Goal: Information Seeking & Learning: Learn about a topic

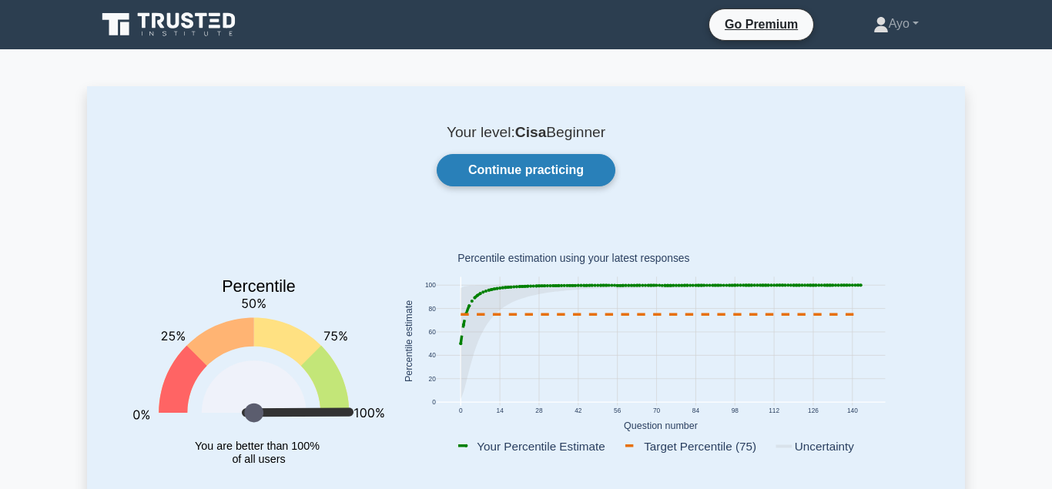
click at [527, 166] on link "Continue practicing" at bounding box center [526, 170] width 179 height 32
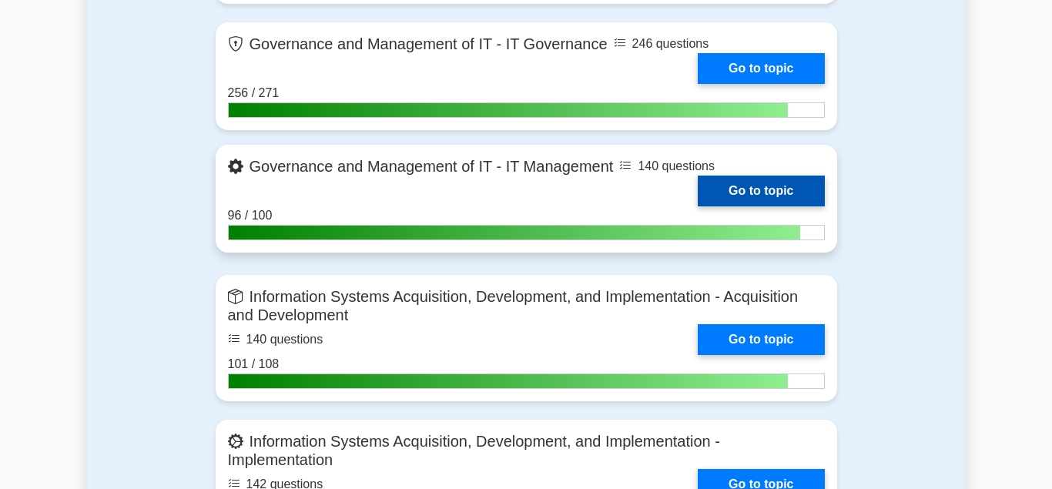
scroll to position [1336, 0]
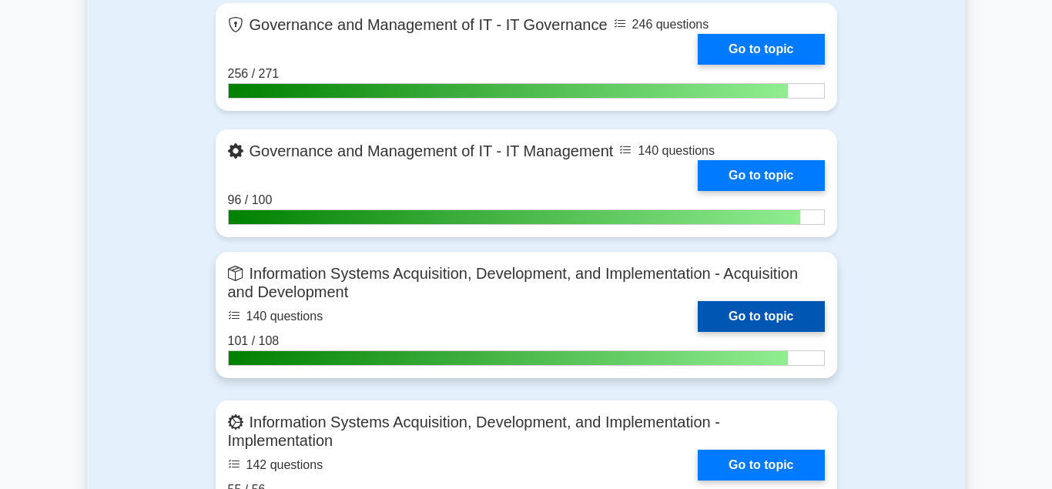
click at [754, 306] on link "Go to topic" at bounding box center [761, 316] width 126 height 31
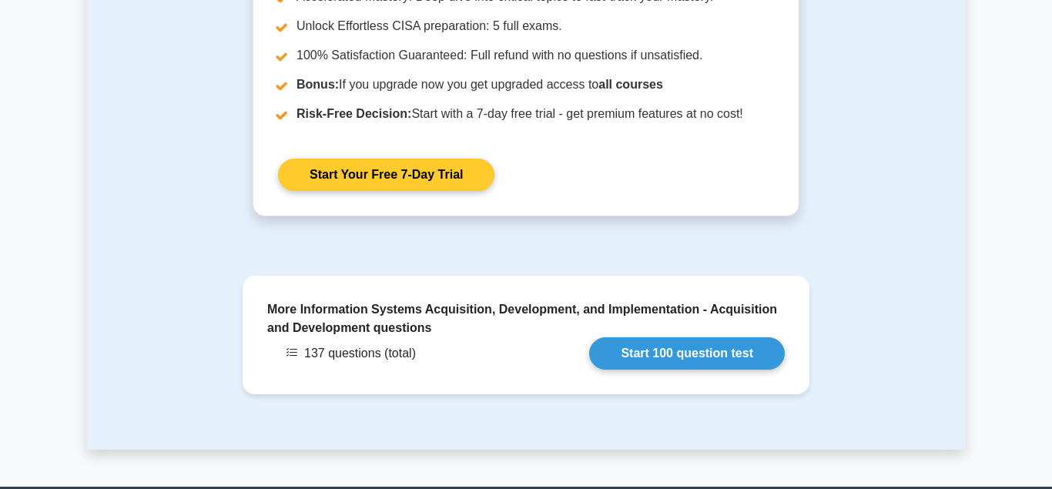
scroll to position [1886, 0]
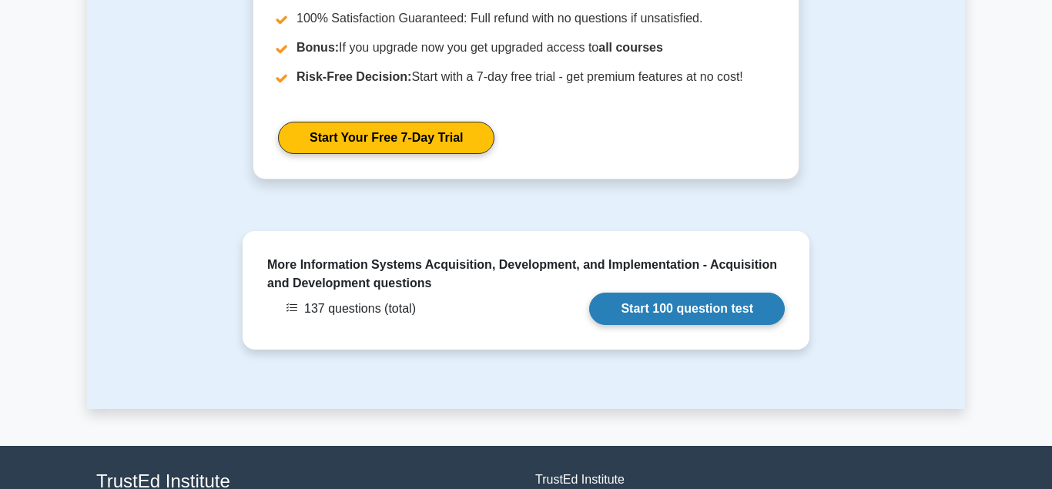
click at [666, 307] on link "Start 100 question test" at bounding box center [687, 309] width 196 height 32
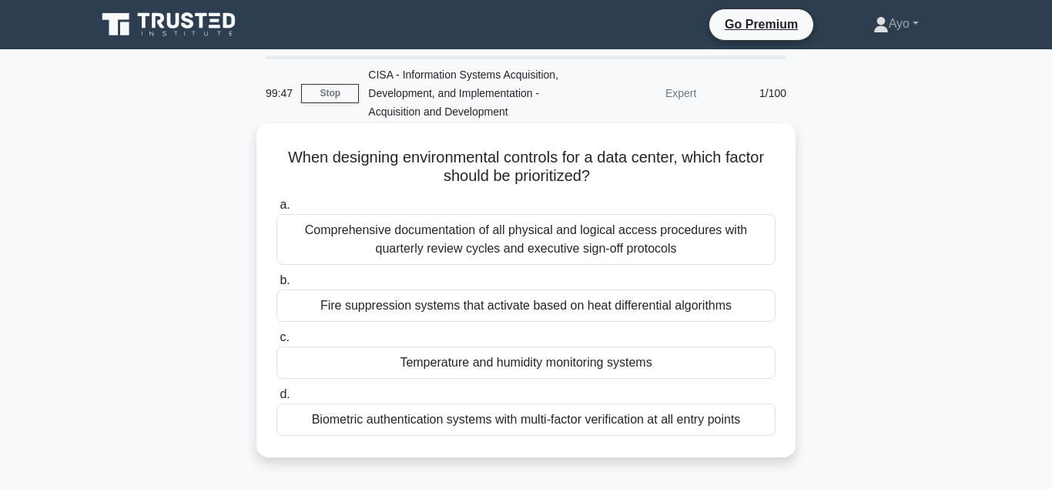
click at [480, 362] on div "Temperature and humidity monitoring systems" at bounding box center [526, 363] width 499 height 32
click at [277, 343] on input "c. Temperature and humidity monitoring systems" at bounding box center [277, 338] width 0 height 10
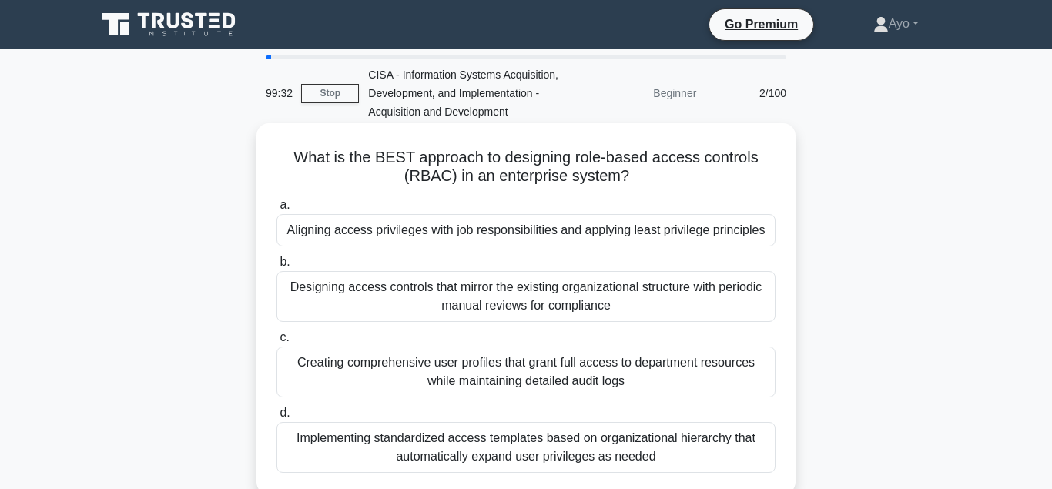
click at [457, 233] on div "Aligning access privileges with job responsibilities and applying least privile…" at bounding box center [526, 230] width 499 height 32
click at [277, 210] on input "a. Aligning access privileges with job responsibilities and applying least priv…" at bounding box center [277, 205] width 0 height 10
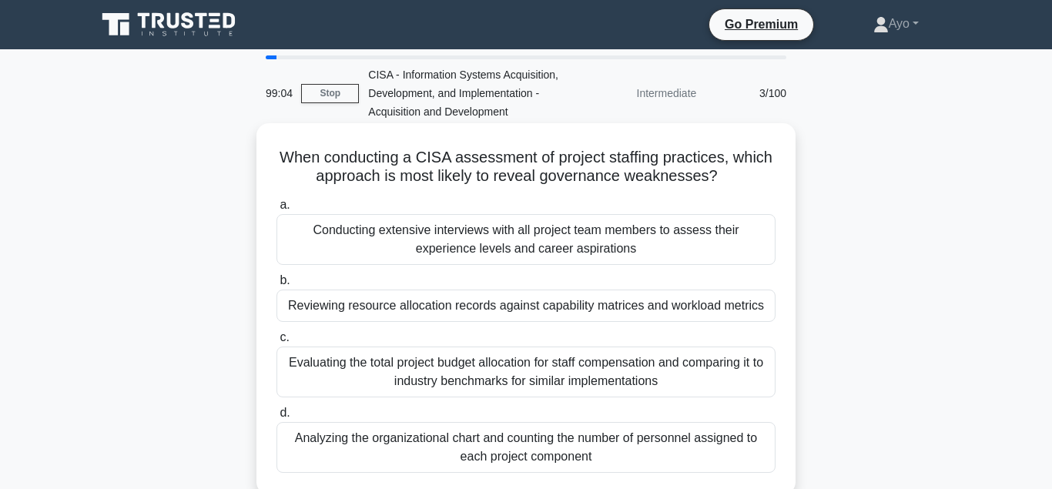
click at [451, 307] on div "Reviewing resource allocation records against capability matrices and workload …" at bounding box center [526, 306] width 499 height 32
click at [277, 286] on input "b. Reviewing resource allocation records against capability matrices and worklo…" at bounding box center [277, 281] width 0 height 10
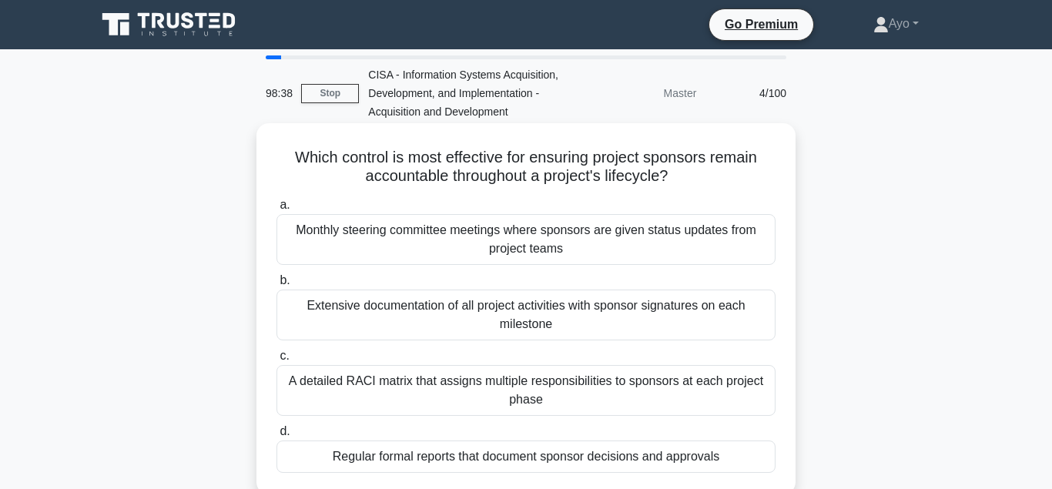
click at [508, 455] on div "Regular formal reports that document sponsor decisions and approvals" at bounding box center [526, 457] width 499 height 32
click at [277, 437] on input "d. Regular formal reports that document sponsor decisions and approvals" at bounding box center [277, 432] width 0 height 10
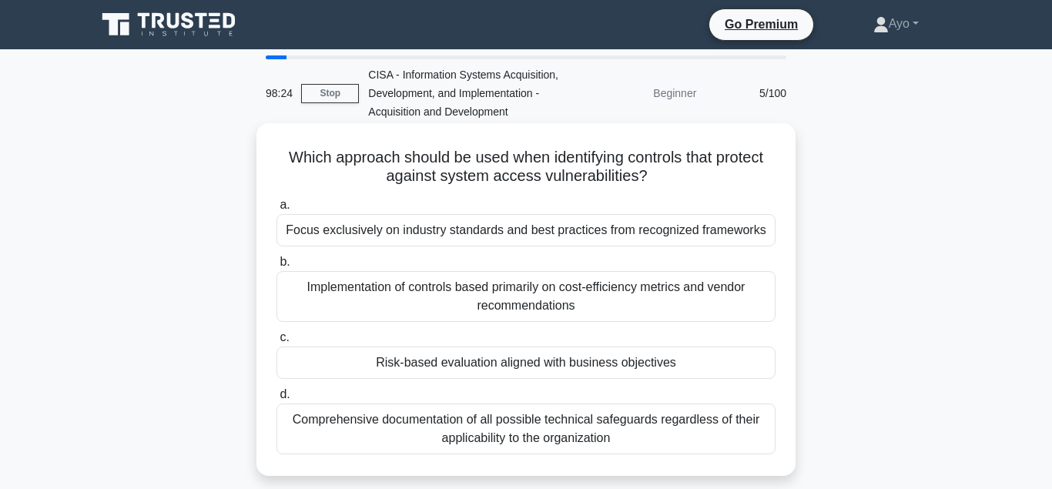
click at [456, 364] on div "Risk-based evaluation aligned with business objectives" at bounding box center [526, 363] width 499 height 32
click at [277, 343] on input "c. Risk-based evaluation aligned with business objectives" at bounding box center [277, 338] width 0 height 10
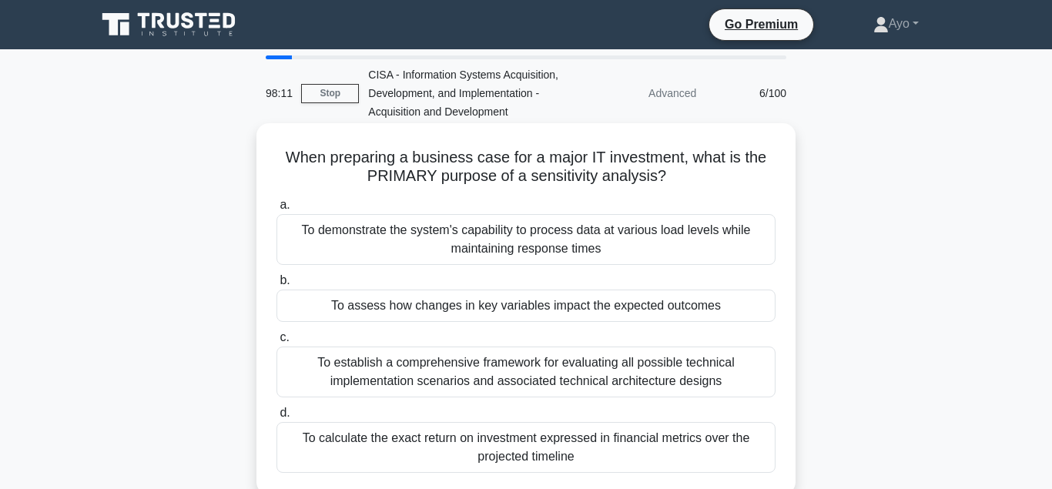
click at [439, 307] on div "To assess how changes in key variables impact the expected outcomes" at bounding box center [526, 306] width 499 height 32
click at [277, 286] on input "b. To assess how changes in key variables impact the expected outcomes" at bounding box center [277, 281] width 0 height 10
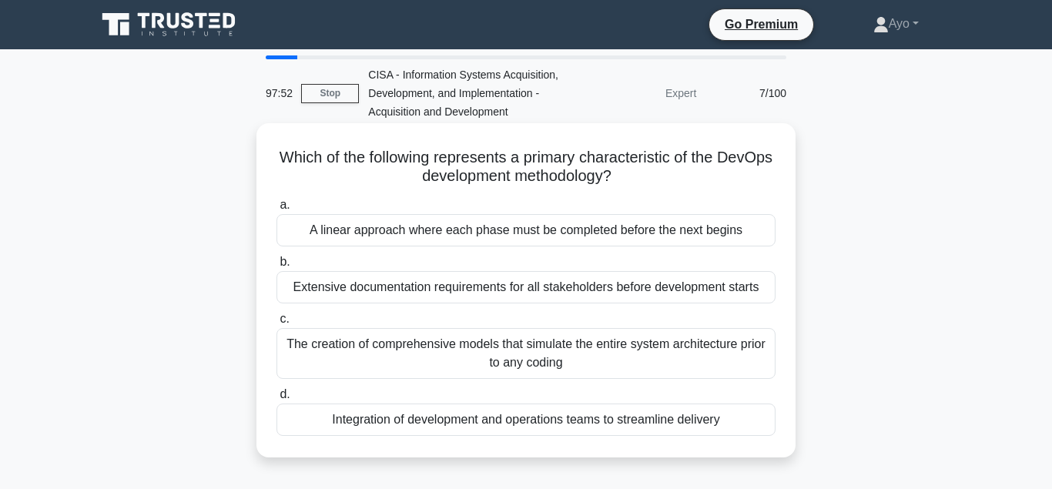
click at [457, 419] on div "Integration of development and operations teams to streamline delivery" at bounding box center [526, 420] width 499 height 32
click at [277, 400] on input "d. Integration of development and operations teams to streamline delivery" at bounding box center [277, 395] width 0 height 10
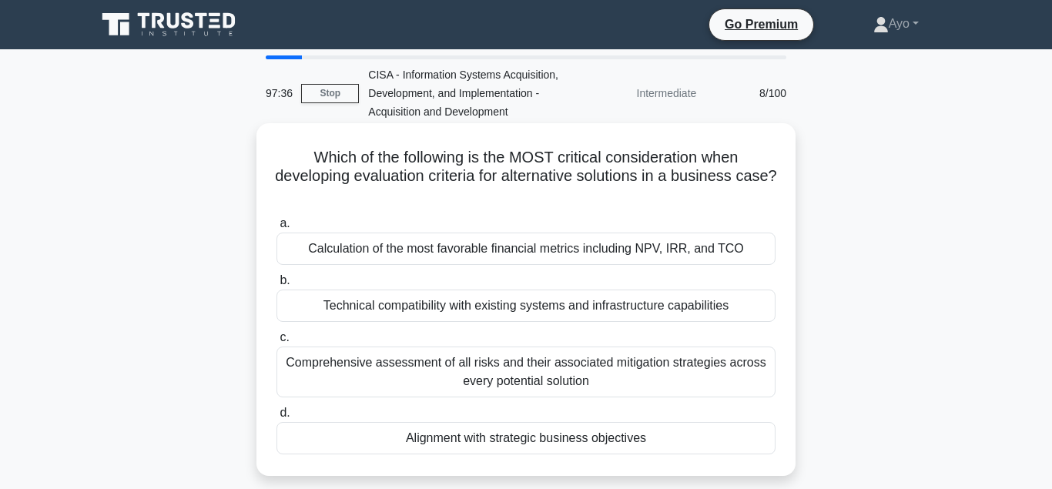
click at [501, 441] on div "Alignment with strategic business objectives" at bounding box center [526, 438] width 499 height 32
click at [277, 418] on input "d. Alignment with strategic business objectives" at bounding box center [277, 413] width 0 height 10
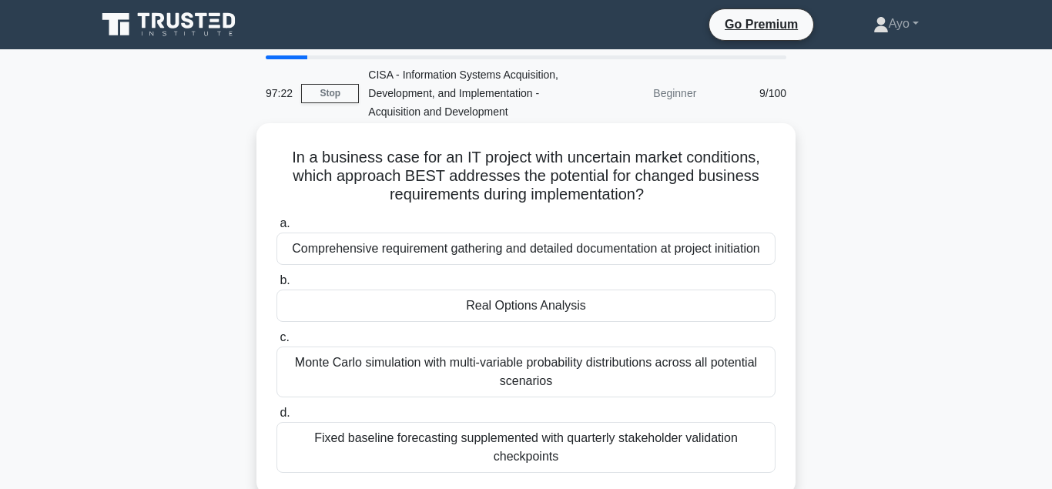
click at [504, 310] on div "Real Options Analysis" at bounding box center [526, 306] width 499 height 32
click at [277, 286] on input "b. Real Options Analysis" at bounding box center [277, 281] width 0 height 10
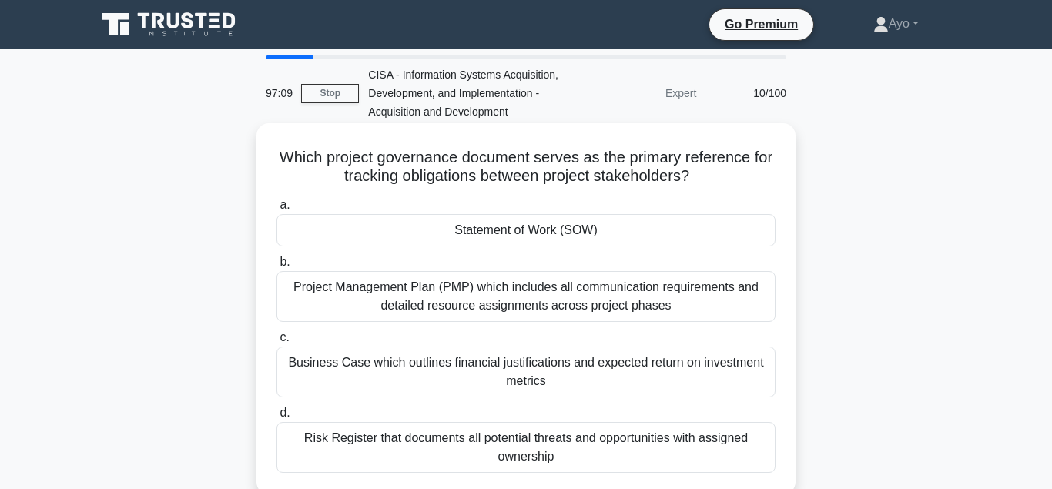
click at [514, 230] on div "Statement of Work (SOW)" at bounding box center [526, 230] width 499 height 32
click at [277, 210] on input "a. Statement of Work (SOW)" at bounding box center [277, 205] width 0 height 10
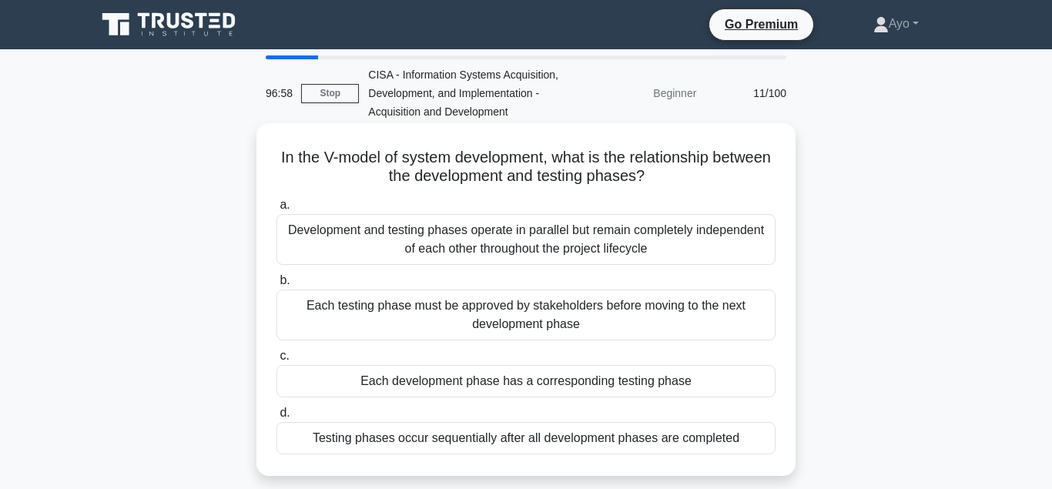
click at [463, 384] on div "Each development phase has a corresponding testing phase" at bounding box center [526, 381] width 499 height 32
click at [277, 361] on input "c. Each development phase has a corresponding testing phase" at bounding box center [277, 356] width 0 height 10
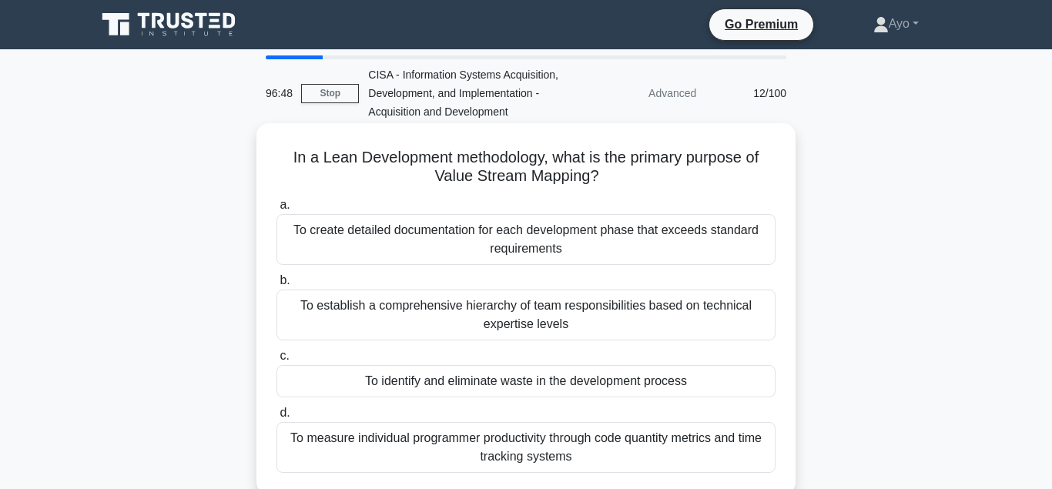
click at [437, 380] on div "To identify and eliminate waste in the development process" at bounding box center [526, 381] width 499 height 32
click at [277, 361] on input "c. To identify and eliminate waste in the development process" at bounding box center [277, 356] width 0 height 10
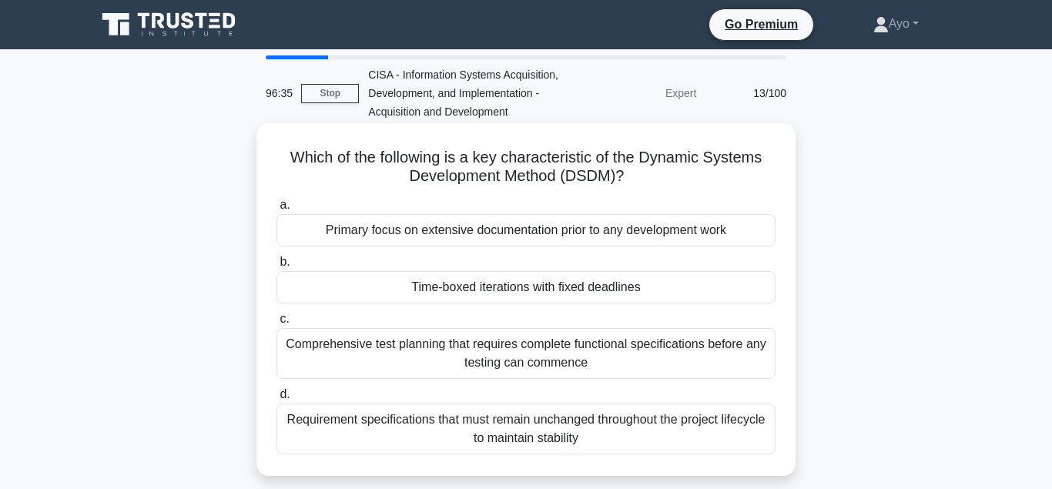
click at [456, 290] on div "Time-boxed iterations with fixed deadlines" at bounding box center [526, 287] width 499 height 32
click at [277, 267] on input "b. Time-boxed iterations with fixed deadlines" at bounding box center [277, 262] width 0 height 10
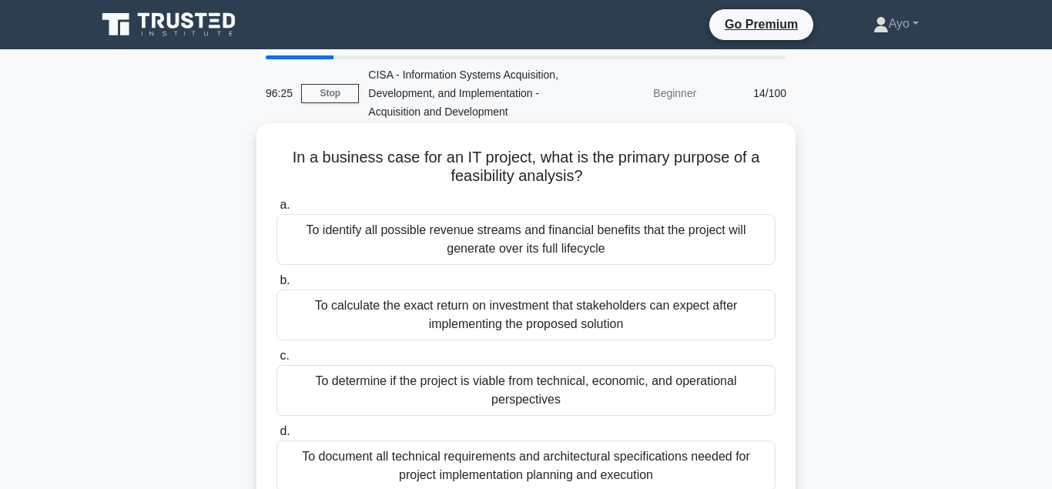
click at [458, 382] on div "To determine if the project is viable from technical, economic, and operational…" at bounding box center [526, 390] width 499 height 51
click at [277, 361] on input "c. To determine if the project is viable from technical, economic, and operatio…" at bounding box center [277, 356] width 0 height 10
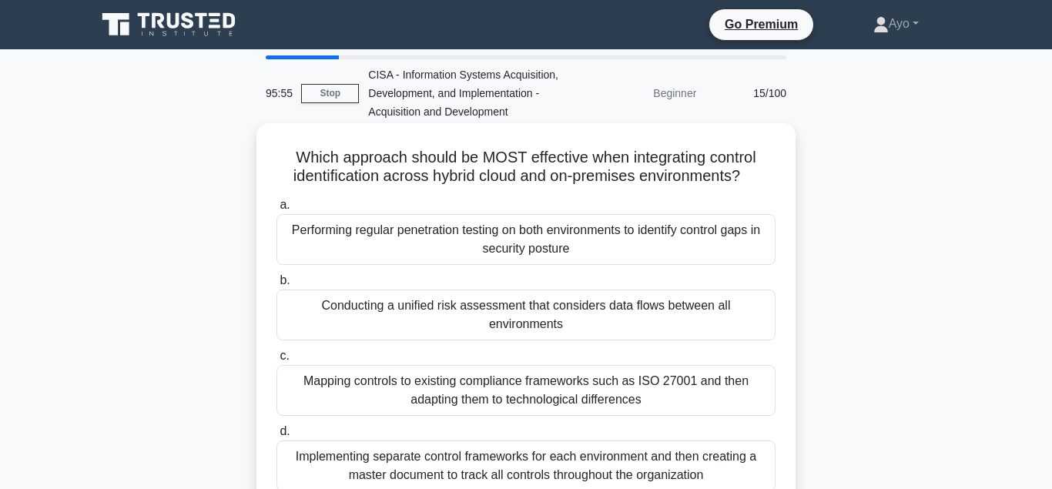
click at [412, 307] on div "Conducting a unified risk assessment that considers data flows between all envi…" at bounding box center [526, 315] width 499 height 51
click at [277, 286] on input "b. Conducting a unified risk assessment that considers data flows between all e…" at bounding box center [277, 281] width 0 height 10
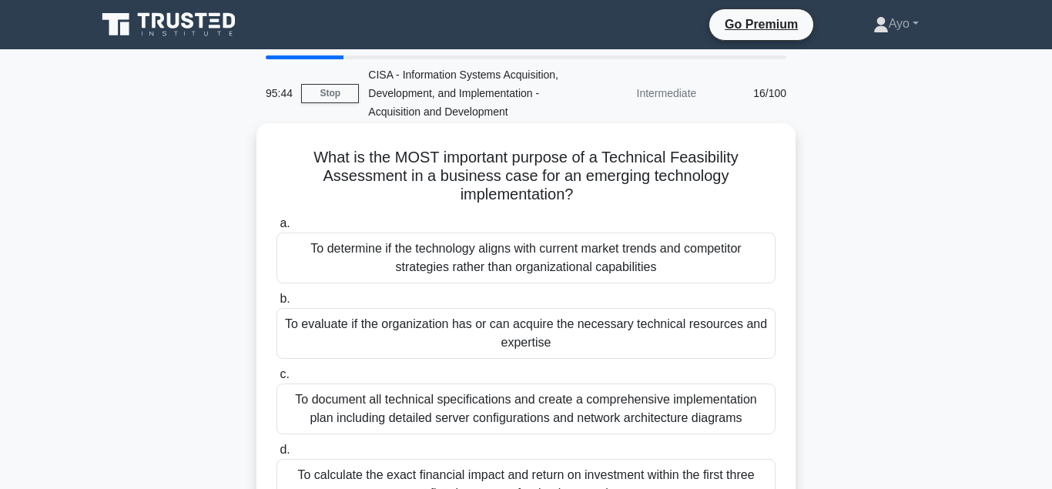
scroll to position [79, 0]
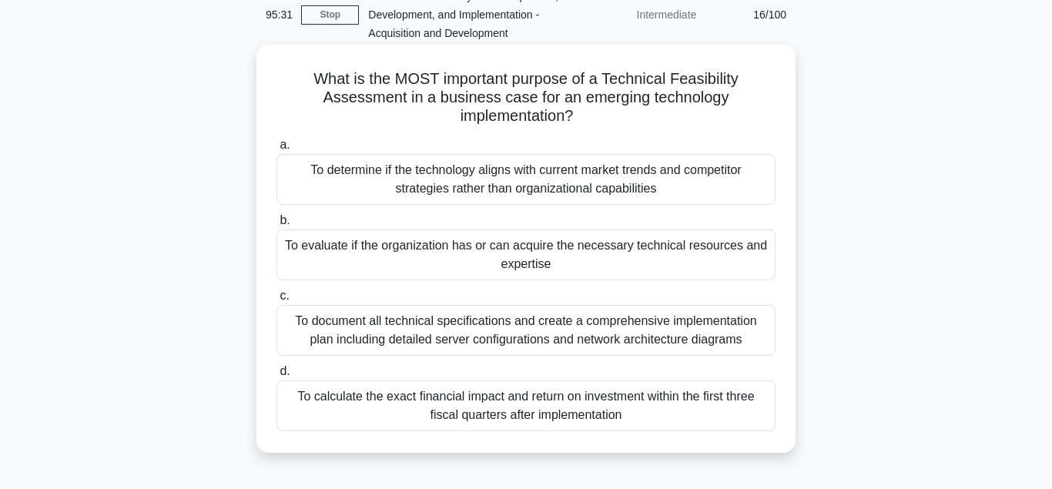
click at [465, 244] on div "To evaluate if the organization has or can acquire the necessary technical reso…" at bounding box center [526, 255] width 499 height 51
click at [277, 226] on input "b. To evaluate if the organization has or can acquire the necessary technical r…" at bounding box center [277, 221] width 0 height 10
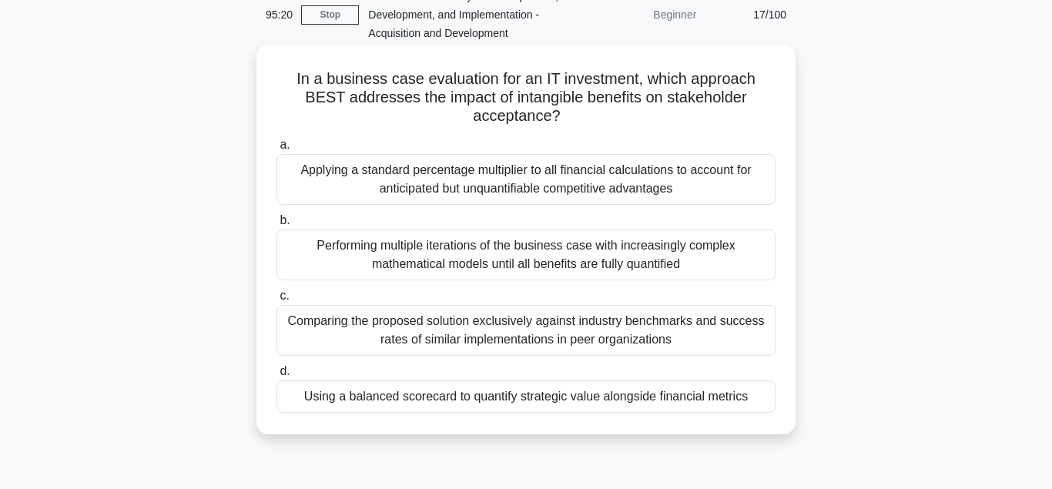
click at [443, 398] on div "Using a balanced scorecard to quantify strategic value alongside financial metr…" at bounding box center [526, 397] width 499 height 32
click at [277, 377] on input "d. Using a balanced scorecard to quantify strategic value alongside financial m…" at bounding box center [277, 372] width 0 height 10
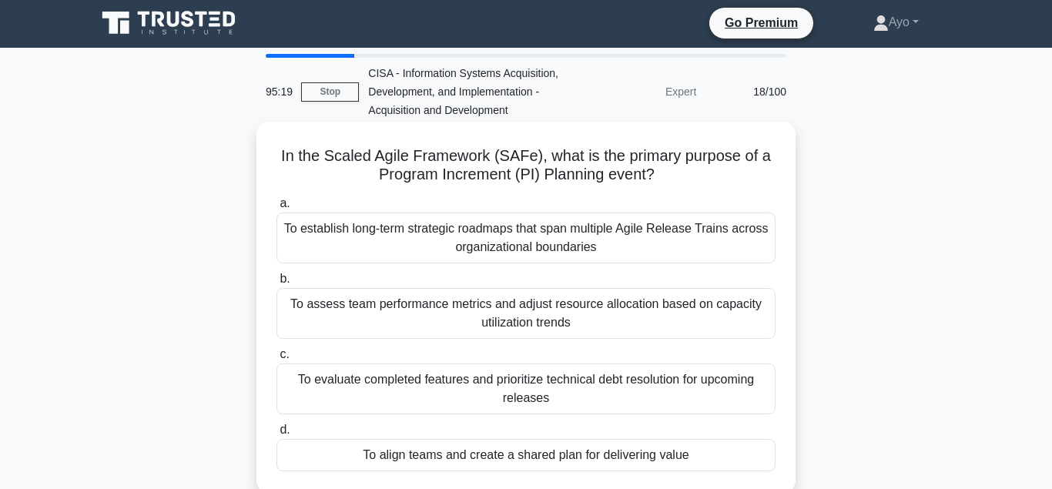
scroll to position [0, 0]
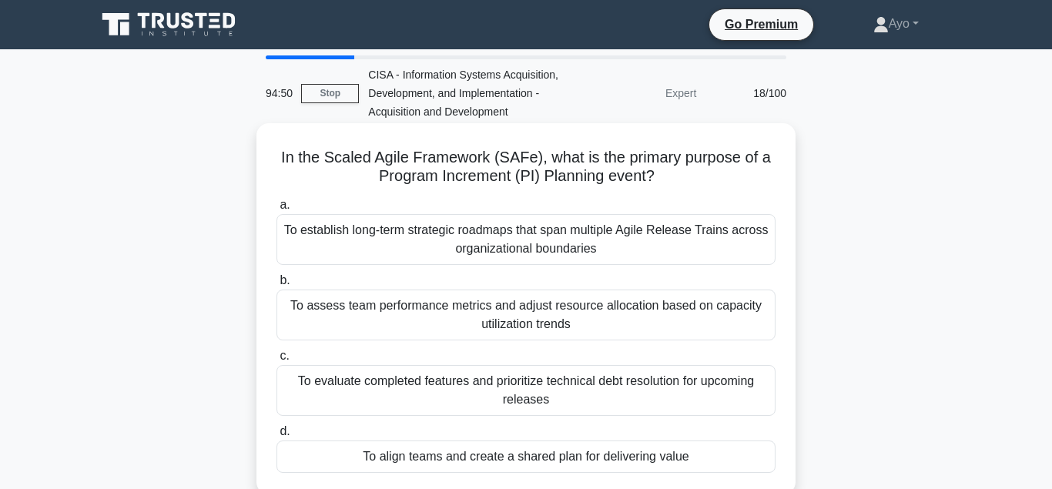
click at [478, 456] on div "To align teams and create a shared plan for delivering value" at bounding box center [526, 457] width 499 height 32
click at [277, 437] on input "d. To align teams and create a shared plan for delivering value" at bounding box center [277, 432] width 0 height 10
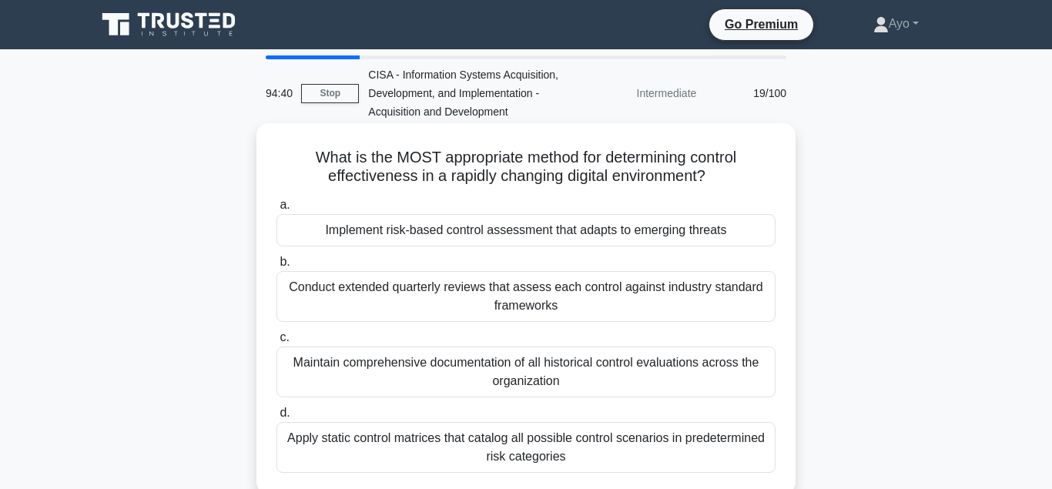
click at [424, 232] on div "Implement risk-based control assessment that adapts to emerging threats" at bounding box center [526, 230] width 499 height 32
click at [277, 210] on input "a. Implement risk-based control assessment that adapts to emerging threats" at bounding box center [277, 205] width 0 height 10
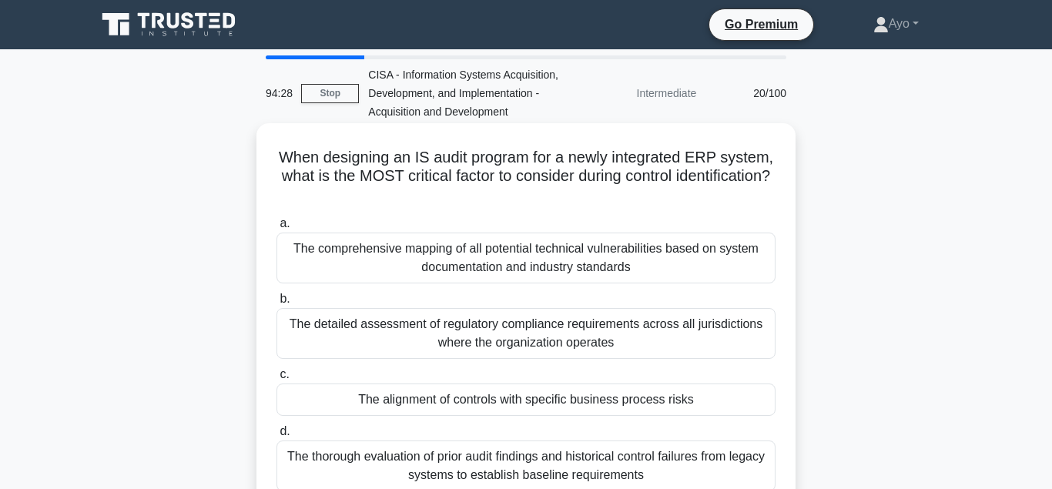
click at [458, 401] on div "The alignment of controls with specific business process risks" at bounding box center [526, 400] width 499 height 32
click at [277, 380] on input "c. The alignment of controls with specific business process risks" at bounding box center [277, 375] width 0 height 10
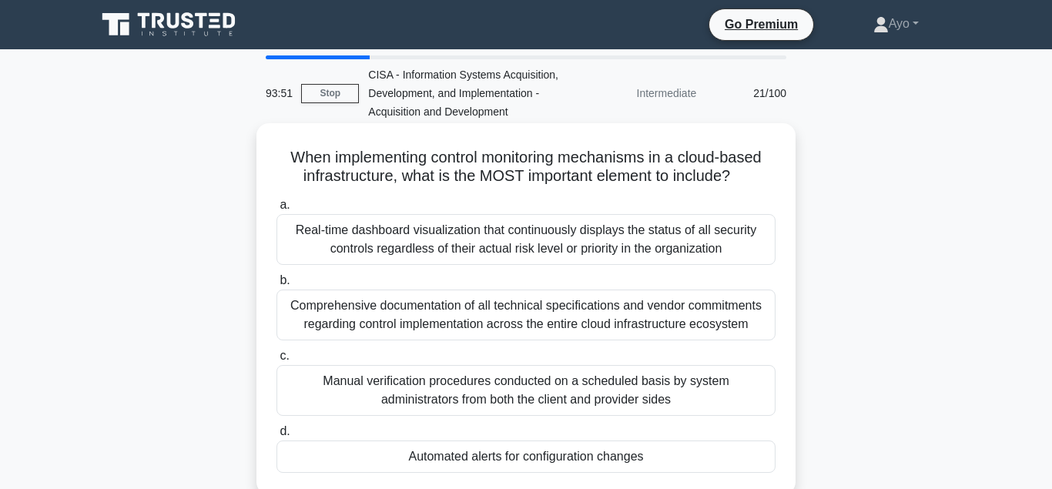
click at [487, 458] on div "Automated alerts for configuration changes" at bounding box center [526, 457] width 499 height 32
click at [277, 437] on input "d. Automated alerts for configuration changes" at bounding box center [277, 432] width 0 height 10
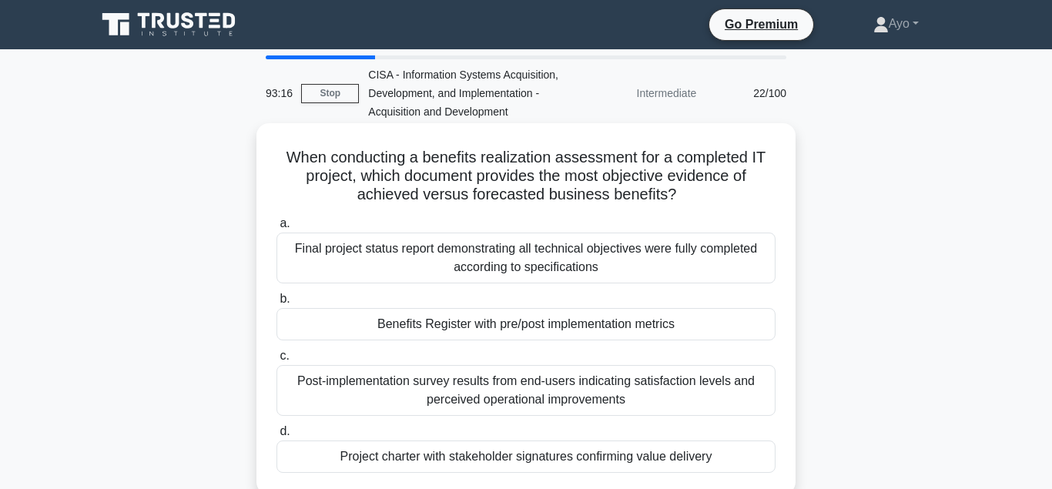
click at [428, 327] on div "Benefits Register with pre/post implementation metrics" at bounding box center [526, 324] width 499 height 32
click at [277, 304] on input "b. Benefits Register with pre/post implementation metrics" at bounding box center [277, 299] width 0 height 10
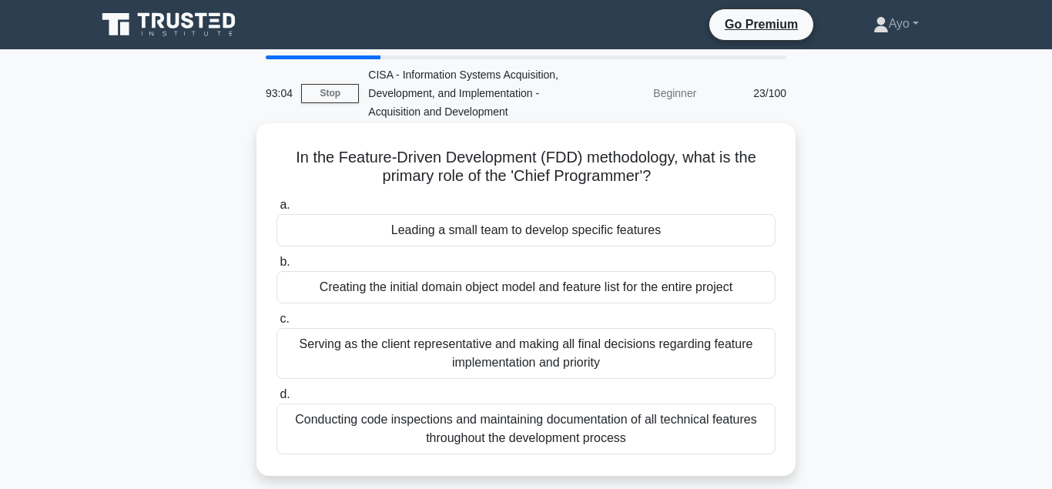
click at [447, 231] on div "Leading a small team to develop specific features" at bounding box center [526, 230] width 499 height 32
click at [277, 210] on input "a. Leading a small team to develop specific features" at bounding box center [277, 205] width 0 height 10
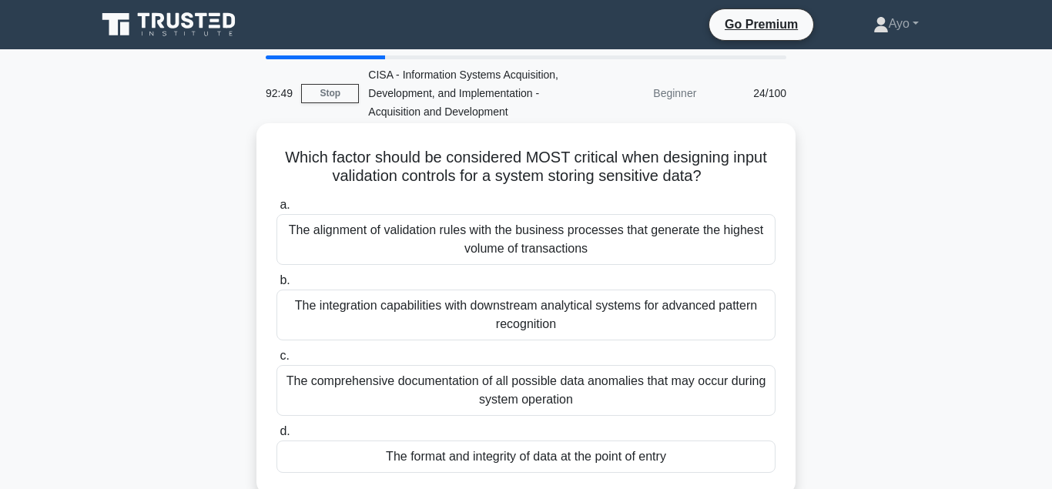
click at [482, 459] on div "The format and integrity of data at the point of entry" at bounding box center [526, 457] width 499 height 32
click at [277, 437] on input "d. The format and integrity of data at the point of entry" at bounding box center [277, 432] width 0 height 10
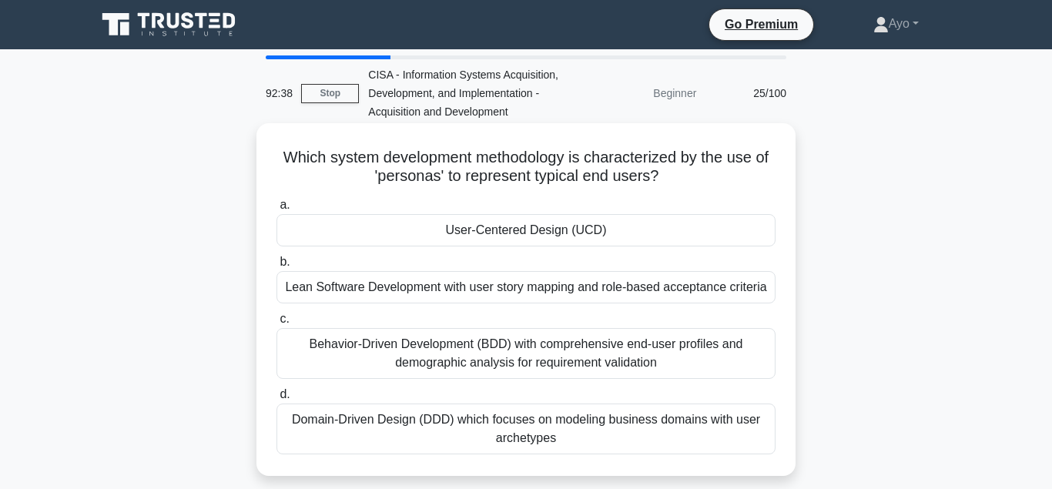
click at [515, 232] on div "User-Centered Design (UCD)" at bounding box center [526, 230] width 499 height 32
click at [277, 210] on input "a. User-Centered Design (UCD)" at bounding box center [277, 205] width 0 height 10
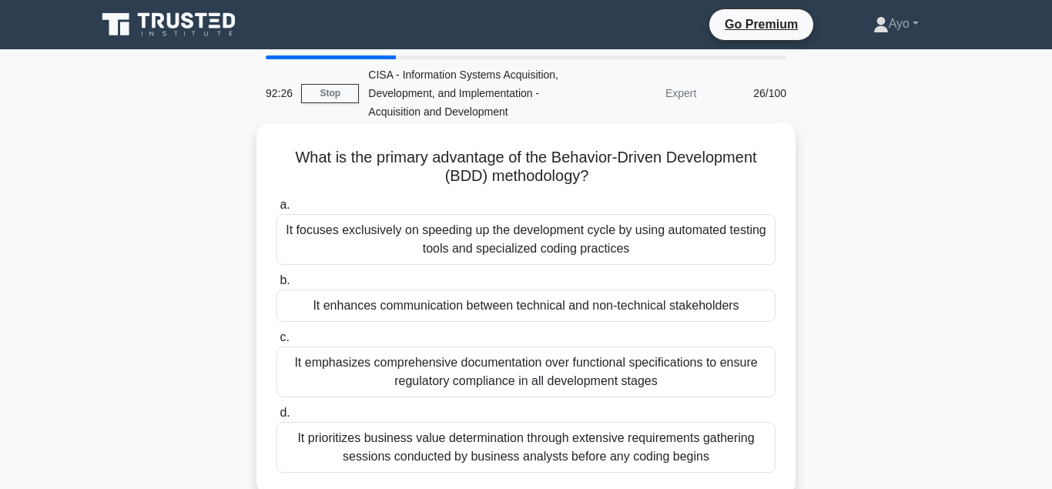
click at [453, 307] on div "It enhances communication between technical and non-technical stakeholders" at bounding box center [526, 306] width 499 height 32
click at [277, 286] on input "b. It enhances communication between technical and non-technical stakeholders" at bounding box center [277, 281] width 0 height 10
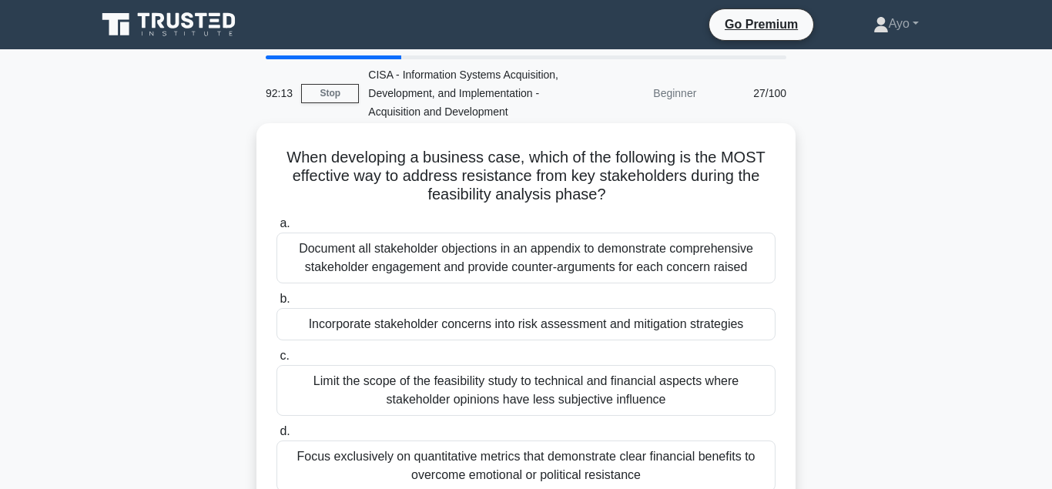
click at [465, 324] on div "Incorporate stakeholder concerns into risk assessment and mitigation strategies" at bounding box center [526, 324] width 499 height 32
click at [277, 304] on input "b. Incorporate stakeholder concerns into risk assessment and mitigation strateg…" at bounding box center [277, 299] width 0 height 10
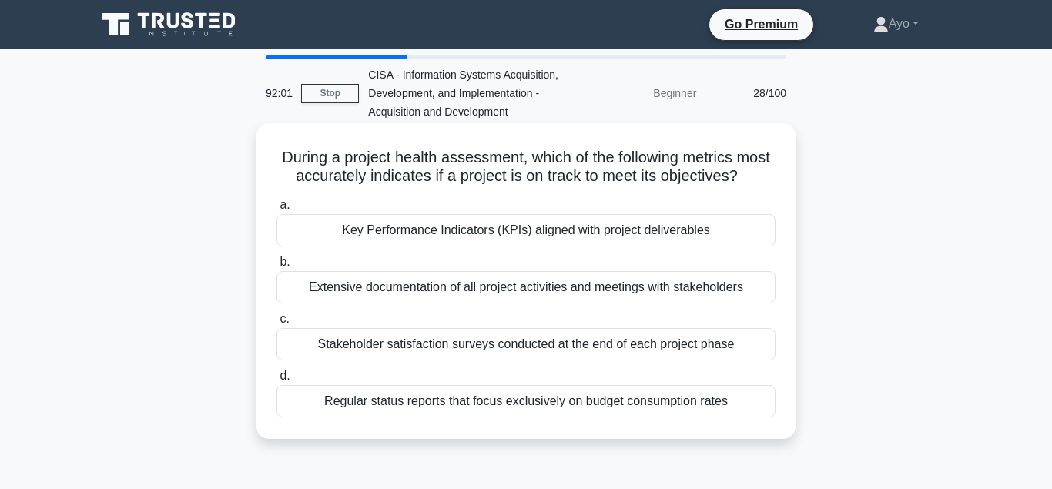
click at [425, 232] on div "Key Performance Indicators (KPIs) aligned with project deliverables" at bounding box center [526, 230] width 499 height 32
click at [277, 210] on input "a. Key Performance Indicators (KPIs) aligned with project deliverables" at bounding box center [277, 205] width 0 height 10
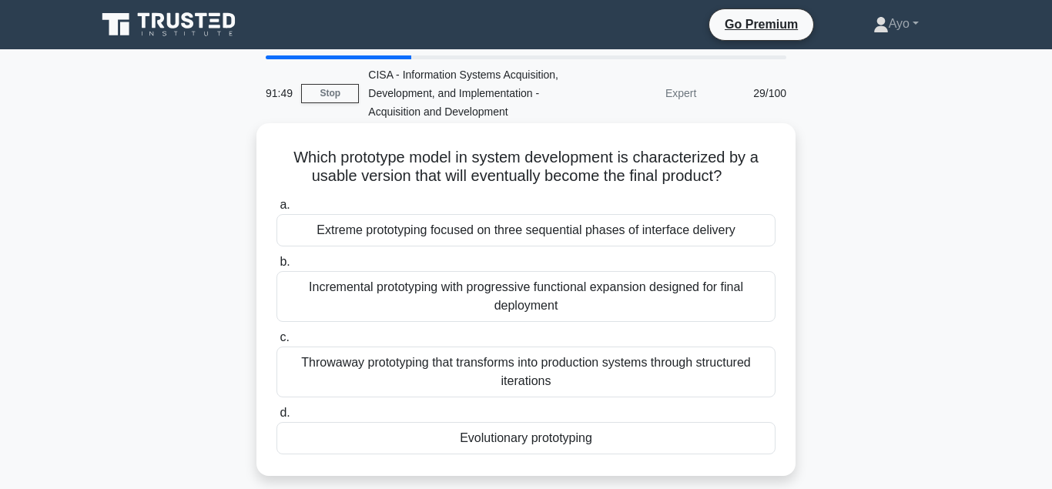
click at [517, 441] on div "Evolutionary prototyping" at bounding box center [526, 438] width 499 height 32
click at [277, 418] on input "d. Evolutionary prototyping" at bounding box center [277, 413] width 0 height 10
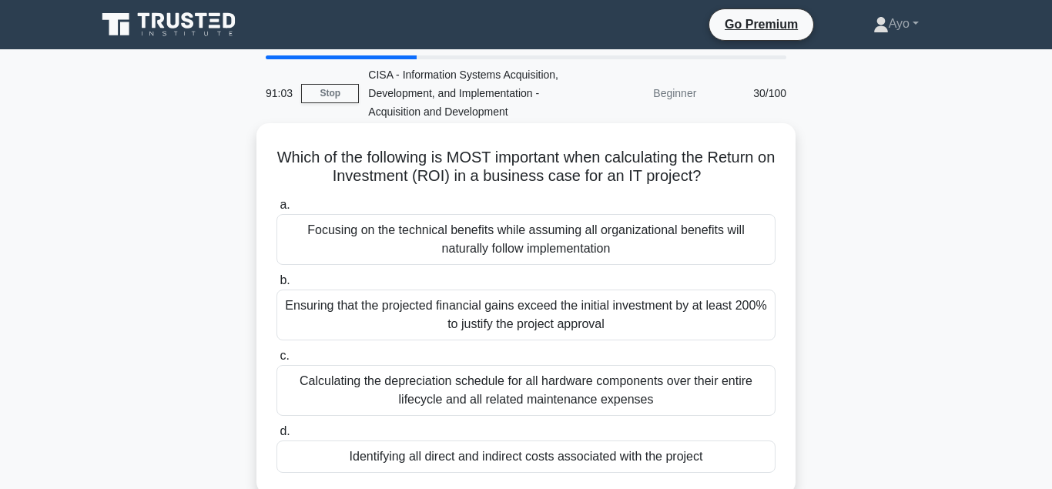
click at [458, 458] on div "Identifying all direct and indirect costs associated with the project" at bounding box center [526, 457] width 499 height 32
click at [277, 437] on input "d. Identifying all direct and indirect costs associated with the project" at bounding box center [277, 432] width 0 height 10
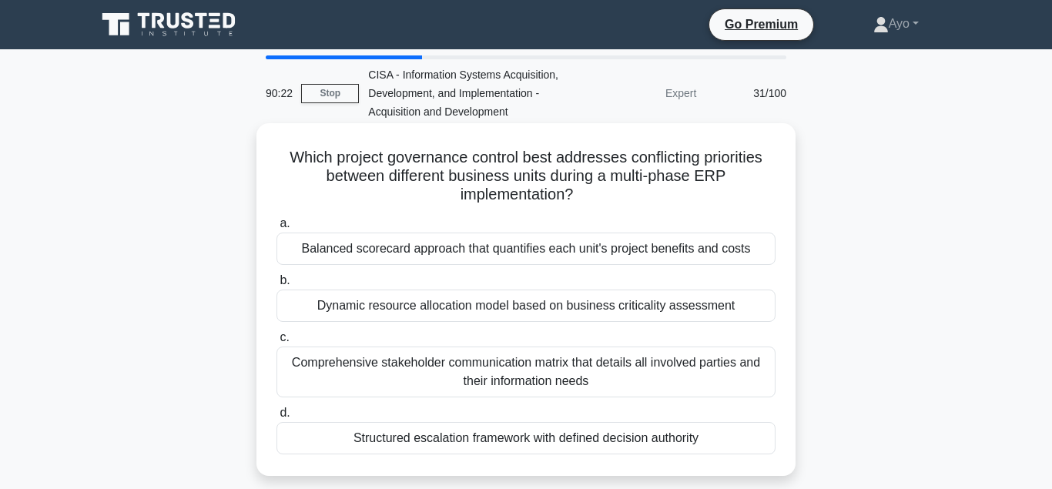
click at [431, 442] on div "Structured escalation framework with defined decision authority" at bounding box center [526, 438] width 499 height 32
click at [277, 418] on input "d. Structured escalation framework with defined decision authority" at bounding box center [277, 413] width 0 height 10
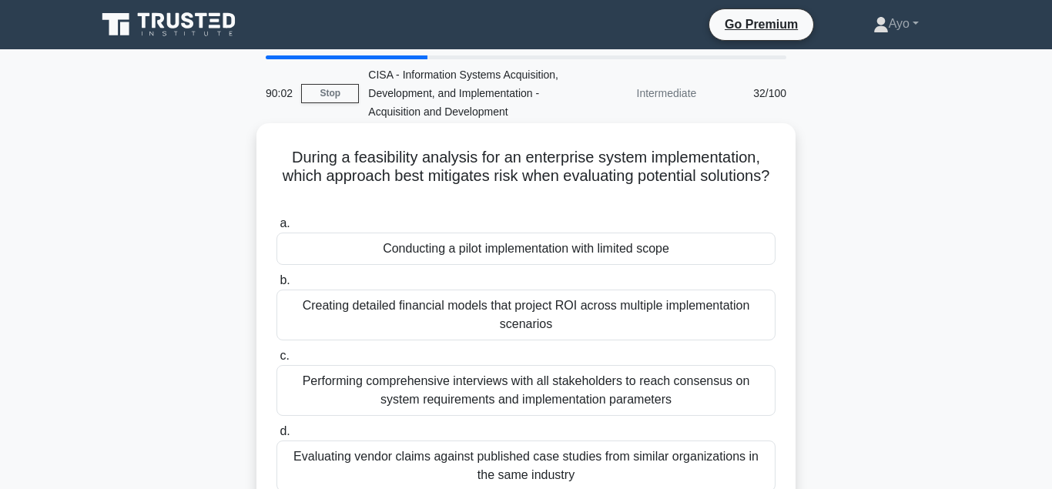
click at [461, 252] on div "Conducting a pilot implementation with limited scope" at bounding box center [526, 249] width 499 height 32
click at [277, 229] on input "a. Conducting a pilot implementation with limited scope" at bounding box center [277, 224] width 0 height 10
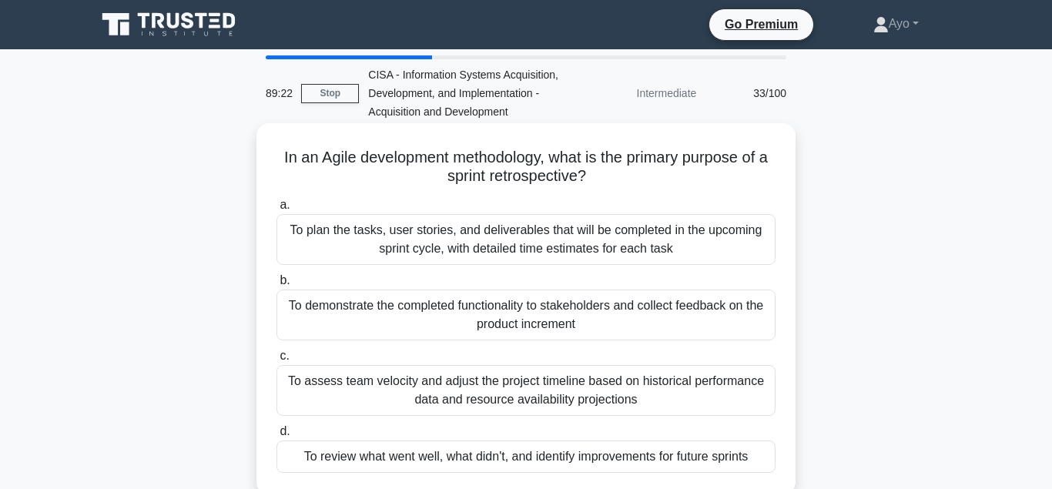
click at [480, 459] on div "To review what went well, what didn't, and identify improvements for future spr…" at bounding box center [526, 457] width 499 height 32
click at [277, 437] on input "d. To review what went well, what didn't, and identify improvements for future …" at bounding box center [277, 432] width 0 height 10
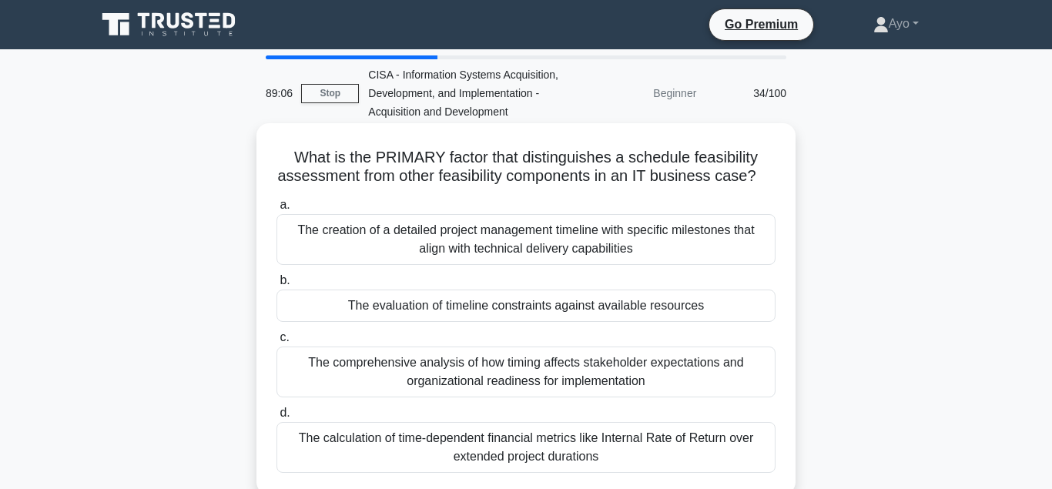
click at [410, 307] on div "The evaluation of timeline constraints against available resources" at bounding box center [526, 306] width 499 height 32
click at [277, 286] on input "b. The evaluation of timeline constraints against available resources" at bounding box center [277, 281] width 0 height 10
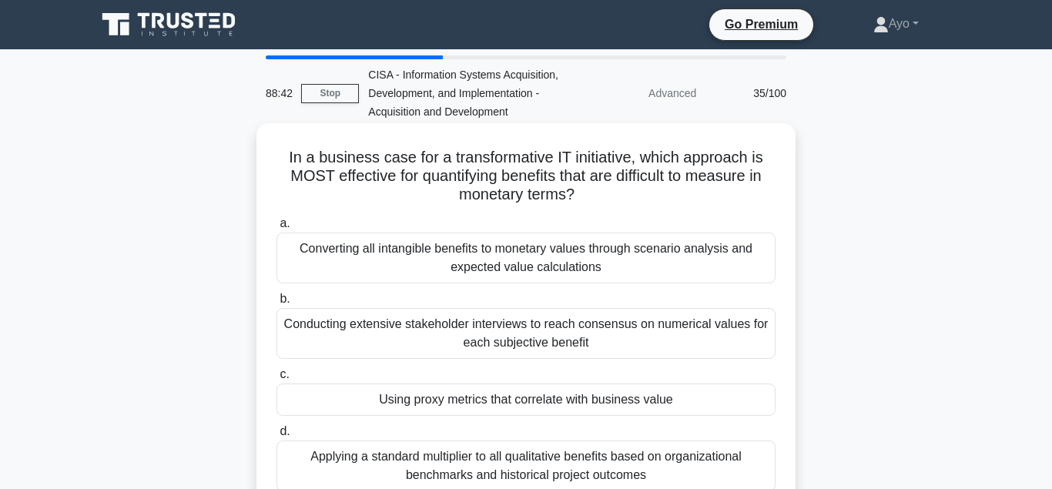
click at [482, 399] on div "Using proxy metrics that correlate with business value" at bounding box center [526, 400] width 499 height 32
click at [277, 380] on input "c. Using proxy metrics that correlate with business value" at bounding box center [277, 375] width 0 height 10
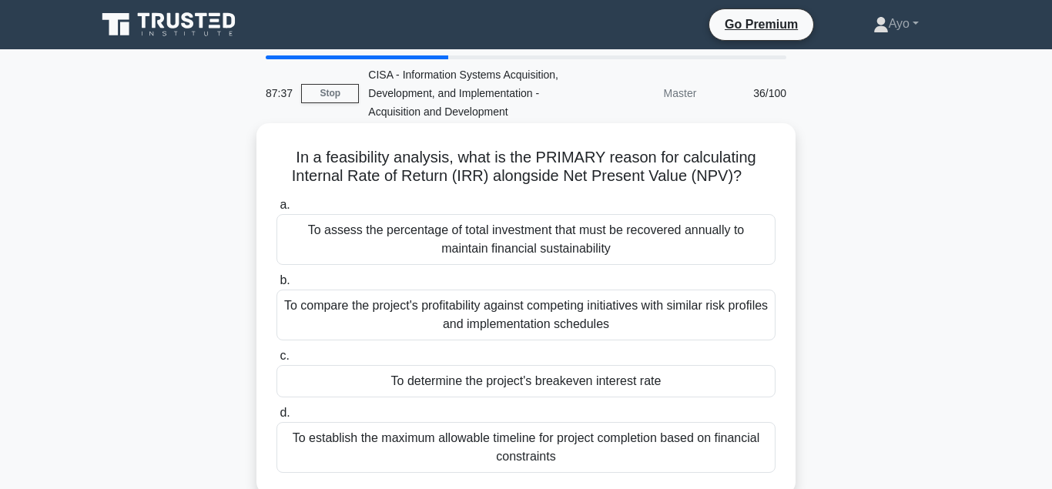
click at [508, 383] on div "To determine the project's breakeven interest rate" at bounding box center [526, 381] width 499 height 32
click at [277, 361] on input "c. To determine the project's breakeven interest rate" at bounding box center [277, 356] width 0 height 10
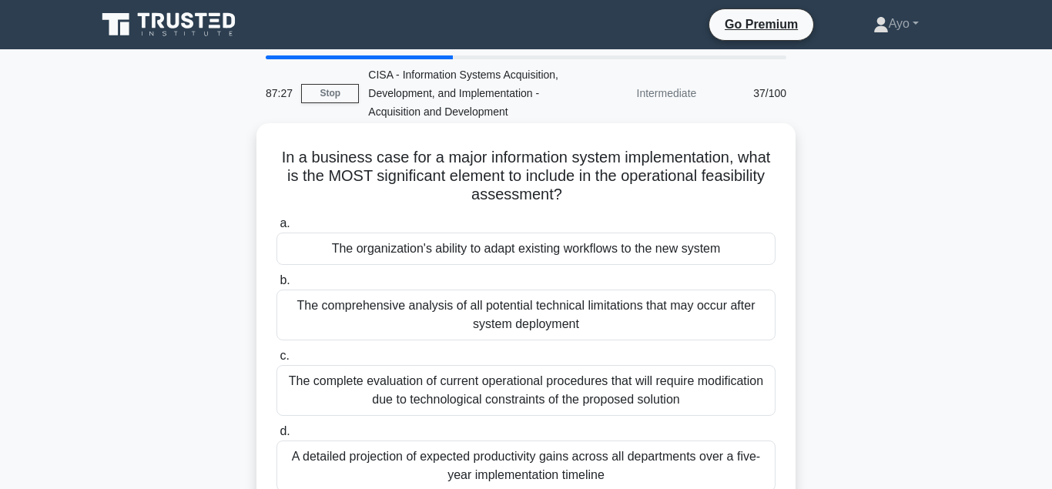
click at [472, 251] on div "The organization's ability to adapt existing workflows to the new system" at bounding box center [526, 249] width 499 height 32
click at [277, 229] on input "a. The organization's ability to adapt existing workflows to the new system" at bounding box center [277, 224] width 0 height 10
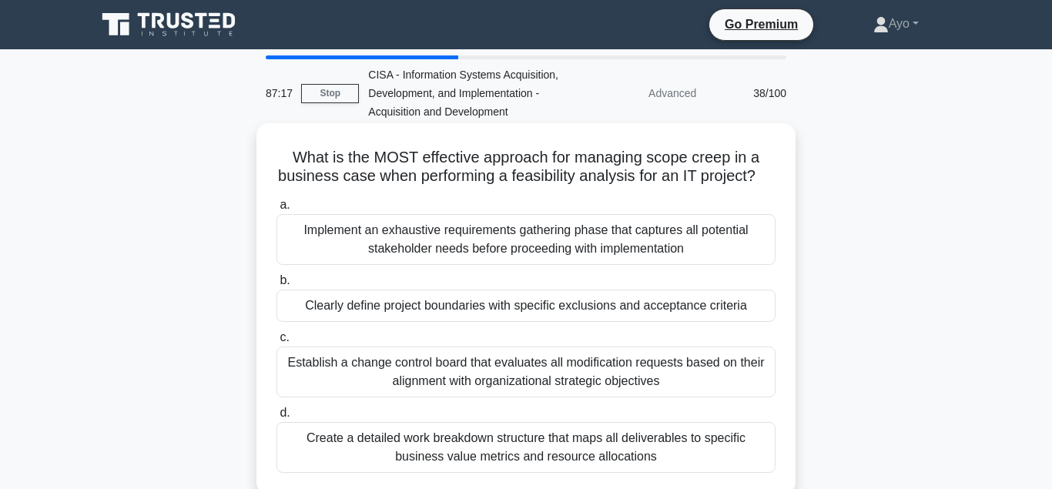
click at [431, 307] on div "Clearly define project boundaries with specific exclusions and acceptance crite…" at bounding box center [526, 306] width 499 height 32
click at [277, 286] on input "b. Clearly define project boundaries with specific exclusions and acceptance cr…" at bounding box center [277, 281] width 0 height 10
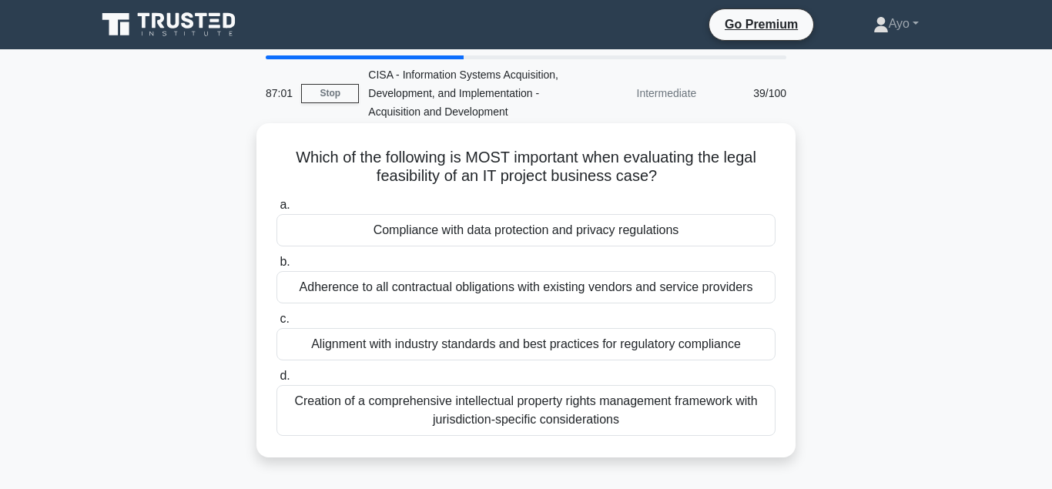
click at [468, 232] on div "Compliance with data protection and privacy regulations" at bounding box center [526, 230] width 499 height 32
click at [277, 210] on input "a. Compliance with data protection and privacy regulations" at bounding box center [277, 205] width 0 height 10
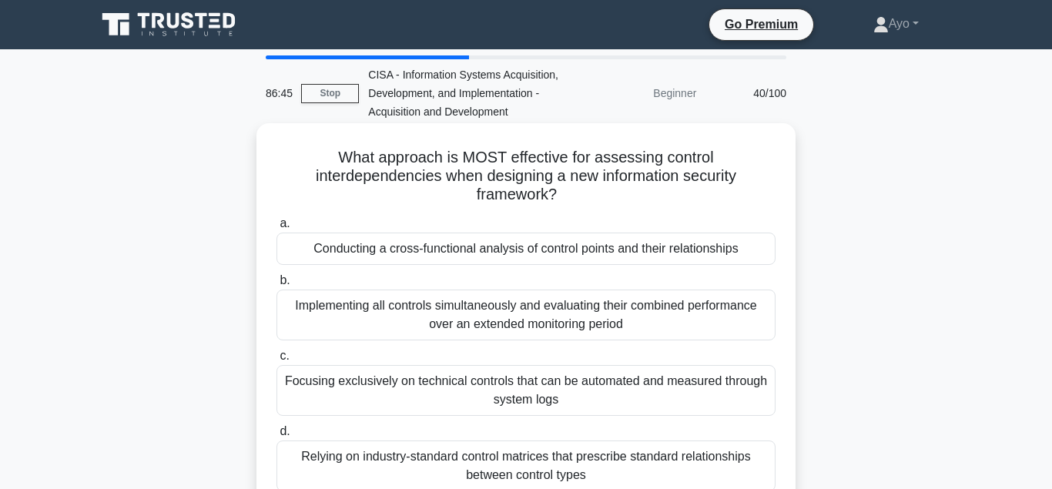
click at [420, 233] on div "Conducting a cross-functional analysis of control points and their relationships" at bounding box center [526, 249] width 499 height 32
click at [277, 229] on input "a. Conducting a cross-functional analysis of control points and their relations…" at bounding box center [277, 224] width 0 height 10
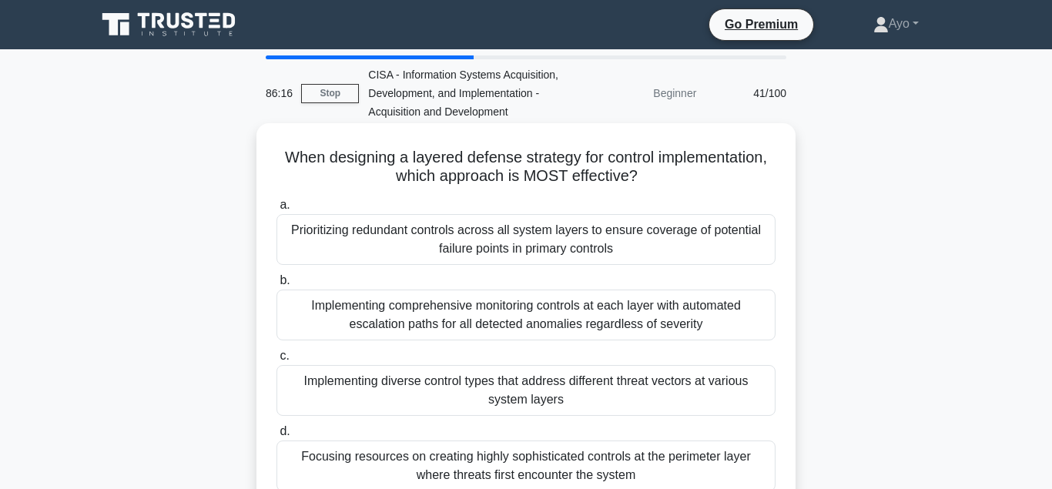
click at [505, 383] on div "Implementing diverse control types that address different threat vectors at var…" at bounding box center [526, 390] width 499 height 51
click at [277, 361] on input "c. Implementing diverse control types that address different threat vectors at …" at bounding box center [277, 356] width 0 height 10
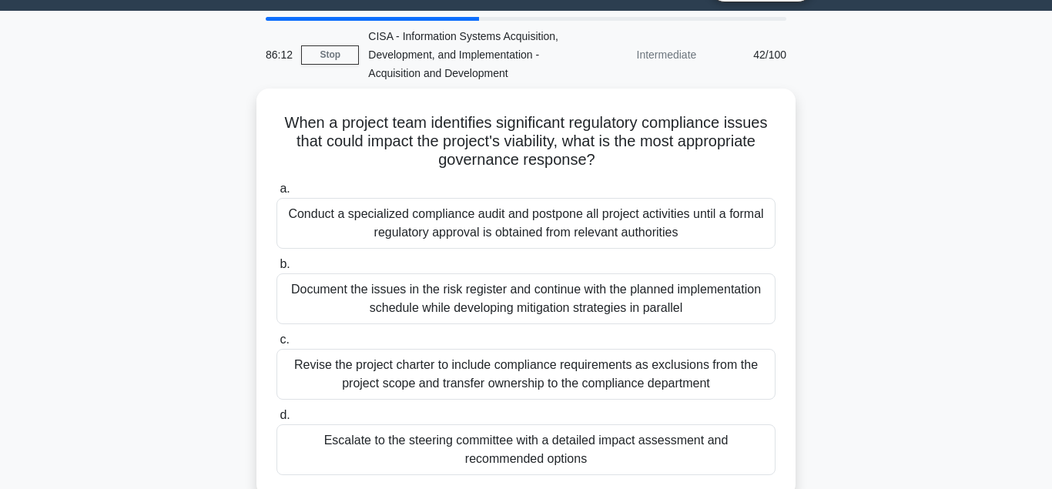
scroll to position [43, 0]
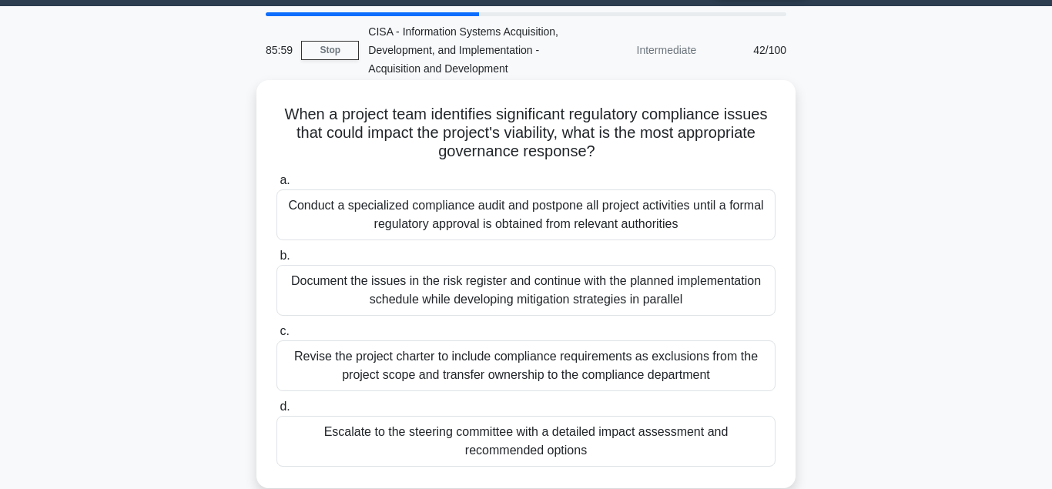
click at [526, 440] on div "Escalate to the steering committee with a detailed impact assessment and recomm…" at bounding box center [526, 441] width 499 height 51
click at [277, 412] on input "d. Escalate to the steering committee with a detailed impact assessment and rec…" at bounding box center [277, 407] width 0 height 10
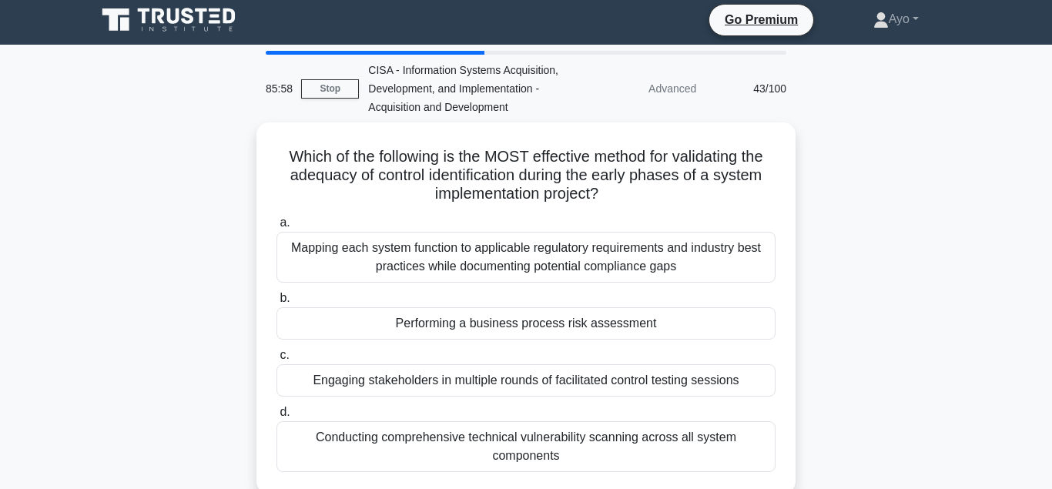
scroll to position [0, 0]
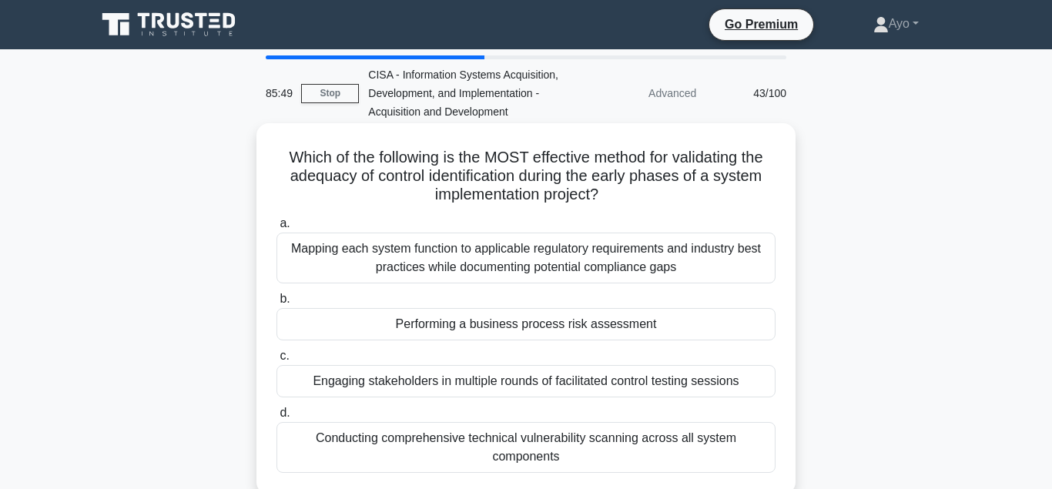
click at [518, 331] on div "Performing a business process risk assessment" at bounding box center [526, 324] width 499 height 32
click at [277, 304] on input "b. Performing a business process risk assessment" at bounding box center [277, 299] width 0 height 10
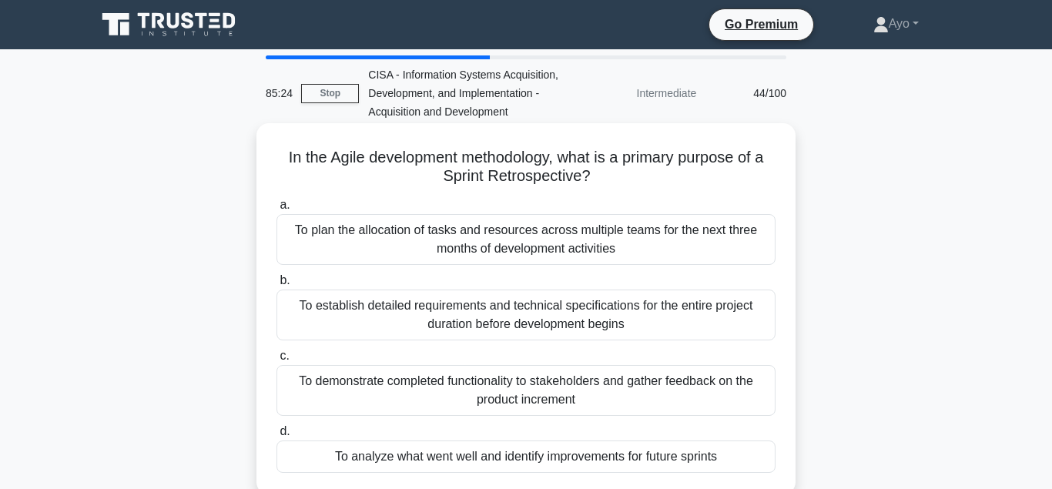
click at [548, 465] on div "To analyze what went well and identify improvements for future sprints" at bounding box center [526, 457] width 499 height 32
click at [277, 437] on input "d. To analyze what went well and identify improvements for future sprints" at bounding box center [277, 432] width 0 height 10
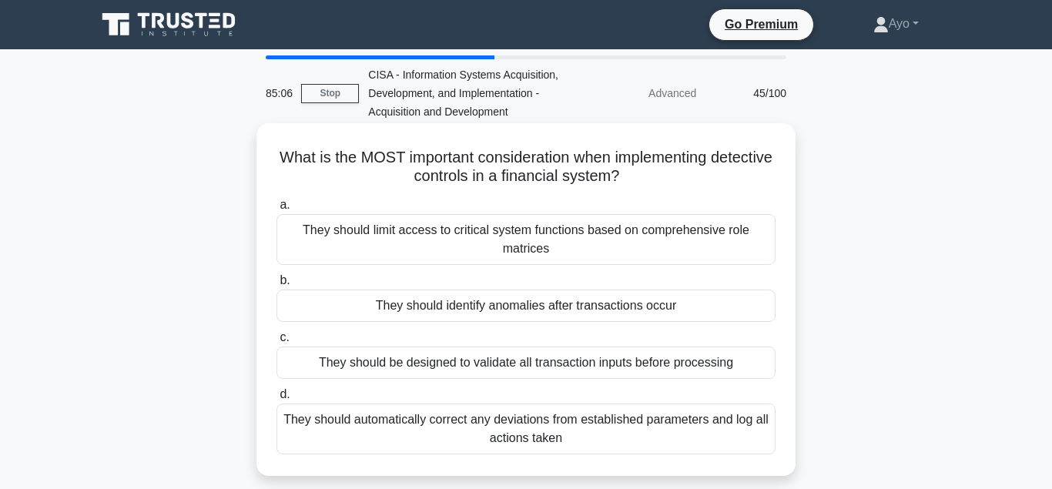
click at [515, 311] on div "They should identify anomalies after transactions occur" at bounding box center [526, 306] width 499 height 32
click at [277, 286] on input "b. They should identify anomalies after transactions occur" at bounding box center [277, 281] width 0 height 10
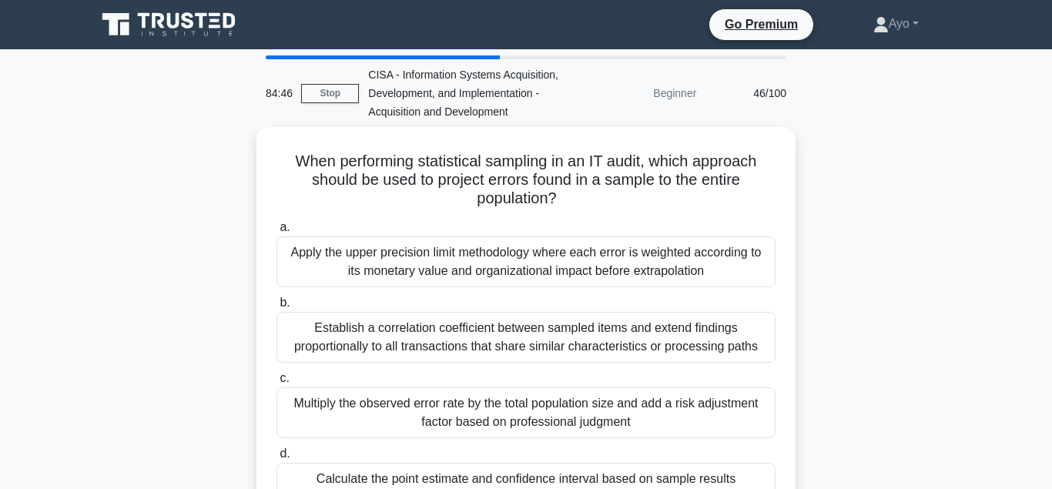
click at [958, 232] on div "When performing statistical sampling in an IT audit, which approach should be u…" at bounding box center [526, 331] width 878 height 408
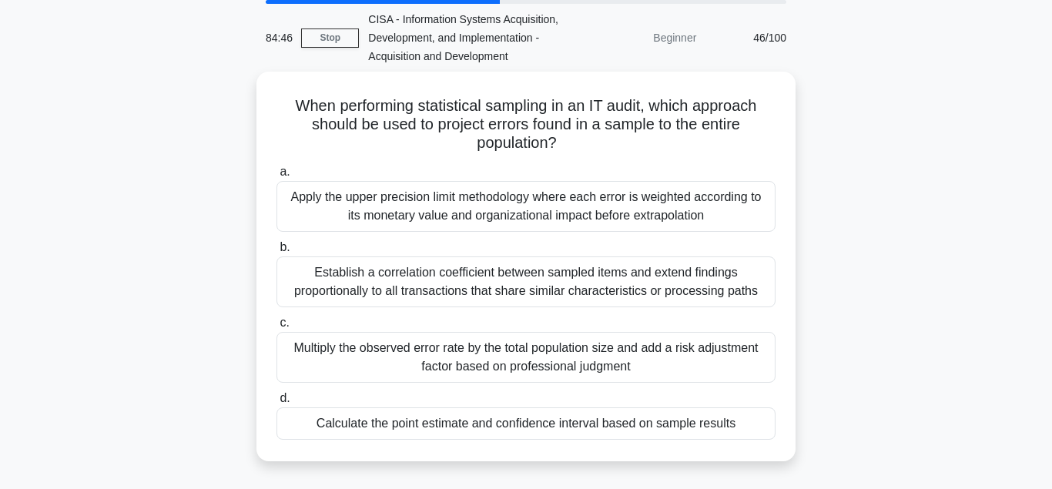
scroll to position [58, 0]
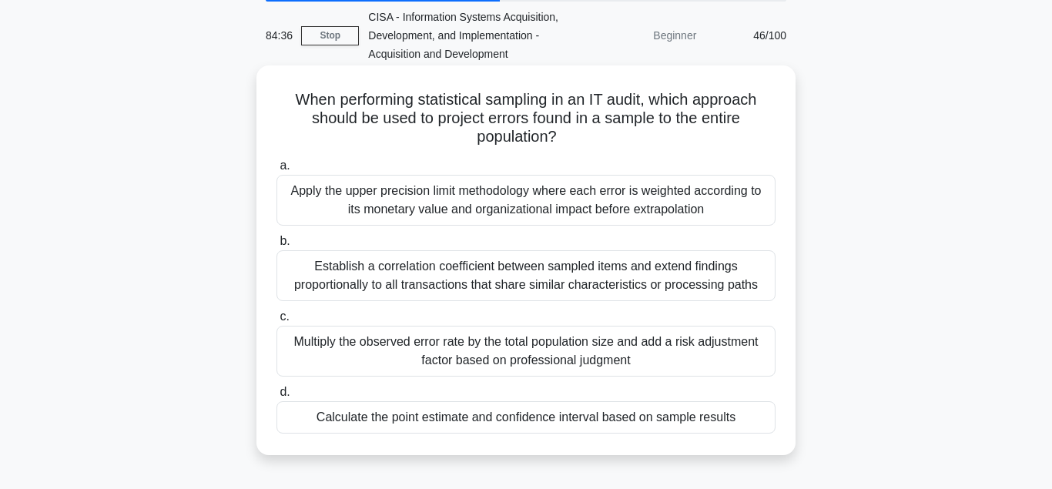
click at [535, 426] on div "Calculate the point estimate and confidence interval based on sample results" at bounding box center [526, 417] width 499 height 32
click at [277, 398] on input "d. Calculate the point estimate and confidence interval based on sample results" at bounding box center [277, 393] width 0 height 10
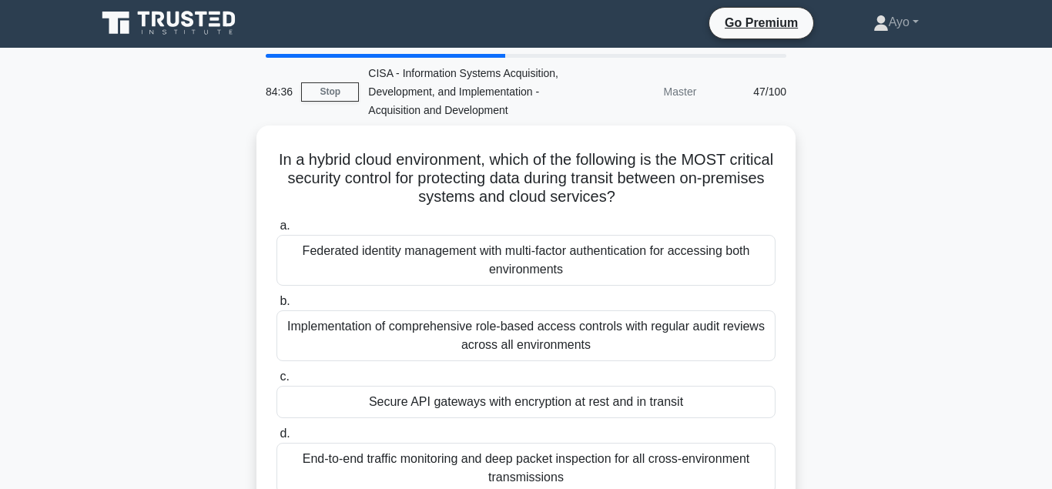
scroll to position [0, 0]
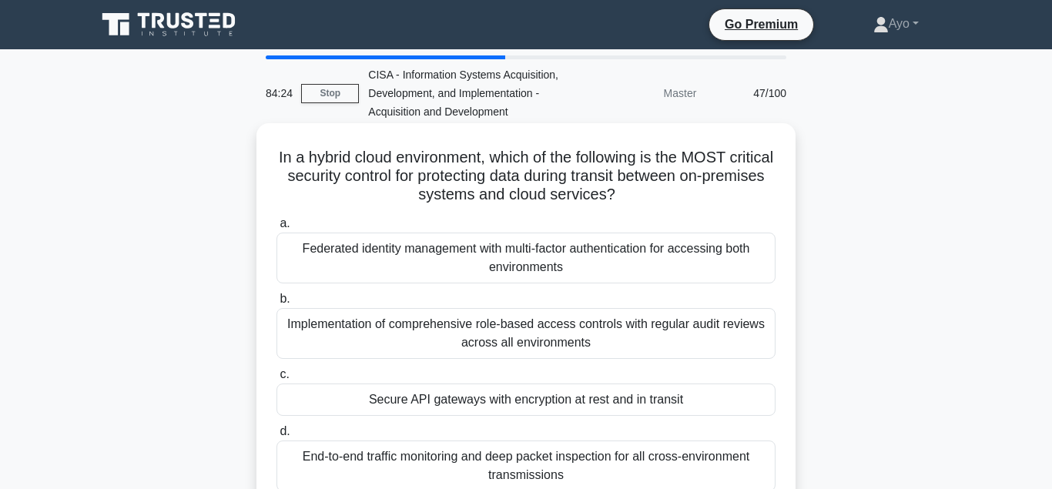
click at [532, 406] on div "Secure API gateways with encryption at rest and in transit" at bounding box center [526, 400] width 499 height 32
click at [277, 380] on input "c. Secure API gateways with encryption at rest and in transit" at bounding box center [277, 375] width 0 height 10
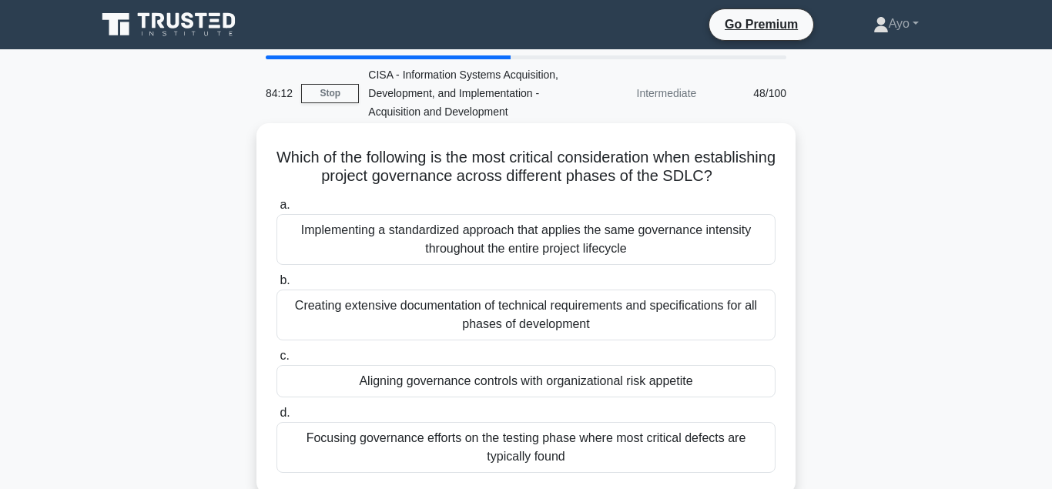
click at [505, 380] on div "Aligning governance controls with organizational risk appetite" at bounding box center [526, 381] width 499 height 32
click at [277, 361] on input "c. Aligning governance controls with organizational risk appetite" at bounding box center [277, 356] width 0 height 10
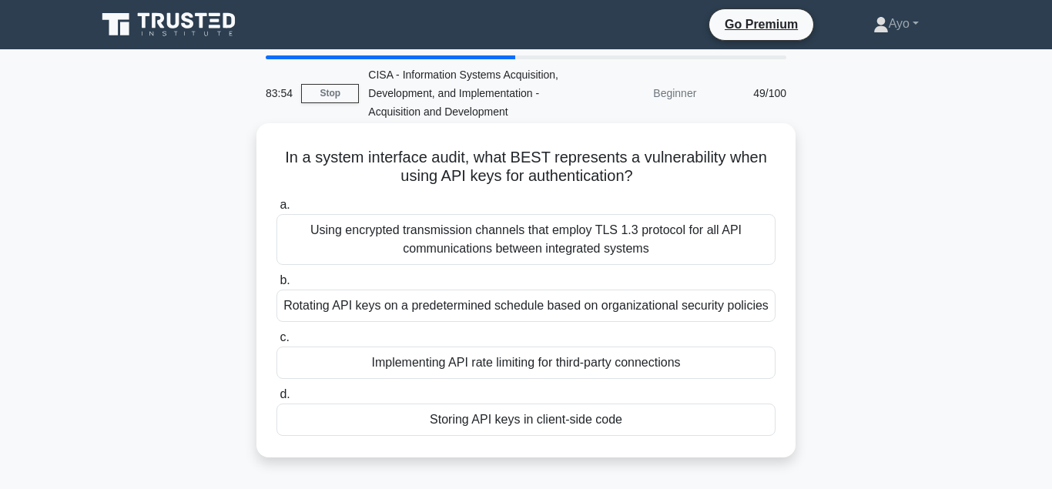
click at [514, 420] on div "Storing API keys in client-side code" at bounding box center [526, 420] width 499 height 32
click at [277, 400] on input "d. Storing API keys in client-side code" at bounding box center [277, 395] width 0 height 10
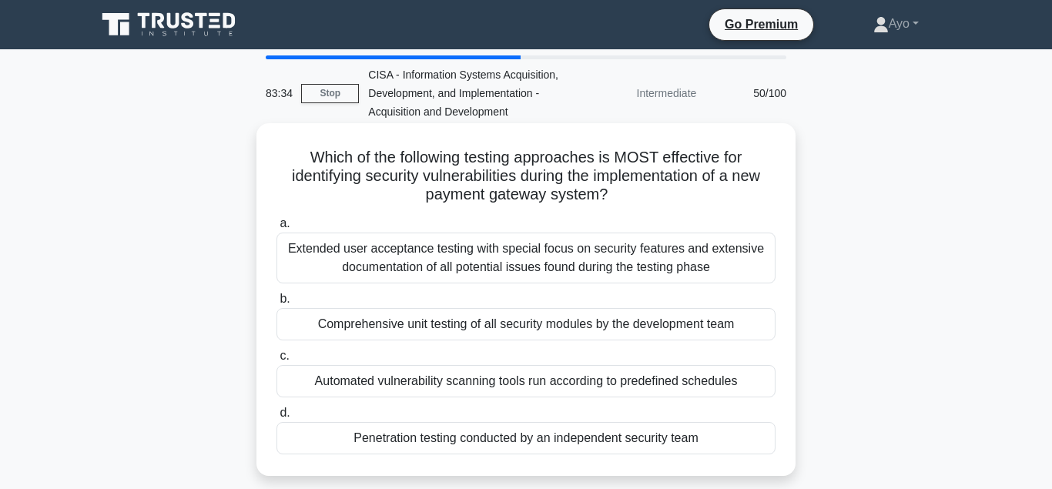
click at [501, 443] on div "Penetration testing conducted by an independent security team" at bounding box center [526, 438] width 499 height 32
click at [277, 418] on input "d. Penetration testing conducted by an independent security team" at bounding box center [277, 413] width 0 height 10
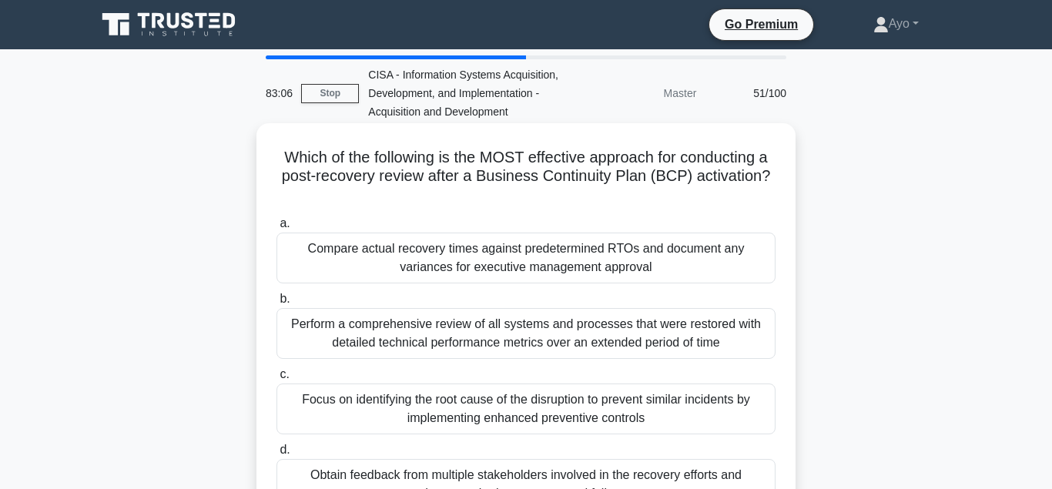
click at [543, 466] on div "Obtain feedback from multiple stakeholders involved in the recovery efforts and…" at bounding box center [526, 484] width 499 height 51
click at [277, 455] on input "d. Obtain feedback from multiple stakeholders involved in the recovery efforts …" at bounding box center [277, 450] width 0 height 10
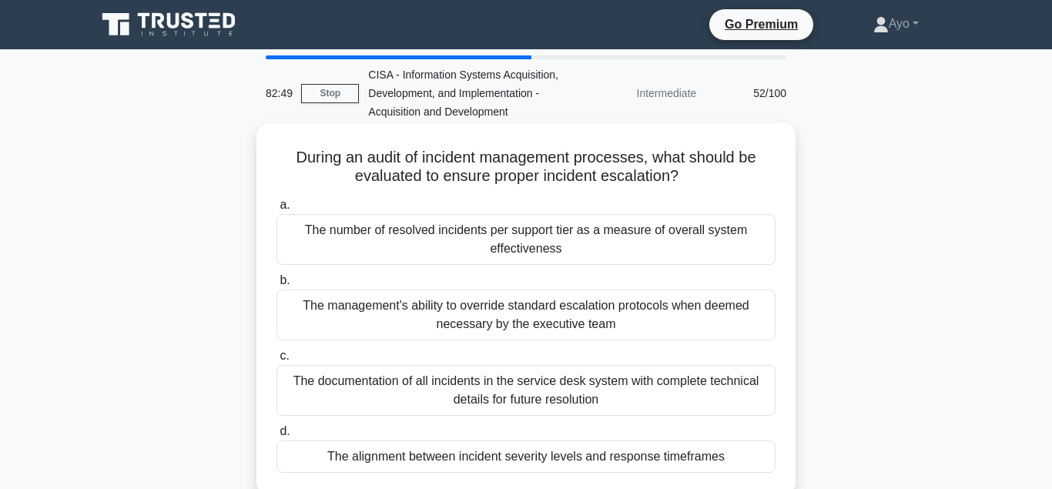
click at [388, 464] on div "The alignment between incident severity levels and response timeframes" at bounding box center [526, 457] width 499 height 32
click at [277, 437] on input "d. The alignment between incident severity levels and response timeframes" at bounding box center [277, 432] width 0 height 10
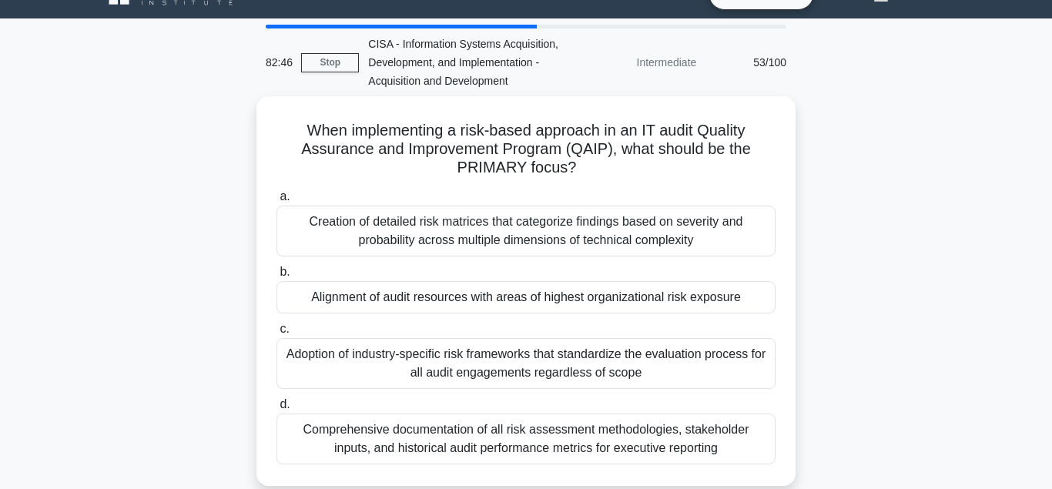
scroll to position [35, 0]
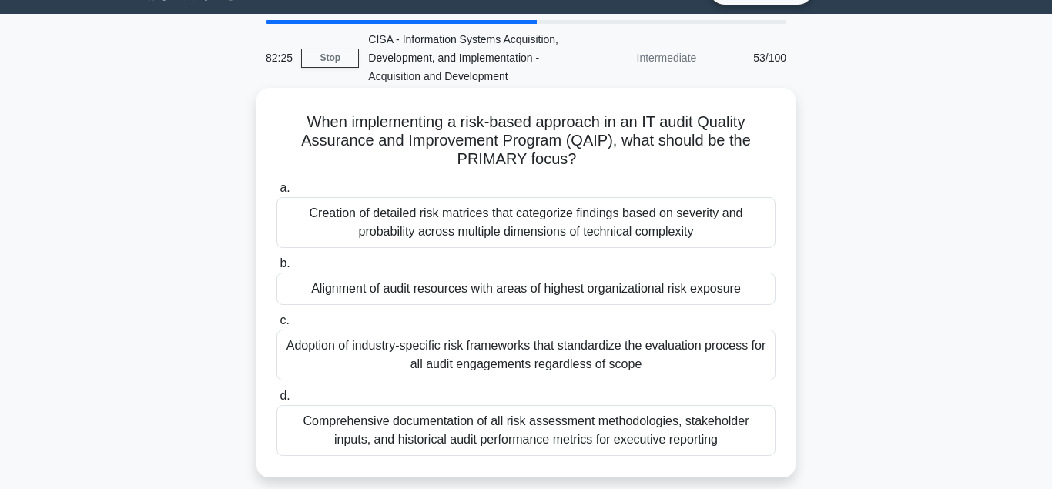
click at [451, 293] on div "Alignment of audit resources with areas of highest organizational risk exposure" at bounding box center [526, 289] width 499 height 32
click at [277, 269] on input "b. Alignment of audit resources with areas of highest organizational risk expos…" at bounding box center [277, 264] width 0 height 10
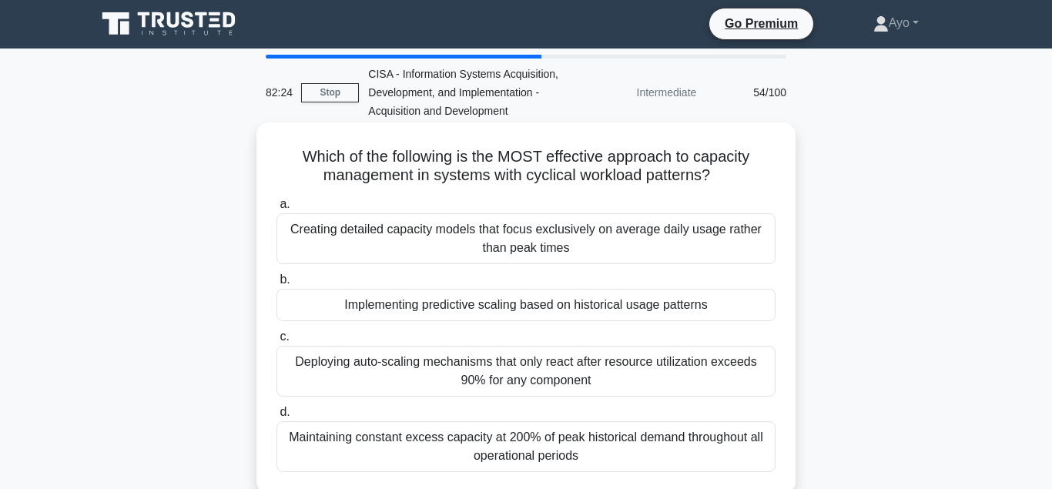
scroll to position [0, 0]
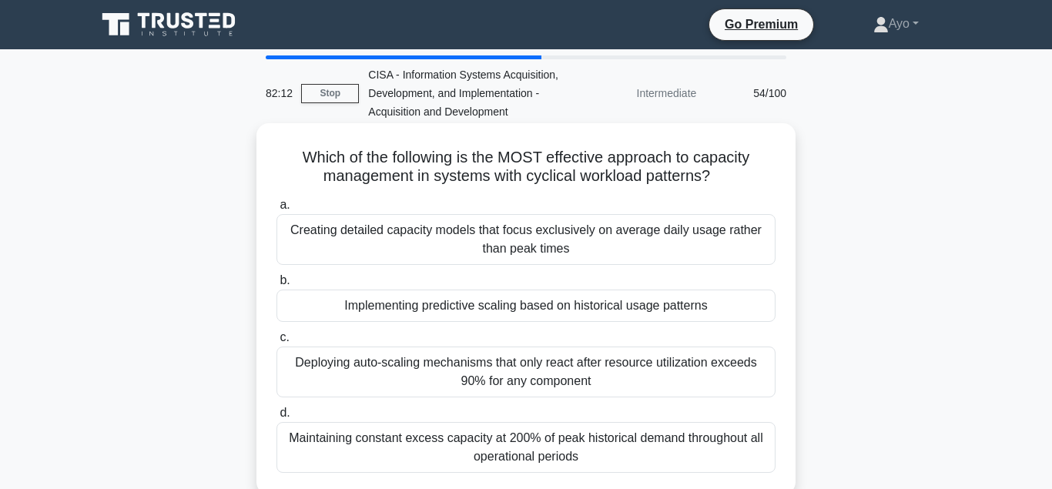
click at [454, 321] on div "Implementing predictive scaling based on historical usage patterns" at bounding box center [526, 306] width 499 height 32
click at [277, 286] on input "b. Implementing predictive scaling based on historical usage patterns" at bounding box center [277, 281] width 0 height 10
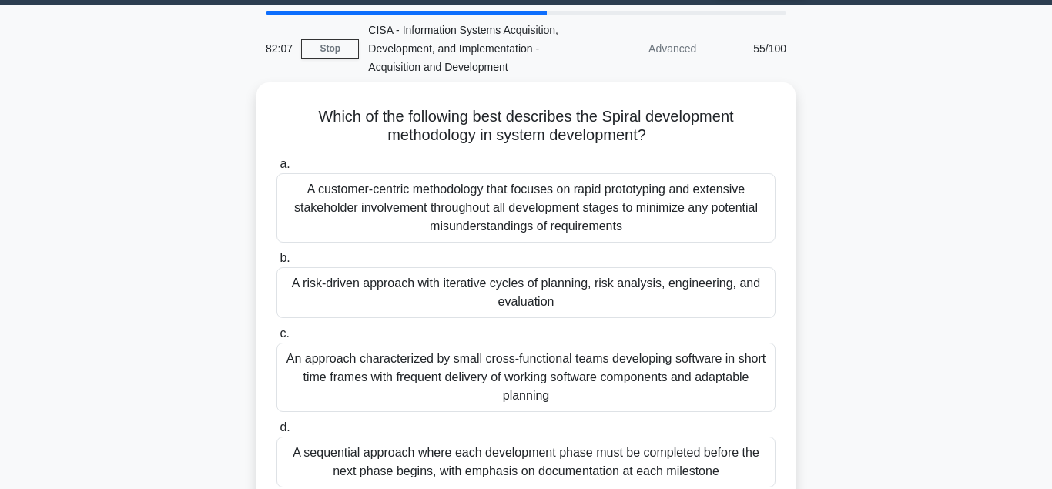
scroll to position [46, 0]
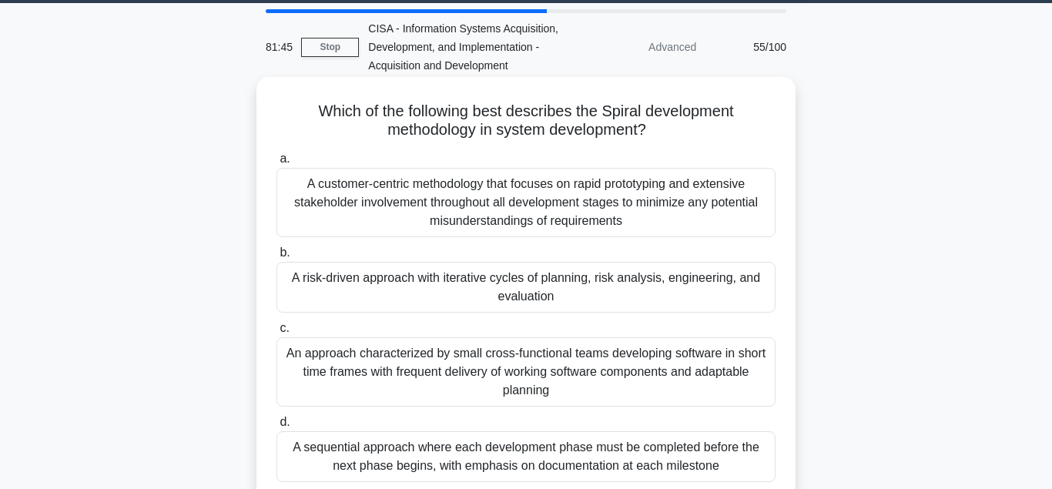
click at [547, 291] on div "A risk-driven approach with iterative cycles of planning, risk analysis, engine…" at bounding box center [526, 287] width 499 height 51
click at [277, 258] on input "b. A risk-driven approach with iterative cycles of planning, risk analysis, eng…" at bounding box center [277, 253] width 0 height 10
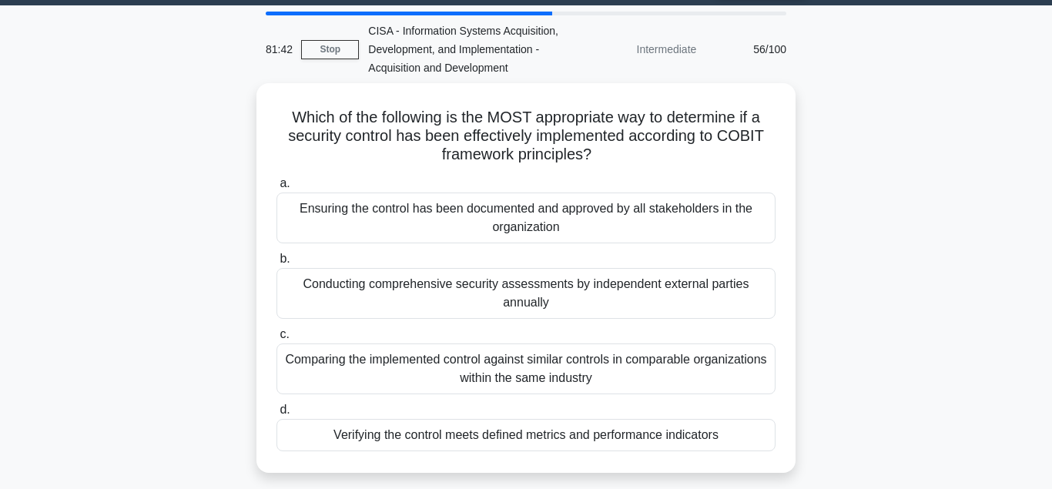
scroll to position [45, 0]
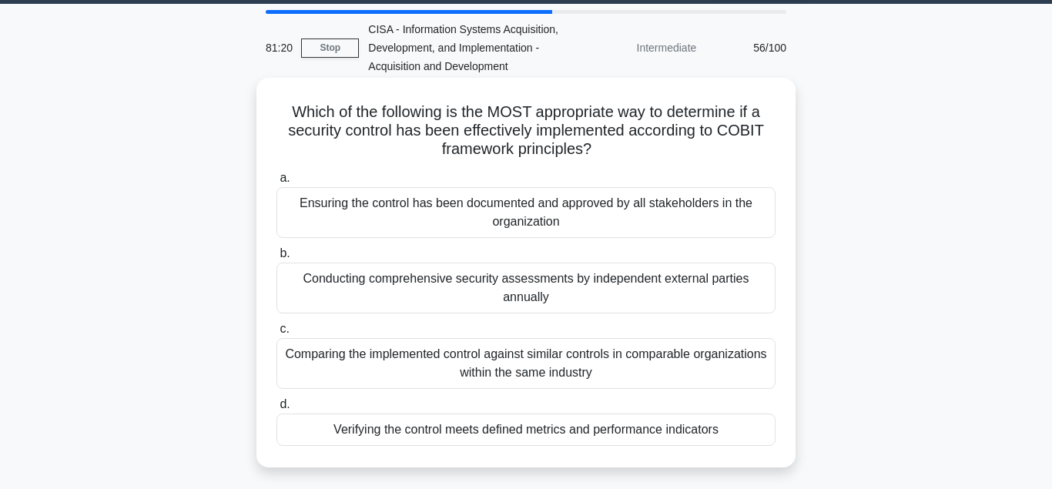
click at [558, 438] on div "Verifying the control meets defined metrics and performance indicators" at bounding box center [526, 430] width 499 height 32
click at [277, 410] on input "d. Verifying the control meets defined metrics and performance indicators" at bounding box center [277, 405] width 0 height 10
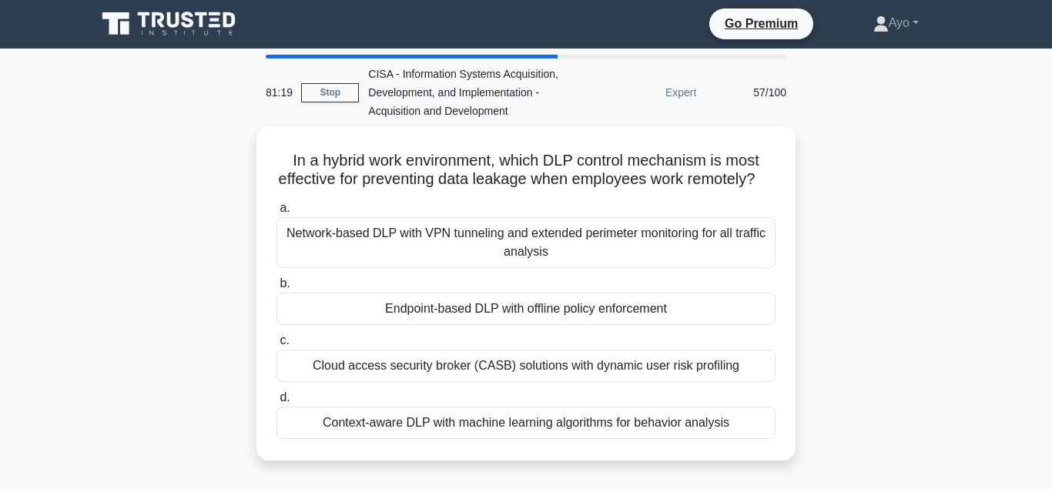
scroll to position [0, 0]
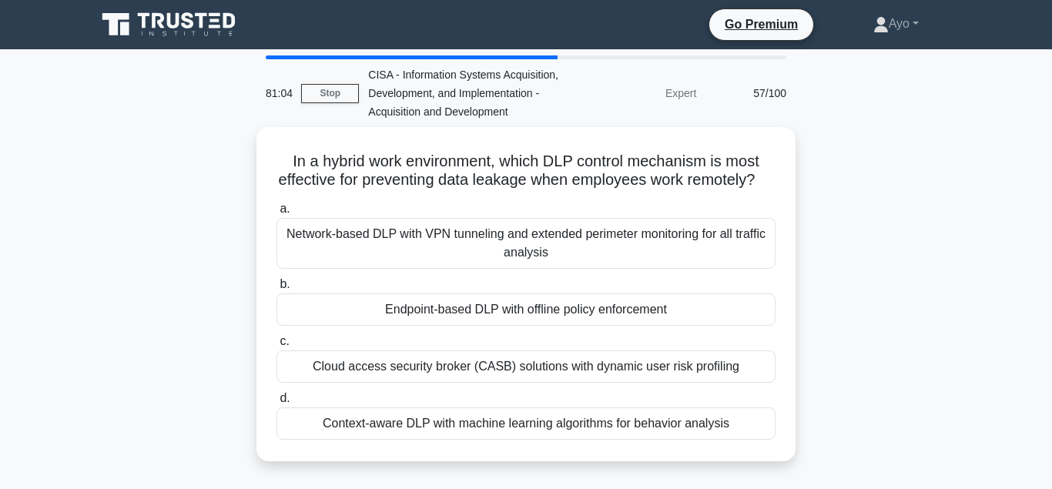
click at [540, 310] on div "Endpoint-based DLP with offline policy enforcement" at bounding box center [526, 310] width 499 height 32
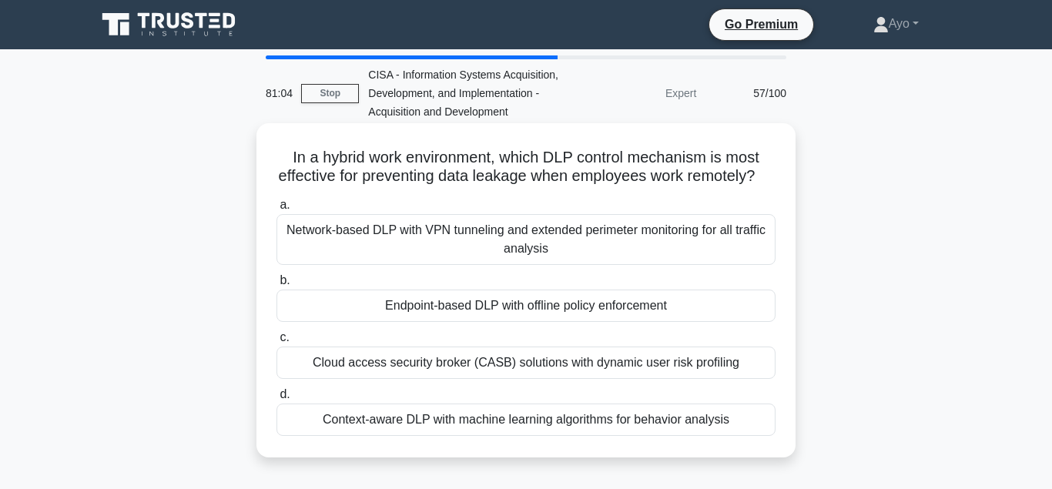
click at [277, 286] on input "b. Endpoint-based DLP with offline policy enforcement" at bounding box center [277, 281] width 0 height 10
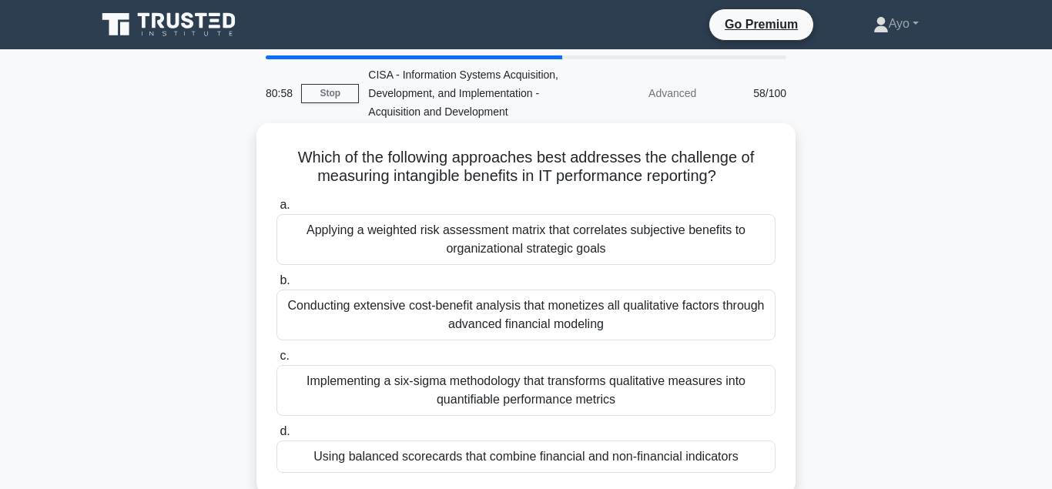
click at [546, 463] on div "Using balanced scorecards that combine financial and non-financial indicators" at bounding box center [526, 457] width 499 height 32
click at [277, 437] on input "d. Using balanced scorecards that combine financial and non-financial indicators" at bounding box center [277, 432] width 0 height 10
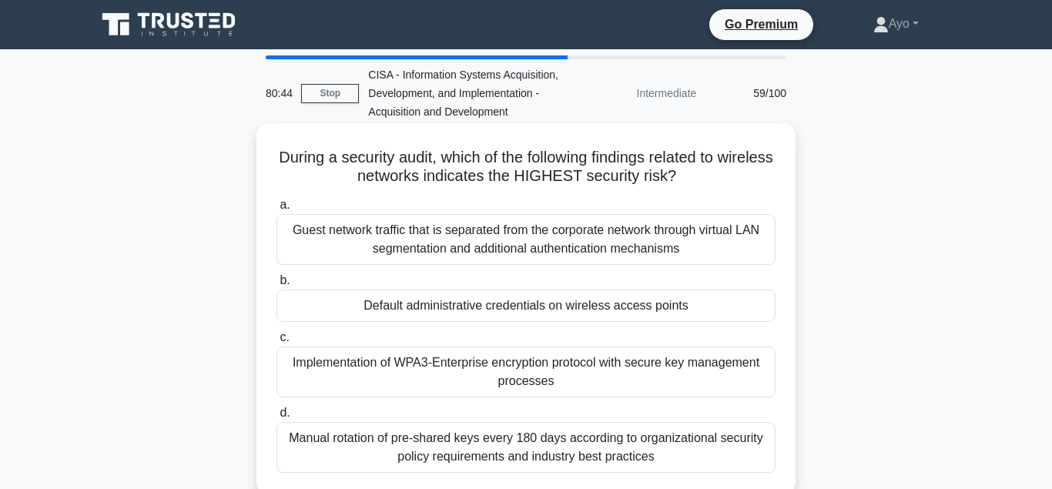
click at [552, 314] on div "Default administrative credentials on wireless access points" at bounding box center [526, 306] width 499 height 32
click at [277, 286] on input "b. Default administrative credentials on wireless access points" at bounding box center [277, 281] width 0 height 10
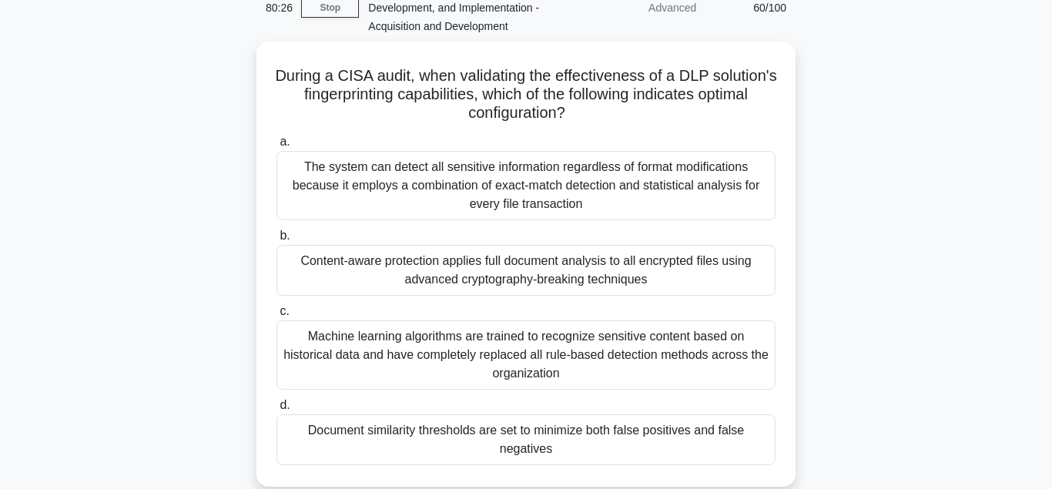
scroll to position [86, 0]
click at [525, 444] on div "Document similarity thresholds are set to minimize both false positives and fal…" at bounding box center [526, 439] width 499 height 51
click at [277, 410] on input "d. Document similarity thresholds are set to minimize both false positives and …" at bounding box center [277, 405] width 0 height 10
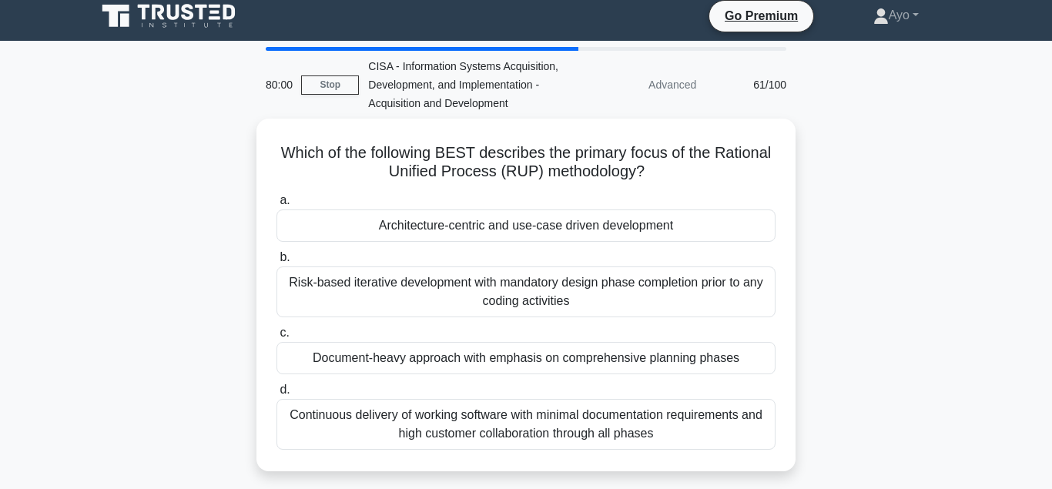
scroll to position [0, 0]
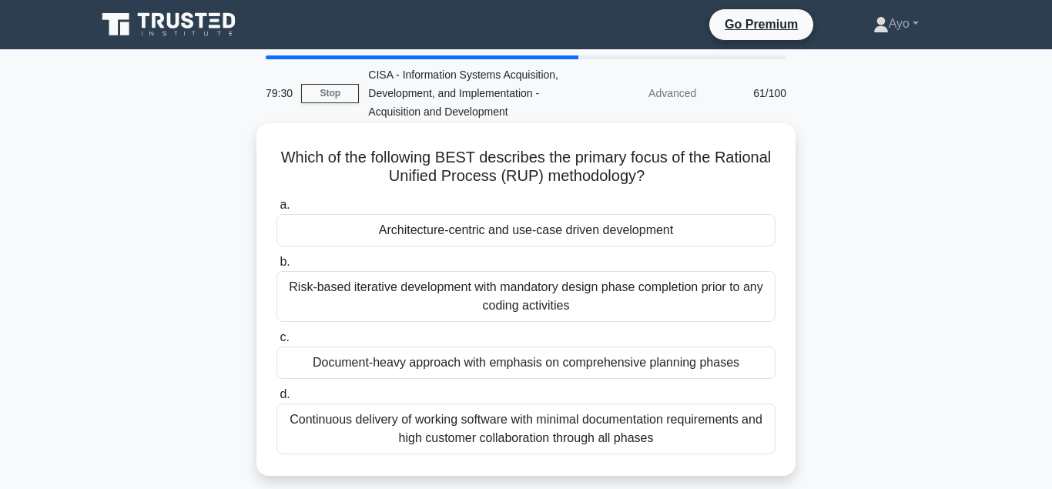
click at [529, 240] on div "Architecture-centric and use-case driven development" at bounding box center [526, 230] width 499 height 32
click at [277, 210] on input "a. Architecture-centric and use-case driven development" at bounding box center [277, 205] width 0 height 10
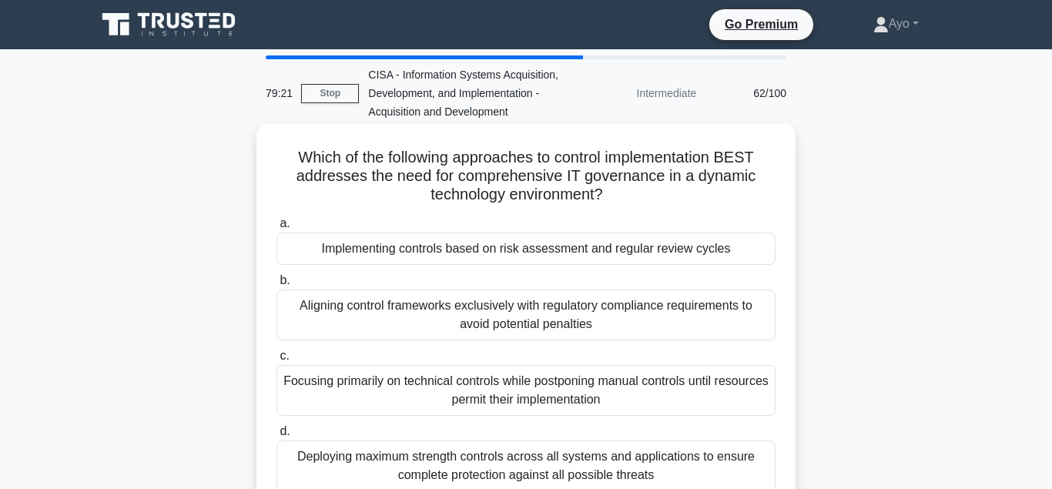
click at [526, 252] on div "Implementing controls based on risk assessment and regular review cycles" at bounding box center [526, 249] width 499 height 32
click at [277, 229] on input "a. Implementing controls based on risk assessment and regular review cycles" at bounding box center [277, 224] width 0 height 10
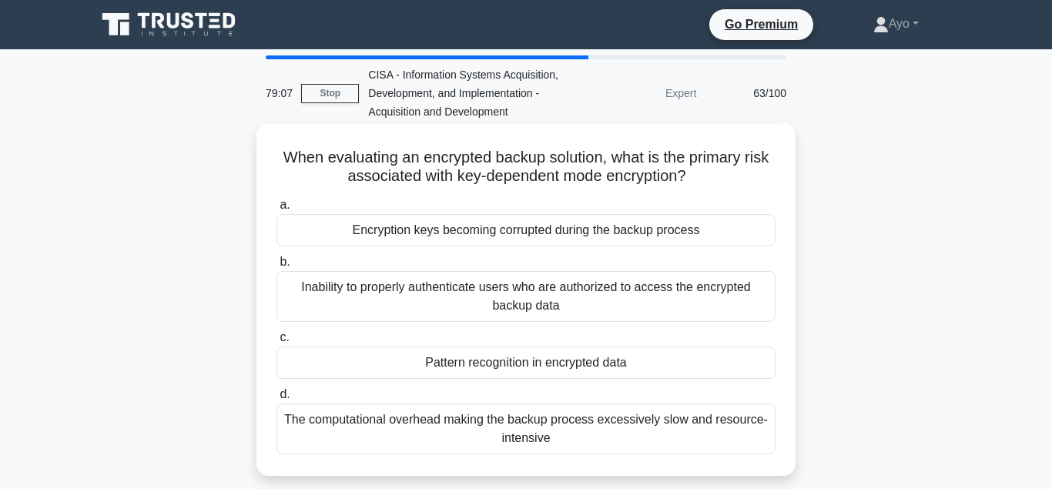
click at [542, 374] on div "Pattern recognition in encrypted data" at bounding box center [526, 363] width 499 height 32
click at [277, 343] on input "c. Pattern recognition in encrypted data" at bounding box center [277, 338] width 0 height 10
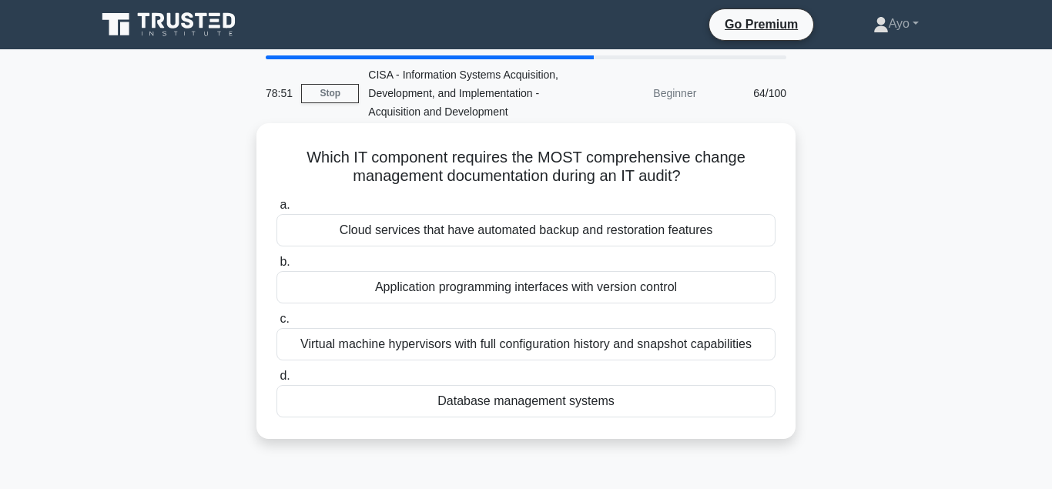
click at [535, 405] on div "Database management systems" at bounding box center [526, 401] width 499 height 32
click at [277, 381] on input "d. Database management systems" at bounding box center [277, 376] width 0 height 10
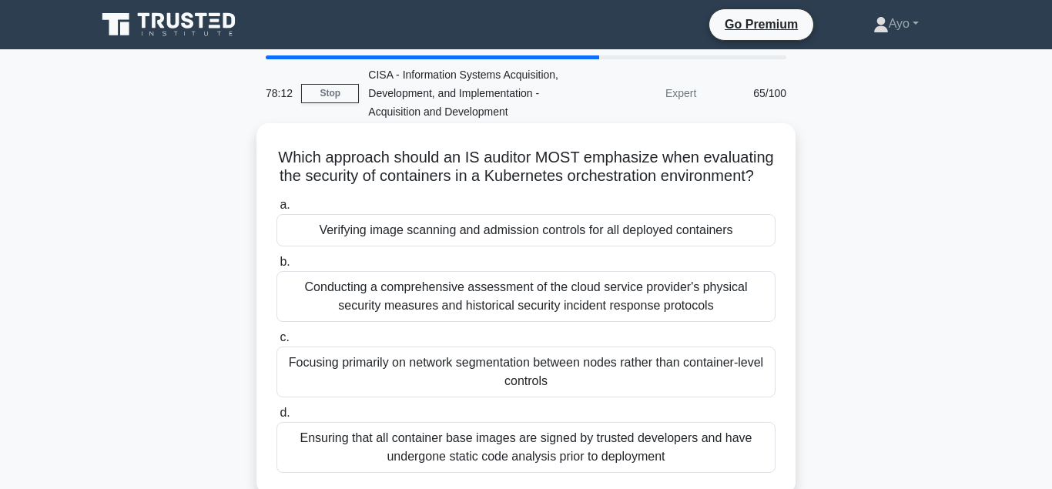
click at [519, 239] on div "Verifying image scanning and admission controls for all deployed containers" at bounding box center [526, 230] width 499 height 32
click at [277, 210] on input "a. Verifying image scanning and admission controls for all deployed containers" at bounding box center [277, 205] width 0 height 10
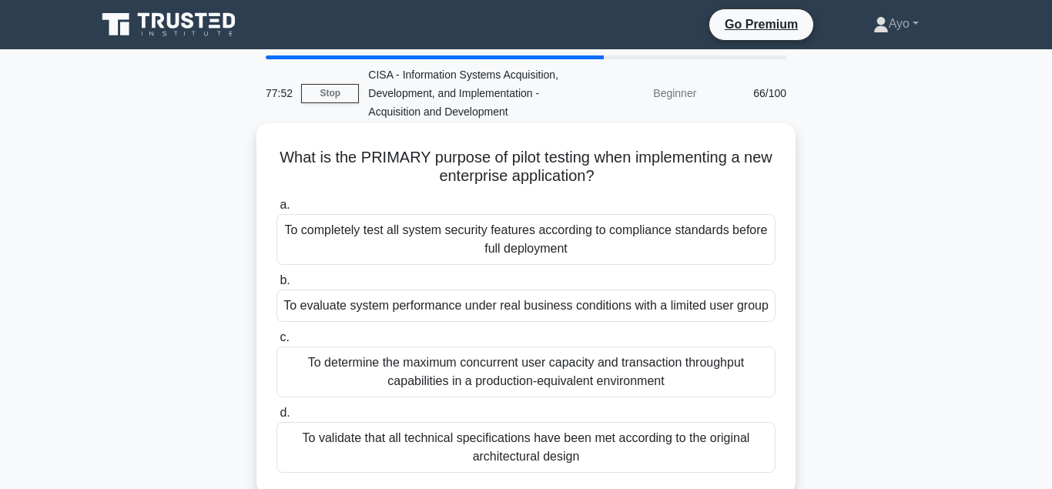
click at [519, 309] on div "To evaluate system performance under real business conditions with a limited us…" at bounding box center [526, 306] width 499 height 32
click at [277, 286] on input "b. To evaluate system performance under real business conditions with a limited…" at bounding box center [277, 281] width 0 height 10
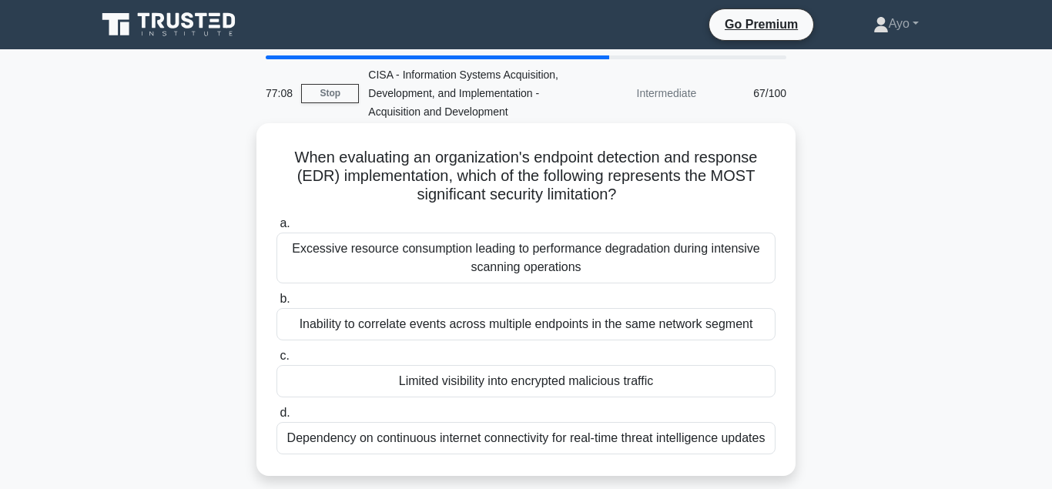
click at [541, 382] on div "Limited visibility into encrypted malicious traffic" at bounding box center [526, 381] width 499 height 32
click at [277, 361] on input "c. Limited visibility into encrypted malicious traffic" at bounding box center [277, 356] width 0 height 10
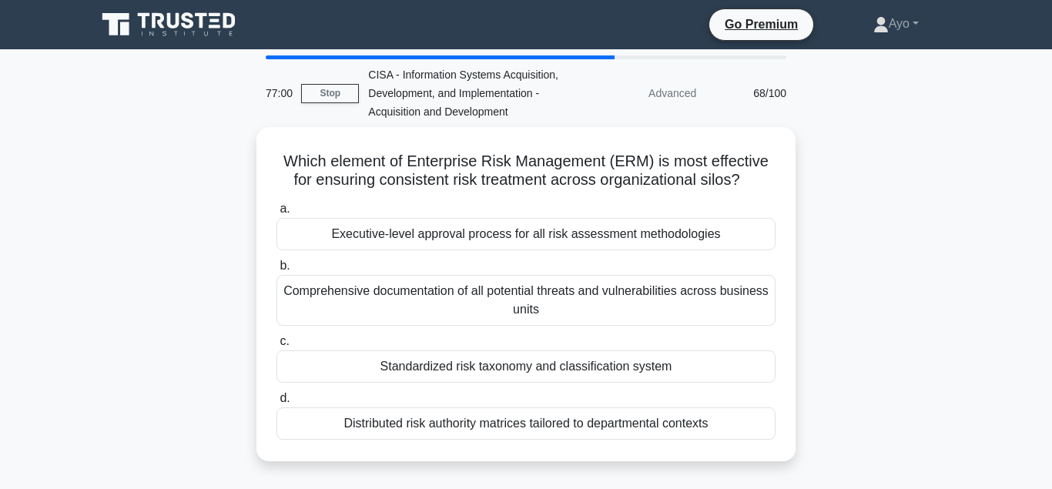
click at [532, 367] on div "Standardized risk taxonomy and classification system" at bounding box center [526, 367] width 499 height 32
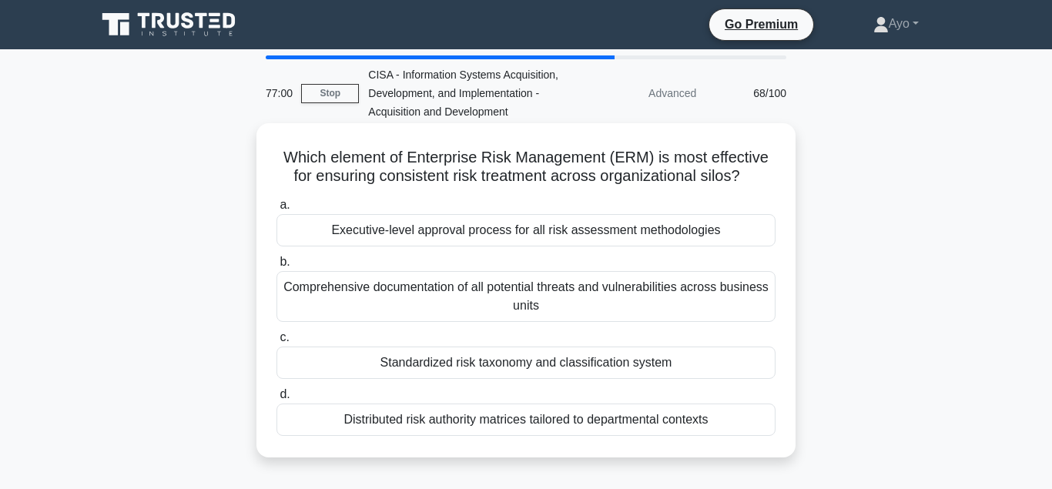
click at [277, 343] on input "c. Standardized risk taxonomy and classification system" at bounding box center [277, 338] width 0 height 10
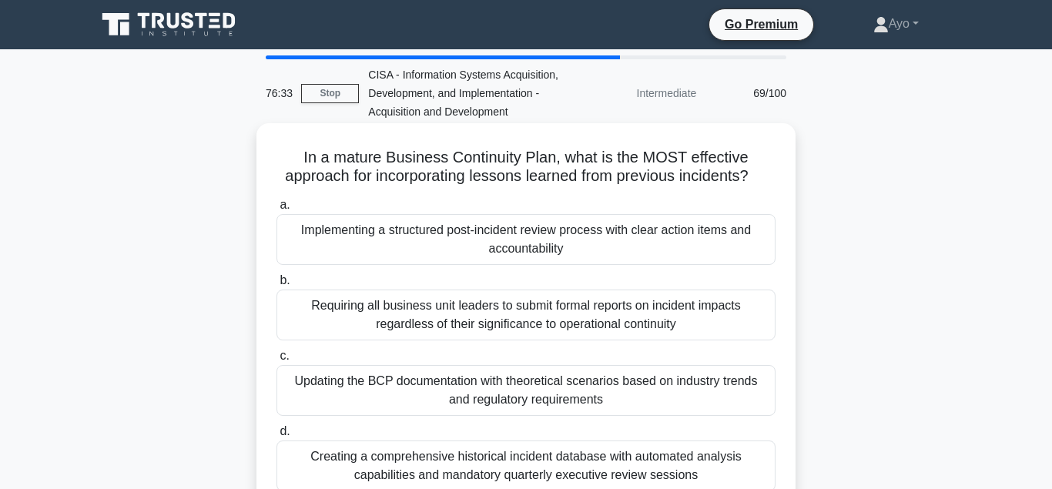
click at [599, 240] on div "Implementing a structured post-incident review process with clear action items …" at bounding box center [526, 239] width 499 height 51
click at [277, 210] on input "a. Implementing a structured post-incident review process with clear action ite…" at bounding box center [277, 205] width 0 height 10
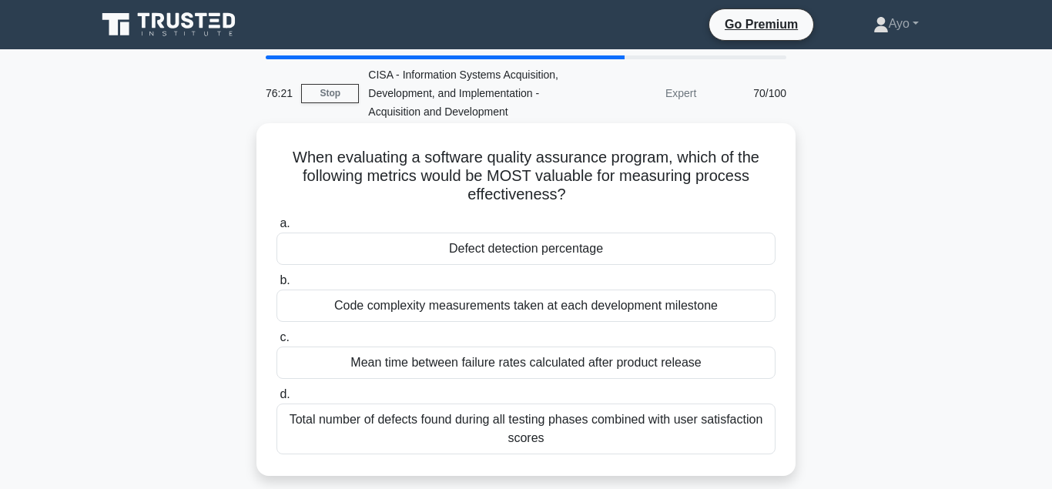
click at [555, 262] on div "Defect detection percentage" at bounding box center [526, 249] width 499 height 32
click at [277, 229] on input "a. Defect detection percentage" at bounding box center [277, 224] width 0 height 10
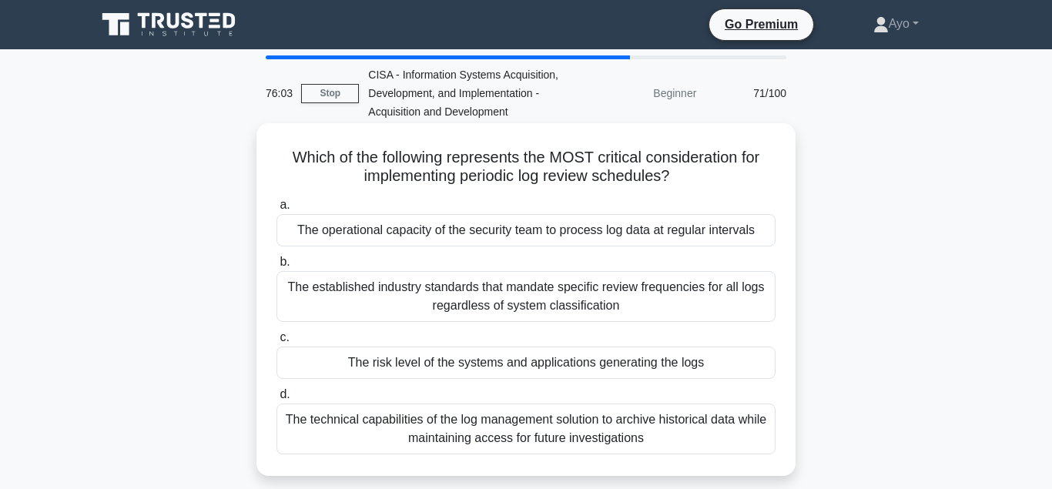
click at [502, 371] on div "The risk level of the systems and applications generating the logs" at bounding box center [526, 363] width 499 height 32
click at [277, 343] on input "c. The risk level of the systems and applications generating the logs" at bounding box center [277, 338] width 0 height 10
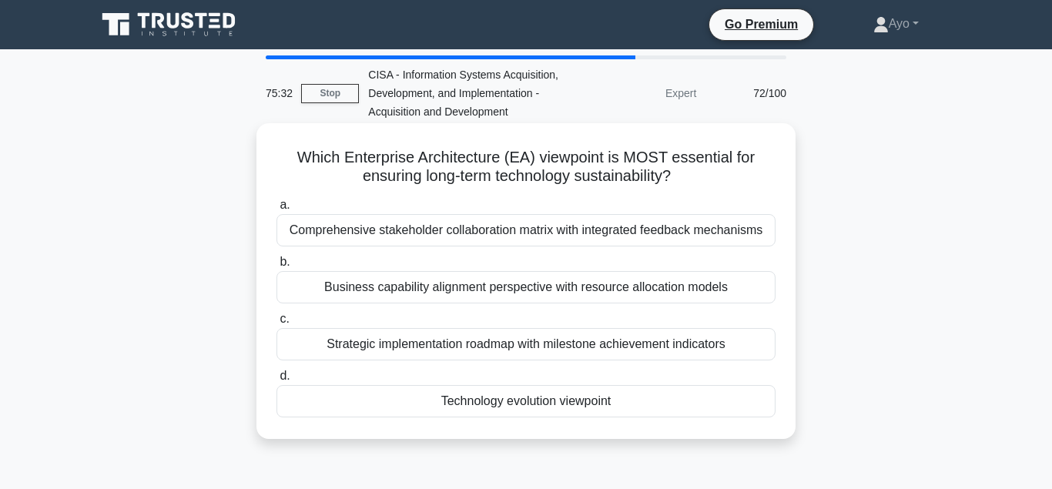
click at [529, 408] on div "Technology evolution viewpoint" at bounding box center [526, 401] width 499 height 32
click at [277, 381] on input "d. Technology evolution viewpoint" at bounding box center [277, 376] width 0 height 10
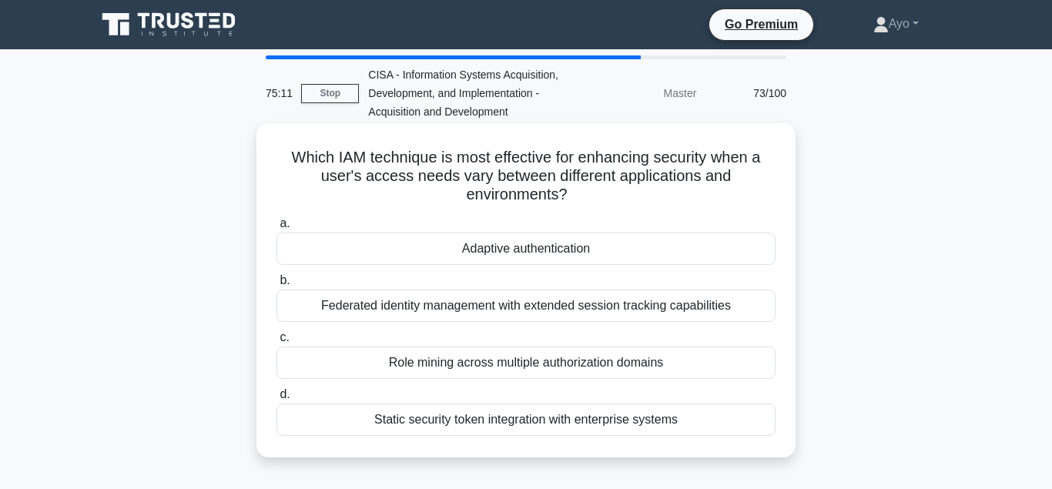
click at [527, 260] on div "Adaptive authentication" at bounding box center [526, 249] width 499 height 32
click at [277, 229] on input "a. Adaptive authentication" at bounding box center [277, 224] width 0 height 10
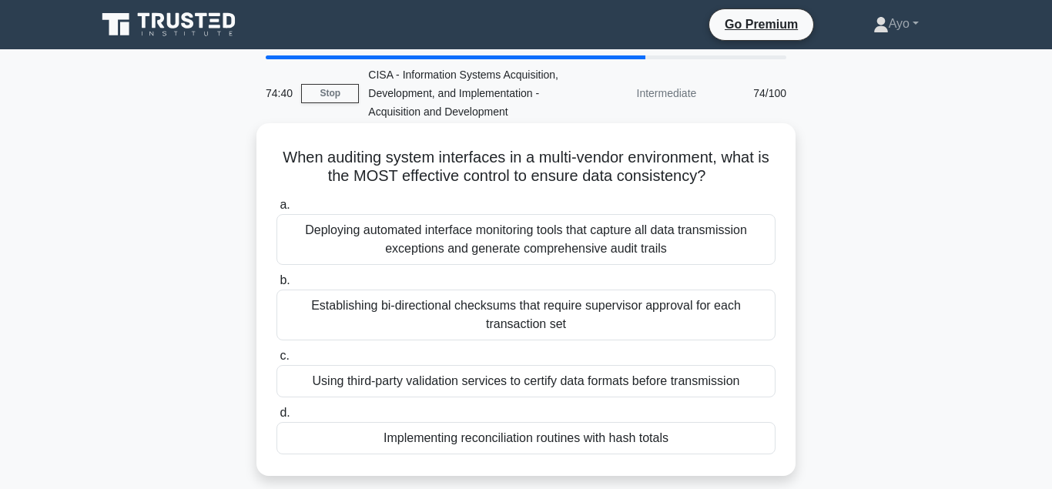
click at [537, 437] on div "Implementing reconciliation routines with hash totals" at bounding box center [526, 438] width 499 height 32
click at [277, 418] on input "d. Implementing reconciliation routines with hash totals" at bounding box center [277, 413] width 0 height 10
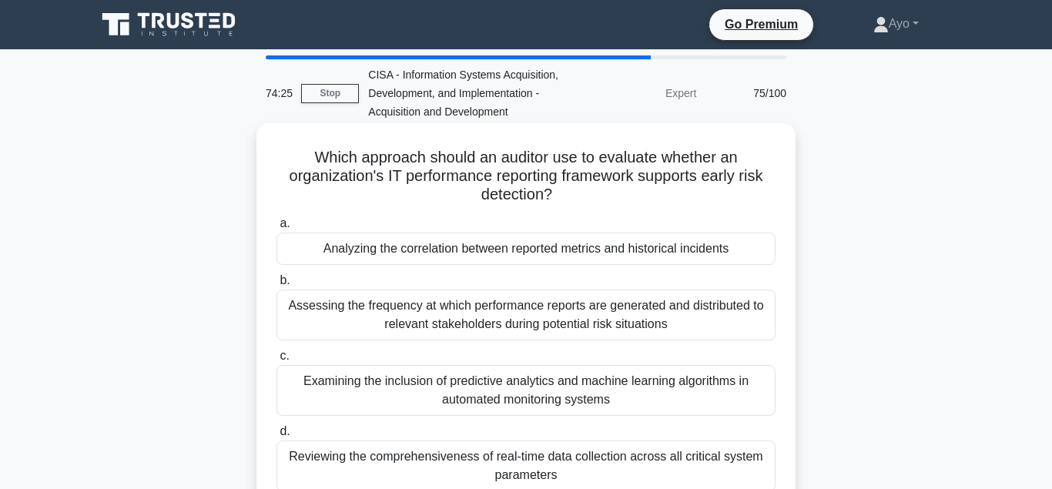
click at [530, 254] on div "Analyzing the correlation between reported metrics and historical incidents" at bounding box center [526, 249] width 499 height 32
click at [277, 229] on input "a. Analyzing the correlation between reported metrics and historical incidents" at bounding box center [277, 224] width 0 height 10
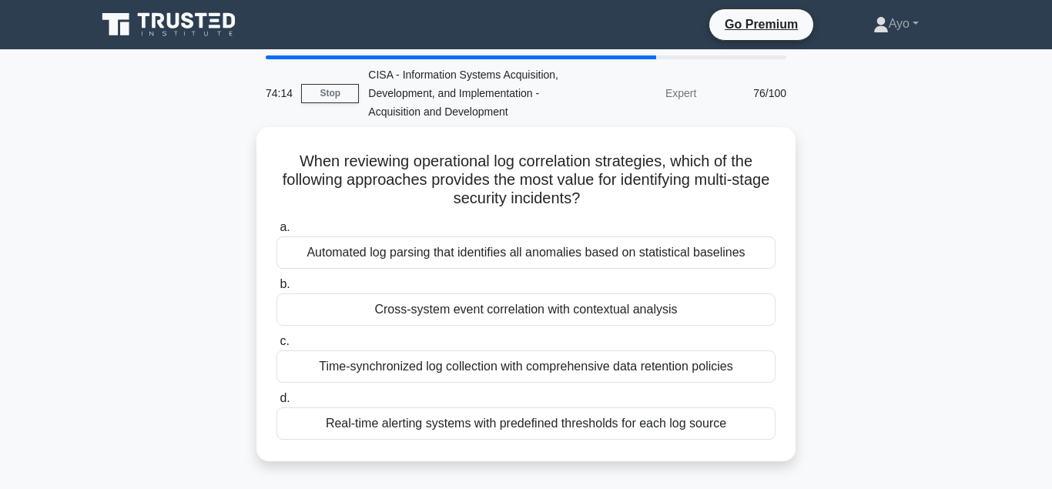
click at [519, 311] on div "Cross-system event correlation with contextual analysis" at bounding box center [526, 310] width 499 height 32
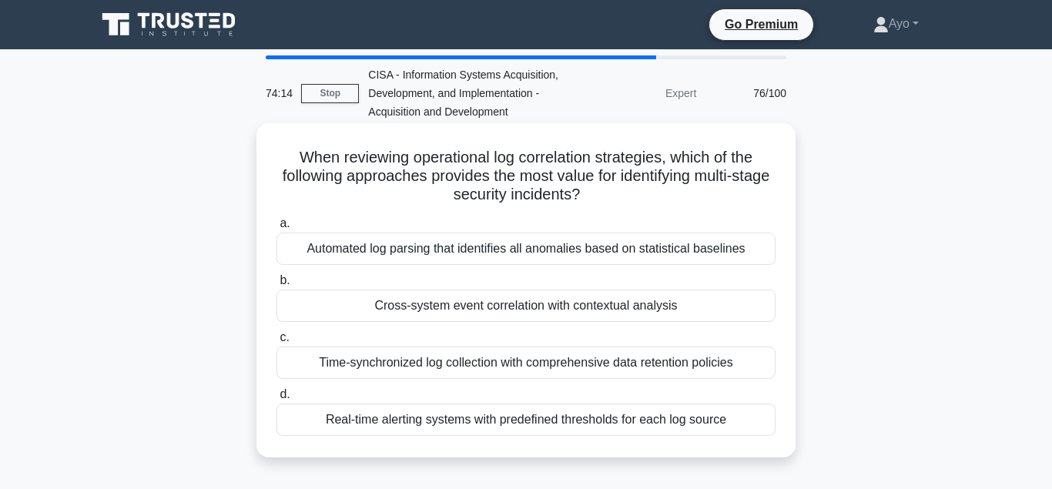
click at [277, 286] on input "b. Cross-system event correlation with contextual analysis" at bounding box center [277, 281] width 0 height 10
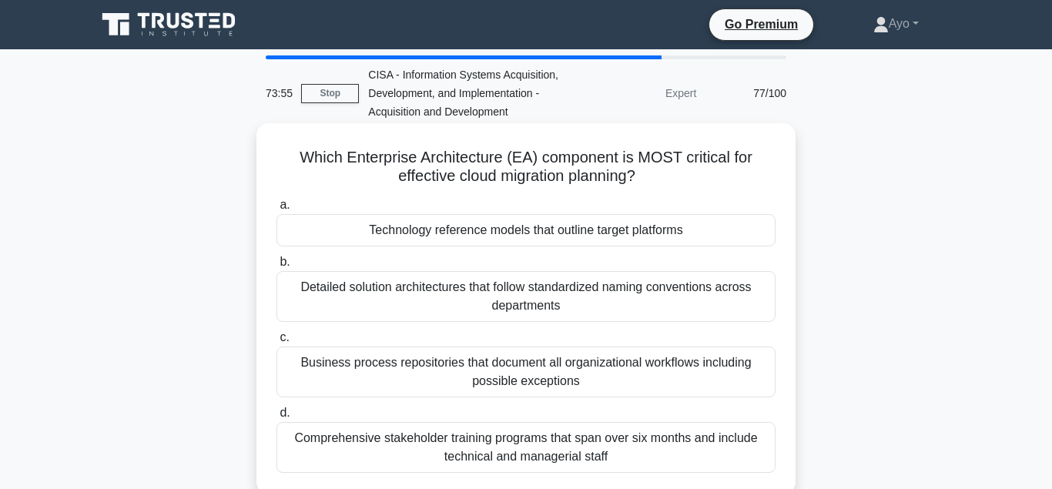
click at [499, 234] on div "Technology reference models that outline target platforms" at bounding box center [526, 230] width 499 height 32
click at [277, 210] on input "a. Technology reference models that outline target platforms" at bounding box center [277, 205] width 0 height 10
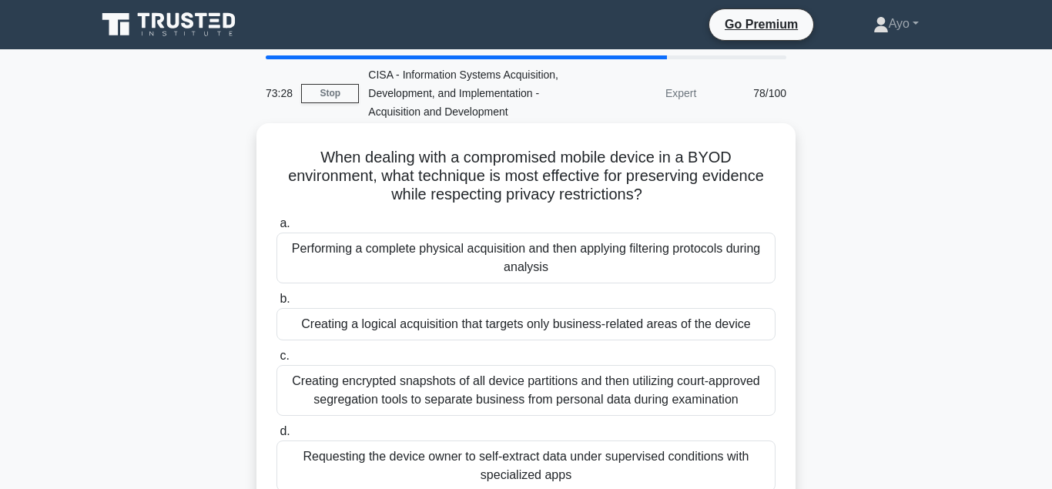
click at [511, 327] on div "Creating a logical acquisition that targets only business-related areas of the …" at bounding box center [526, 324] width 499 height 32
click at [277, 304] on input "b. Creating a logical acquisition that targets only business-related areas of t…" at bounding box center [277, 299] width 0 height 10
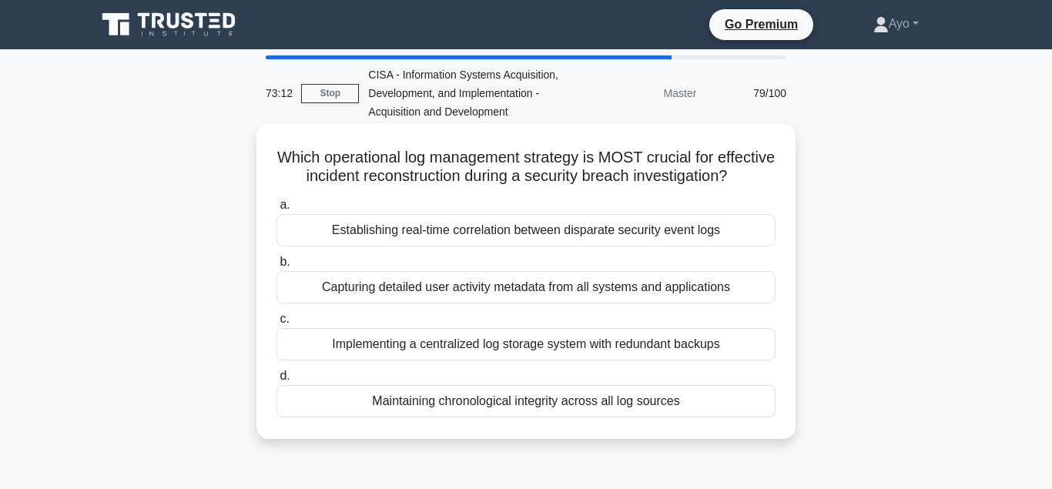
click at [494, 404] on div "Maintaining chronological integrity across all log sources" at bounding box center [526, 401] width 499 height 32
click at [277, 381] on input "d. Maintaining chronological integrity across all log sources" at bounding box center [277, 376] width 0 height 10
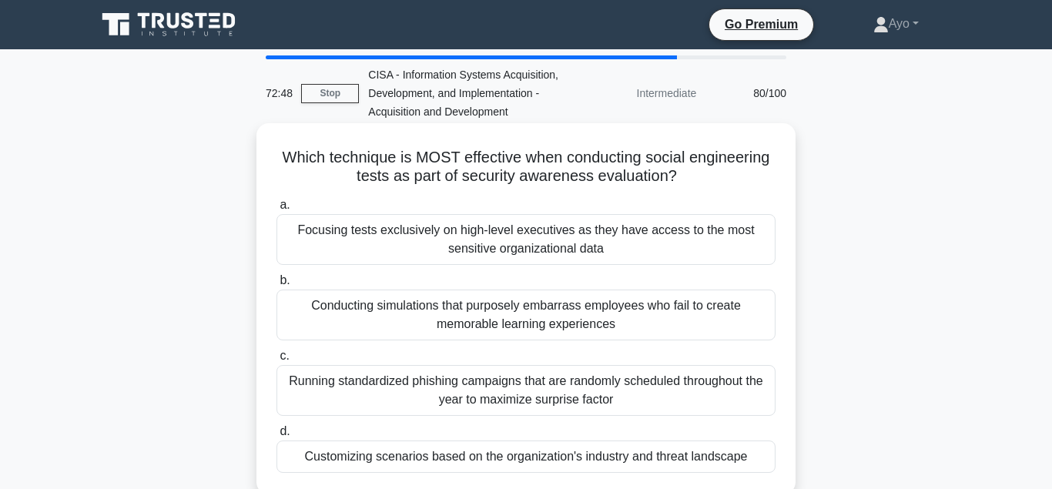
click at [503, 462] on div "Customizing scenarios based on the organization's industry and threat landscape" at bounding box center [526, 457] width 499 height 32
click at [277, 437] on input "d. Customizing scenarios based on the organization's industry and threat landsc…" at bounding box center [277, 432] width 0 height 10
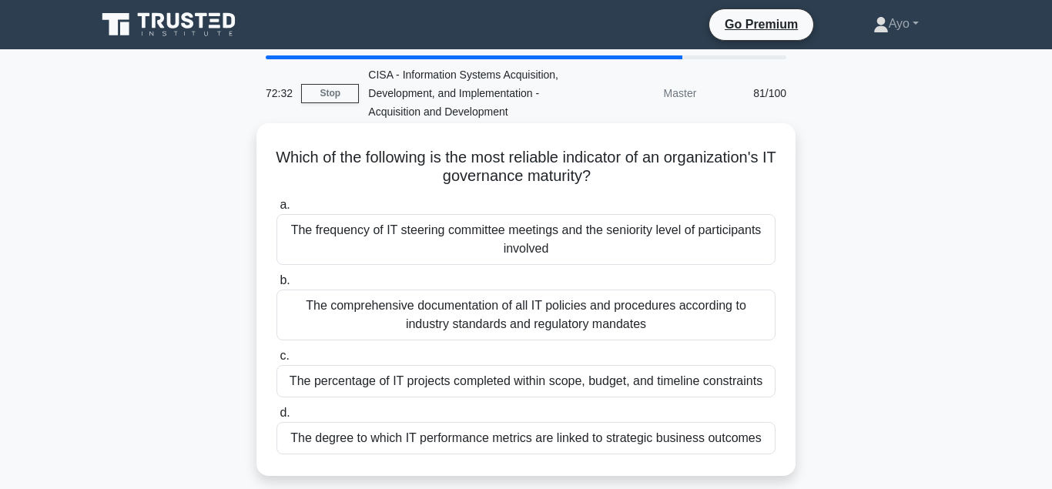
click at [485, 443] on div "The degree to which IT performance metrics are linked to strategic business out…" at bounding box center [526, 438] width 499 height 32
click at [277, 418] on input "d. The degree to which IT performance metrics are linked to strategic business …" at bounding box center [277, 413] width 0 height 10
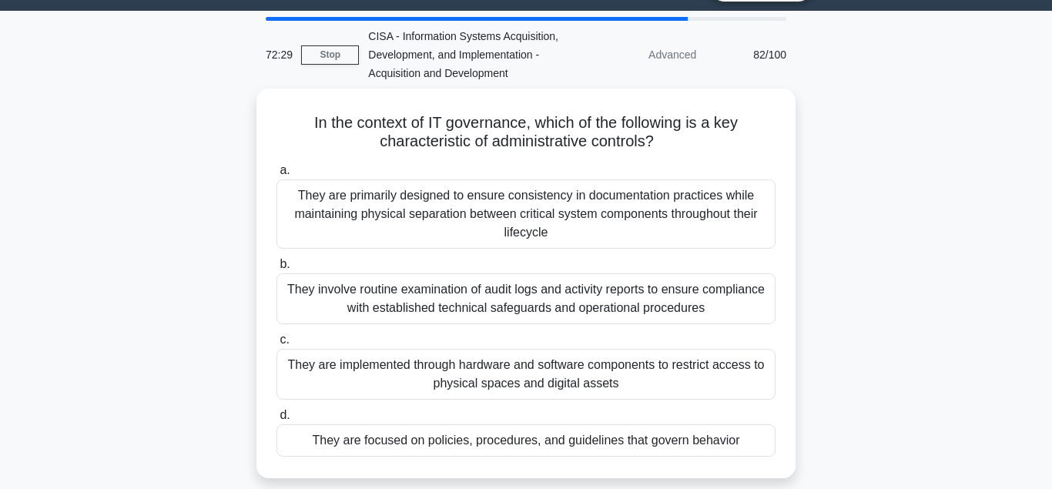
scroll to position [39, 0]
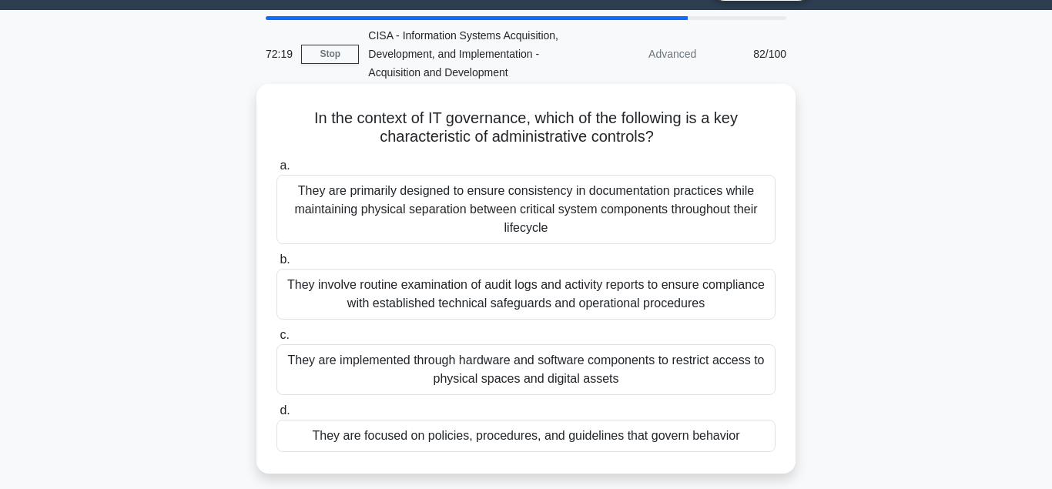
click at [466, 431] on div "They are focused on policies, procedures, and guidelines that govern behavior" at bounding box center [526, 436] width 499 height 32
click at [277, 416] on input "d. They are focused on policies, procedures, and guidelines that govern behavior" at bounding box center [277, 411] width 0 height 10
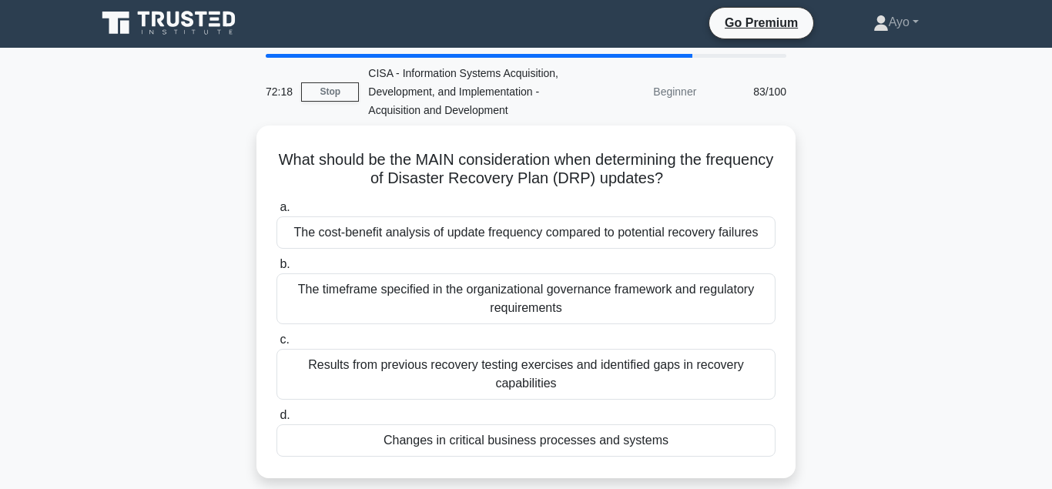
scroll to position [0, 0]
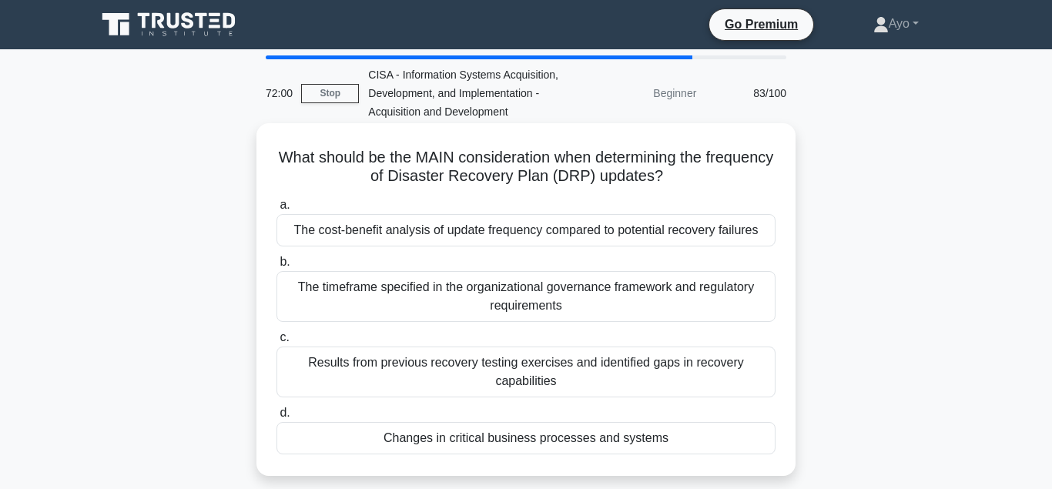
click at [542, 446] on div "Changes in critical business processes and systems" at bounding box center [526, 438] width 499 height 32
click at [277, 418] on input "d. Changes in critical business processes and systems" at bounding box center [277, 413] width 0 height 10
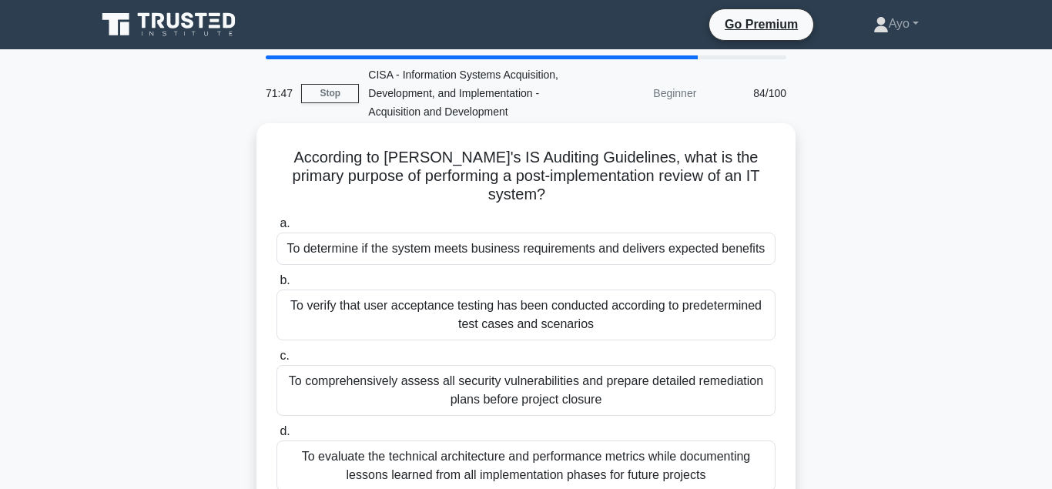
click at [473, 233] on div "To determine if the system meets business requirements and delivers expected be…" at bounding box center [526, 249] width 499 height 32
click at [277, 229] on input "a. To determine if the system meets business requirements and delivers expected…" at bounding box center [277, 224] width 0 height 10
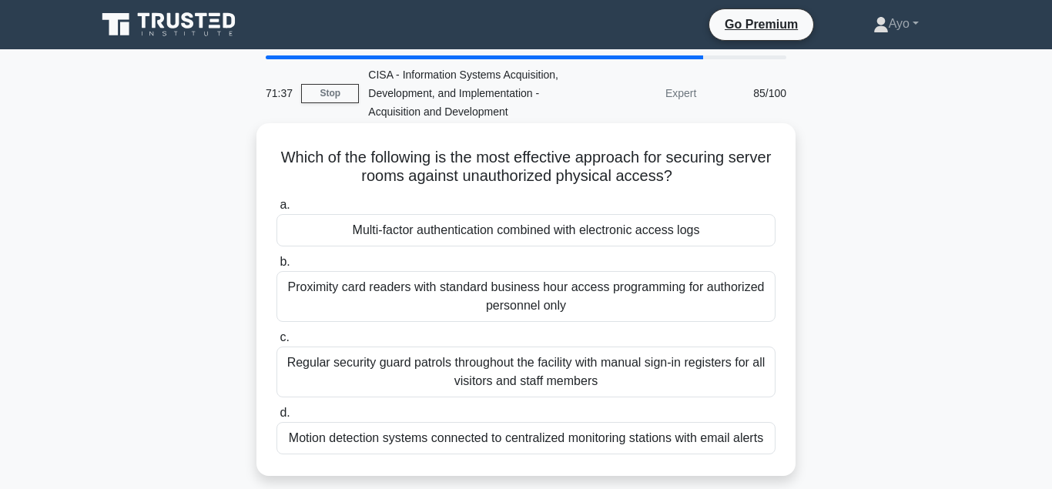
click at [502, 230] on div "Multi-factor authentication combined with electronic access logs" at bounding box center [526, 230] width 499 height 32
click at [277, 210] on input "a. Multi-factor authentication combined with electronic access logs" at bounding box center [277, 205] width 0 height 10
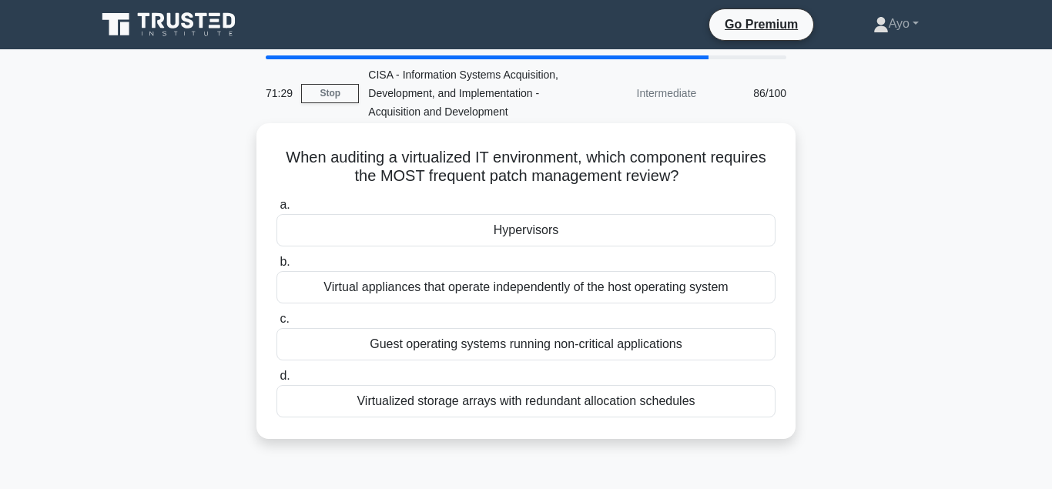
click at [532, 233] on div "Hypervisors" at bounding box center [526, 230] width 499 height 32
click at [277, 210] on input "a. Hypervisors" at bounding box center [277, 205] width 0 height 10
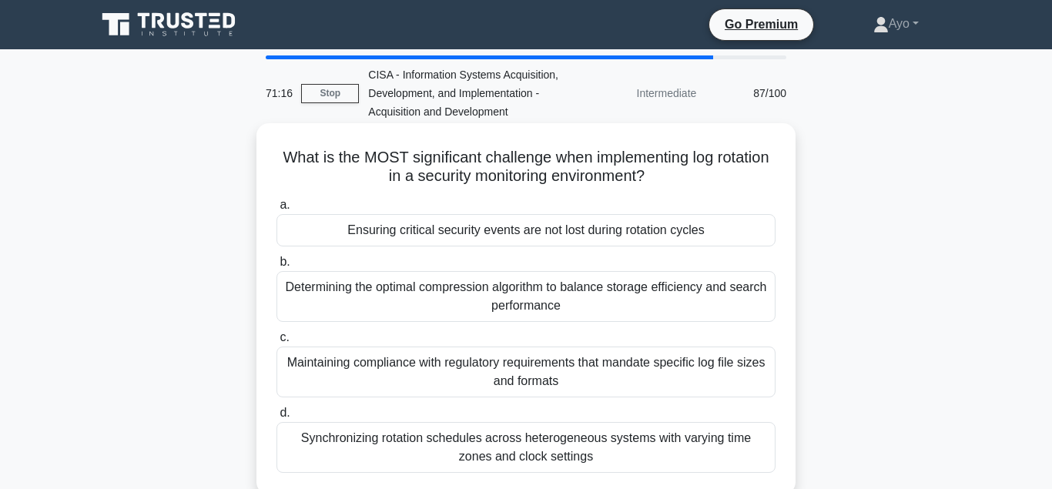
click at [514, 236] on div "Ensuring critical security events are not lost during rotation cycles" at bounding box center [526, 230] width 499 height 32
click at [277, 210] on input "a. Ensuring critical security events are not lost during rotation cycles" at bounding box center [277, 205] width 0 height 10
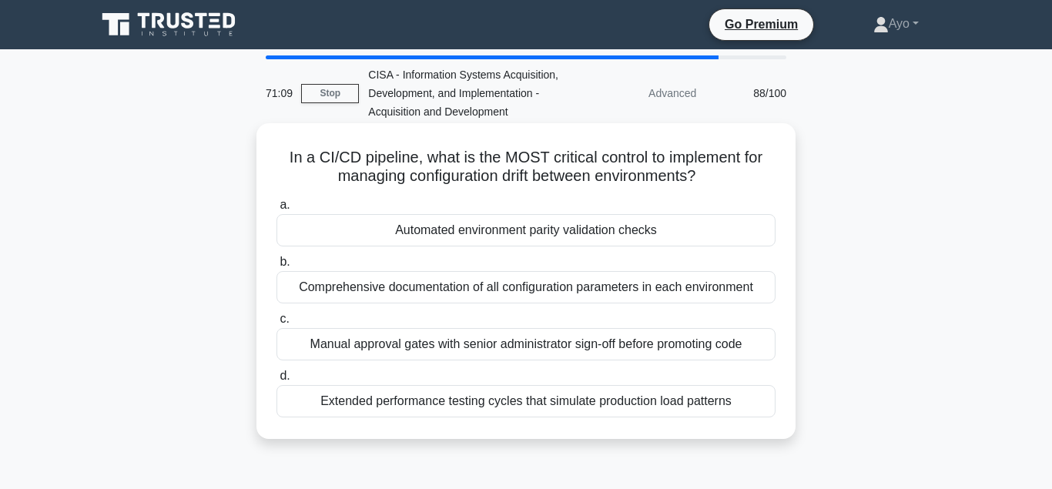
click at [523, 229] on div "Automated environment parity validation checks" at bounding box center [526, 230] width 499 height 32
click at [277, 210] on input "a. Automated environment parity validation checks" at bounding box center [277, 205] width 0 height 10
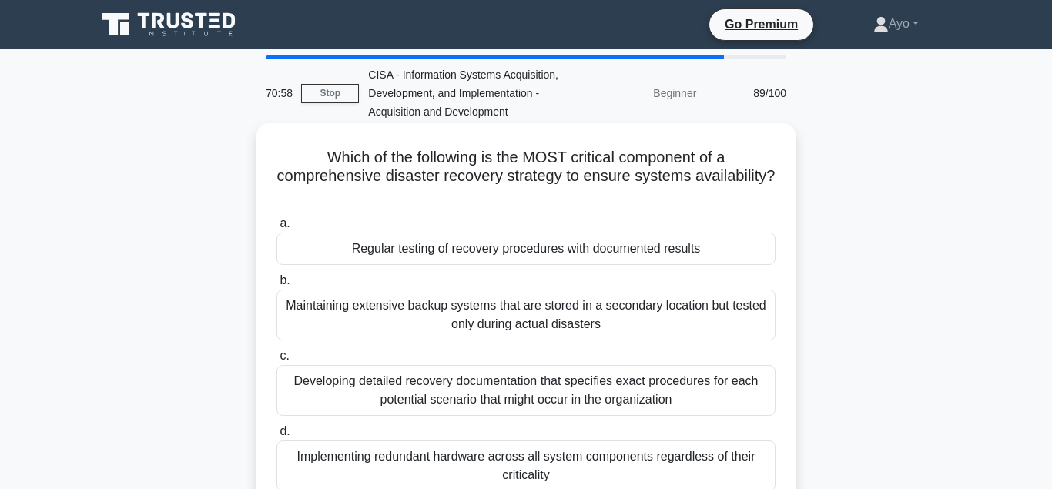
click at [533, 250] on div "Regular testing of recovery procedures with documented results" at bounding box center [526, 249] width 499 height 32
click at [277, 229] on input "a. Regular testing of recovery procedures with documented results" at bounding box center [277, 224] width 0 height 10
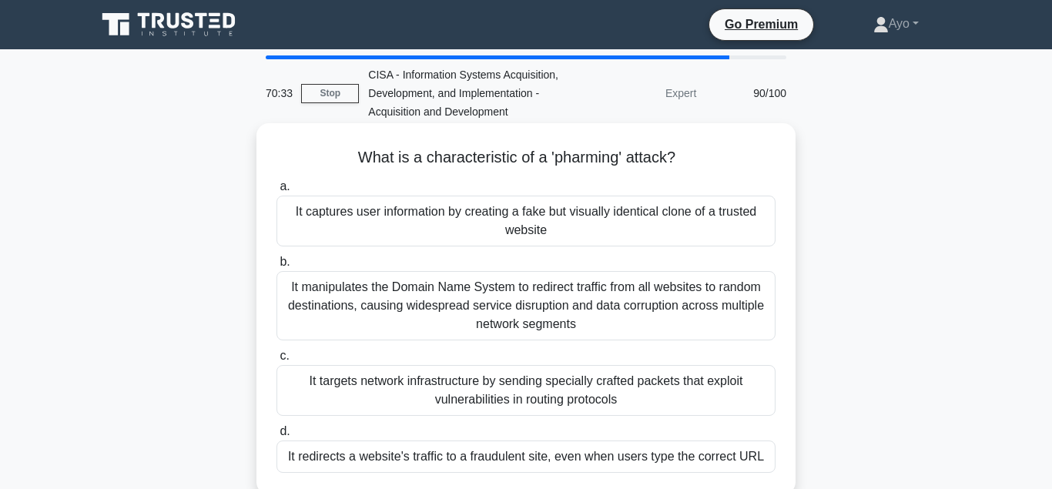
click at [499, 465] on div "It redirects a website's traffic to a fraudulent site, even when users type the…" at bounding box center [526, 457] width 499 height 32
click at [277, 437] on input "d. It redirects a website's traffic to a fraudulent site, even when users type …" at bounding box center [277, 432] width 0 height 10
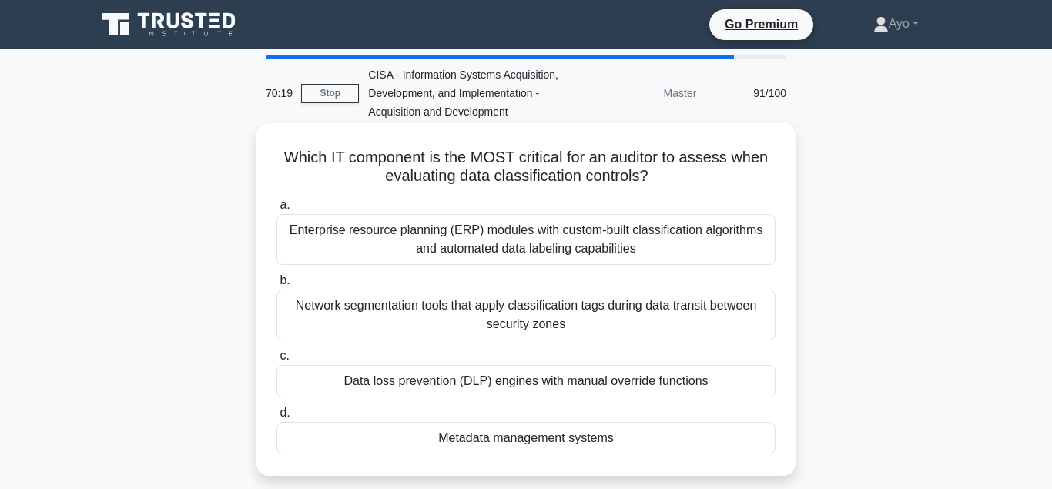
click at [542, 451] on div "Metadata management systems" at bounding box center [526, 438] width 499 height 32
click at [277, 418] on input "d. Metadata management systems" at bounding box center [277, 413] width 0 height 10
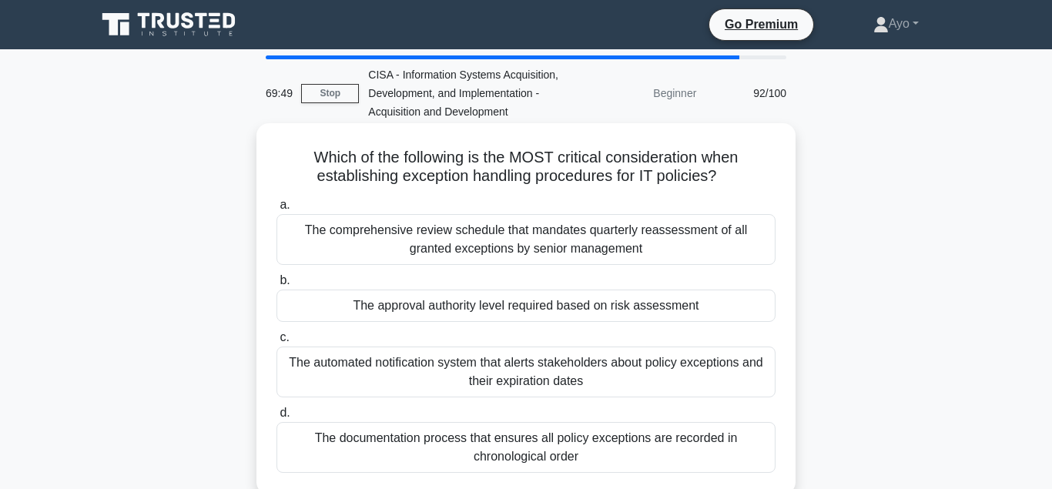
click at [540, 314] on div "The approval authority level required based on risk assessment" at bounding box center [526, 306] width 499 height 32
click at [277, 286] on input "b. The approval authority level required based on risk assessment" at bounding box center [277, 281] width 0 height 10
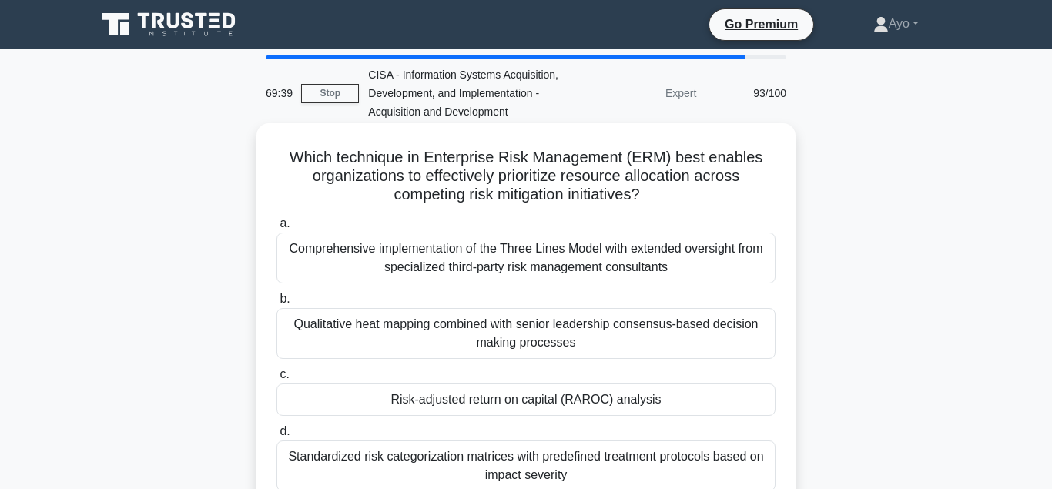
click at [532, 401] on div "Risk-adjusted return on capital (RAROC) analysis" at bounding box center [526, 400] width 499 height 32
click at [277, 380] on input "c. Risk-adjusted return on capital (RAROC) analysis" at bounding box center [277, 375] width 0 height 10
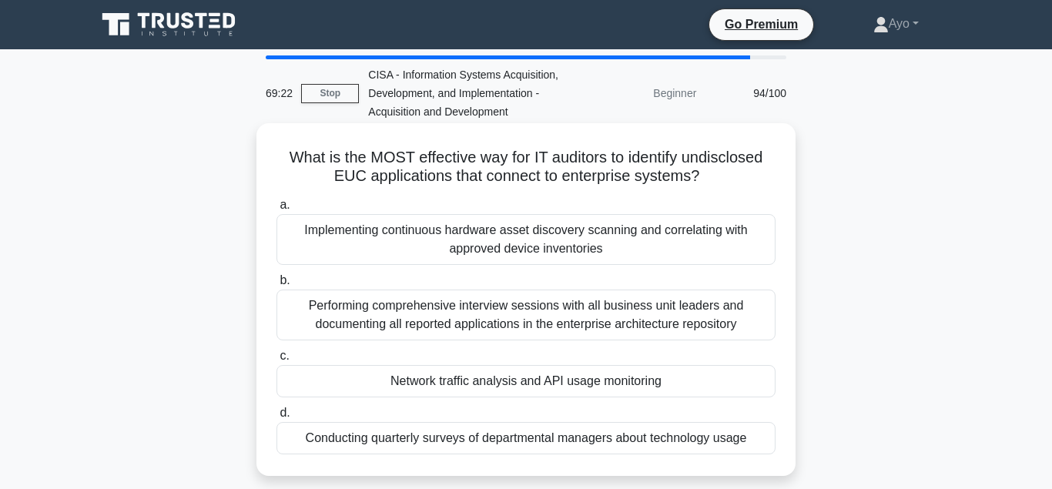
click at [527, 388] on div "Network traffic analysis and API usage monitoring" at bounding box center [526, 381] width 499 height 32
click at [277, 361] on input "c. Network traffic analysis and API usage monitoring" at bounding box center [277, 356] width 0 height 10
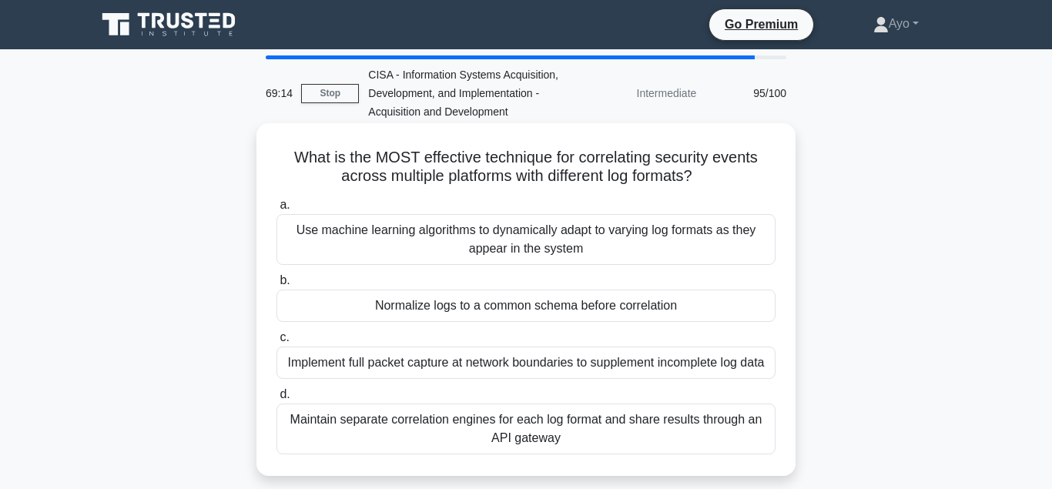
click at [557, 310] on div "Normalize logs to a common schema before correlation" at bounding box center [526, 306] width 499 height 32
click at [277, 286] on input "b. Normalize logs to a common schema before correlation" at bounding box center [277, 281] width 0 height 10
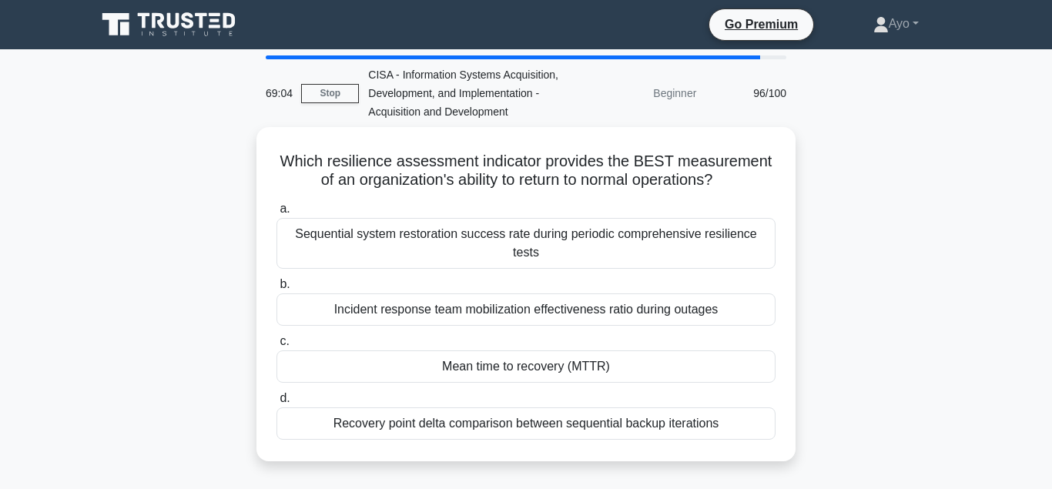
click at [554, 351] on div "Mean time to recovery (MTTR)" at bounding box center [526, 367] width 499 height 32
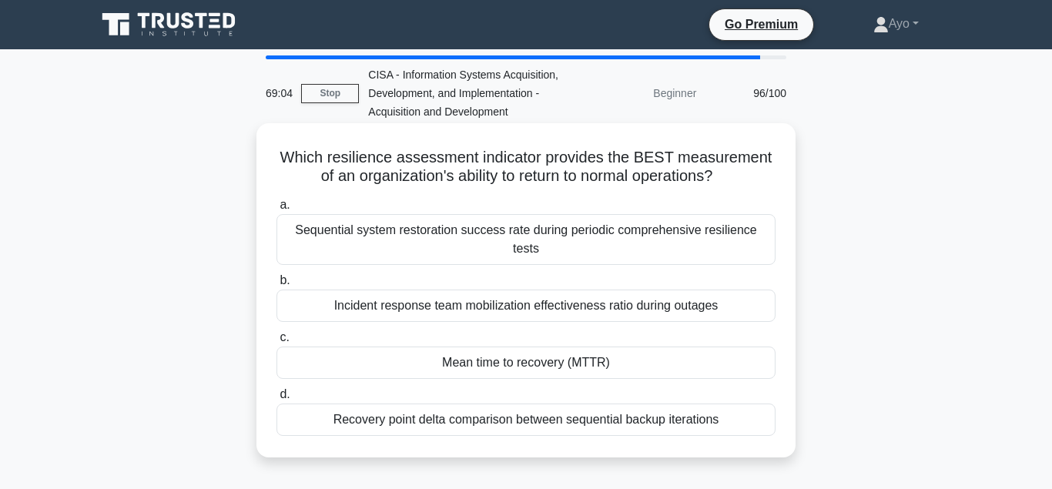
click at [277, 343] on input "c. Mean time to recovery (MTTR)" at bounding box center [277, 338] width 0 height 10
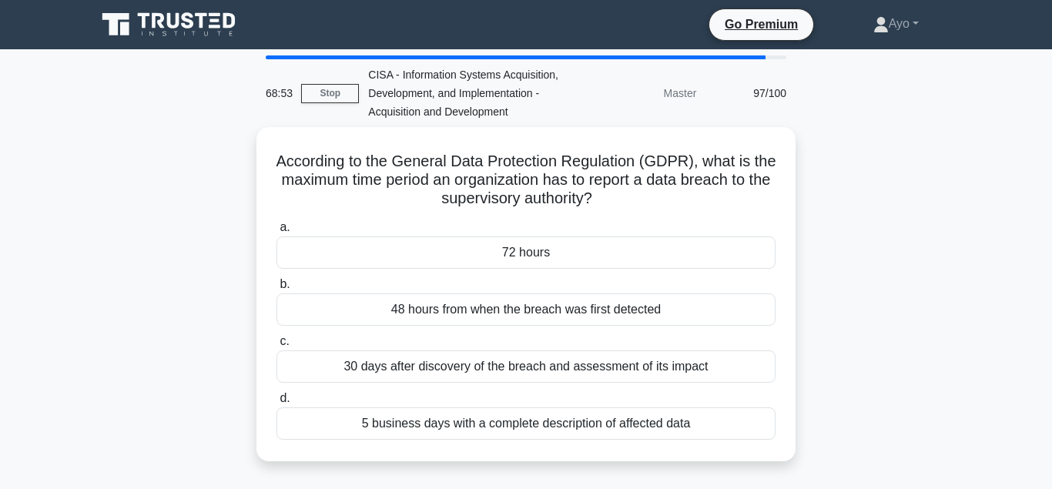
click at [529, 249] on div "72 hours" at bounding box center [526, 253] width 499 height 32
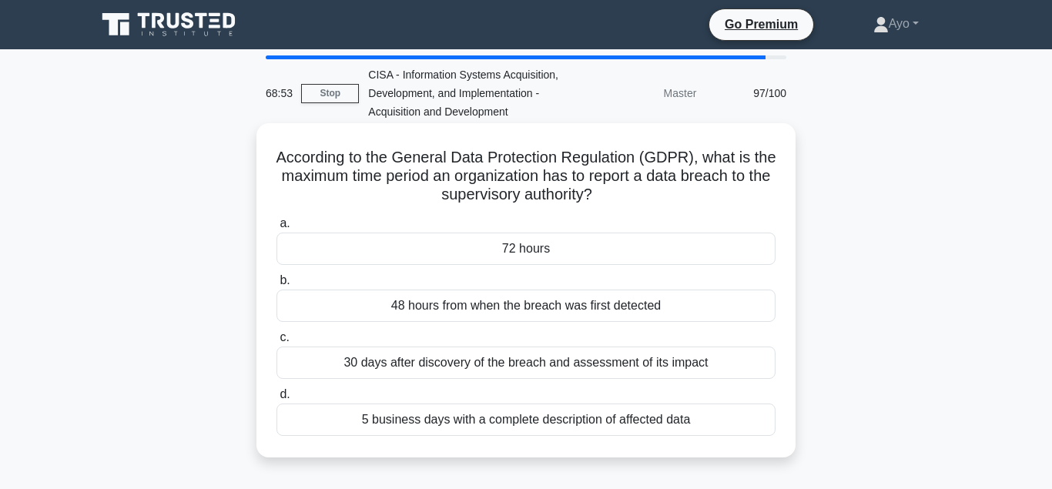
click at [277, 229] on input "a. 72 hours" at bounding box center [277, 224] width 0 height 10
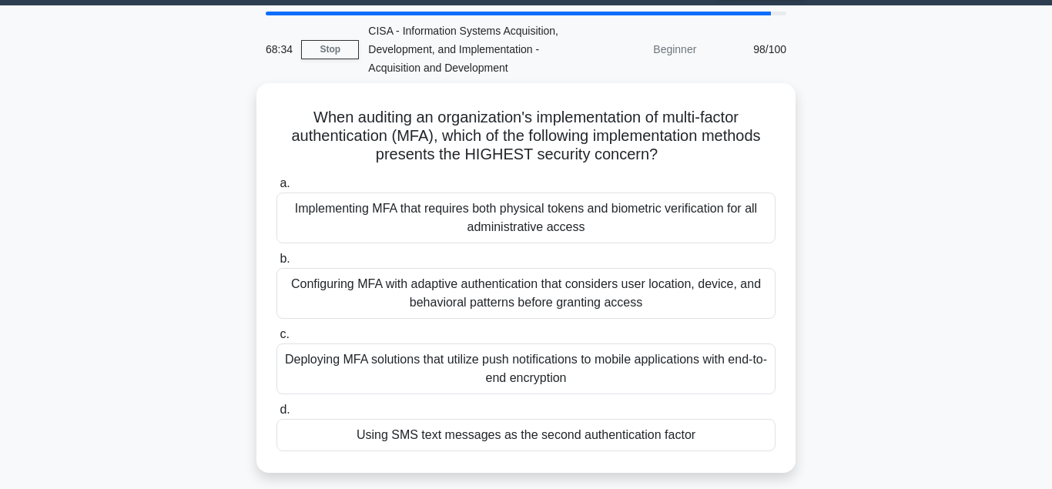
scroll to position [69, 0]
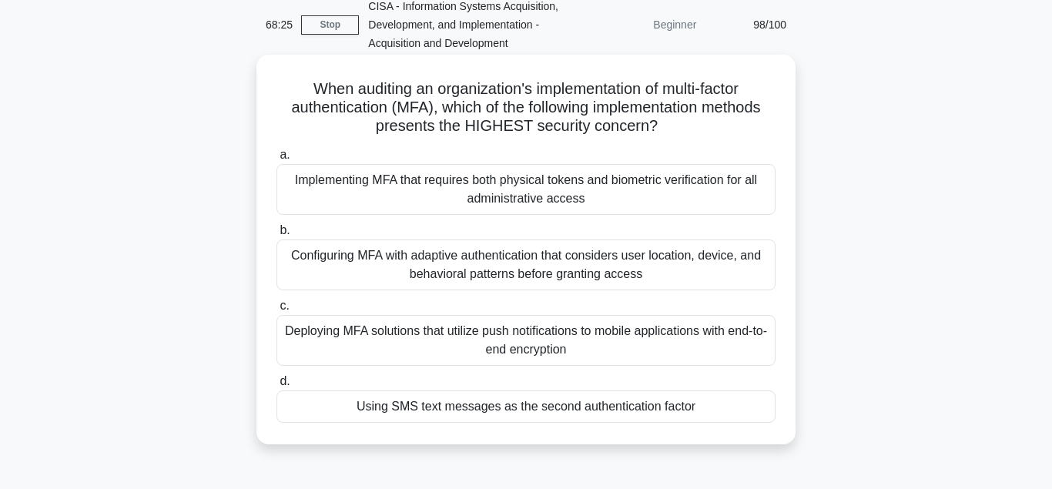
click at [558, 415] on div "Using SMS text messages as the second authentication factor" at bounding box center [526, 407] width 499 height 32
click at [277, 387] on input "d. Using SMS text messages as the second authentication factor" at bounding box center [277, 382] width 0 height 10
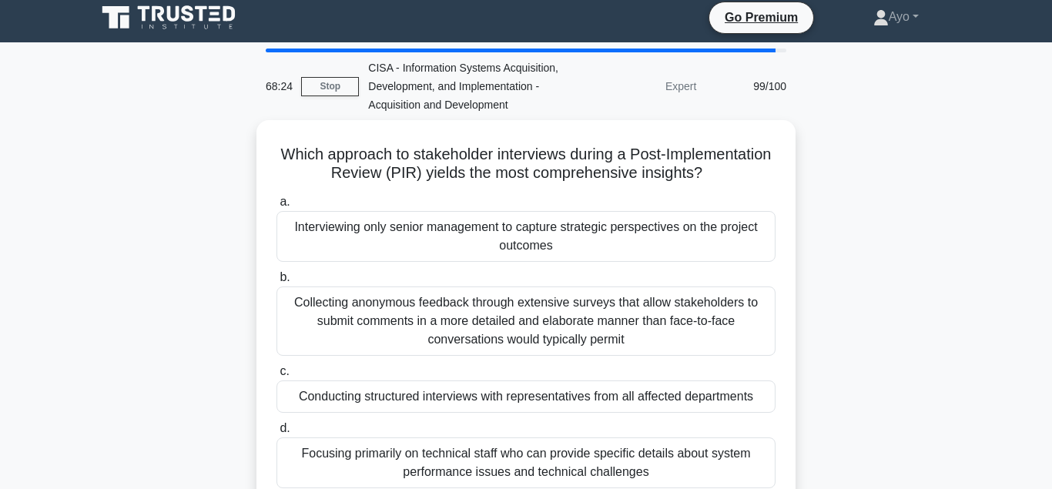
scroll to position [0, 0]
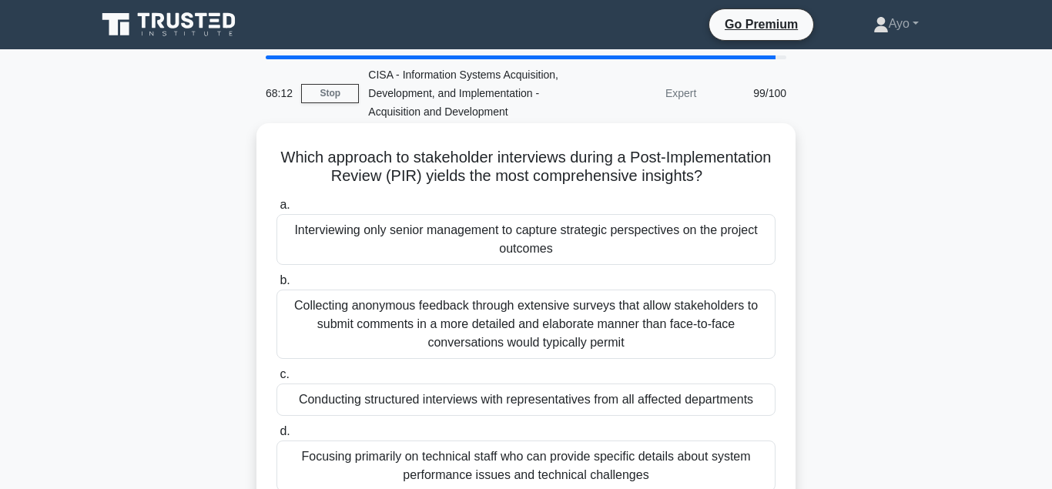
click at [536, 403] on div "Conducting structured interviews with representatives from all affected departm…" at bounding box center [526, 400] width 499 height 32
click at [277, 380] on input "c. Conducting structured interviews with representatives from all affected depa…" at bounding box center [277, 375] width 0 height 10
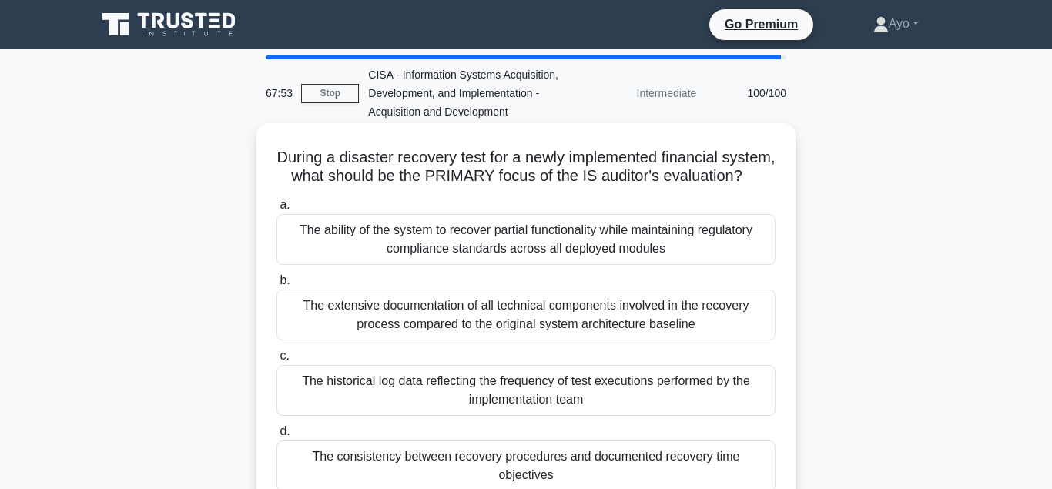
click at [515, 459] on div "The consistency between recovery procedures and documented recovery time object…" at bounding box center [526, 466] width 499 height 51
click at [277, 437] on input "d. The consistency between recovery procedures and documented recovery time obj…" at bounding box center [277, 432] width 0 height 10
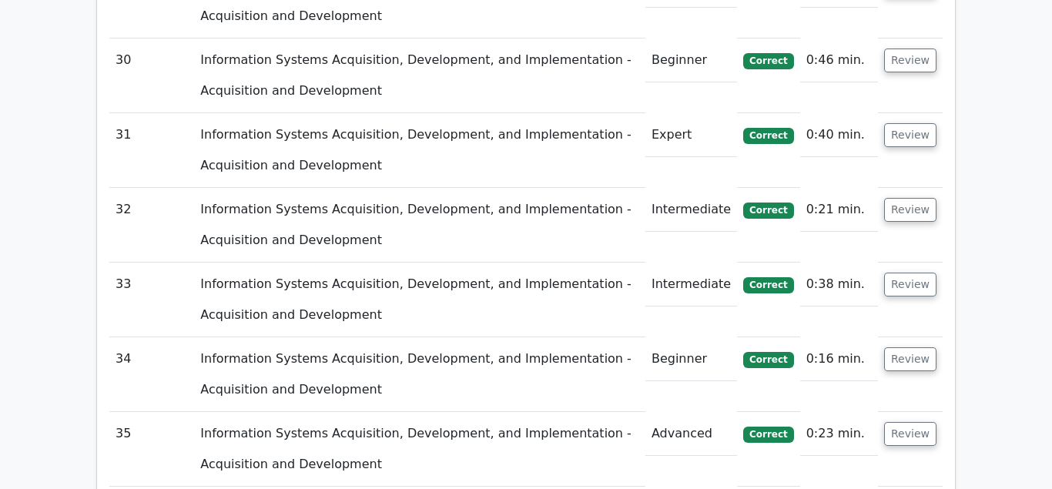
scroll to position [4537, 0]
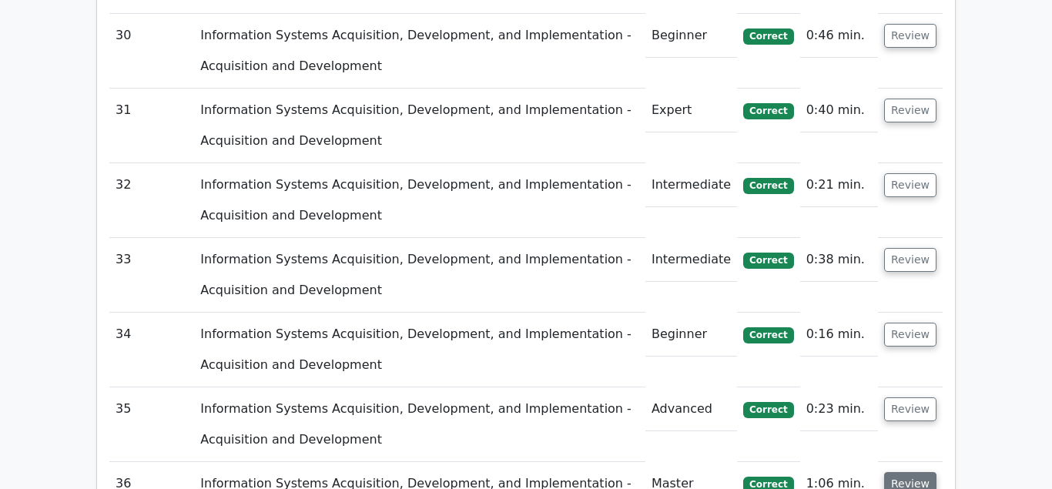
click at [909, 472] on button "Review" at bounding box center [910, 484] width 52 height 24
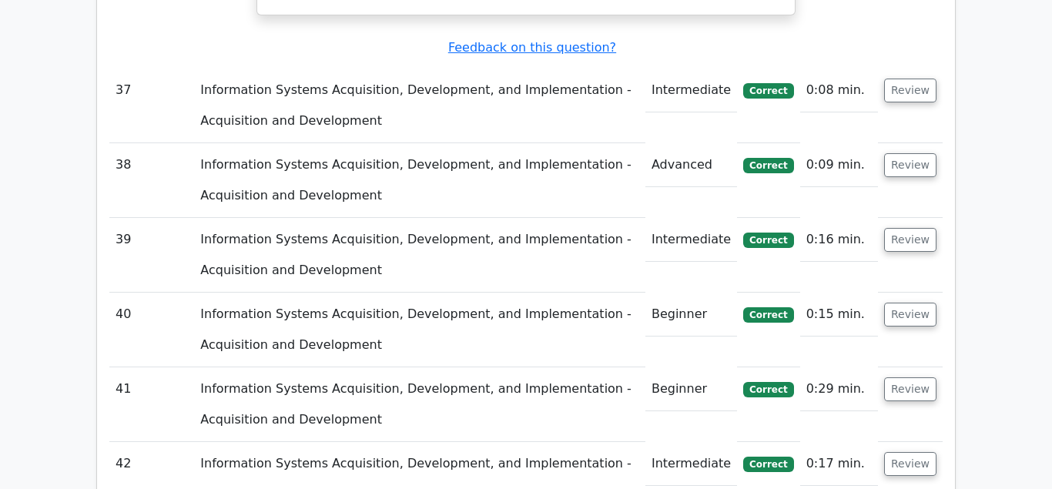
scroll to position [5952, 0]
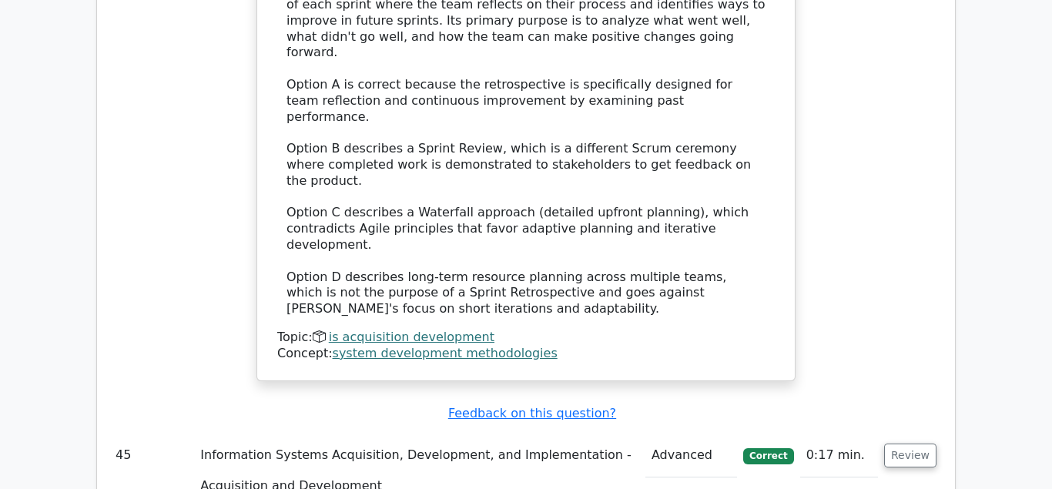
scroll to position [7052, 0]
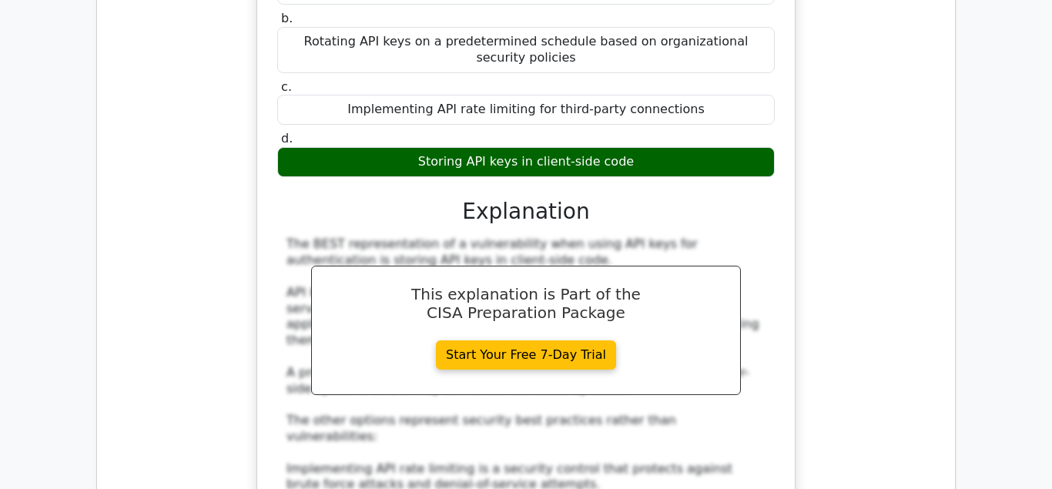
scroll to position [7916, 0]
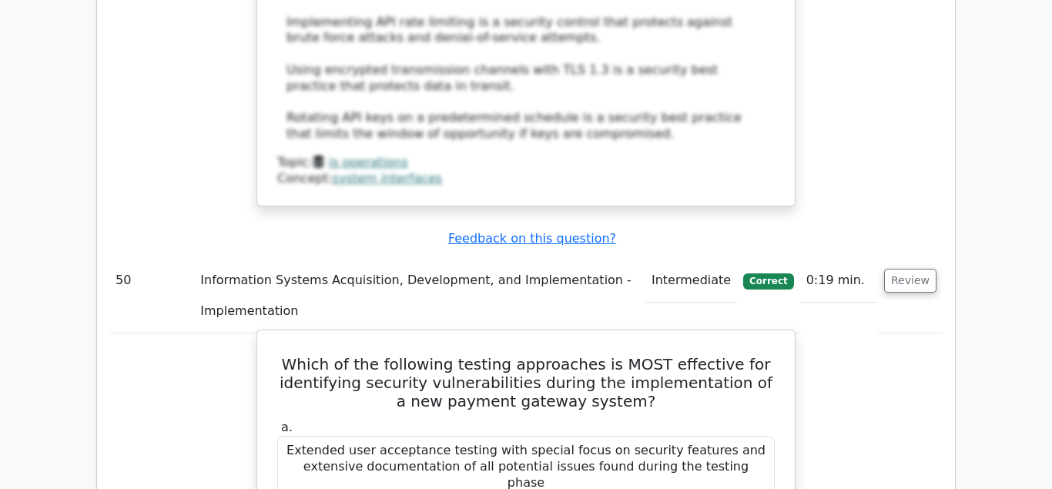
scroll to position [8466, 0]
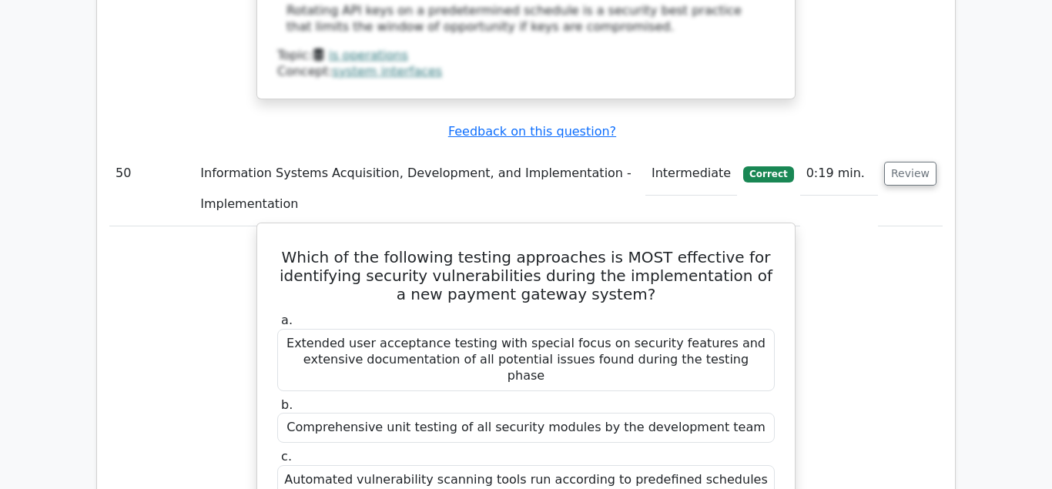
drag, startPoint x: 287, startPoint y: 246, endPoint x: 642, endPoint y: 287, distance: 356.7
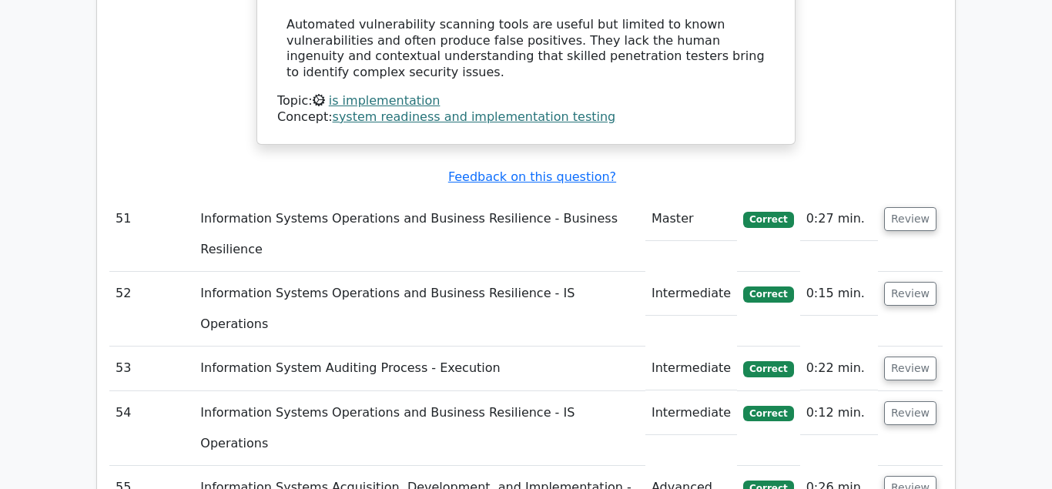
scroll to position [9409, 0]
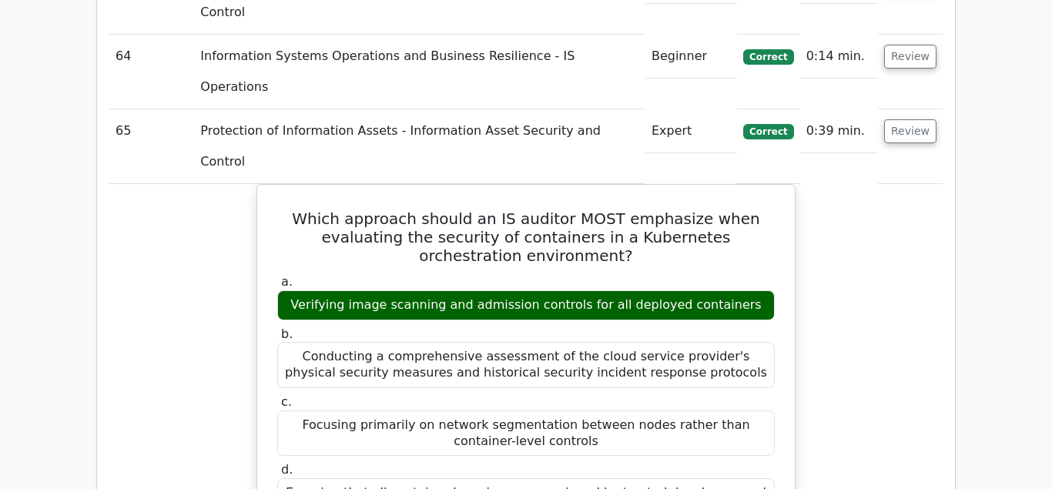
scroll to position [10431, 0]
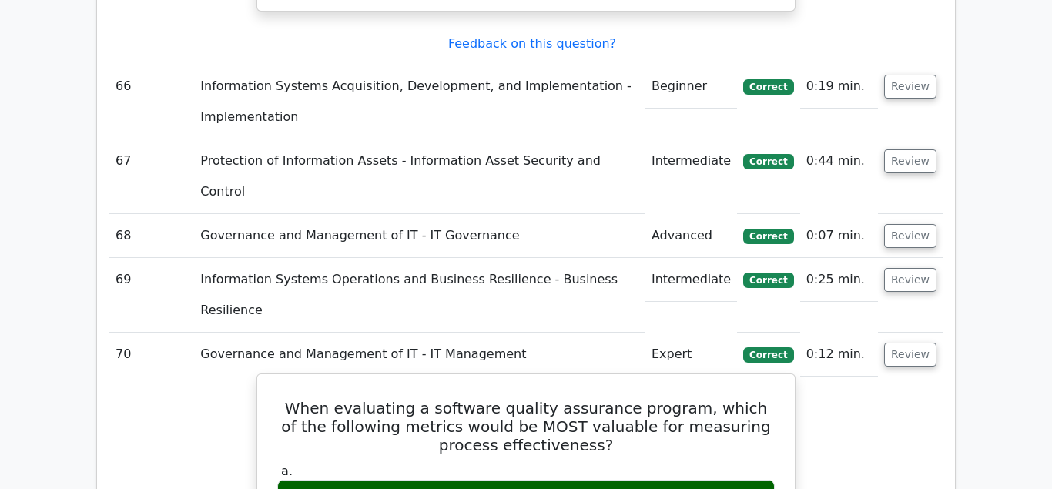
scroll to position [11453, 0]
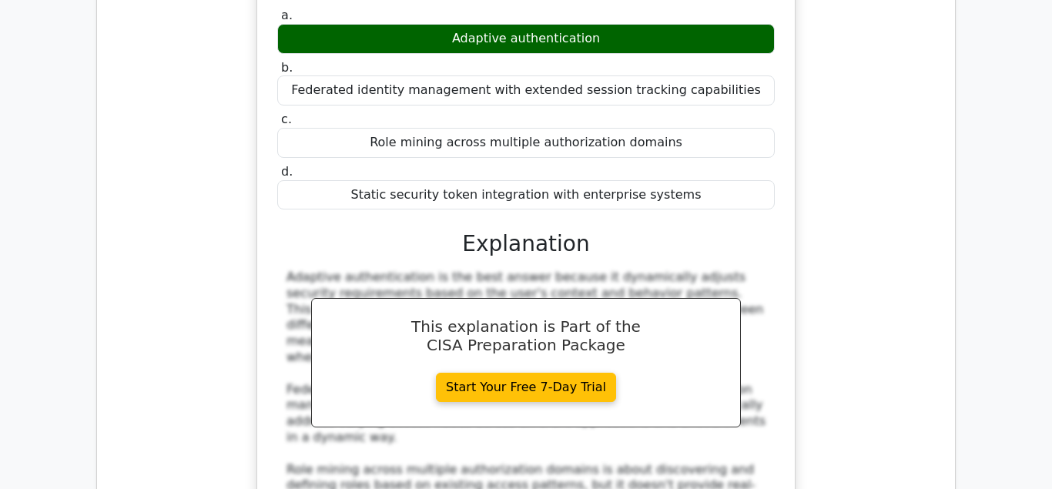
scroll to position [12946, 0]
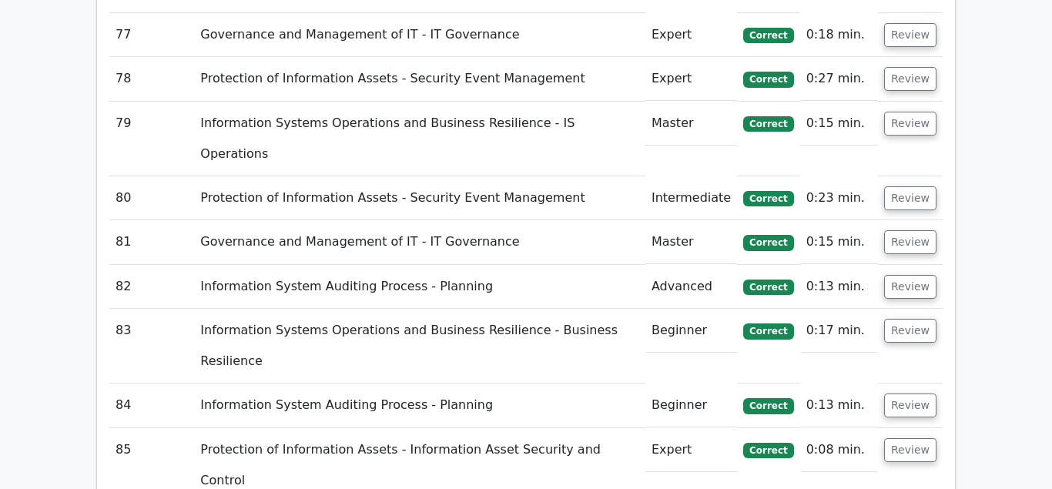
scroll to position [13810, 0]
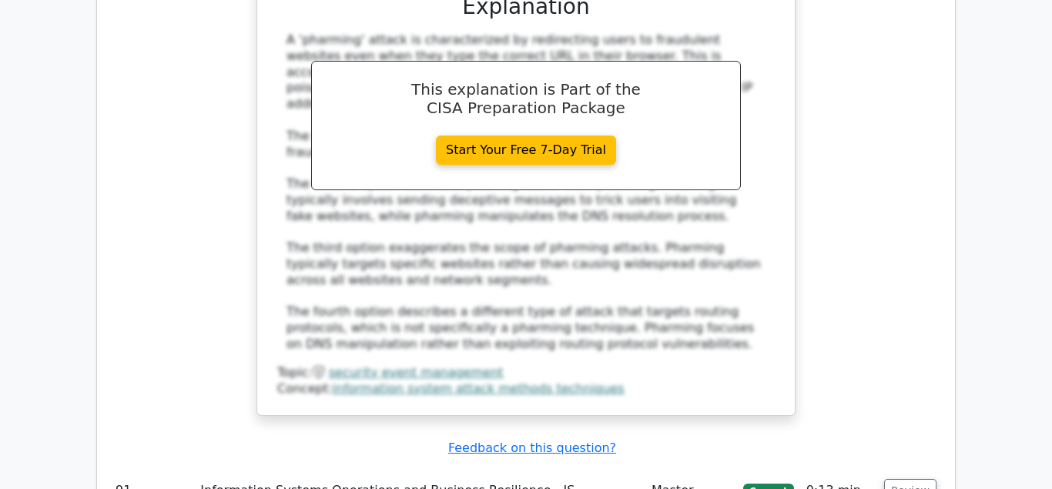
scroll to position [14989, 0]
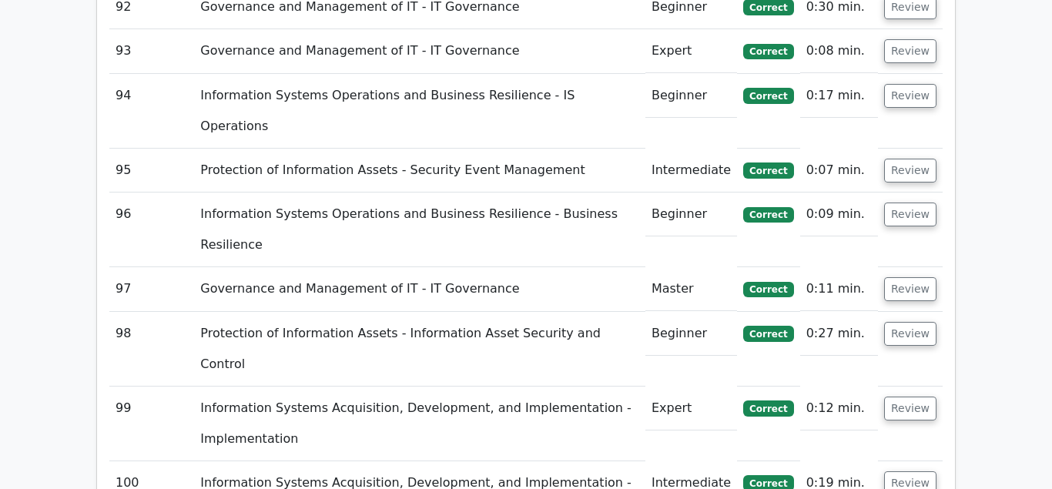
scroll to position [16404, 0]
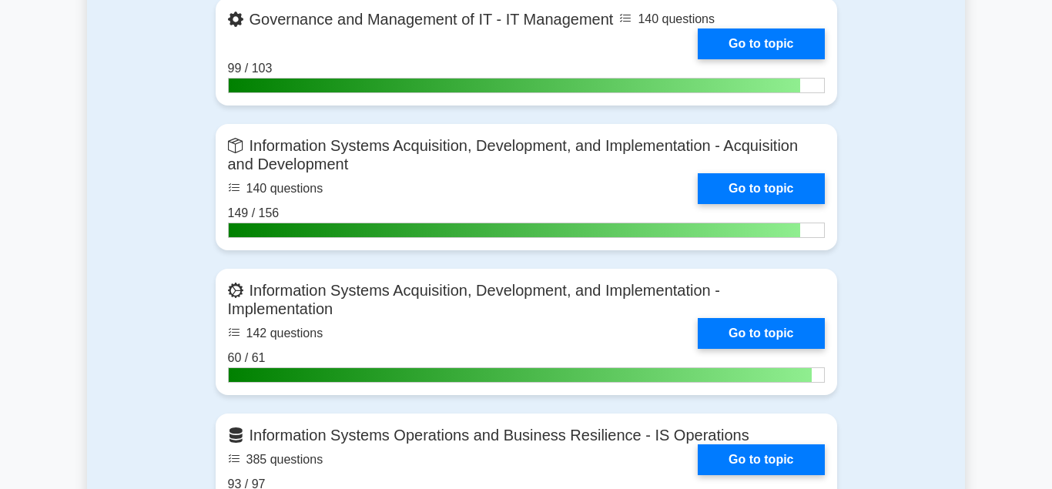
scroll to position [1493, 0]
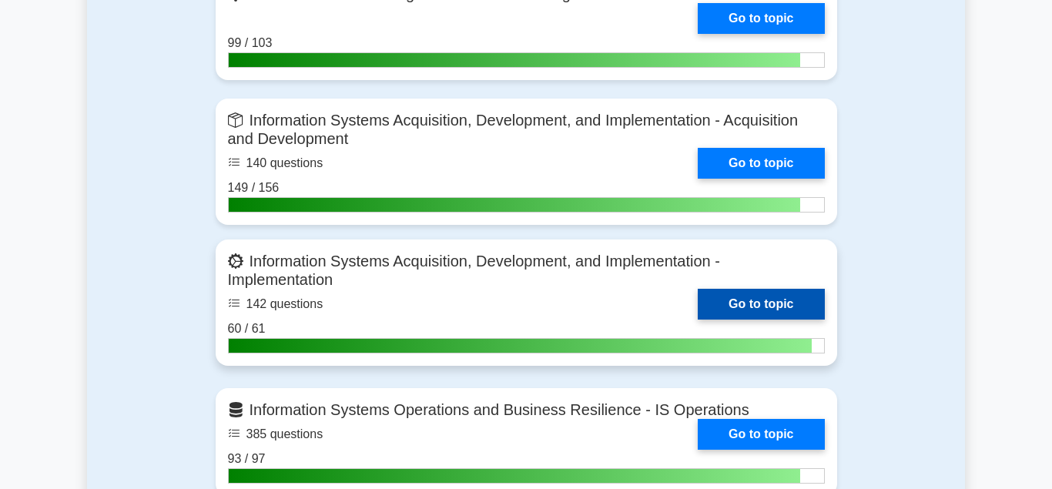
click at [763, 297] on link "Go to topic" at bounding box center [761, 304] width 126 height 31
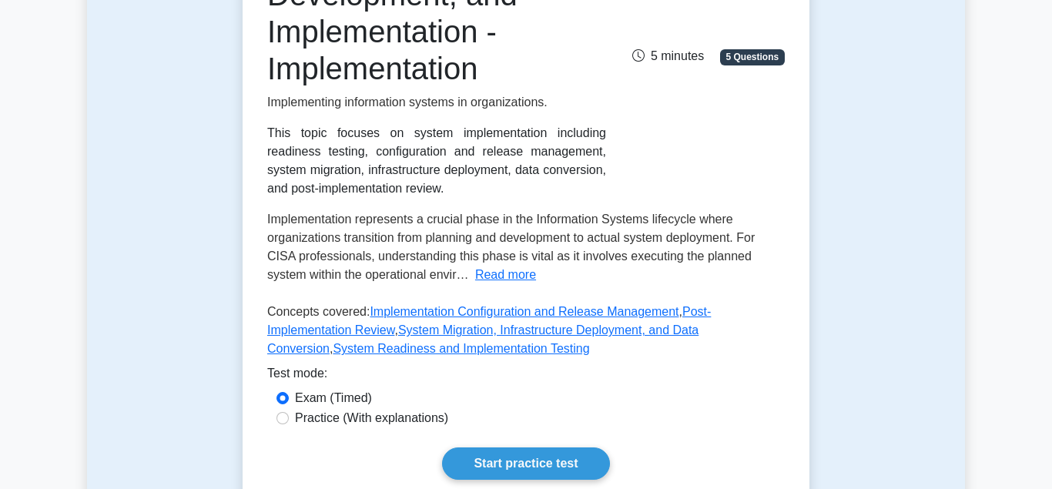
scroll to position [472, 0]
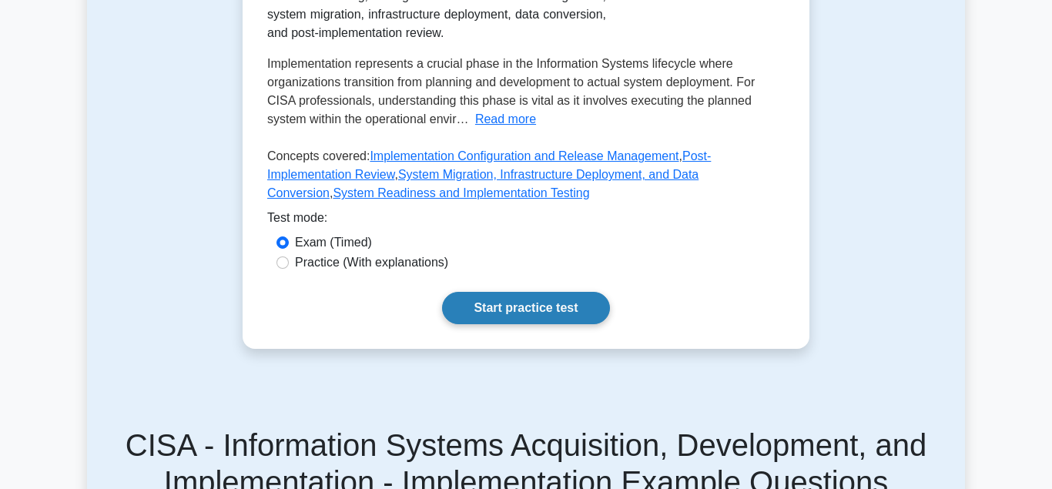
click at [533, 294] on link "Start practice test" at bounding box center [525, 308] width 167 height 32
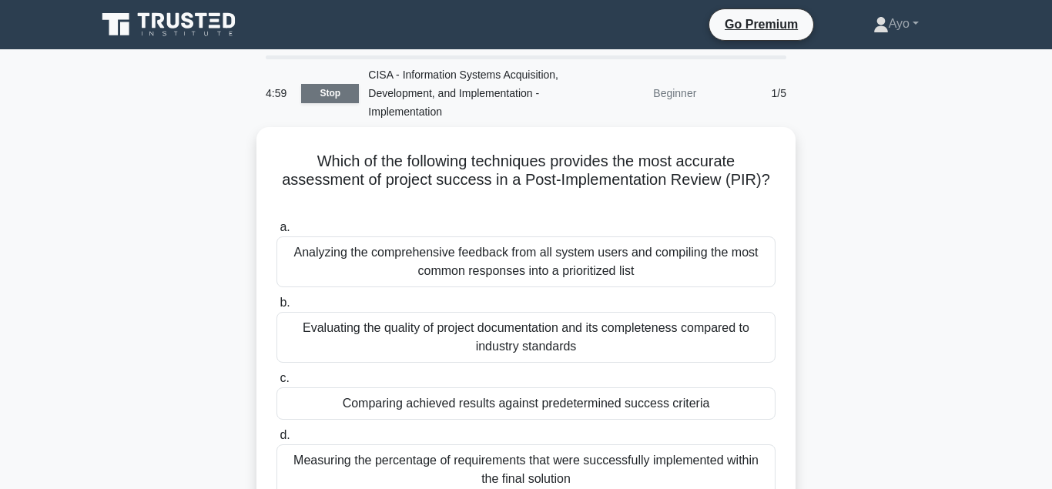
click at [327, 92] on link "Stop" at bounding box center [330, 93] width 58 height 19
click at [330, 86] on link "Stop" at bounding box center [330, 93] width 58 height 19
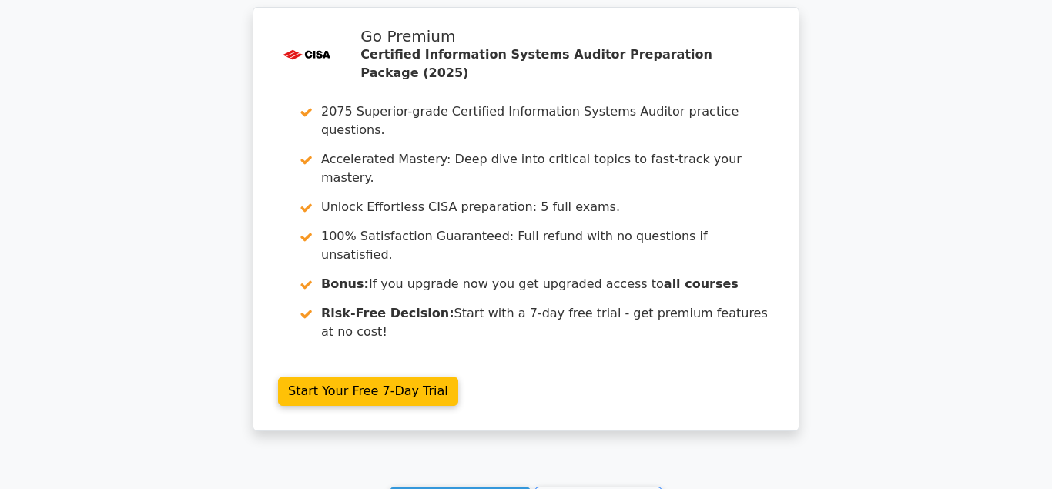
scroll to position [1336, 0]
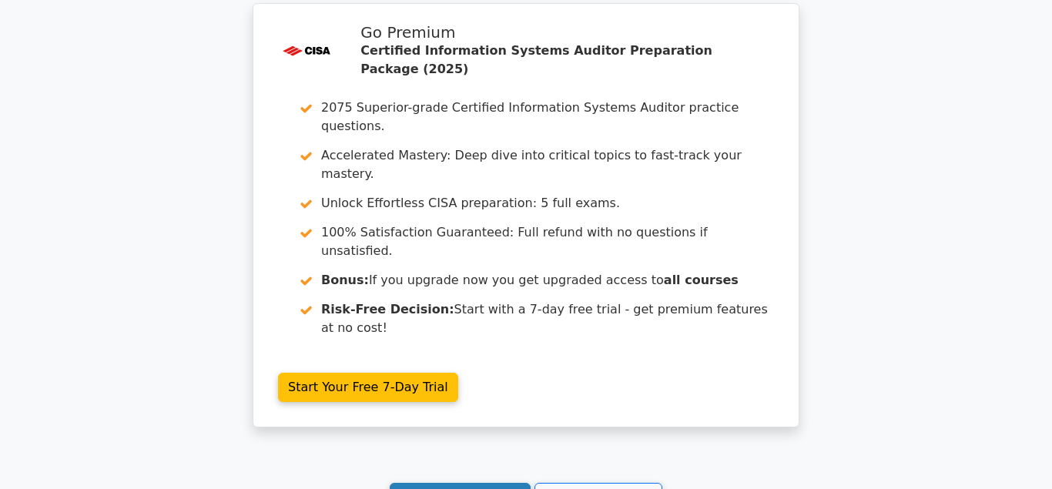
click at [479, 483] on link "Continue practicing" at bounding box center [460, 497] width 141 height 29
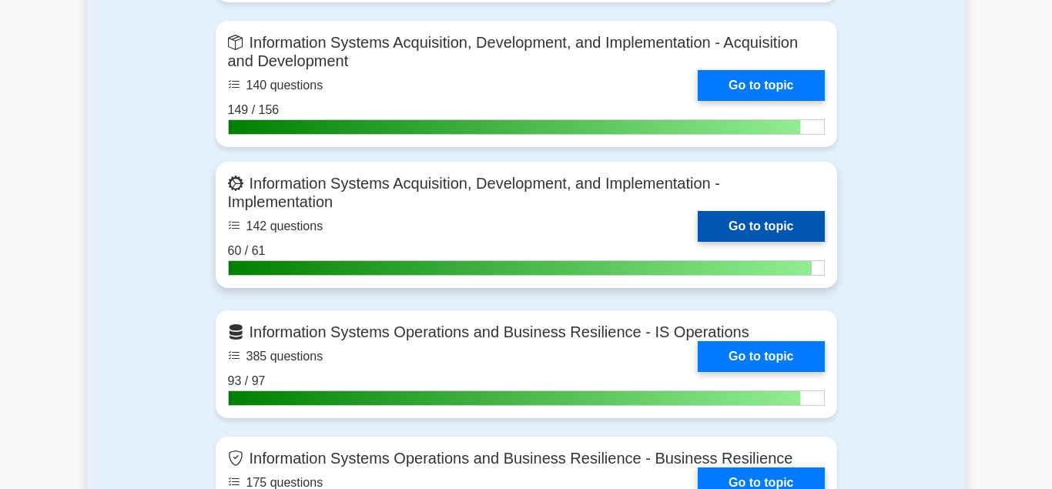
scroll to position [1572, 0]
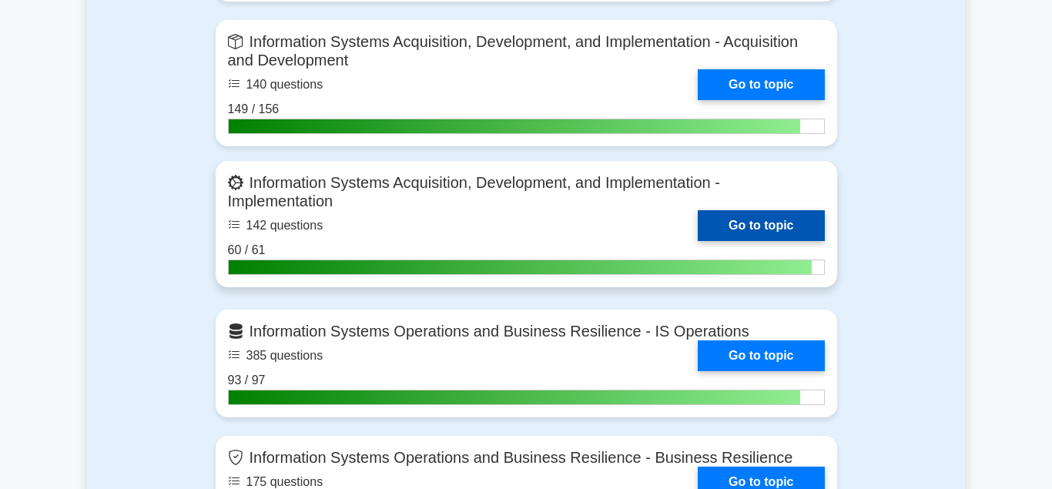
click at [751, 218] on link "Go to topic" at bounding box center [761, 225] width 126 height 31
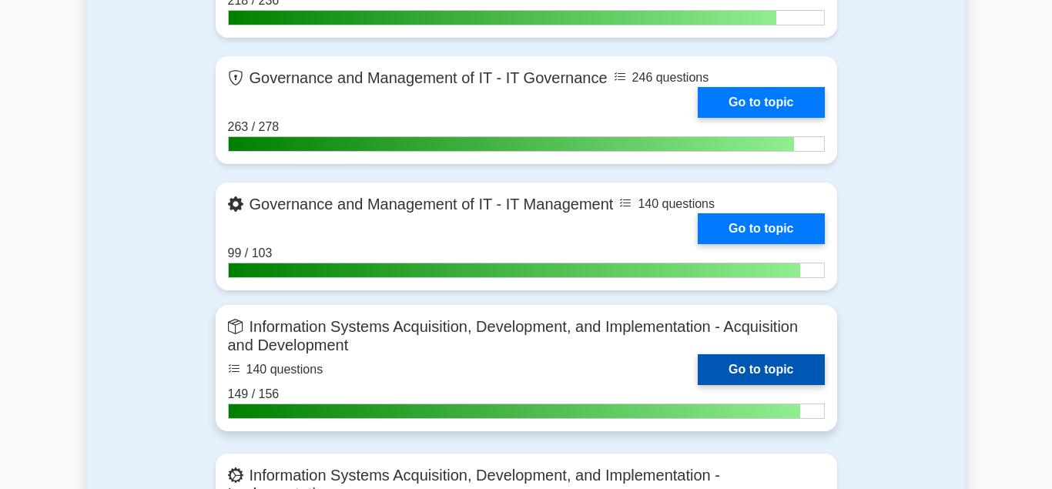
scroll to position [1257, 0]
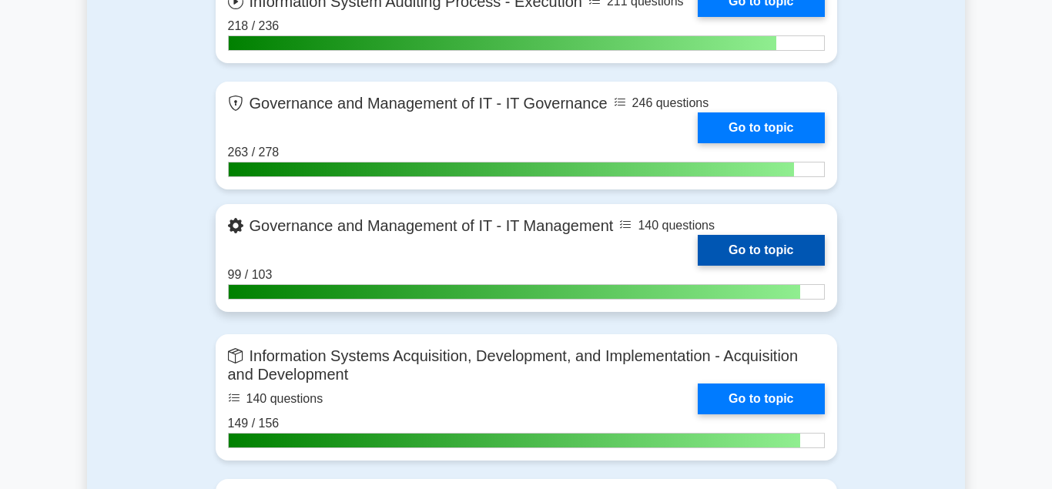
click at [738, 247] on link "Go to topic" at bounding box center [761, 250] width 126 height 31
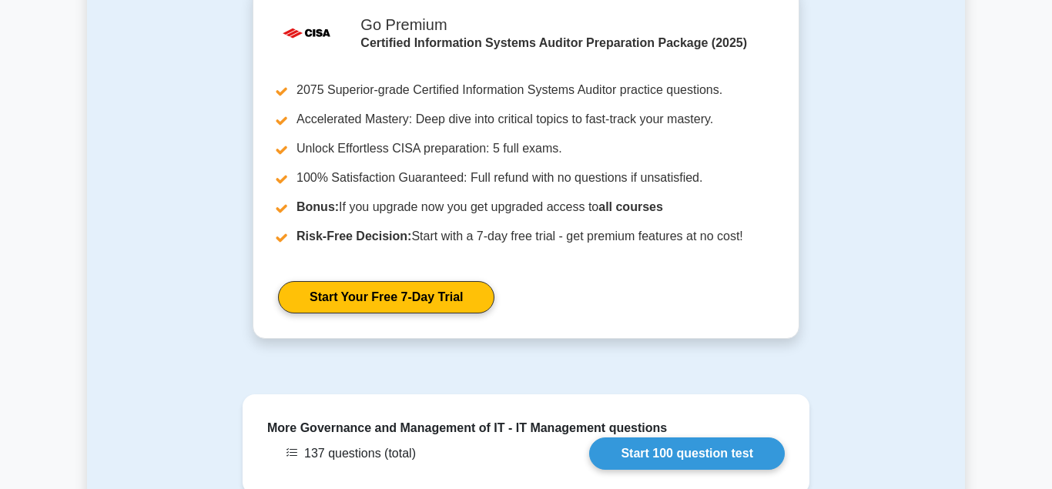
scroll to position [1729, 0]
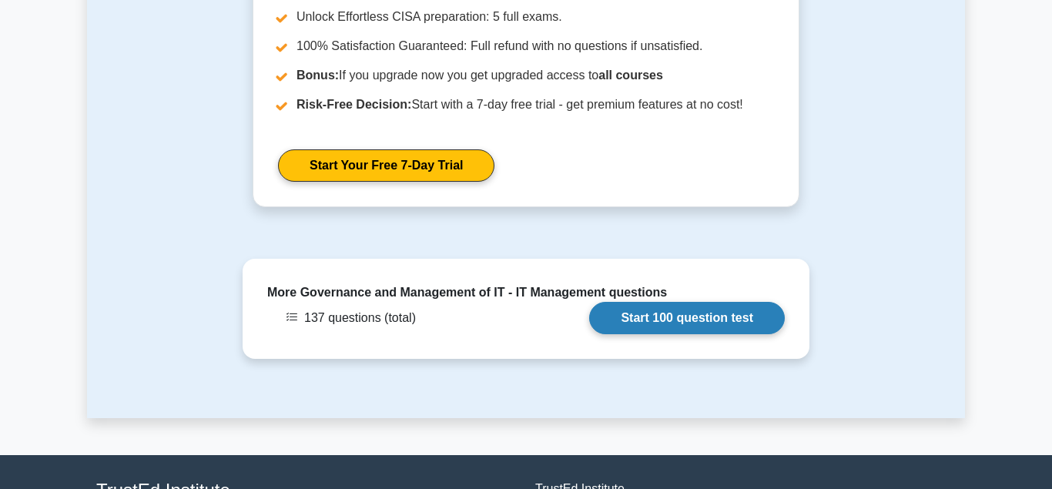
click at [657, 309] on link "Start 100 question test" at bounding box center [687, 318] width 196 height 32
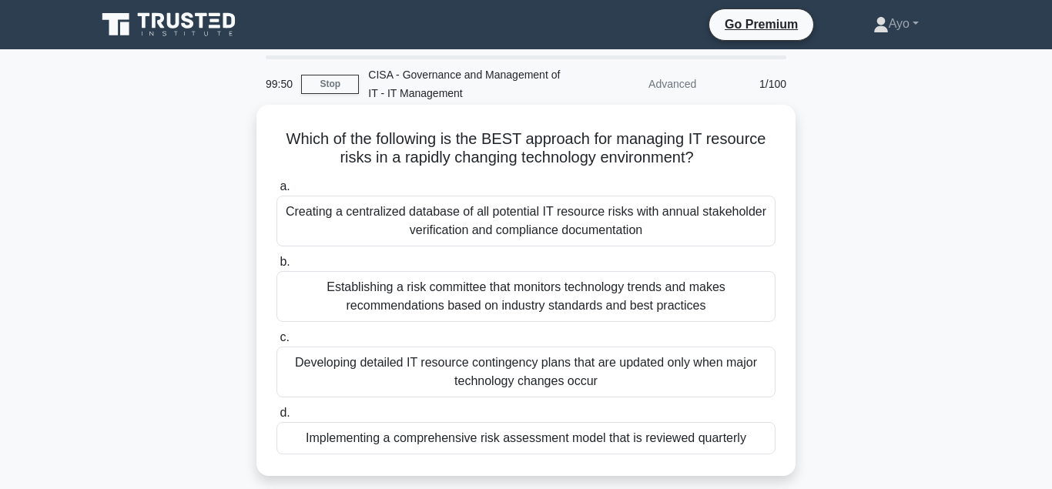
click at [461, 440] on div "Implementing a comprehensive risk assessment model that is reviewed quarterly" at bounding box center [526, 438] width 499 height 32
click at [277, 418] on input "d. Implementing a comprehensive risk assessment model that is reviewed quarterly" at bounding box center [277, 413] width 0 height 10
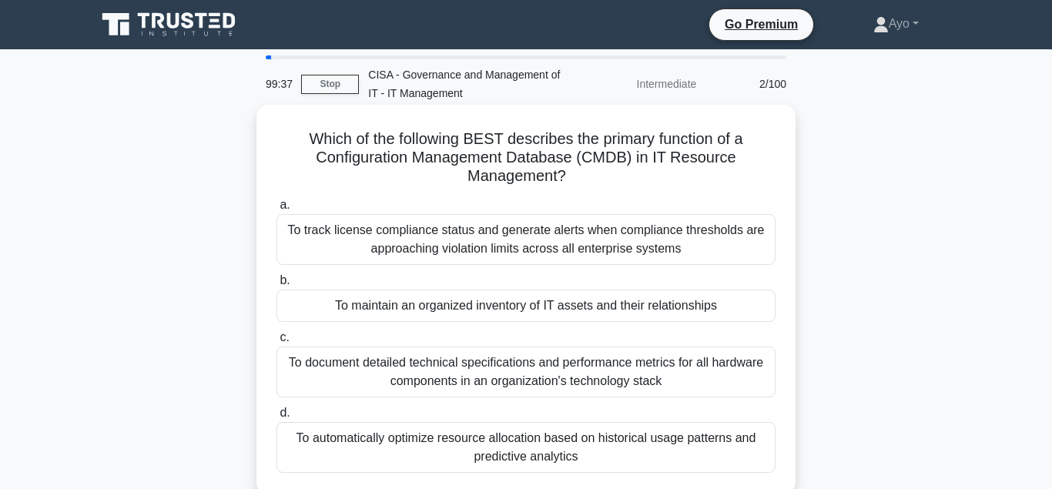
click at [431, 304] on div "To maintain an organized inventory of IT assets and their relationships" at bounding box center [526, 306] width 499 height 32
click at [277, 286] on input "b. To maintain an organized inventory of IT assets and their relationships" at bounding box center [277, 281] width 0 height 10
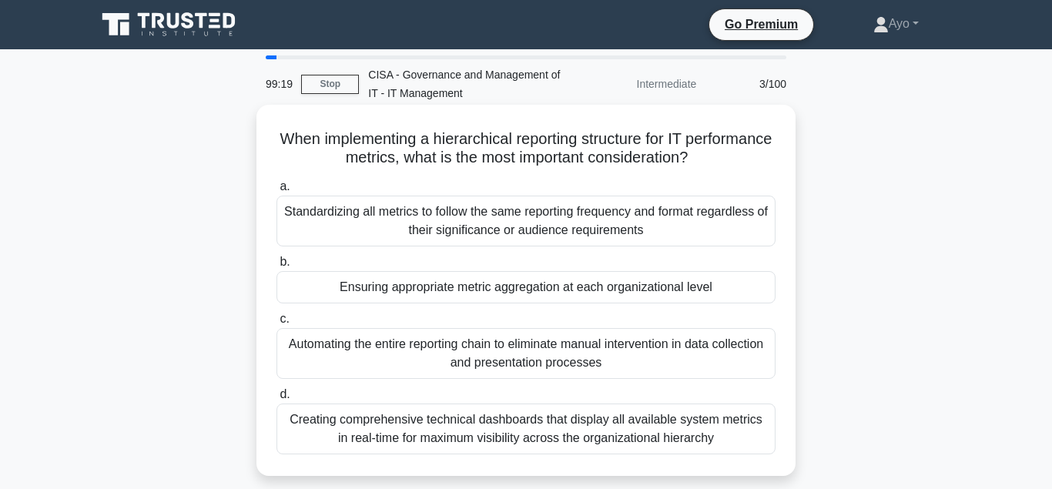
click at [427, 289] on div "Ensuring appropriate metric aggregation at each organizational level" at bounding box center [526, 287] width 499 height 32
click at [277, 267] on input "b. Ensuring appropriate metric aggregation at each organizational level" at bounding box center [277, 262] width 0 height 10
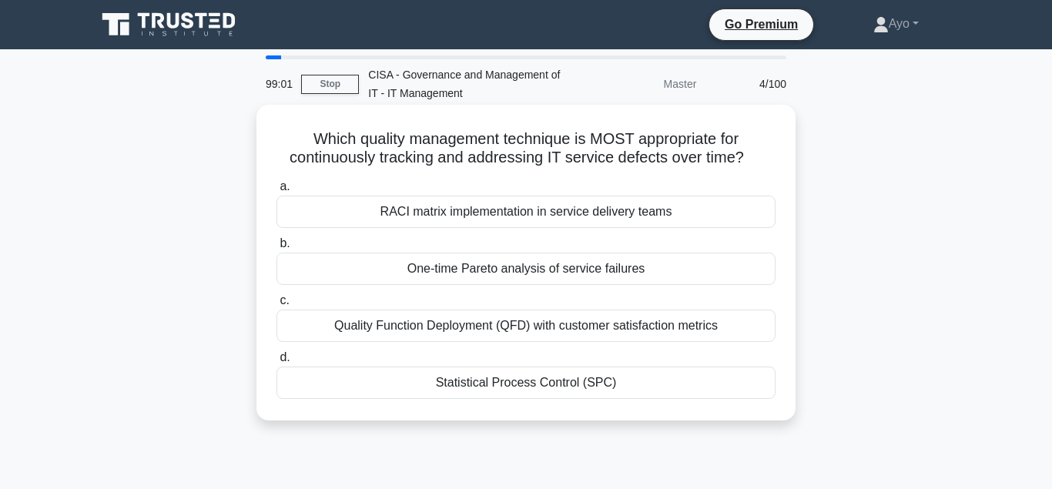
click at [512, 385] on div "Statistical Process Control (SPC)" at bounding box center [526, 383] width 499 height 32
click at [277, 363] on input "d. Statistical Process Control (SPC)" at bounding box center [277, 358] width 0 height 10
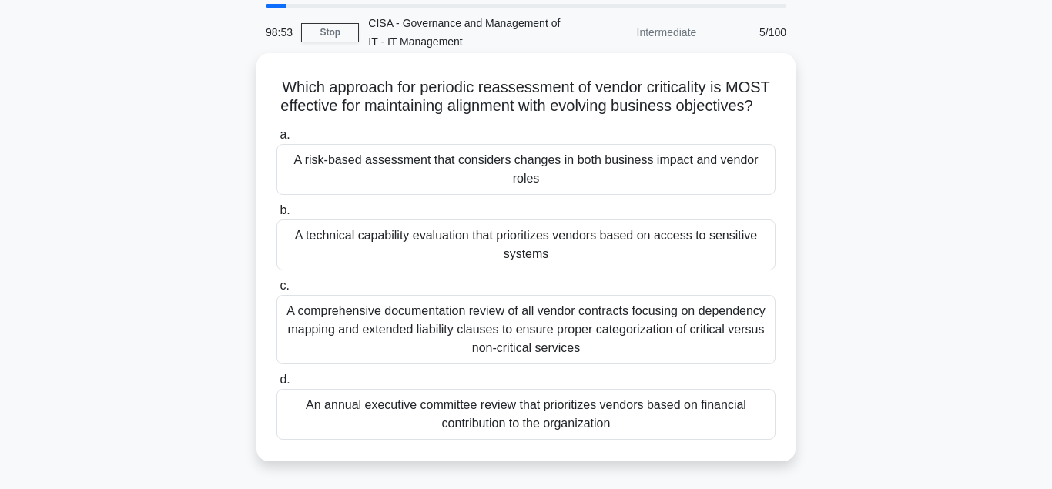
scroll to position [79, 0]
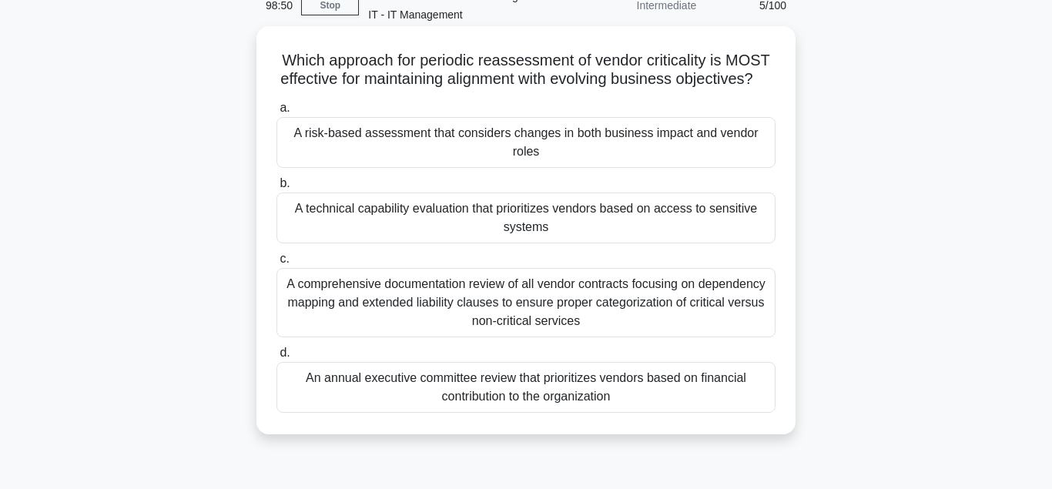
click at [411, 137] on div "A risk-based assessment that considers changes in both business impact and vend…" at bounding box center [526, 142] width 499 height 51
click at [277, 113] on input "a. A risk-based assessment that considers changes in both business impact and v…" at bounding box center [277, 108] width 0 height 10
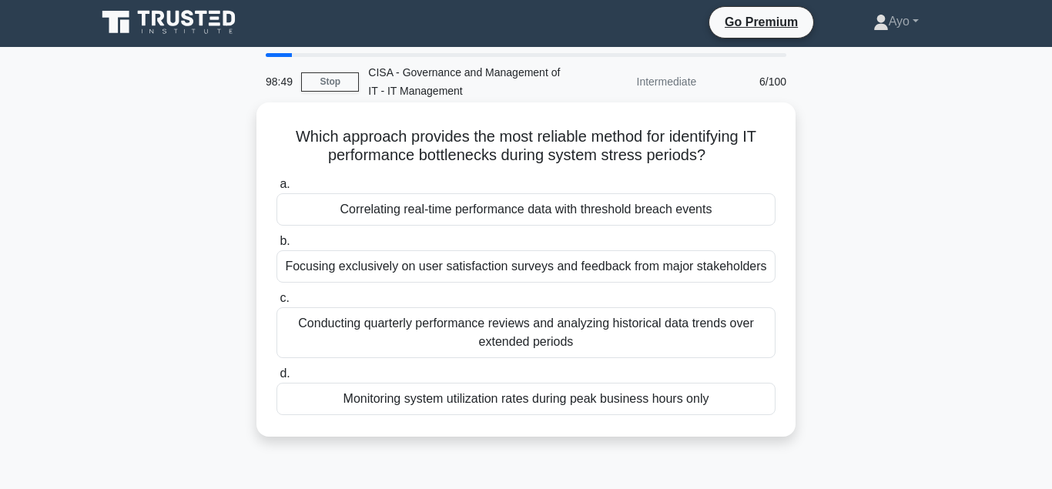
scroll to position [0, 0]
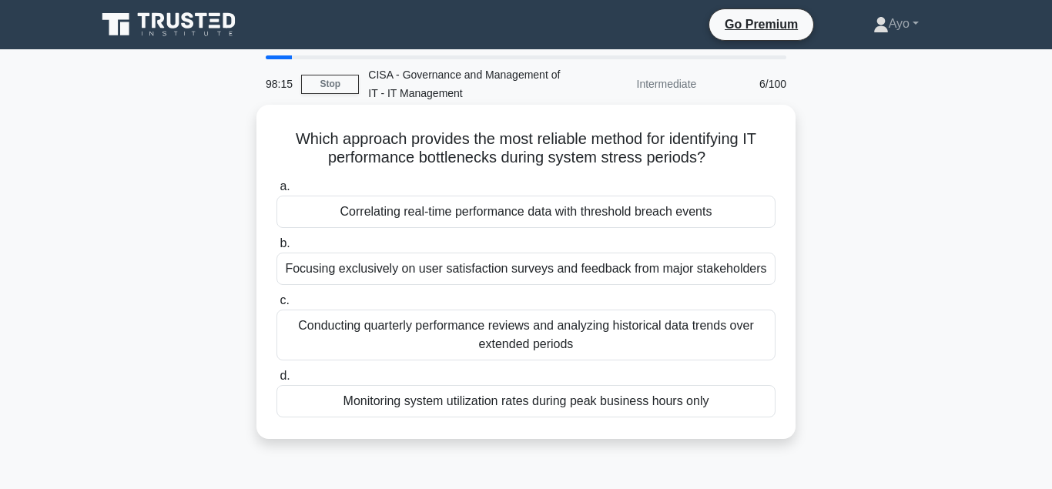
click at [436, 404] on div "Monitoring system utilization rates during peak business hours only" at bounding box center [526, 401] width 499 height 32
click at [277, 381] on input "d. Monitoring system utilization rates during peak business hours only" at bounding box center [277, 376] width 0 height 10
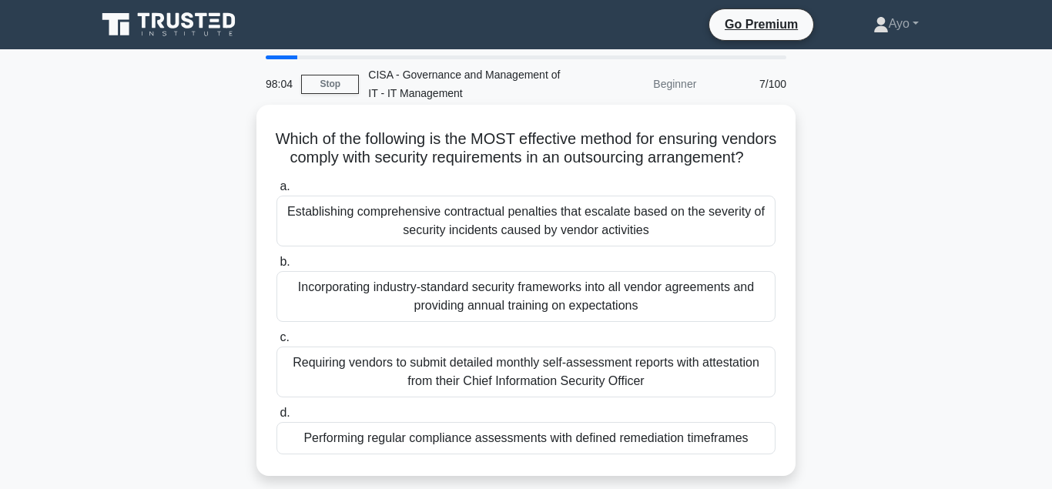
click at [414, 455] on div "Performing regular compliance assessments with defined remediation timeframes" at bounding box center [526, 438] width 499 height 32
click at [277, 418] on input "d. Performing regular compliance assessments with defined remediation timeframes" at bounding box center [277, 413] width 0 height 10
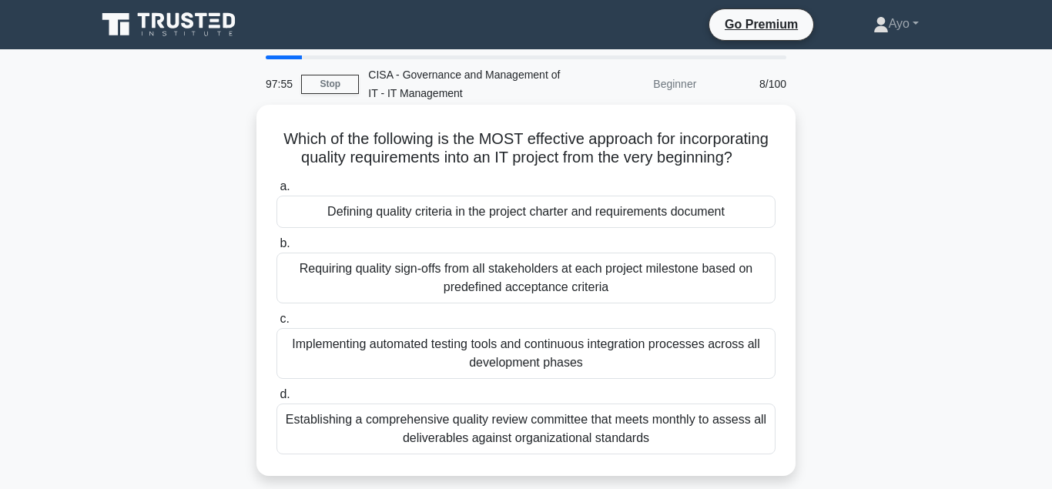
click at [387, 215] on div "Defining quality criteria in the project charter and requirements document" at bounding box center [526, 212] width 499 height 32
click at [277, 192] on input "a. Defining quality criteria in the project charter and requirements document" at bounding box center [277, 187] width 0 height 10
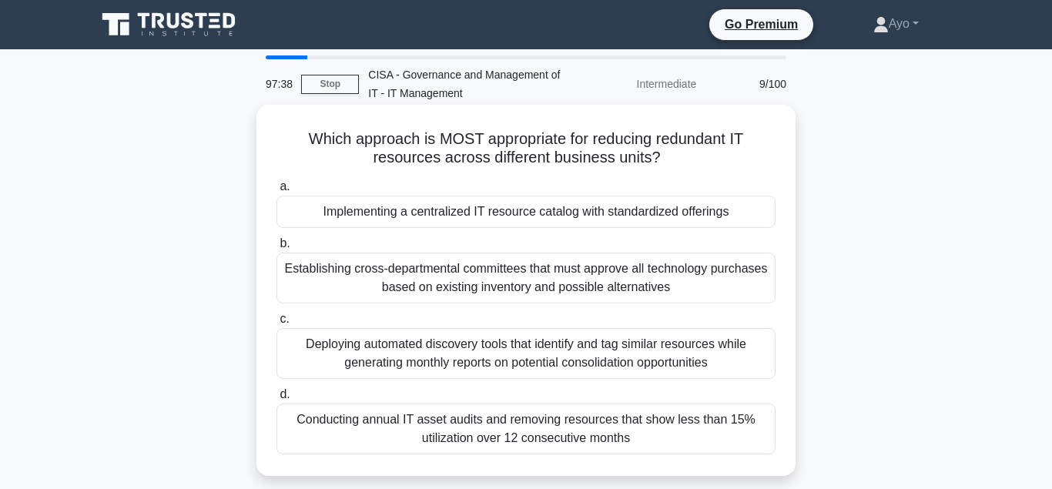
click at [423, 213] on div "Implementing a centralized IT resource catalog with standardized offerings" at bounding box center [526, 212] width 499 height 32
click at [277, 192] on input "a. Implementing a centralized IT resource catalog with standardized offerings" at bounding box center [277, 187] width 0 height 10
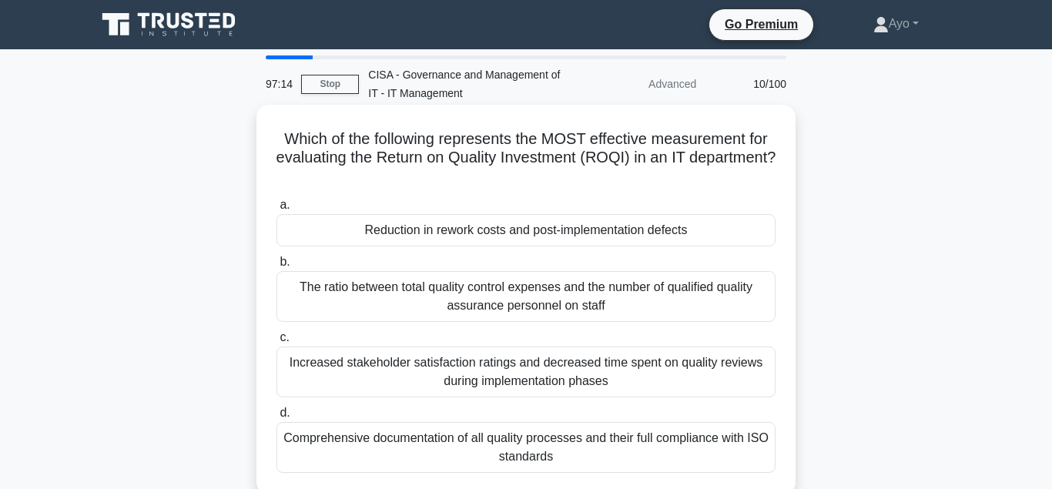
click at [473, 235] on div "Reduction in rework costs and post-implementation defects" at bounding box center [526, 230] width 499 height 32
click at [277, 210] on input "a. Reduction in rework costs and post-implementation defects" at bounding box center [277, 205] width 0 height 10
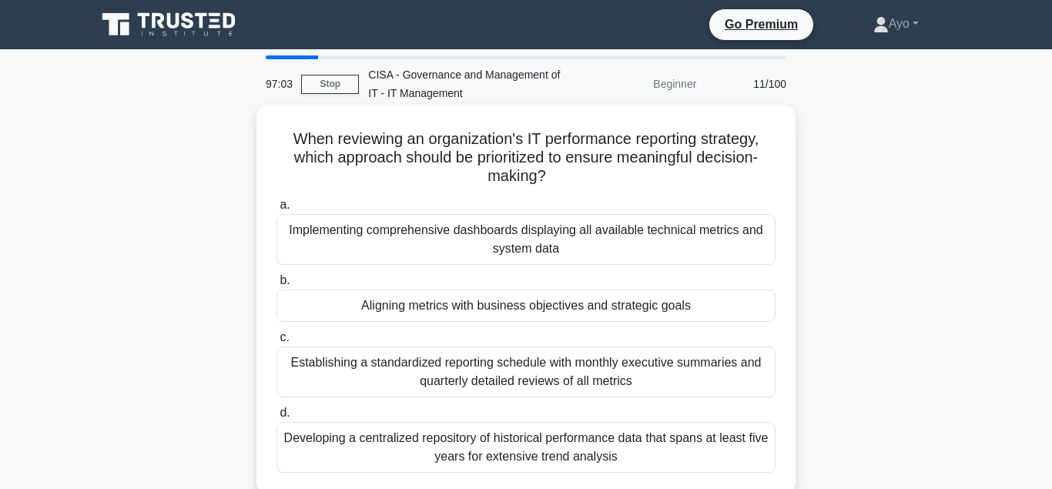
click at [476, 306] on div "Aligning metrics with business objectives and strategic goals" at bounding box center [526, 306] width 499 height 32
click at [277, 286] on input "b. Aligning metrics with business objectives and strategic goals" at bounding box center [277, 281] width 0 height 10
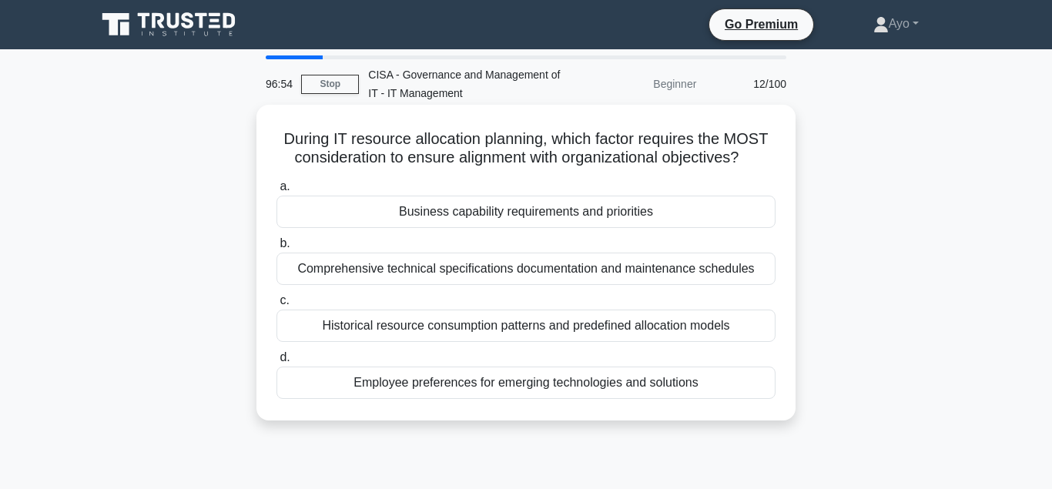
click at [478, 213] on div "Business capability requirements and priorities" at bounding box center [526, 212] width 499 height 32
click at [277, 192] on input "a. Business capability requirements and priorities" at bounding box center [277, 187] width 0 height 10
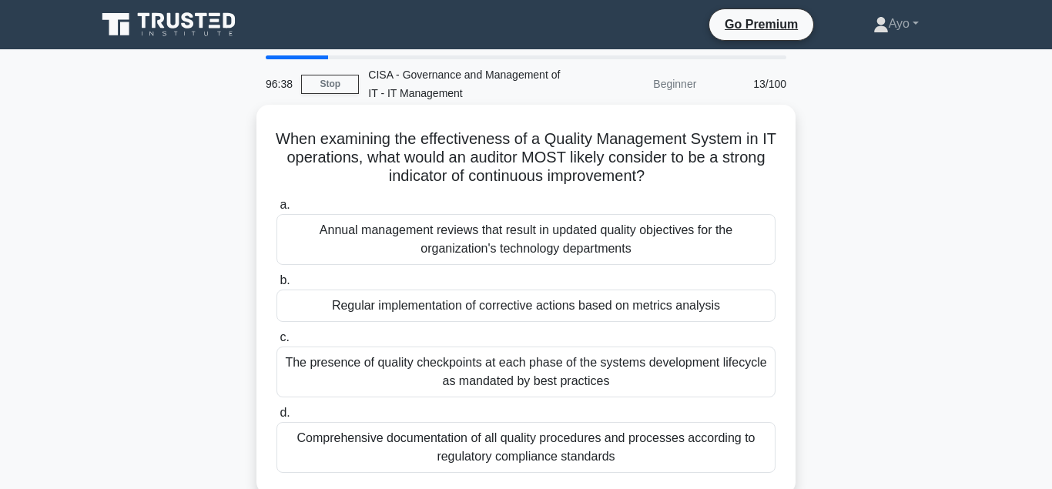
click at [418, 308] on div "Regular implementation of corrective actions based on metrics analysis" at bounding box center [526, 306] width 499 height 32
click at [277, 286] on input "b. Regular implementation of corrective actions based on metrics analysis" at bounding box center [277, 281] width 0 height 10
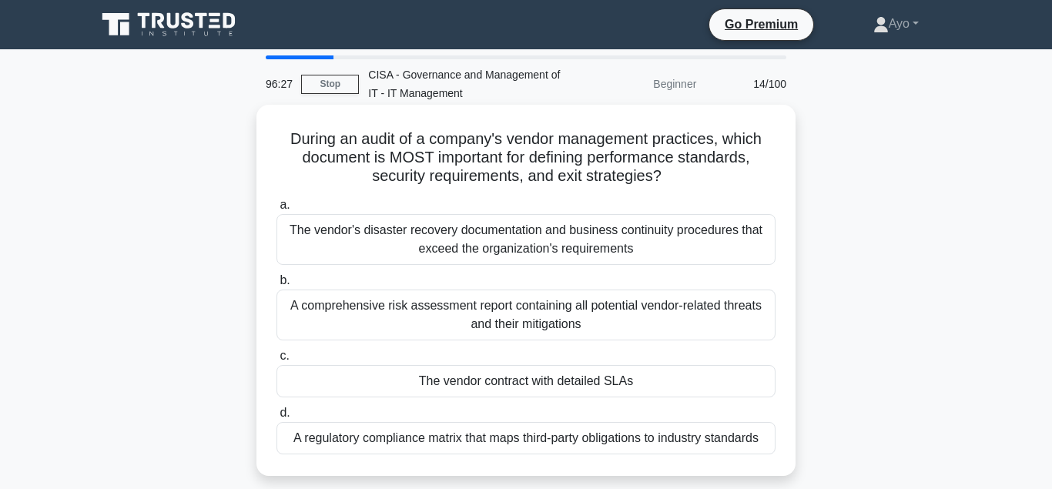
click at [476, 382] on div "The vendor contract with detailed SLAs" at bounding box center [526, 381] width 499 height 32
click at [277, 361] on input "c. The vendor contract with detailed SLAs" at bounding box center [277, 356] width 0 height 10
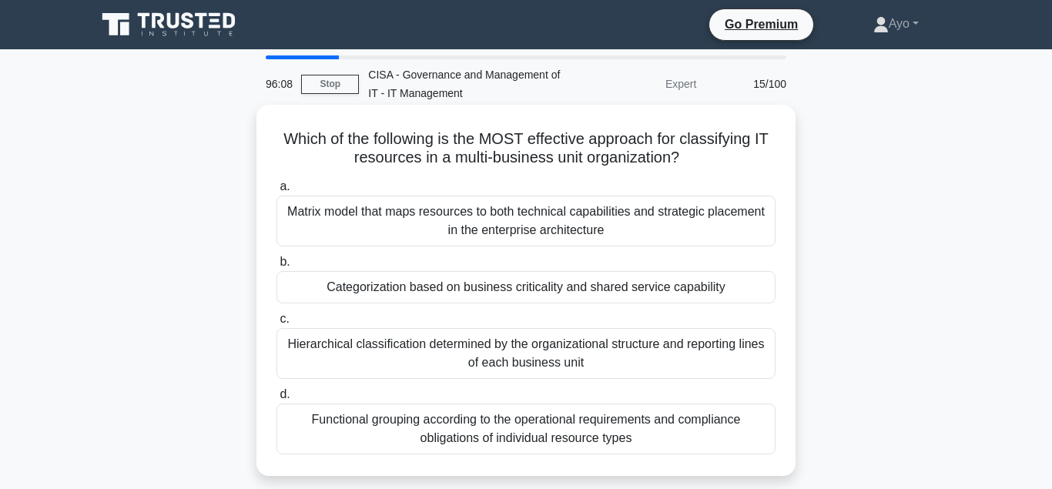
click at [454, 288] on div "Categorization based on business criticality and shared service capability" at bounding box center [526, 287] width 499 height 32
click at [277, 267] on input "b. Categorization based on business criticality and shared service capability" at bounding box center [277, 262] width 0 height 10
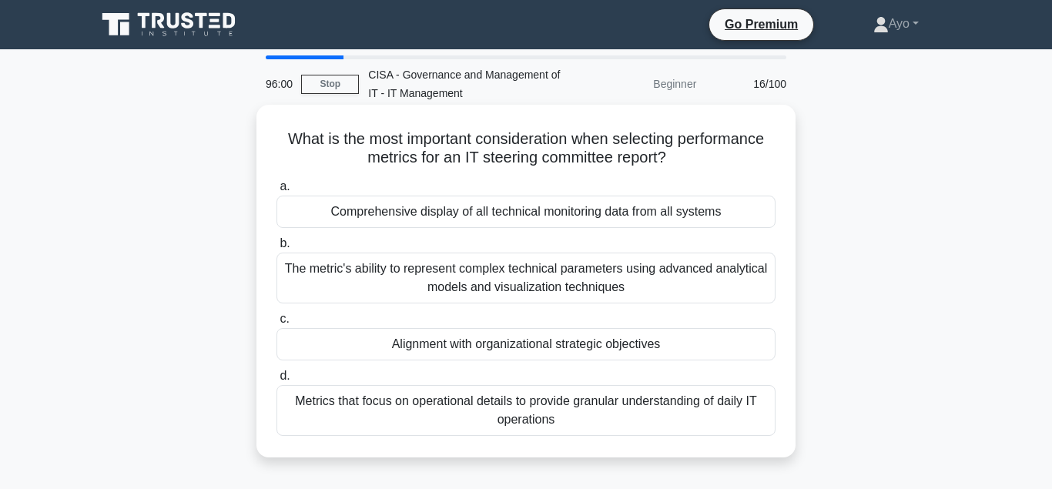
click at [456, 348] on div "Alignment with organizational strategic objectives" at bounding box center [526, 344] width 499 height 32
click at [277, 324] on input "c. Alignment with organizational strategic objectives" at bounding box center [277, 319] width 0 height 10
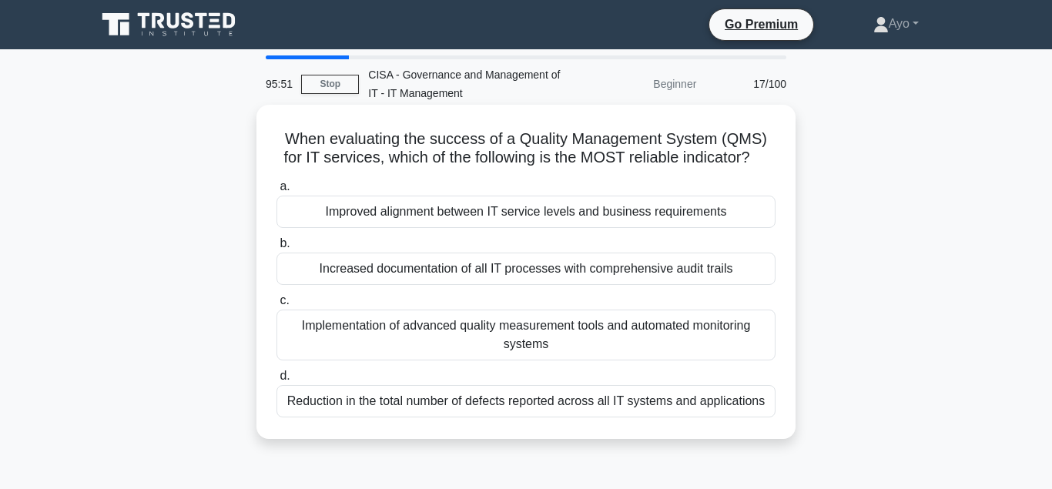
click at [431, 214] on div "Improved alignment between IT service levels and business requirements" at bounding box center [526, 212] width 499 height 32
click at [277, 192] on input "a. Improved alignment between IT service levels and business requirements" at bounding box center [277, 187] width 0 height 10
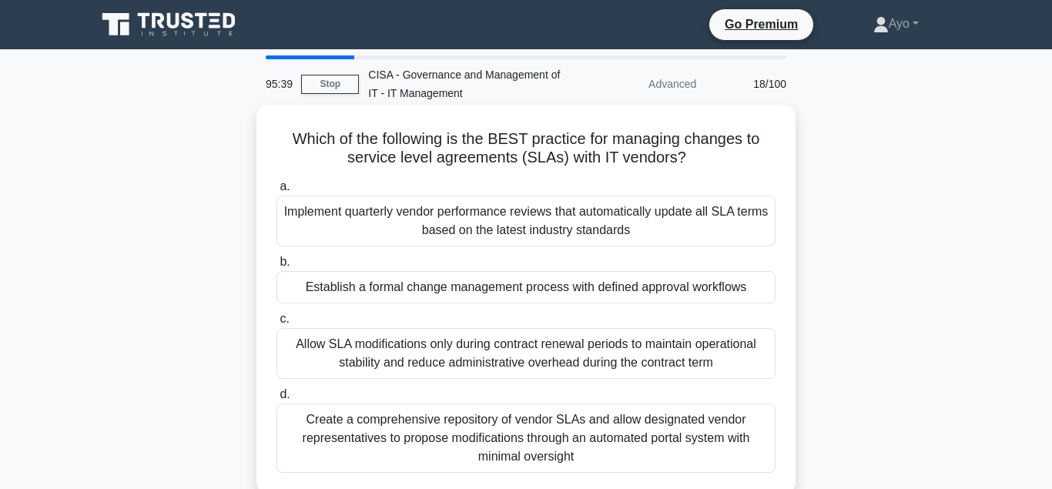
click at [405, 289] on div "Establish a formal change management process with defined approval workflows" at bounding box center [526, 287] width 499 height 32
click at [277, 267] on input "b. Establish a formal change management process with defined approval workflows" at bounding box center [277, 262] width 0 height 10
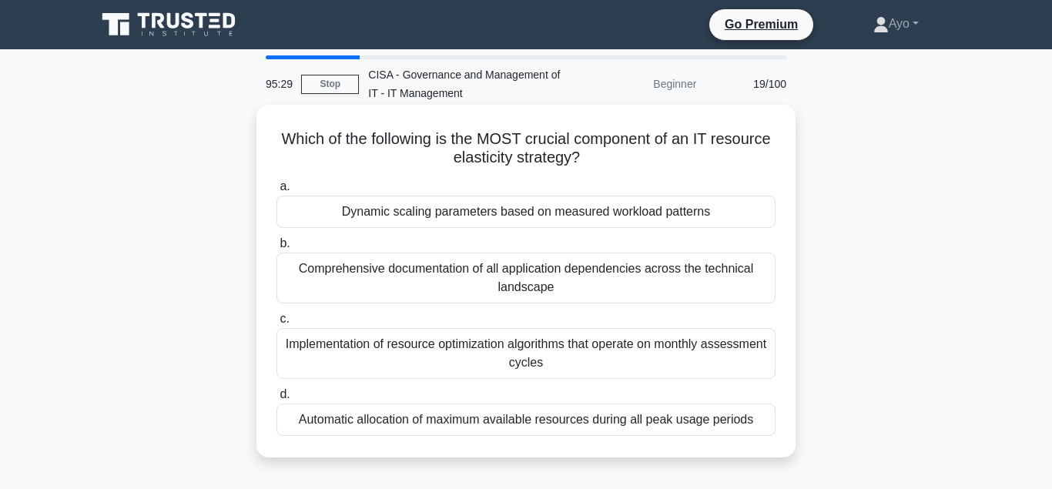
click at [409, 212] on div "Dynamic scaling parameters based on measured workload patterns" at bounding box center [526, 212] width 499 height 32
click at [277, 192] on input "a. Dynamic scaling parameters based on measured workload patterns" at bounding box center [277, 187] width 0 height 10
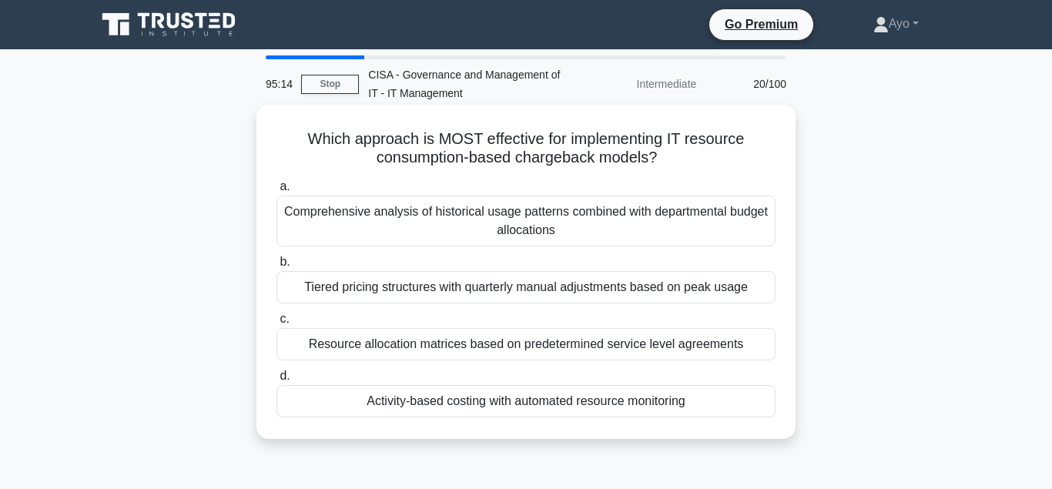
click at [435, 402] on div "Activity-based costing with automated resource monitoring" at bounding box center [526, 401] width 499 height 32
click at [277, 381] on input "d. Activity-based costing with automated resource monitoring" at bounding box center [277, 376] width 0 height 10
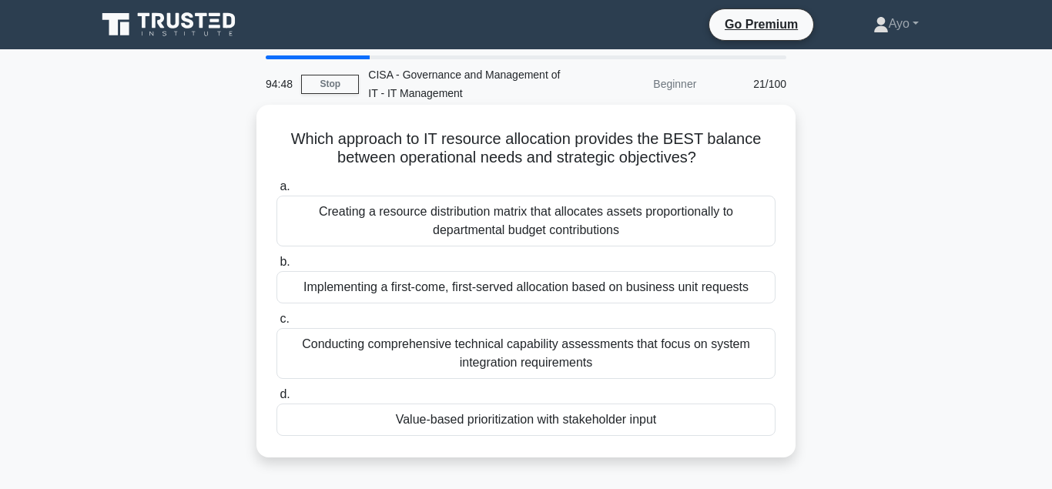
click at [484, 421] on div "Value-based prioritization with stakeholder input" at bounding box center [526, 420] width 499 height 32
click at [277, 400] on input "d. Value-based prioritization with stakeholder input" at bounding box center [277, 395] width 0 height 10
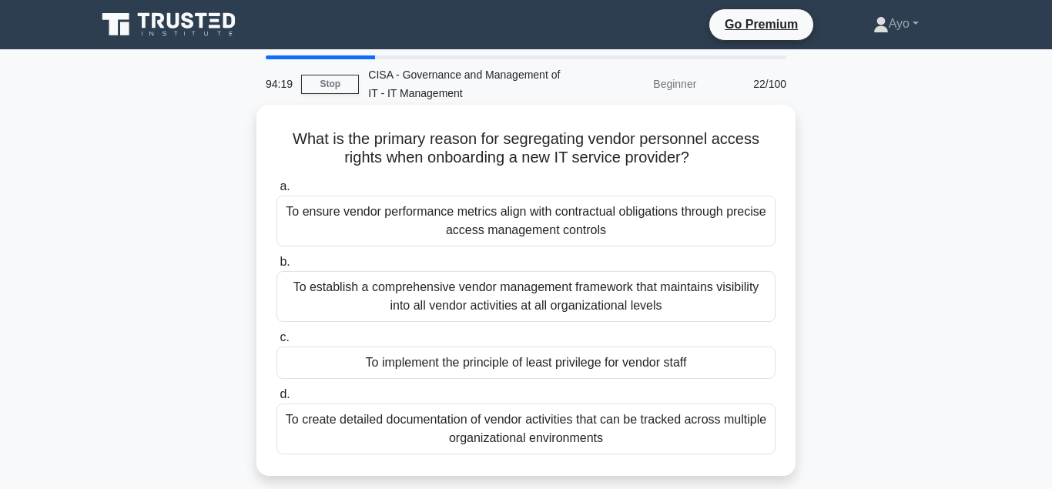
click at [465, 364] on div "To implement the principle of least privilege for vendor staff" at bounding box center [526, 363] width 499 height 32
click at [277, 343] on input "c. To implement the principle of least privilege for vendor staff" at bounding box center [277, 338] width 0 height 10
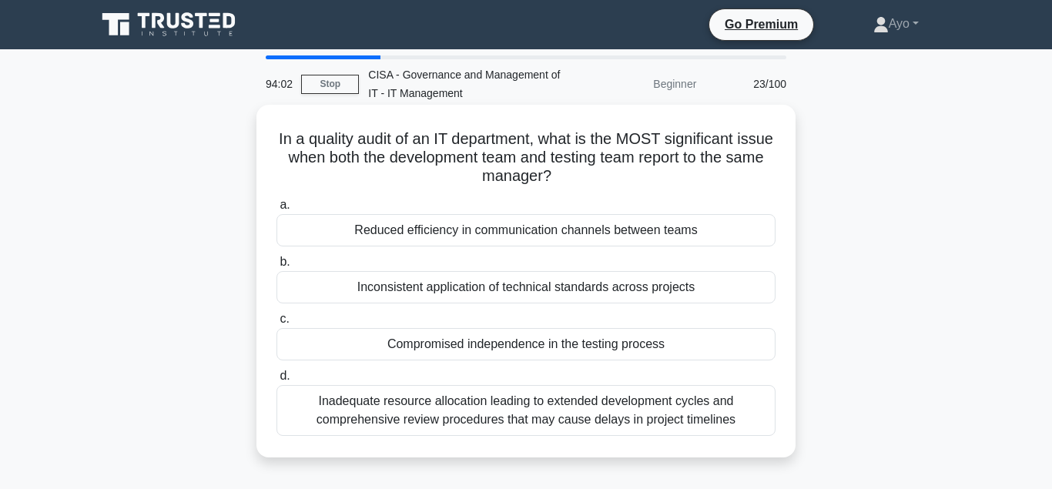
click at [482, 346] on div "Compromised independence in the testing process" at bounding box center [526, 344] width 499 height 32
click at [277, 324] on input "c. Compromised independence in the testing process" at bounding box center [277, 319] width 0 height 10
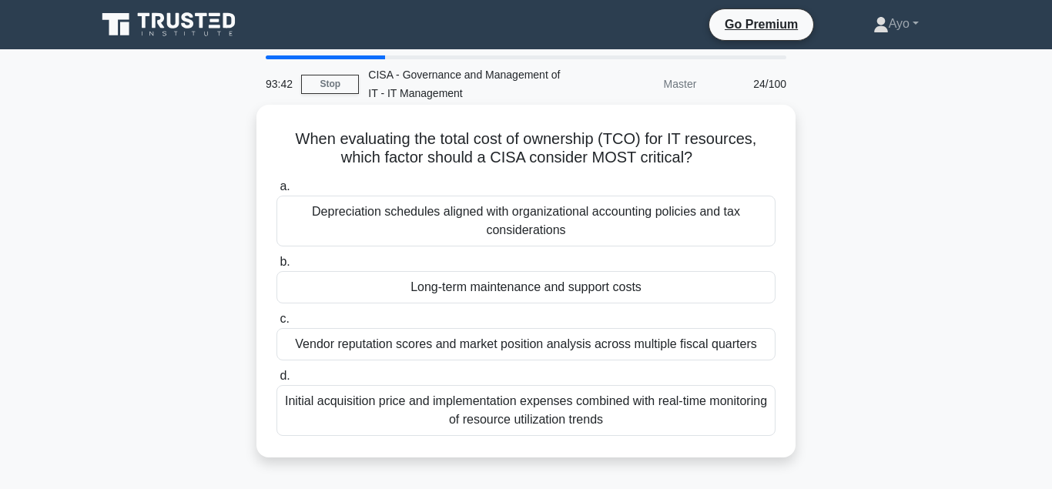
click at [498, 289] on div "Long-term maintenance and support costs" at bounding box center [526, 287] width 499 height 32
click at [277, 267] on input "b. Long-term maintenance and support costs" at bounding box center [277, 262] width 0 height 10
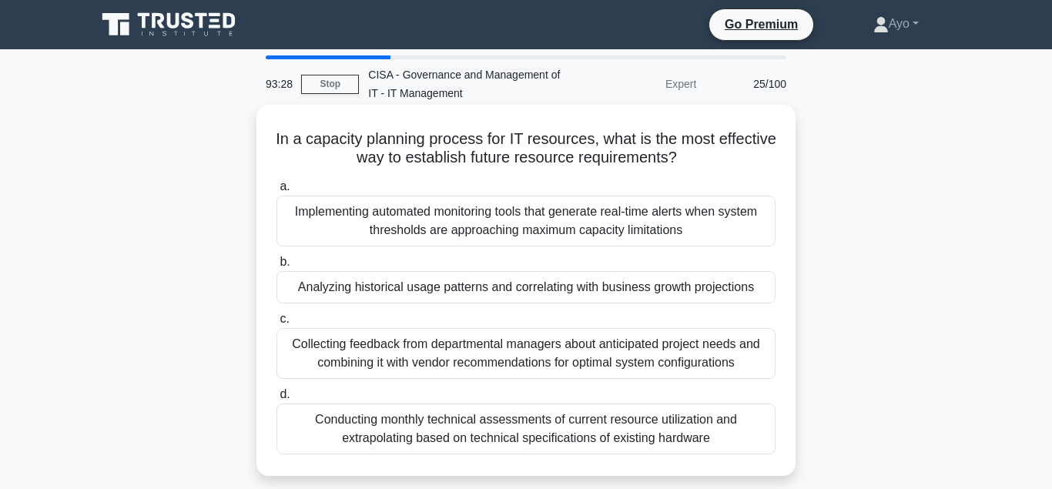
click at [456, 289] on div "Analyzing historical usage patterns and correlating with business growth projec…" at bounding box center [526, 287] width 499 height 32
click at [277, 267] on input "b. Analyzing historical usage patterns and correlating with business growth pro…" at bounding box center [277, 262] width 0 height 10
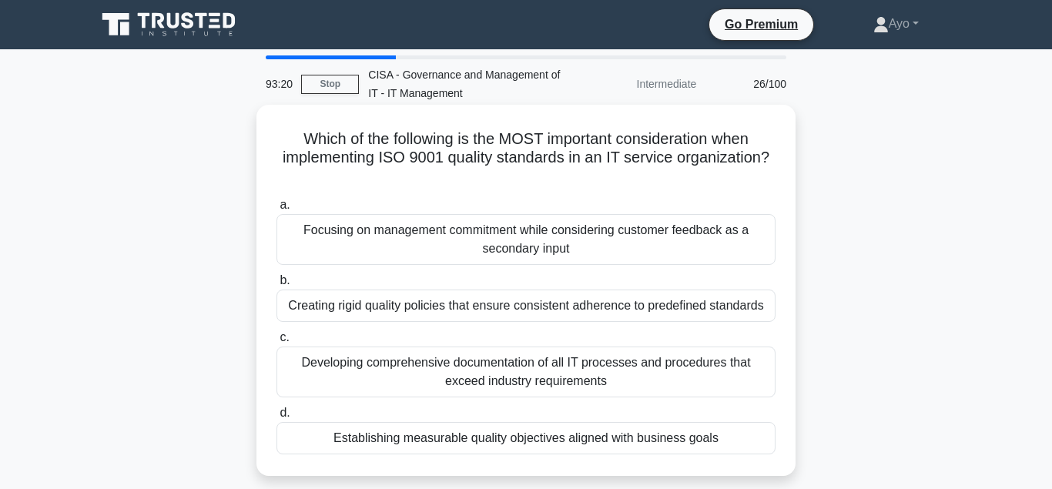
click at [447, 444] on div "Establishing measurable quality objectives aligned with business goals" at bounding box center [526, 438] width 499 height 32
click at [277, 418] on input "d. Establishing measurable quality objectives aligned with business goals" at bounding box center [277, 413] width 0 height 10
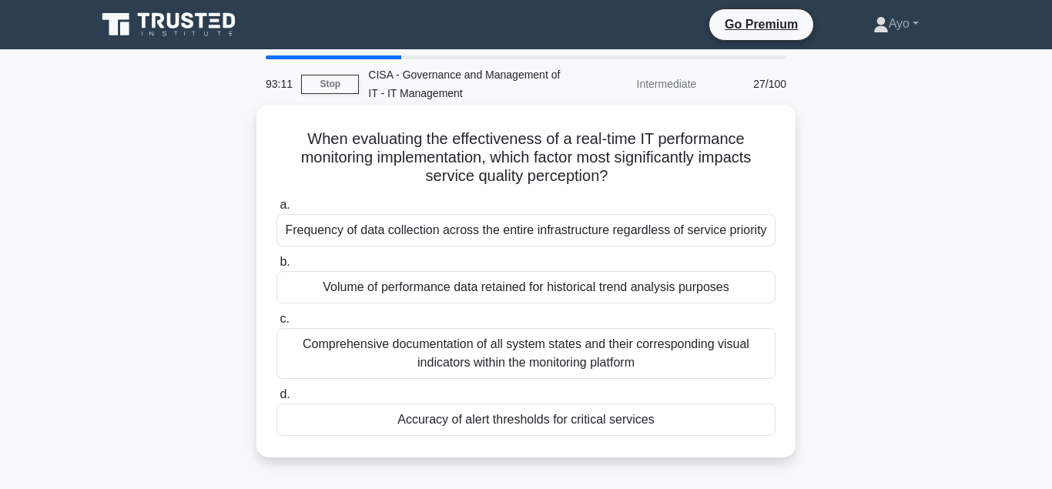
click at [465, 419] on div "Accuracy of alert thresholds for critical services" at bounding box center [526, 420] width 499 height 32
click at [277, 400] on input "d. Accuracy of alert thresholds for critical services" at bounding box center [277, 395] width 0 height 10
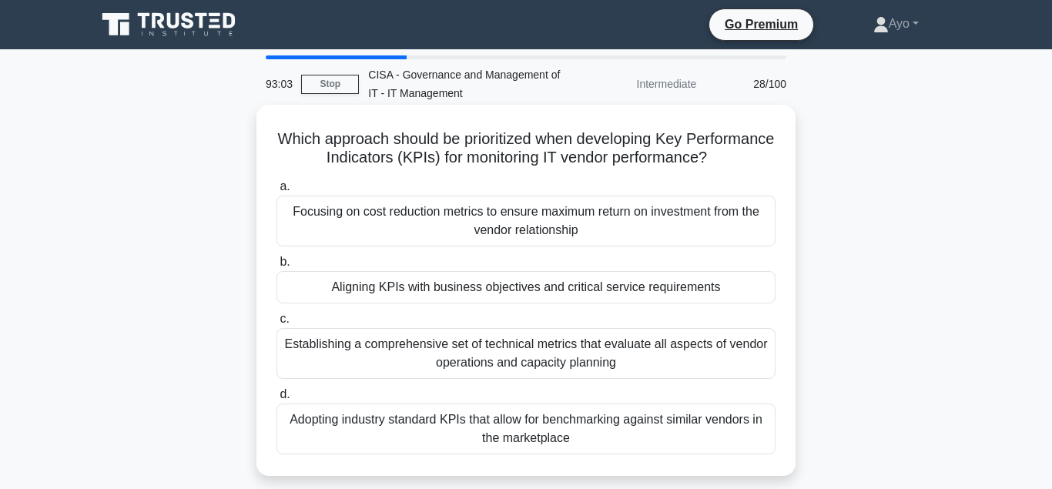
click at [484, 286] on div "Aligning KPIs with business objectives and critical service requirements" at bounding box center [526, 287] width 499 height 32
click at [277, 267] on input "b. Aligning KPIs with business objectives and critical service requirements" at bounding box center [277, 262] width 0 height 10
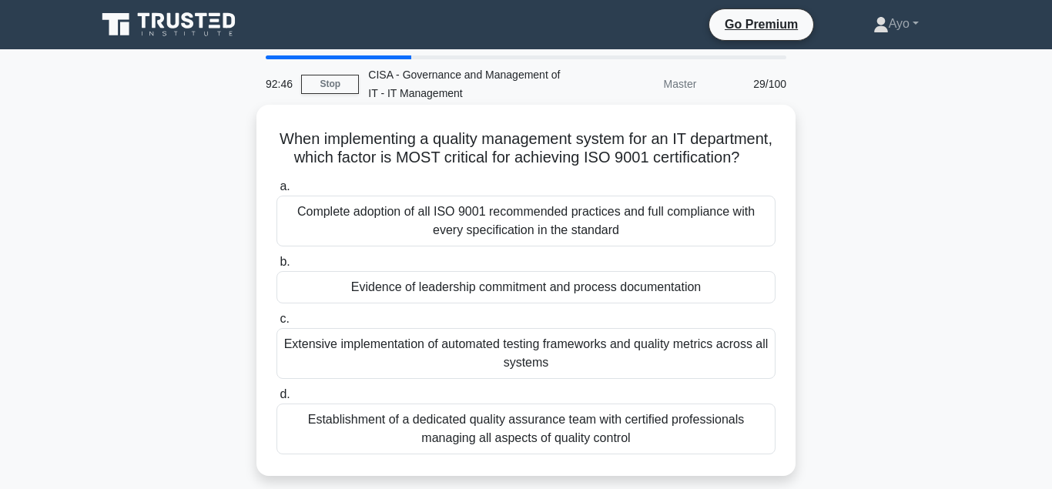
click at [470, 290] on div "Evidence of leadership commitment and process documentation" at bounding box center [526, 287] width 499 height 32
click at [277, 267] on input "b. Evidence of leadership commitment and process documentation" at bounding box center [277, 262] width 0 height 10
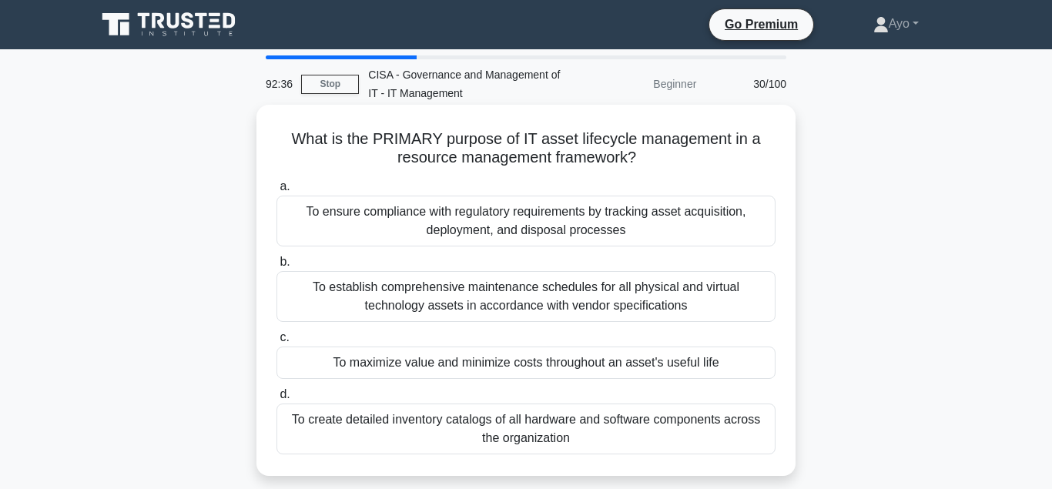
click at [456, 365] on div "To maximize value and minimize costs throughout an asset's useful life" at bounding box center [526, 363] width 499 height 32
click at [497, 363] on div "To maximize value and minimize costs throughout an asset's useful life" at bounding box center [526, 363] width 499 height 32
click at [277, 343] on input "c. To maximize value and minimize costs throughout an asset's useful life" at bounding box center [277, 338] width 0 height 10
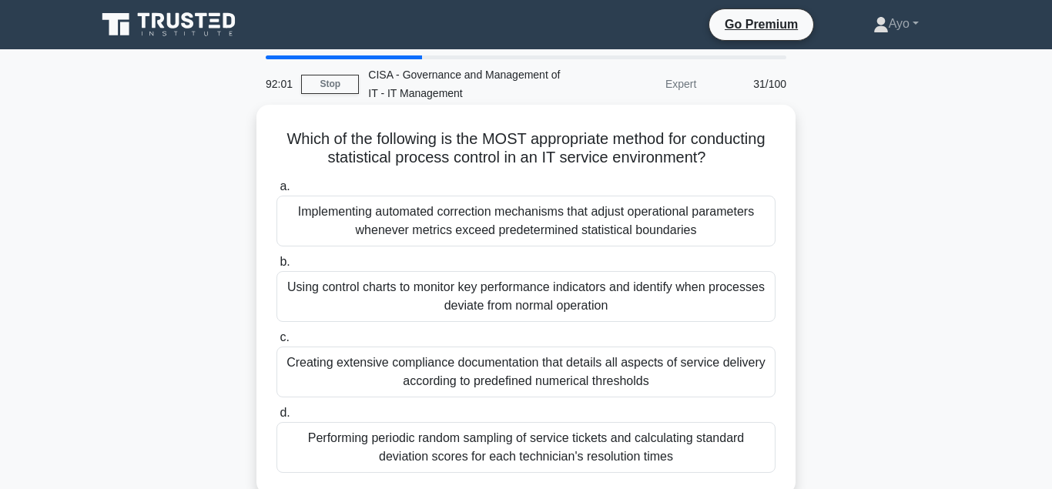
click at [435, 293] on div "Using control charts to monitor key performance indicators and identify when pr…" at bounding box center [526, 296] width 499 height 51
click at [277, 267] on input "b. Using control charts to monitor key performance indicators and identify when…" at bounding box center [277, 262] width 0 height 10
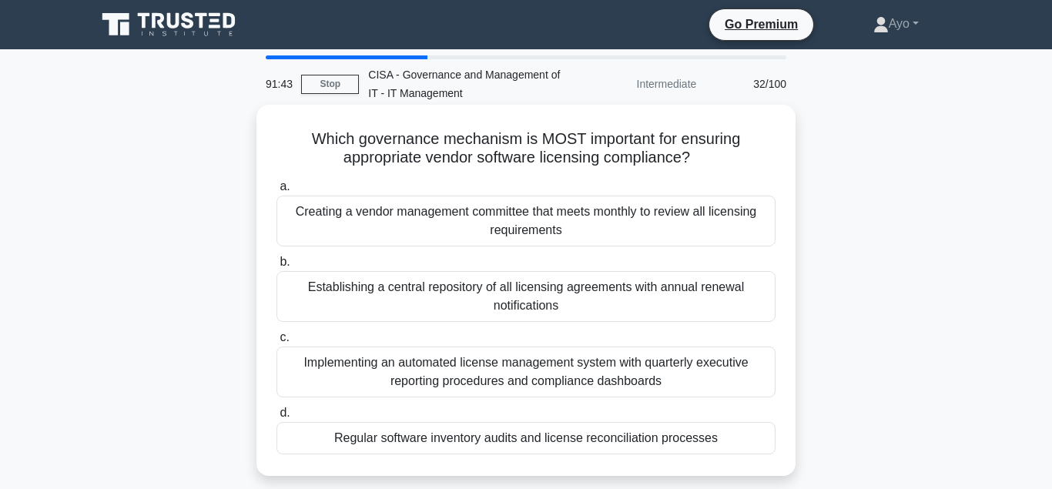
click at [472, 439] on div "Regular software inventory audits and license reconciliation processes" at bounding box center [526, 438] width 499 height 32
click at [277, 418] on input "d. Regular software inventory audits and license reconciliation processes" at bounding box center [277, 413] width 0 height 10
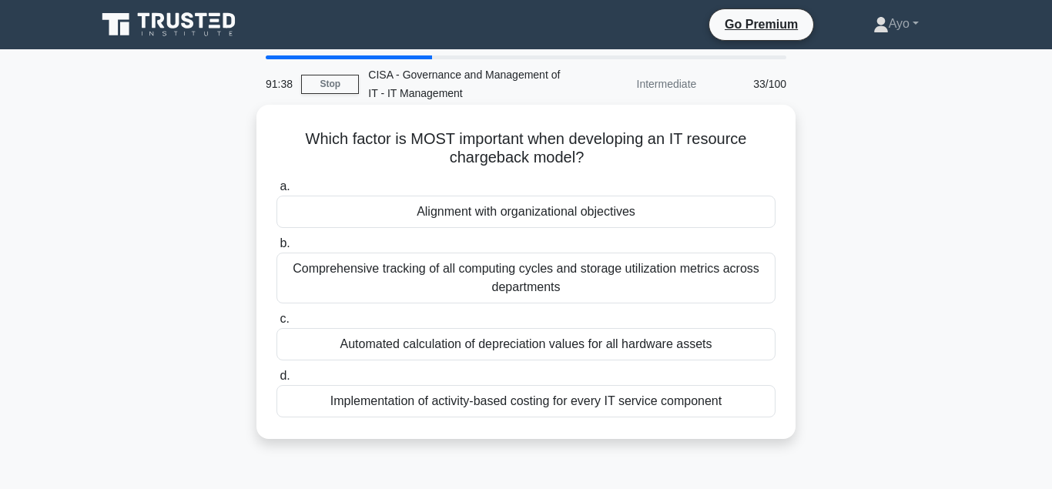
click at [486, 214] on div "Alignment with organizational objectives" at bounding box center [526, 212] width 499 height 32
click at [277, 192] on input "a. Alignment with organizational objectives" at bounding box center [277, 187] width 0 height 10
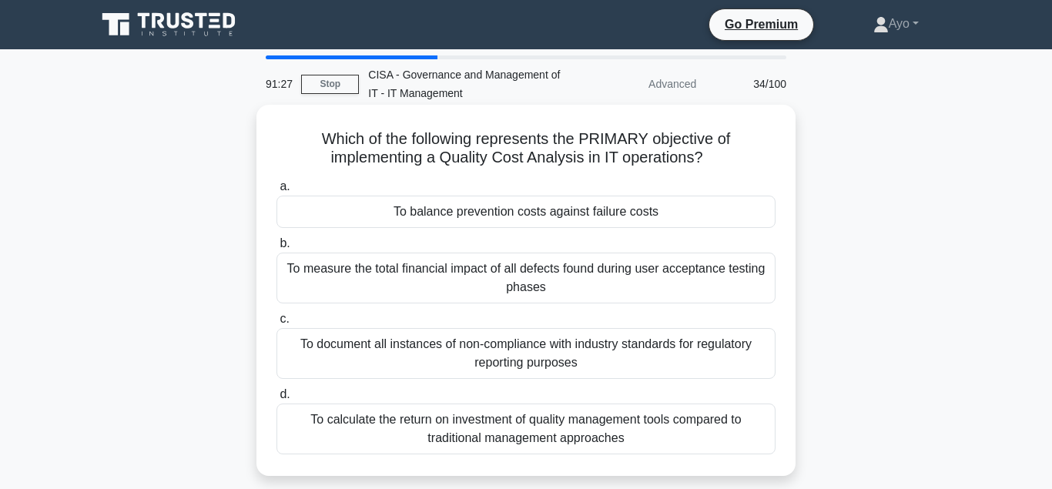
click at [445, 214] on div "To balance prevention costs against failure costs" at bounding box center [526, 212] width 499 height 32
click at [277, 192] on input "a. To balance prevention costs against failure costs" at bounding box center [277, 187] width 0 height 10
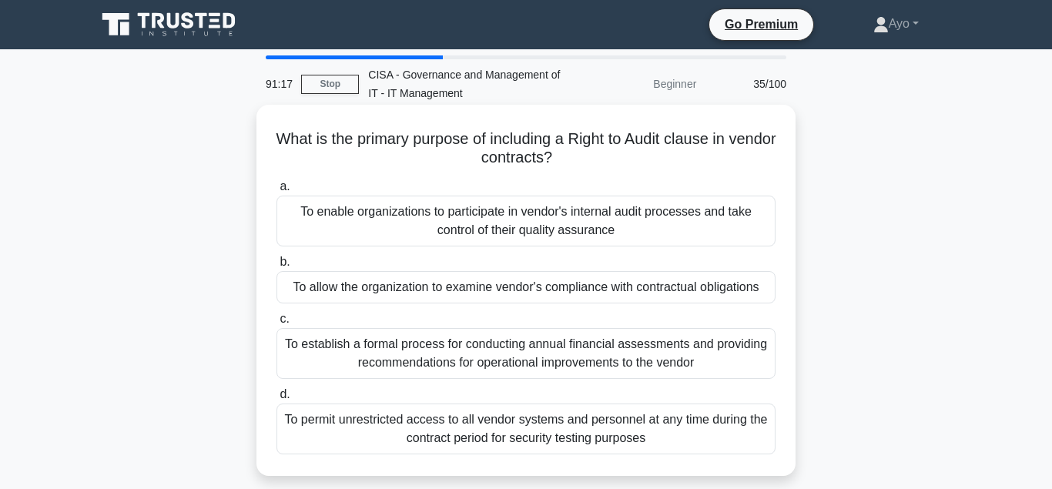
click at [410, 287] on div "To allow the organization to examine vendor's compliance with contractual oblig…" at bounding box center [526, 287] width 499 height 32
click at [277, 267] on input "b. To allow the organization to examine vendor's compliance with contractual ob…" at bounding box center [277, 262] width 0 height 10
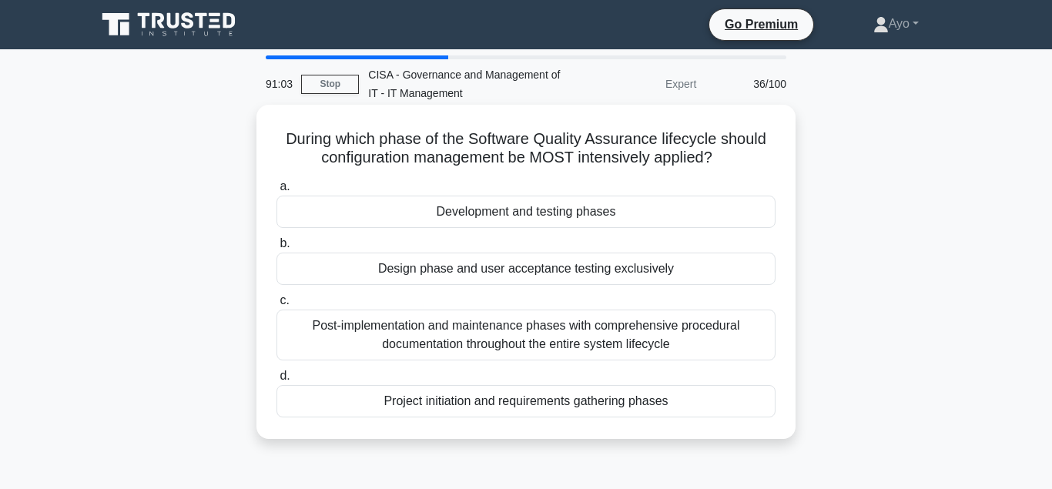
click at [497, 214] on div "Development and testing phases" at bounding box center [526, 212] width 499 height 32
click at [277, 192] on input "a. Development and testing phases" at bounding box center [277, 187] width 0 height 10
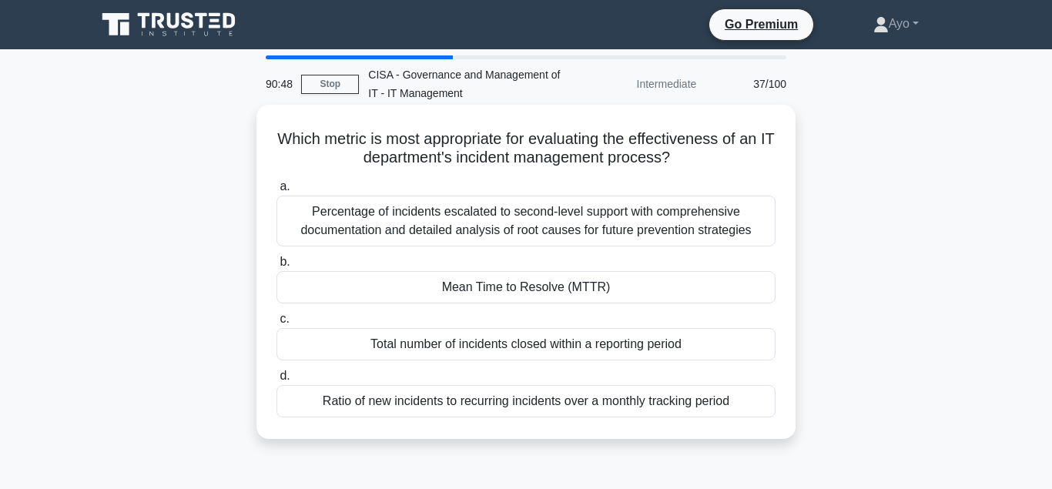
click at [513, 288] on div "Mean Time to Resolve (MTTR)" at bounding box center [526, 287] width 499 height 32
click at [277, 267] on input "b. Mean Time to Resolve (MTTR)" at bounding box center [277, 262] width 0 height 10
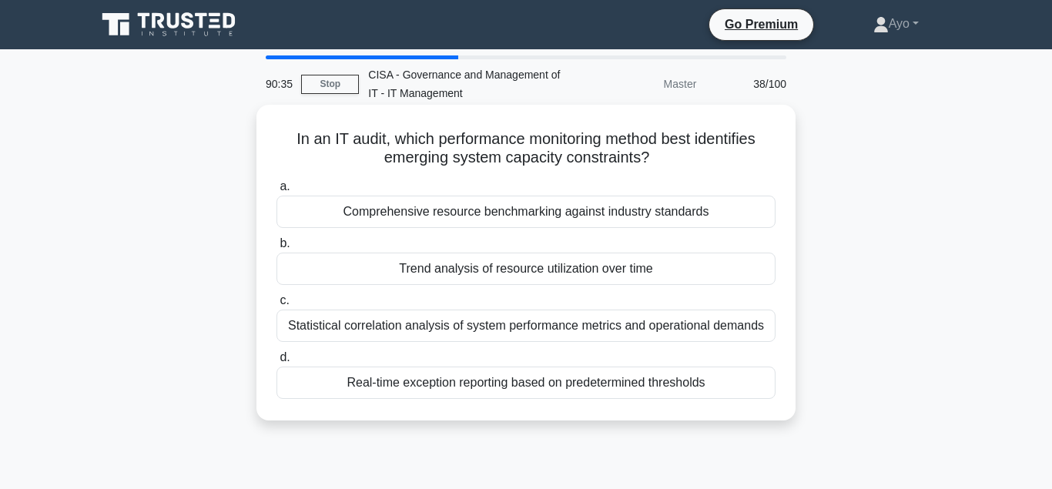
click at [461, 270] on div "Trend analysis of resource utilization over time" at bounding box center [526, 269] width 499 height 32
click at [277, 249] on input "b. Trend analysis of resource utilization over time" at bounding box center [277, 244] width 0 height 10
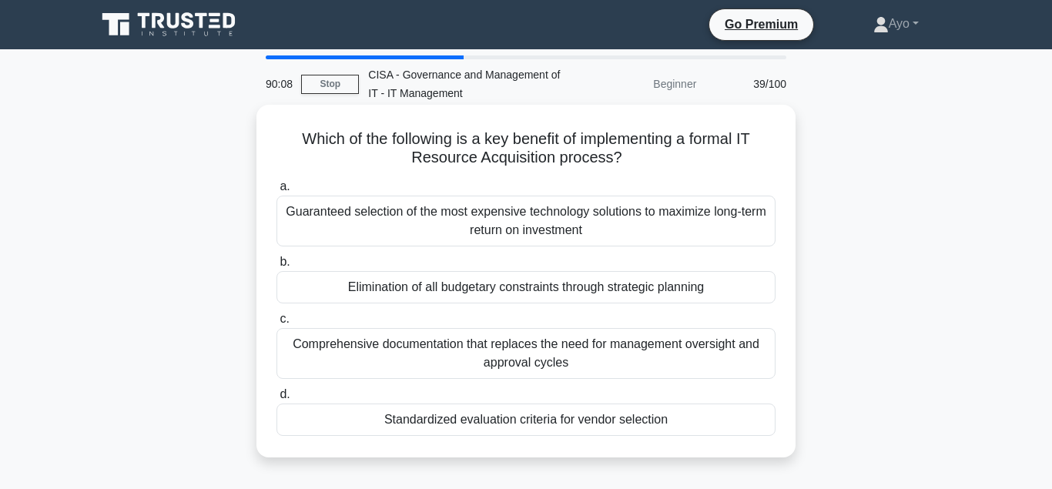
click at [477, 422] on div "Standardized evaluation criteria for vendor selection" at bounding box center [526, 420] width 499 height 32
click at [277, 400] on input "d. Standardized evaluation criteria for vendor selection" at bounding box center [277, 395] width 0 height 10
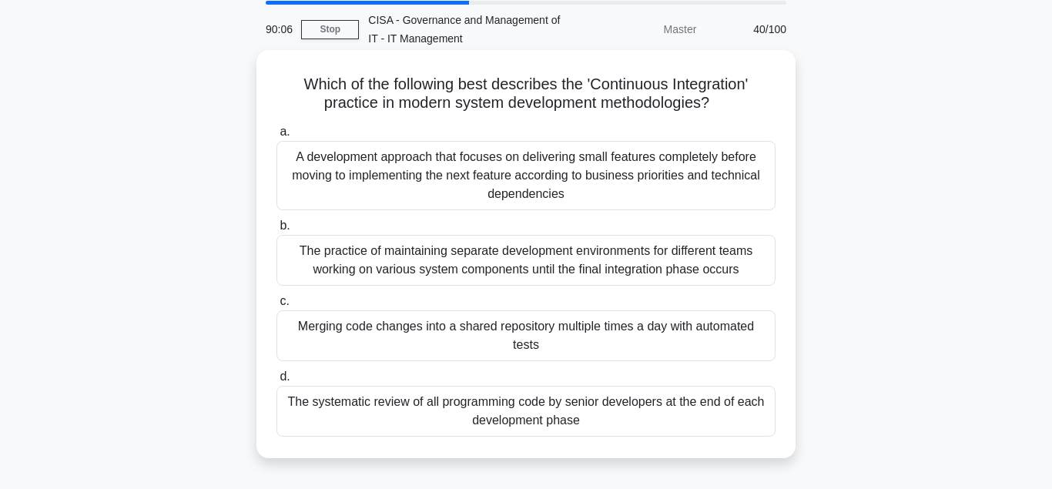
scroll to position [79, 0]
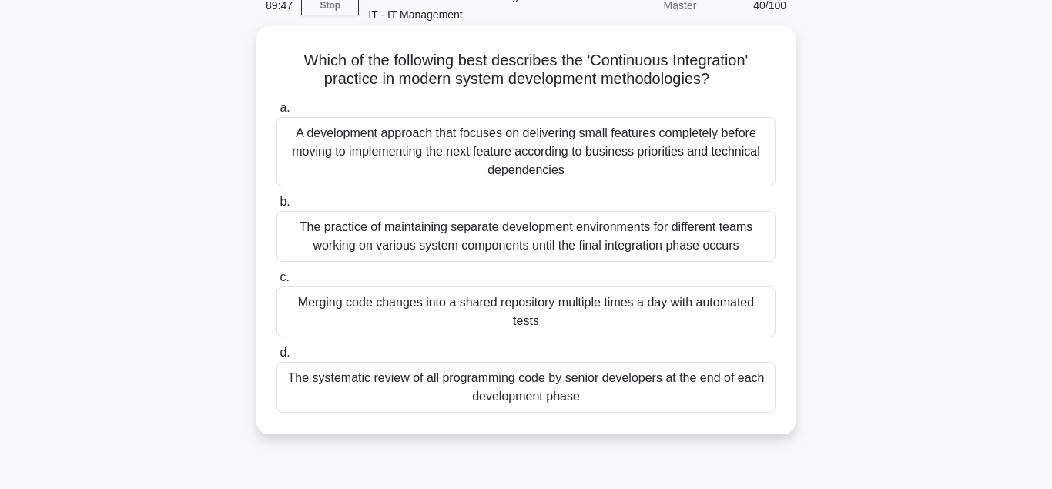
click at [418, 304] on div "Merging code changes into a shared repository multiple times a day with automat…" at bounding box center [526, 312] width 499 height 51
click at [277, 283] on input "c. Merging code changes into a shared repository multiple times a day with auto…" at bounding box center [277, 278] width 0 height 10
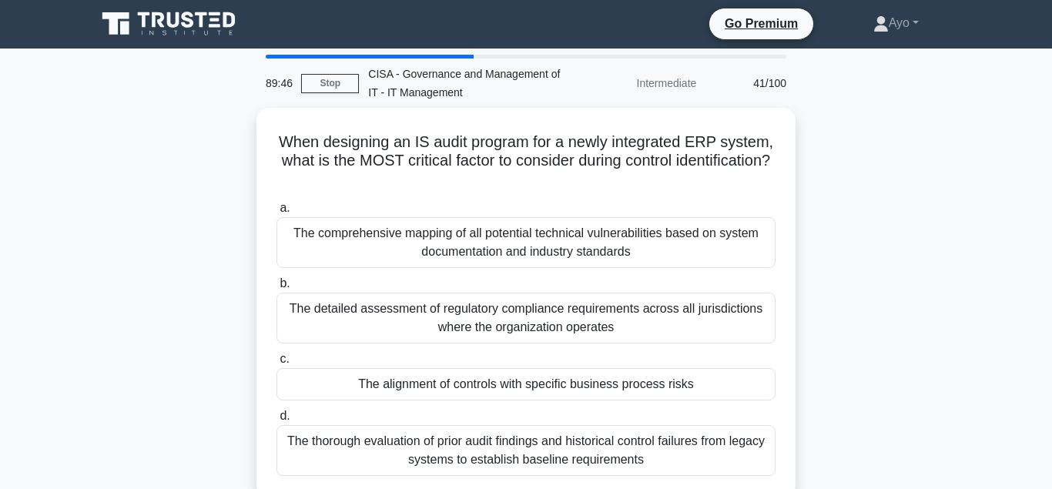
scroll to position [0, 0]
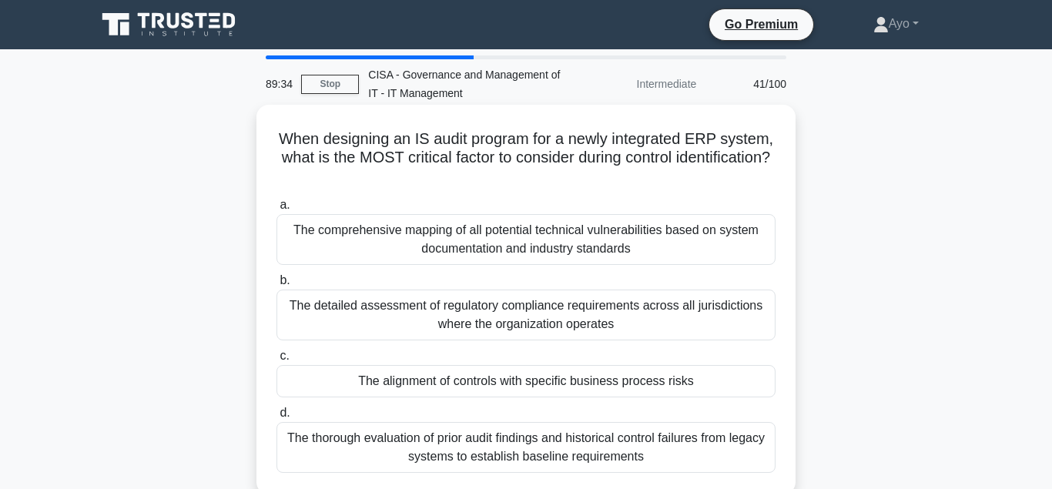
click at [483, 381] on div "The alignment of controls with specific business process risks" at bounding box center [526, 381] width 499 height 32
click at [277, 361] on input "c. The alignment of controls with specific business process risks" at bounding box center [277, 356] width 0 height 10
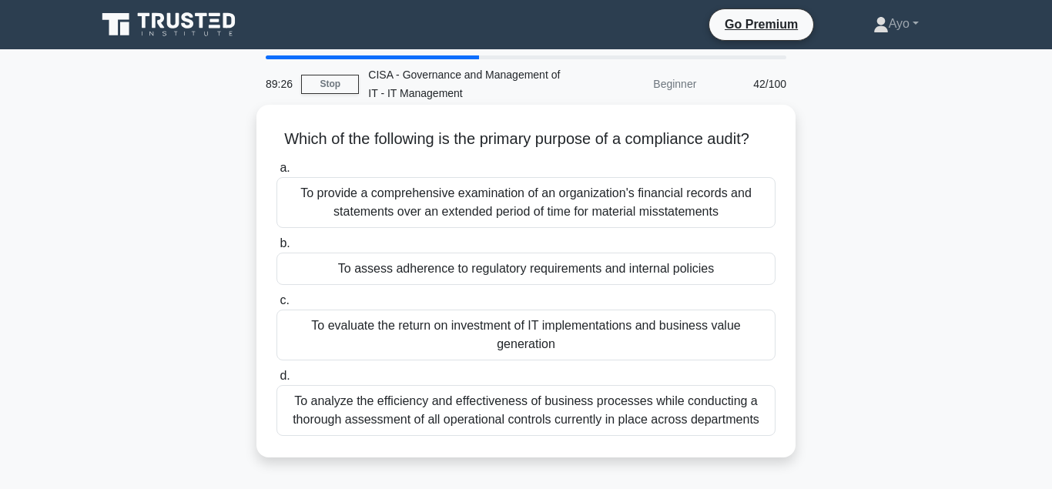
click at [421, 274] on div "To assess adherence to regulatory requirements and internal policies" at bounding box center [526, 269] width 499 height 32
click at [277, 249] on input "b. To assess adherence to regulatory requirements and internal policies" at bounding box center [277, 244] width 0 height 10
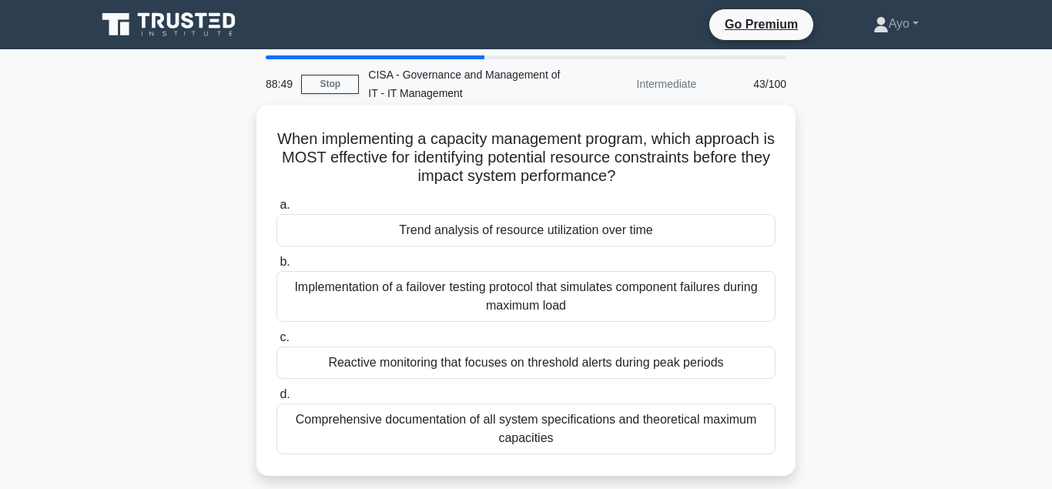
click at [437, 233] on div "Trend analysis of resource utilization over time" at bounding box center [526, 230] width 499 height 32
click at [277, 210] on input "a. Trend analysis of resource utilization over time" at bounding box center [277, 205] width 0 height 10
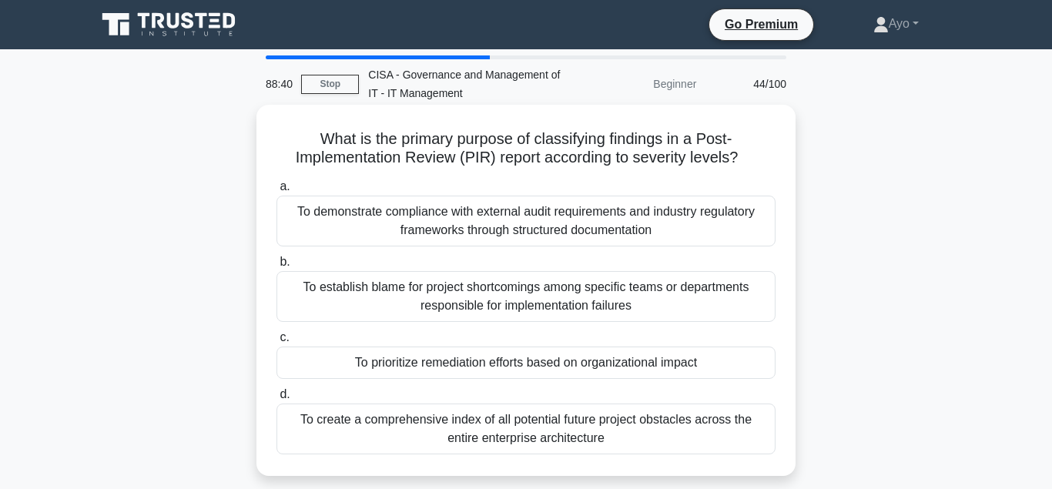
click at [418, 365] on div "To prioritize remediation efforts based on organizational impact" at bounding box center [526, 363] width 499 height 32
click at [277, 343] on input "c. To prioritize remediation efforts based on organizational impact" at bounding box center [277, 338] width 0 height 10
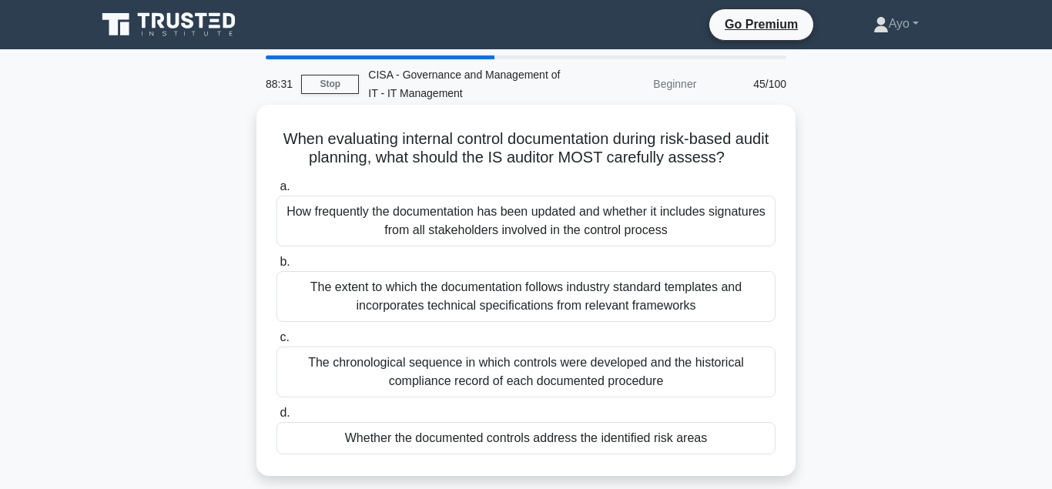
click at [456, 441] on div "Whether the documented controls address the identified risk areas" at bounding box center [526, 438] width 499 height 32
click at [277, 418] on input "d. Whether the documented controls address the identified risk areas" at bounding box center [277, 413] width 0 height 10
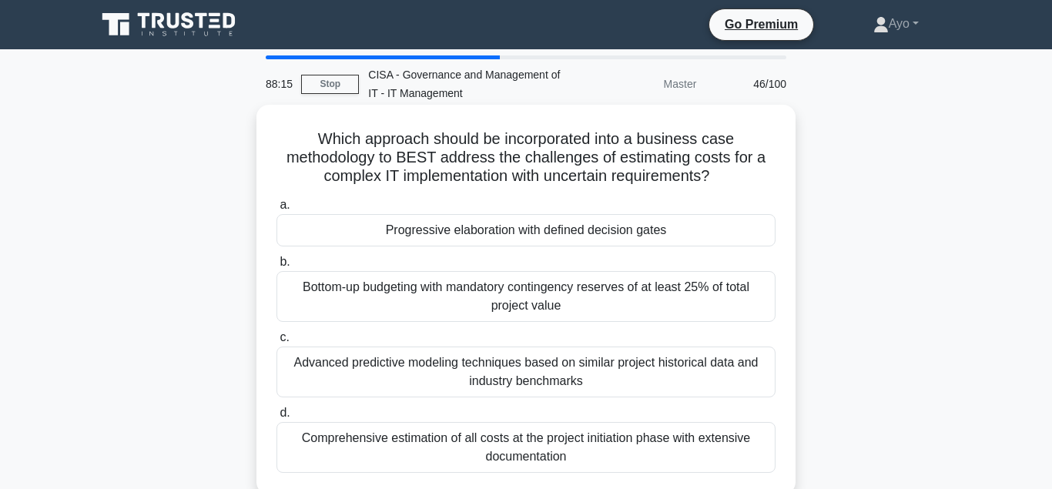
click at [412, 232] on div "Progressive elaboration with defined decision gates" at bounding box center [526, 230] width 499 height 32
click at [277, 210] on input "a. Progressive elaboration with defined decision gates" at bounding box center [277, 205] width 0 height 10
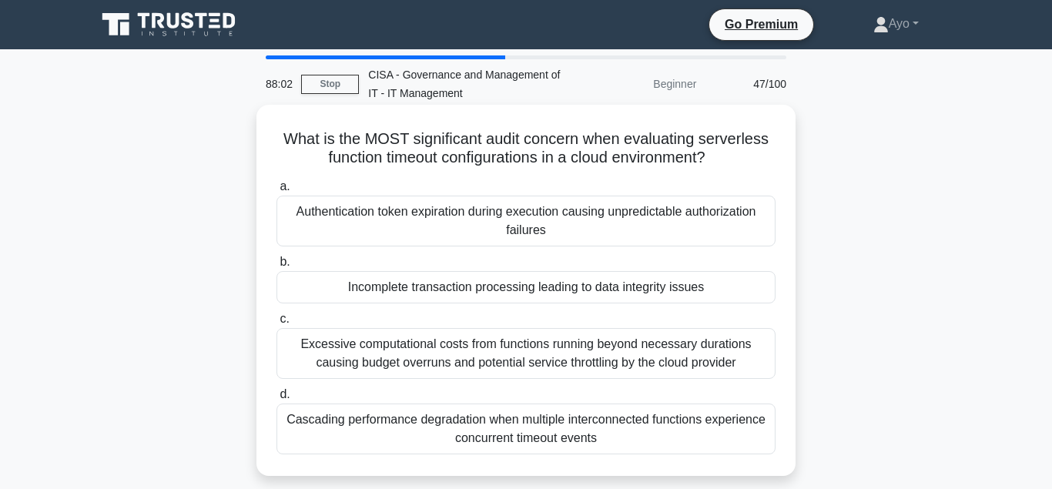
click at [465, 290] on div "Incomplete transaction processing leading to data integrity issues" at bounding box center [526, 287] width 499 height 32
click at [277, 267] on input "b. Incomplete transaction processing leading to data integrity issues" at bounding box center [277, 262] width 0 height 10
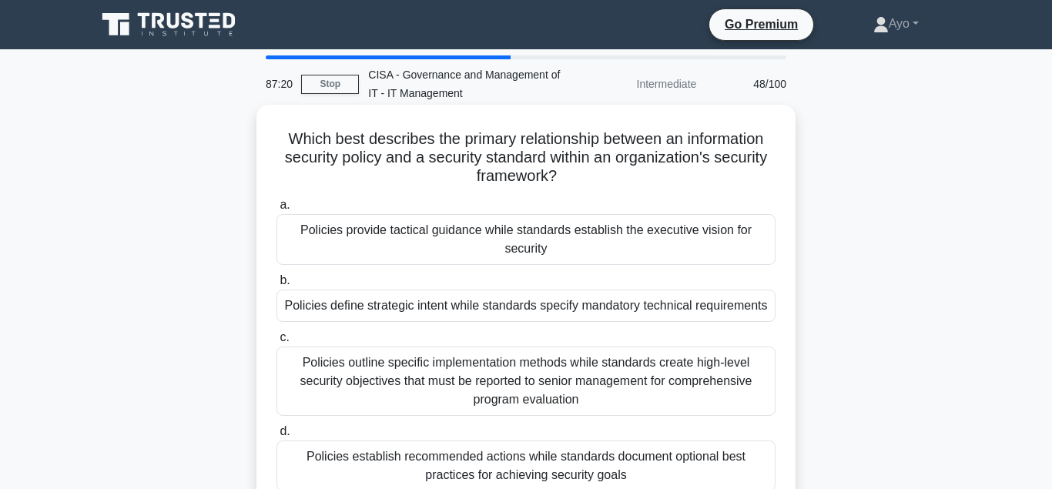
click at [394, 308] on div "Policies define strategic intent while standards specify mandatory technical re…" at bounding box center [526, 306] width 499 height 32
click at [277, 286] on input "b. Policies define strategic intent while standards specify mandatory technical…" at bounding box center [277, 281] width 0 height 10
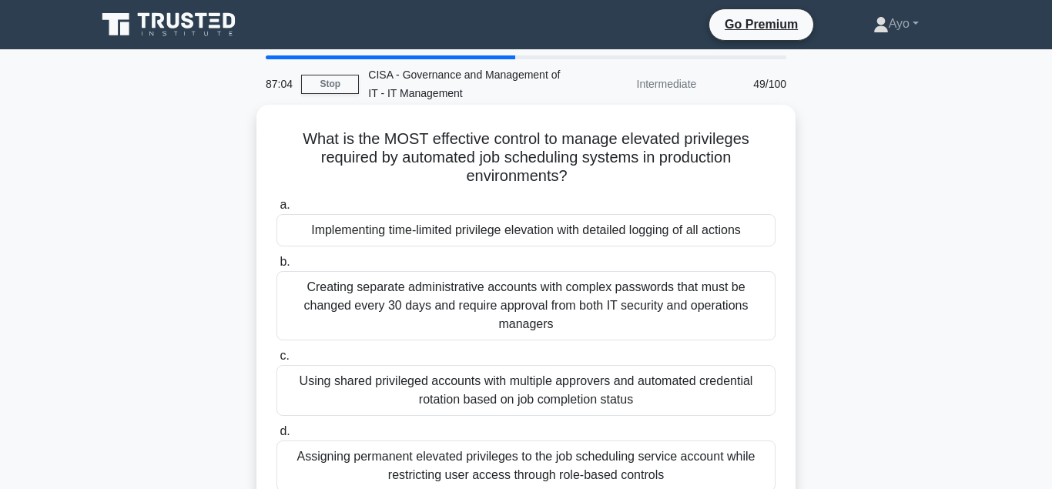
click at [421, 230] on div "Implementing time-limited privilege elevation with detailed logging of all acti…" at bounding box center [526, 230] width 499 height 32
click at [277, 210] on input "a. Implementing time-limited privilege elevation with detailed logging of all a…" at bounding box center [277, 205] width 0 height 10
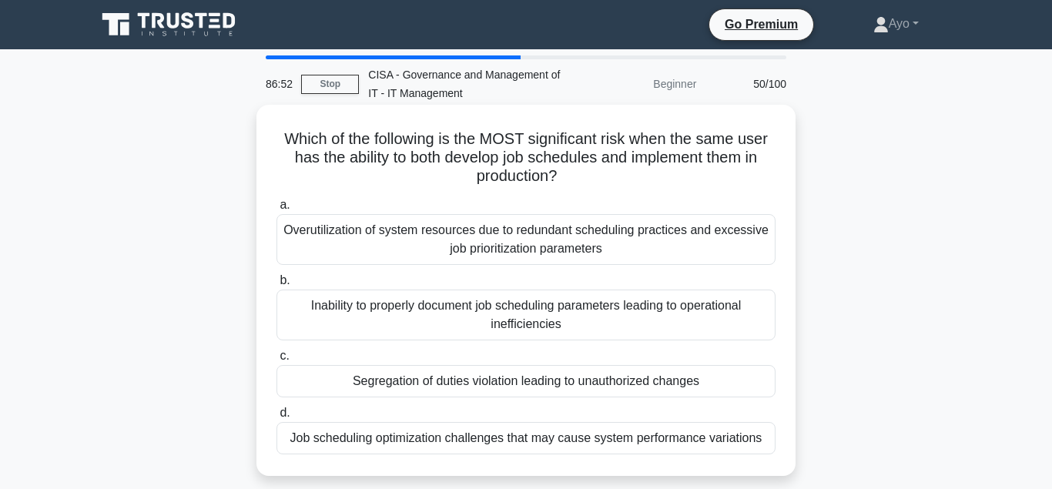
click at [458, 383] on div "Segregation of duties violation leading to unauthorized changes" at bounding box center [526, 381] width 499 height 32
click at [277, 361] on input "c. Segregation of duties violation leading to unauthorized changes" at bounding box center [277, 356] width 0 height 10
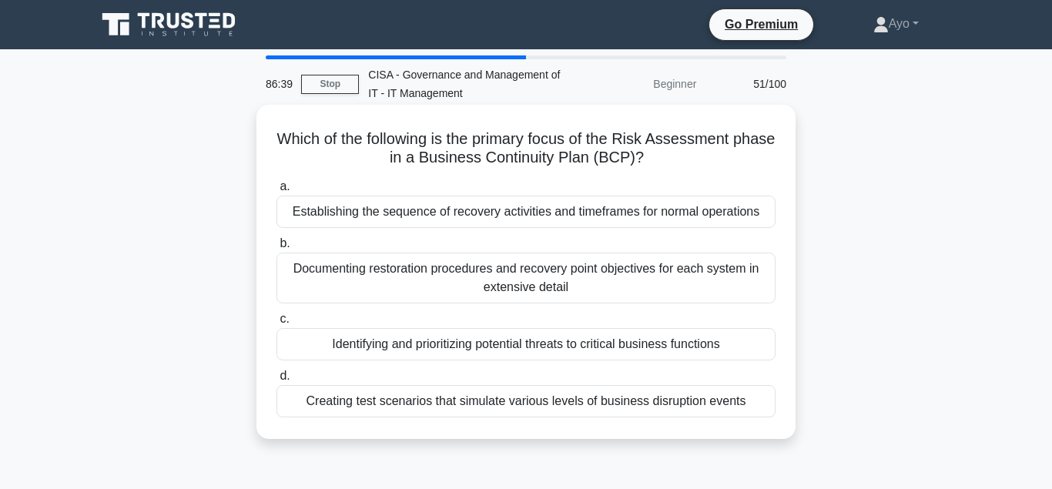
click at [499, 347] on div "Identifying and prioritizing potential threats to critical business functions" at bounding box center [526, 344] width 499 height 32
click at [277, 324] on input "c. Identifying and prioritizing potential threats to critical business functions" at bounding box center [277, 319] width 0 height 10
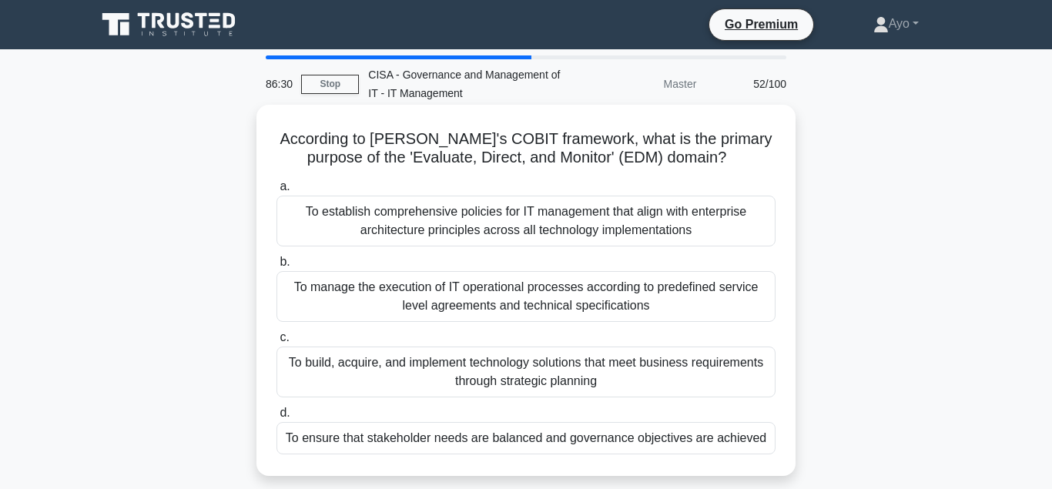
click at [441, 439] on div "To ensure that stakeholder needs are balanced and governance objectives are ach…" at bounding box center [526, 438] width 499 height 32
click at [277, 418] on input "d. To ensure that stakeholder needs are balanced and governance objectives are …" at bounding box center [277, 413] width 0 height 10
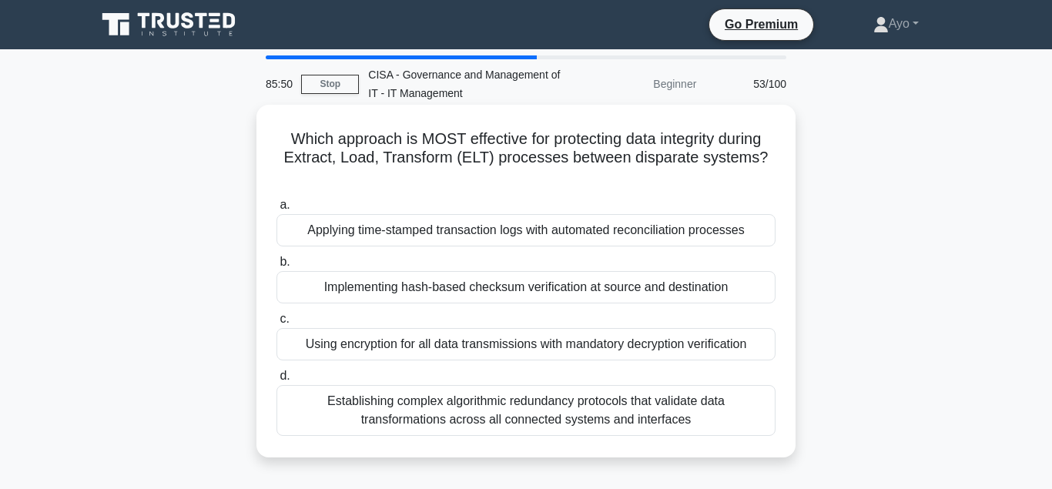
click at [410, 271] on div "Implementing hash-based checksum verification at source and destination" at bounding box center [526, 287] width 499 height 32
click at [277, 267] on input "b. Implementing hash-based checksum verification at source and destination" at bounding box center [277, 262] width 0 height 10
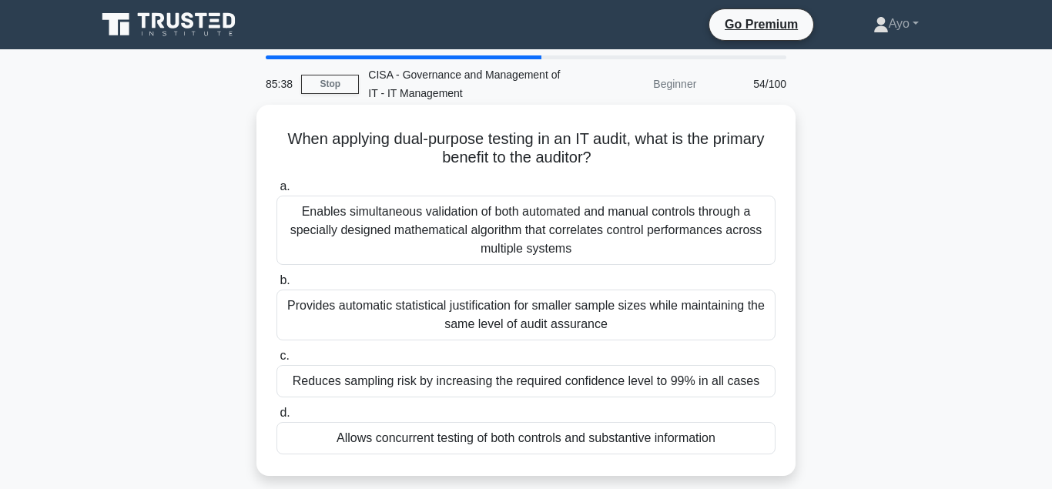
click at [439, 437] on div "Allows concurrent testing of both controls and substantive information" at bounding box center [526, 438] width 499 height 32
click at [277, 418] on input "d. Allows concurrent testing of both controls and substantive information" at bounding box center [277, 413] width 0 height 10
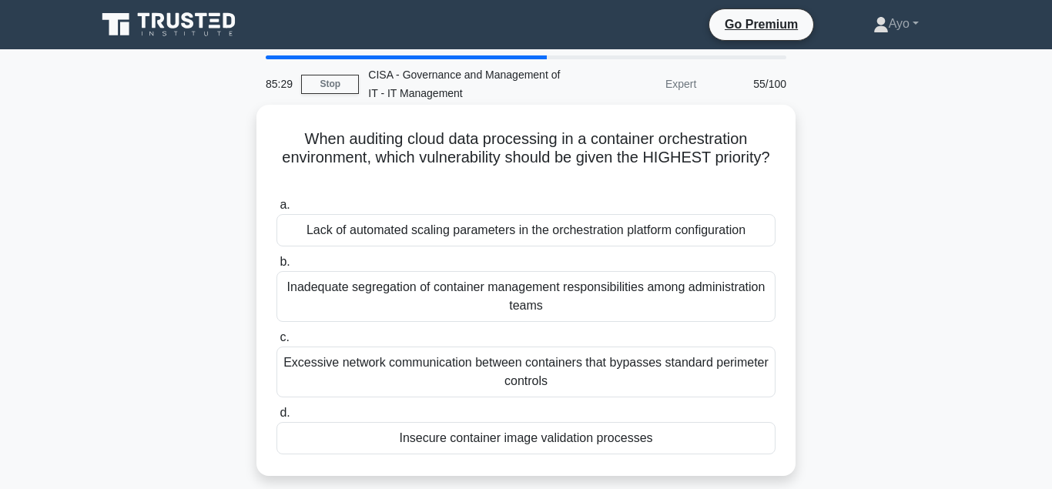
click at [470, 441] on div "Insecure container image validation processes" at bounding box center [526, 438] width 499 height 32
click at [277, 418] on input "d. Insecure container image validation processes" at bounding box center [277, 413] width 0 height 10
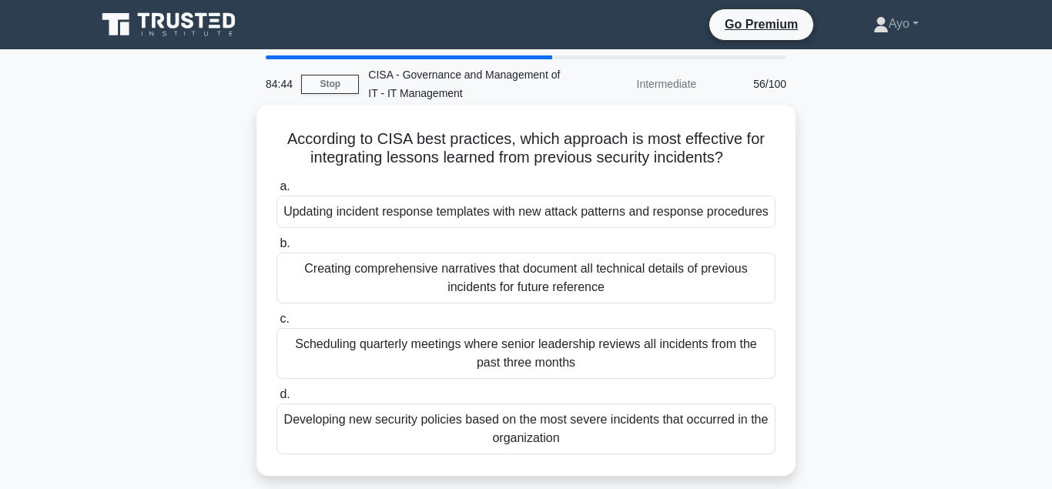
click at [403, 213] on div "Updating incident response templates with new attack patterns and response proc…" at bounding box center [526, 212] width 499 height 32
click at [277, 192] on input "a. Updating incident response templates with new attack patterns and response p…" at bounding box center [277, 187] width 0 height 10
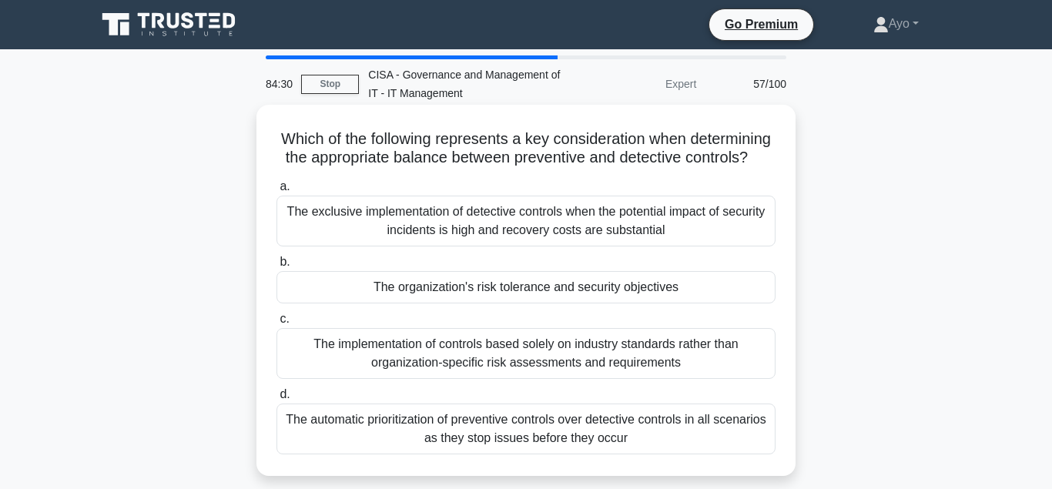
click at [445, 290] on div "The organization's risk tolerance and security objectives" at bounding box center [526, 287] width 499 height 32
click at [277, 267] on input "b. The organization's risk tolerance and security objectives" at bounding box center [277, 262] width 0 height 10
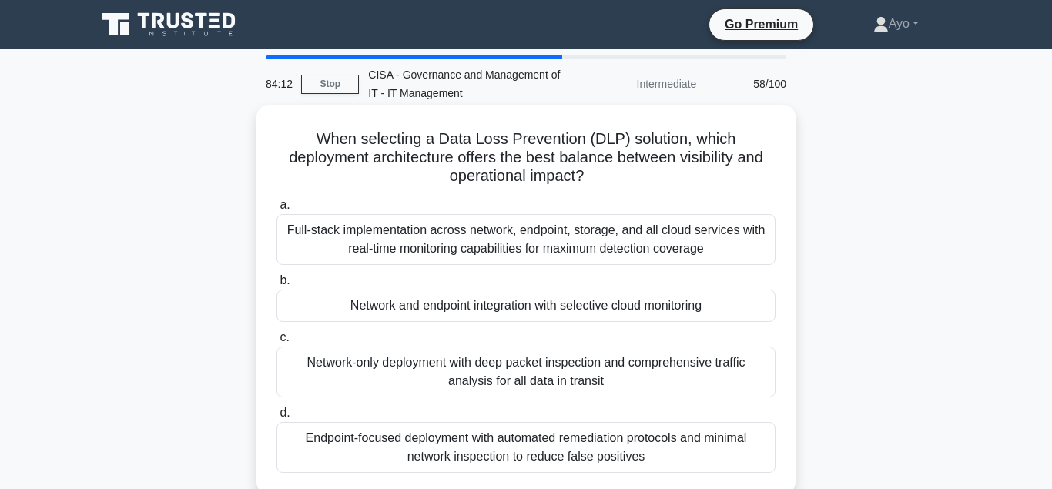
click at [450, 308] on div "Network and endpoint integration with selective cloud monitoring" at bounding box center [526, 306] width 499 height 32
click at [277, 286] on input "b. Network and endpoint integration with selective cloud monitoring" at bounding box center [277, 281] width 0 height 10
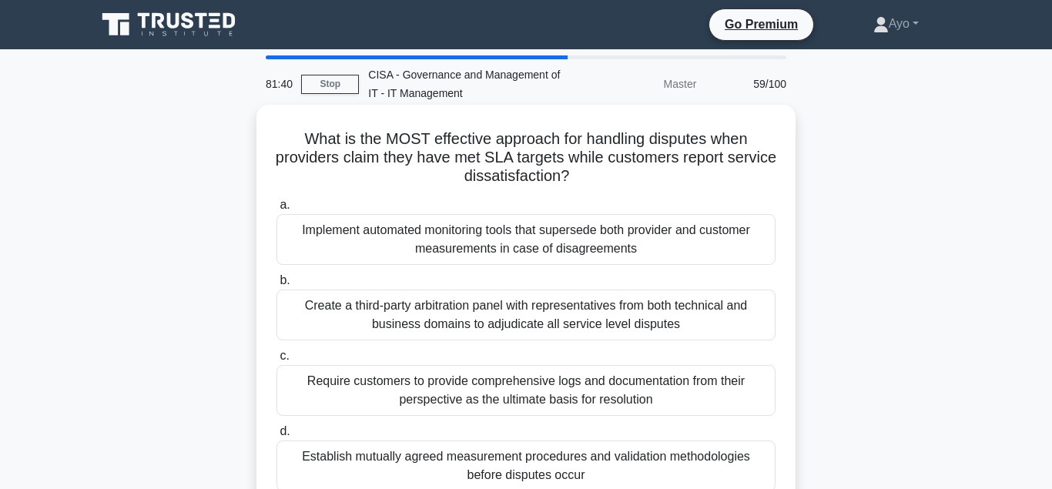
click at [382, 461] on div "Establish mutually agreed measurement procedures and validation methodologies b…" at bounding box center [526, 466] width 499 height 51
click at [277, 437] on input "d. Establish mutually agreed measurement procedures and validation methodologie…" at bounding box center [277, 432] width 0 height 10
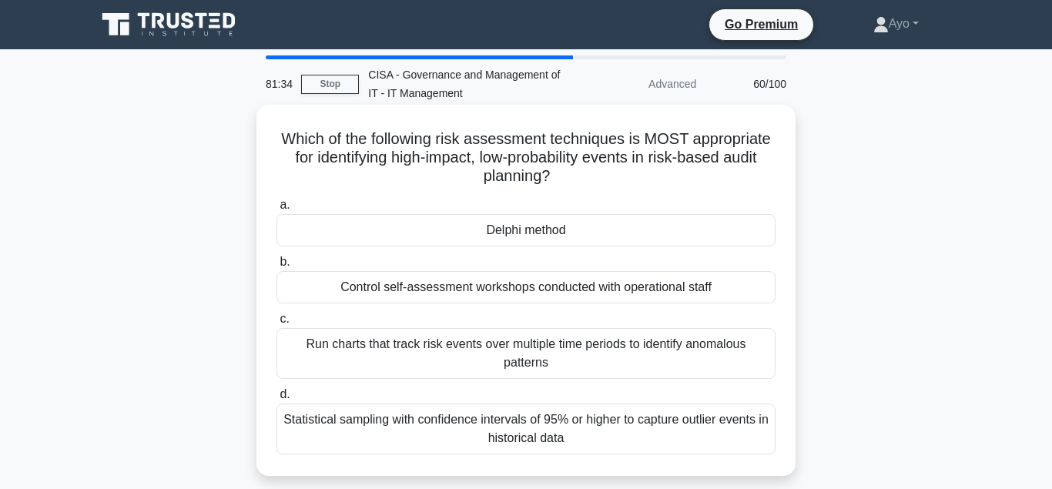
click at [521, 227] on div "Delphi method" at bounding box center [526, 230] width 499 height 32
click at [277, 210] on input "a. Delphi method" at bounding box center [277, 205] width 0 height 10
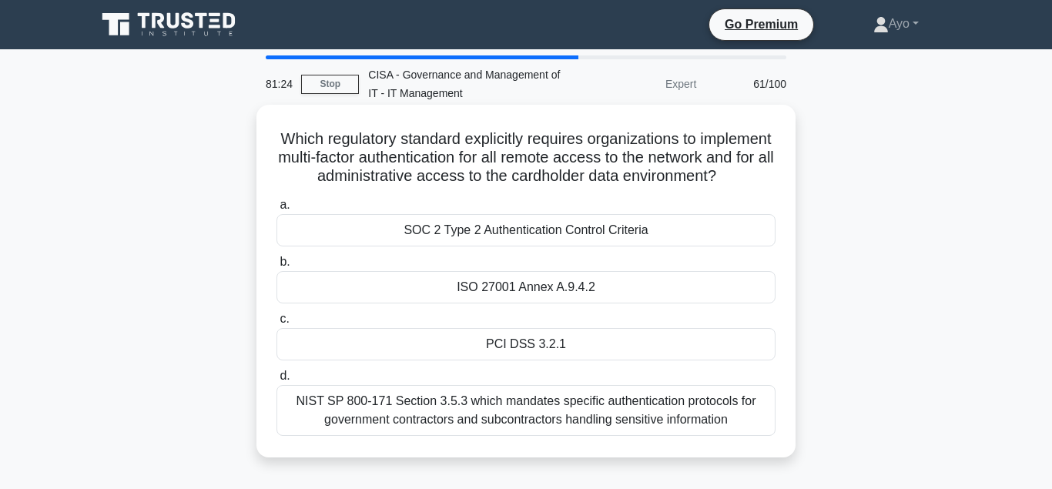
click at [535, 344] on div "PCI DSS 3.2.1" at bounding box center [526, 344] width 499 height 32
click at [277, 324] on input "c. PCI DSS 3.2.1" at bounding box center [277, 319] width 0 height 10
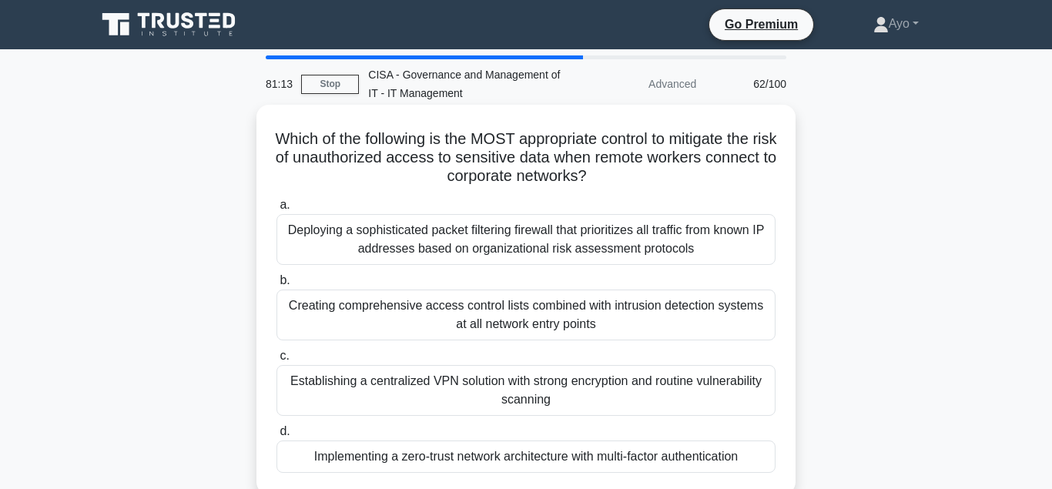
click at [478, 457] on div "Implementing a zero-trust network architecture with multi-factor authentication" at bounding box center [526, 457] width 499 height 32
click at [277, 437] on input "d. Implementing a zero-trust network architecture with multi-factor authenticat…" at bounding box center [277, 432] width 0 height 10
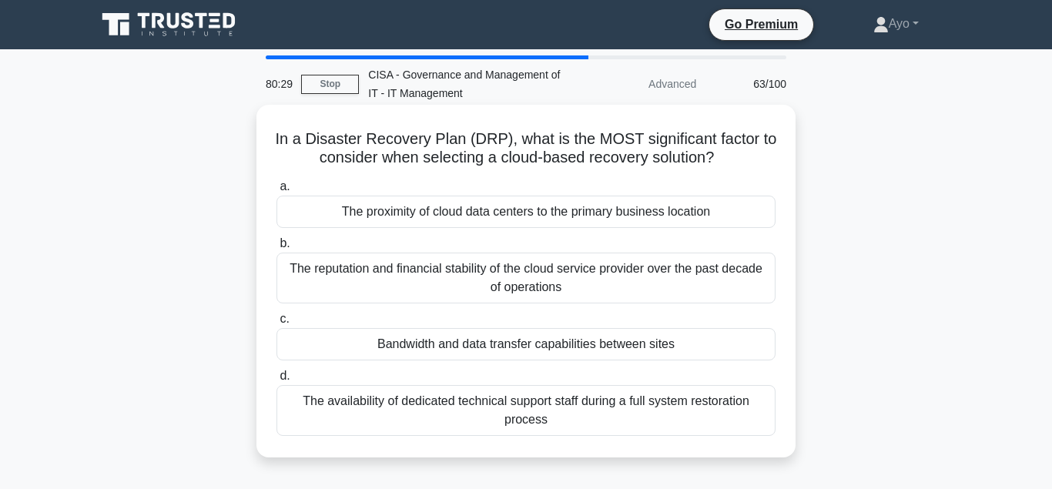
click at [456, 347] on div "Bandwidth and data transfer capabilities between sites" at bounding box center [526, 344] width 499 height 32
click at [277, 324] on input "c. Bandwidth and data transfer capabilities between sites" at bounding box center [277, 319] width 0 height 10
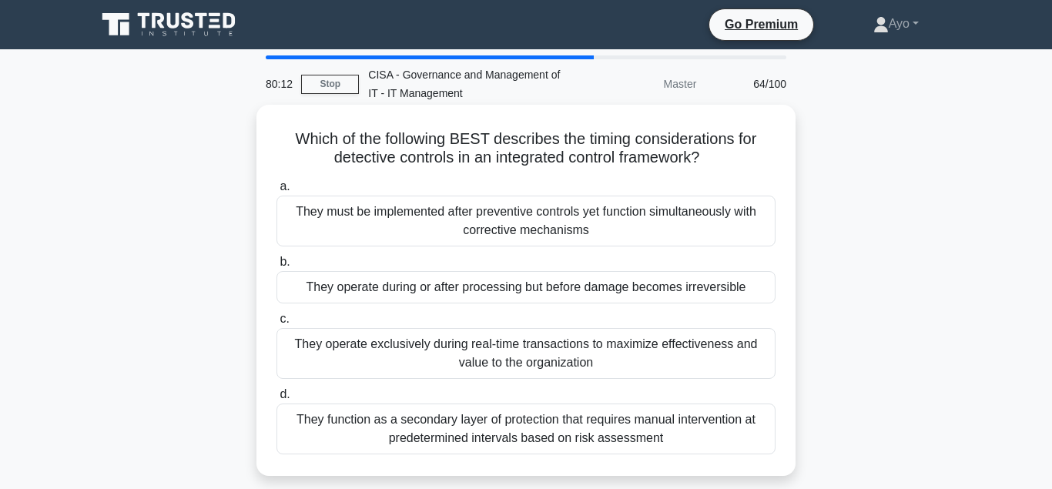
click at [394, 289] on div "They operate during or after processing but before damage becomes irreversible" at bounding box center [526, 287] width 499 height 32
click at [277, 267] on input "b. They operate during or after processing but before damage becomes irreversib…" at bounding box center [277, 262] width 0 height 10
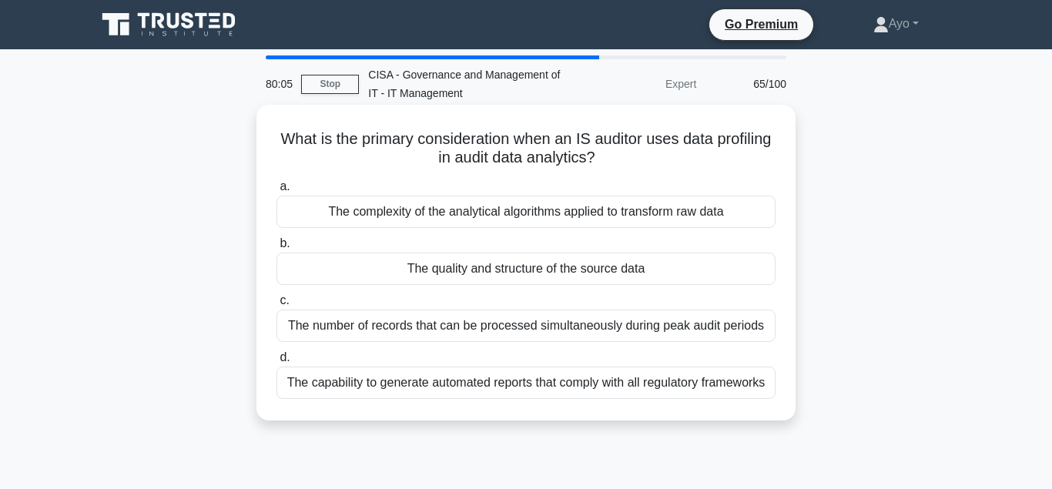
click at [448, 271] on div "The quality and structure of the source data" at bounding box center [526, 269] width 499 height 32
click at [277, 249] on input "b. The quality and structure of the source data" at bounding box center [277, 244] width 0 height 10
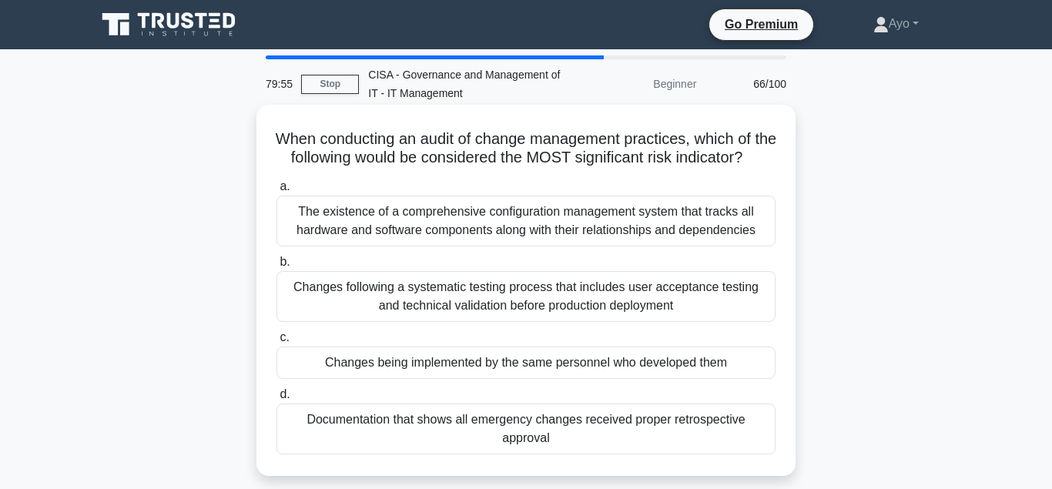
click at [431, 363] on div "Changes being implemented by the same personnel who developed them" at bounding box center [526, 363] width 499 height 32
click at [277, 343] on input "c. Changes being implemented by the same personnel who developed them" at bounding box center [277, 338] width 0 height 10
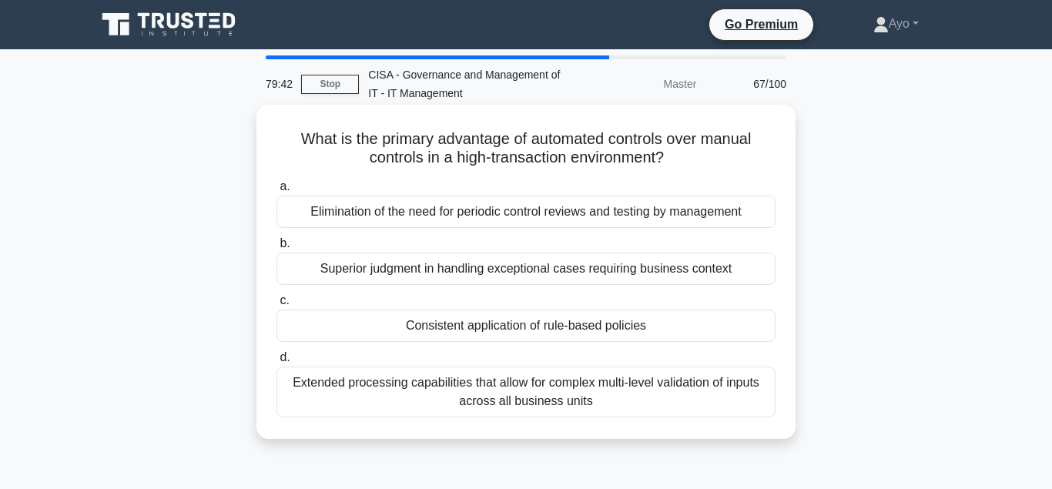
click at [459, 327] on div "Consistent application of rule-based policies" at bounding box center [526, 326] width 499 height 32
click at [277, 306] on input "c. Consistent application of rule-based policies" at bounding box center [277, 301] width 0 height 10
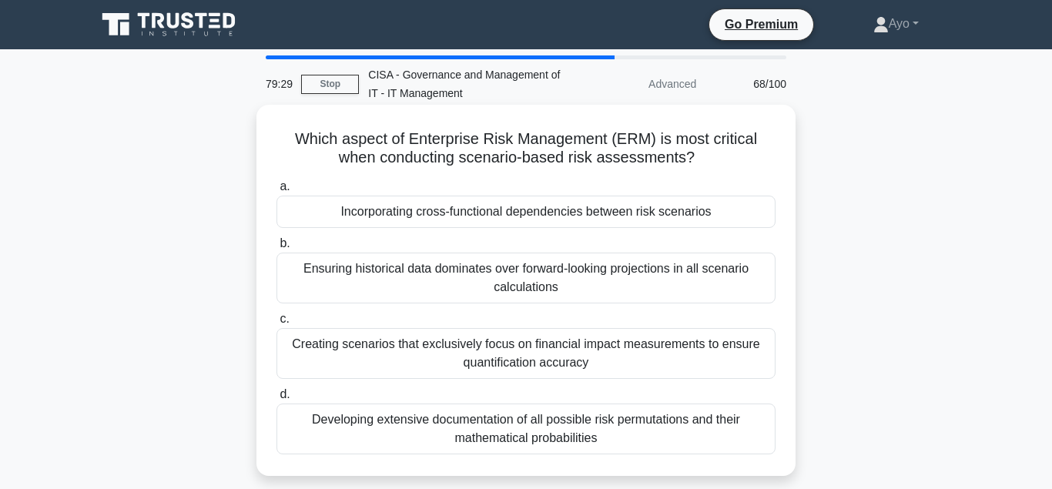
click at [415, 216] on div "Incorporating cross-functional dependencies between risk scenarios" at bounding box center [526, 212] width 499 height 32
click at [277, 192] on input "a. Incorporating cross-functional dependencies between risk scenarios" at bounding box center [277, 187] width 0 height 10
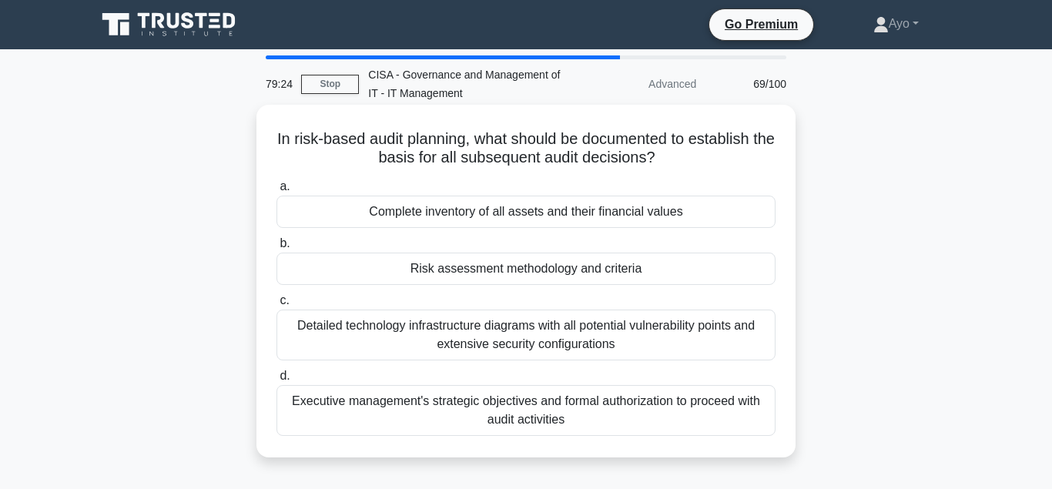
click at [469, 270] on div "Risk assessment methodology and criteria" at bounding box center [526, 269] width 499 height 32
click at [277, 249] on input "b. Risk assessment methodology and criteria" at bounding box center [277, 244] width 0 height 10
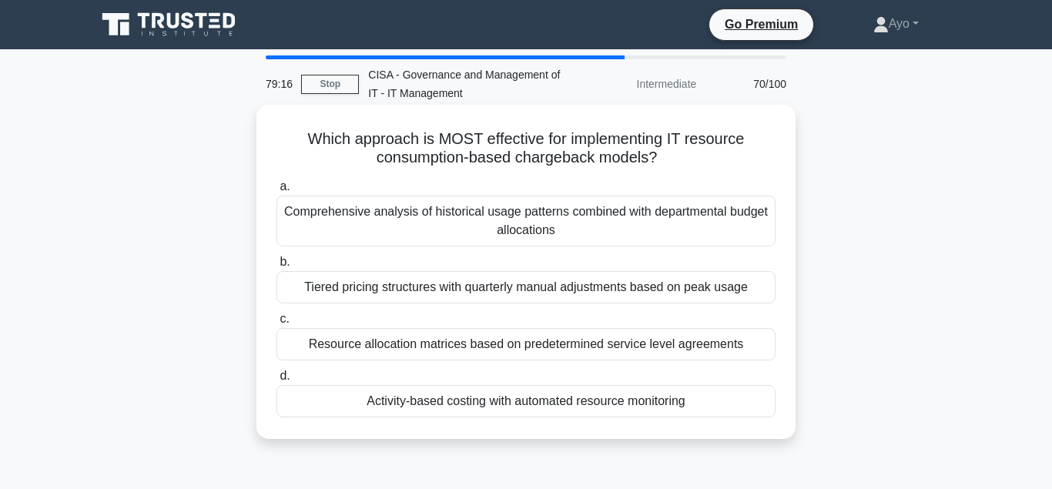
click at [441, 403] on div "Activity-based costing with automated resource monitoring" at bounding box center [526, 401] width 499 height 32
click at [277, 381] on input "d. Activity-based costing with automated resource monitoring" at bounding box center [277, 376] width 0 height 10
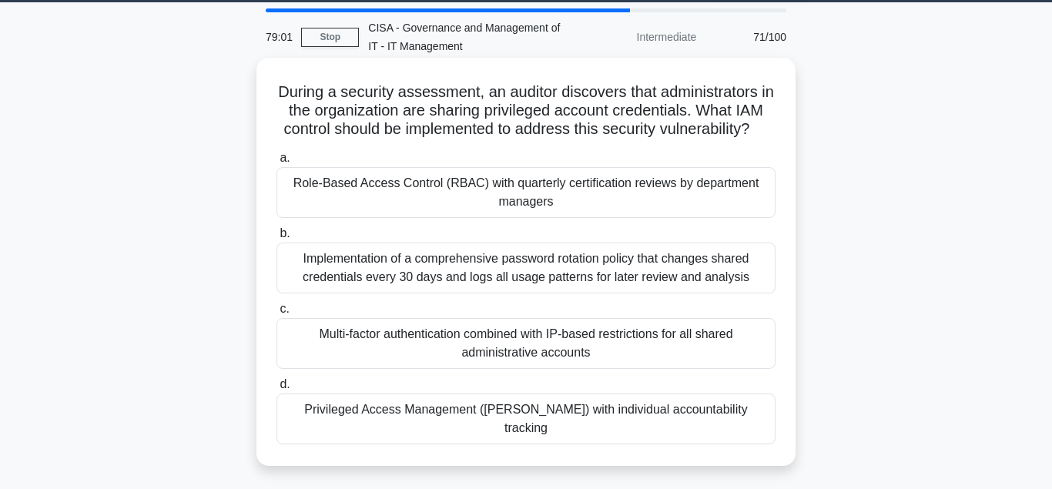
scroll to position [79, 0]
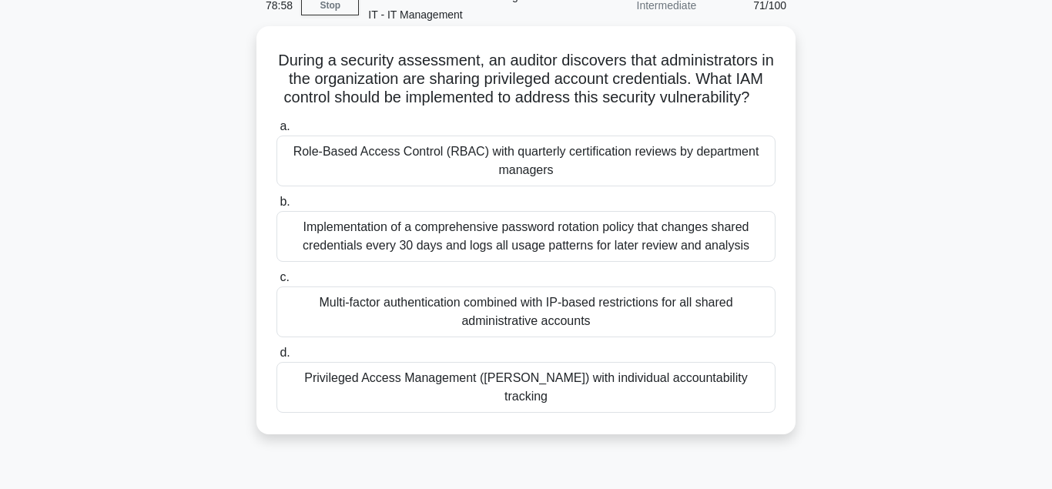
click at [431, 378] on div "Privileged Access Management (PAM) with individual accountability tracking" at bounding box center [526, 387] width 499 height 51
click at [277, 358] on input "d. Privileged Access Management (PAM) with individual accountability tracking" at bounding box center [277, 353] width 0 height 10
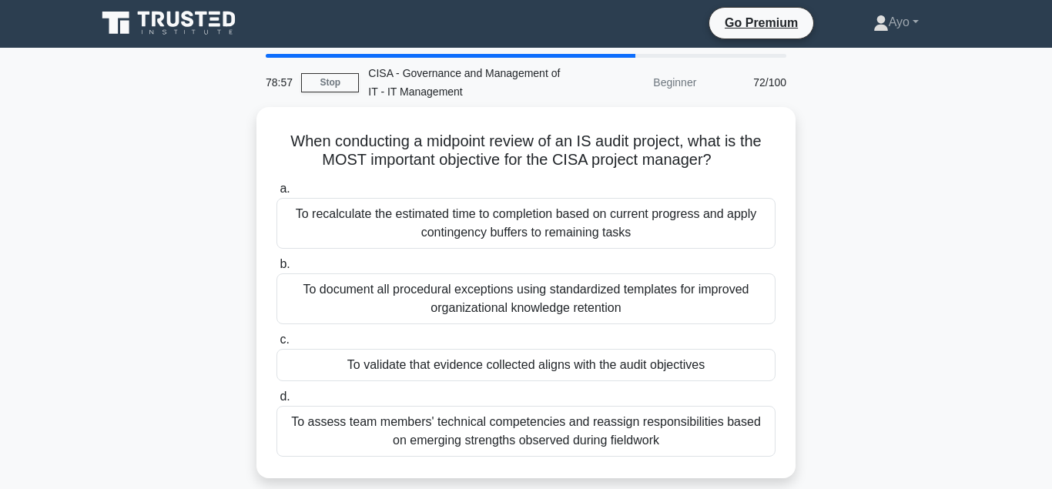
scroll to position [0, 0]
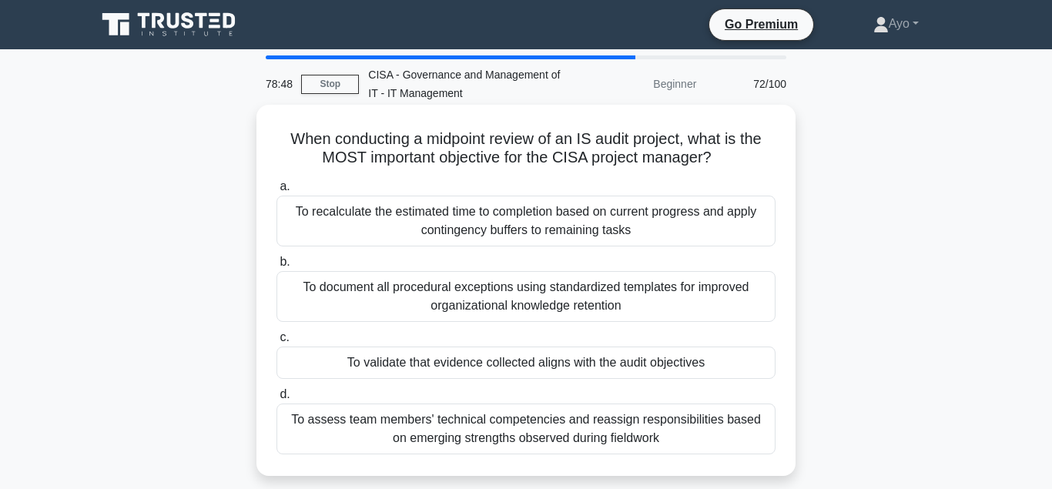
click at [436, 365] on div "To validate that evidence collected aligns with the audit objectives" at bounding box center [526, 363] width 499 height 32
click at [277, 343] on input "c. To validate that evidence collected aligns with the audit objectives" at bounding box center [277, 338] width 0 height 10
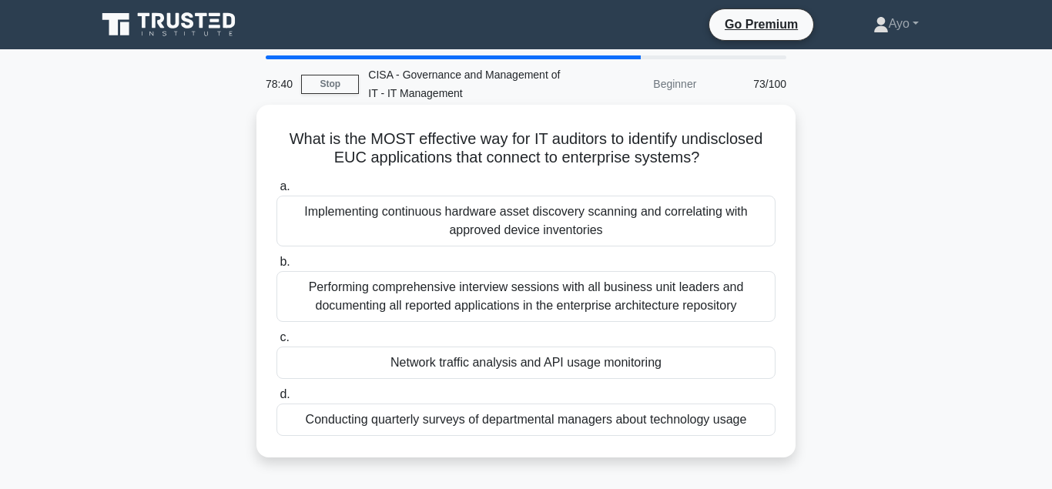
click at [438, 363] on div "Network traffic analysis and API usage monitoring" at bounding box center [526, 363] width 499 height 32
click at [277, 343] on input "c. Network traffic analysis and API usage monitoring" at bounding box center [277, 338] width 0 height 10
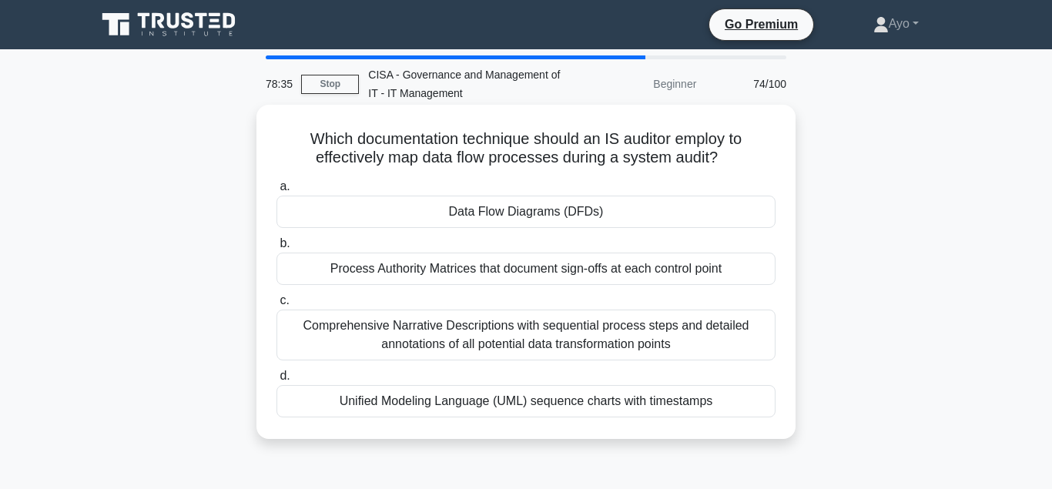
click at [499, 213] on div "Data Flow Diagrams (DFDs)" at bounding box center [526, 212] width 499 height 32
click at [277, 192] on input "a. Data Flow Diagrams (DFDs)" at bounding box center [277, 187] width 0 height 10
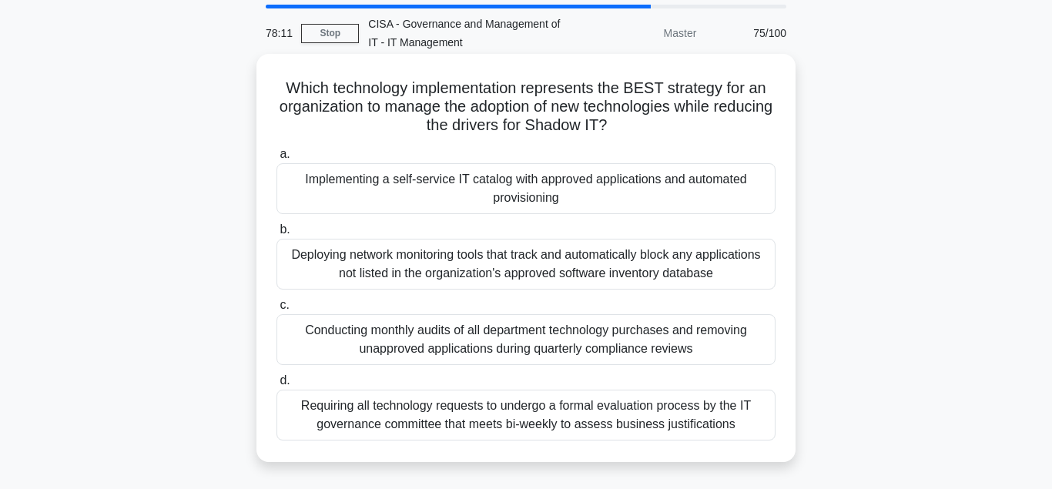
scroll to position [79, 0]
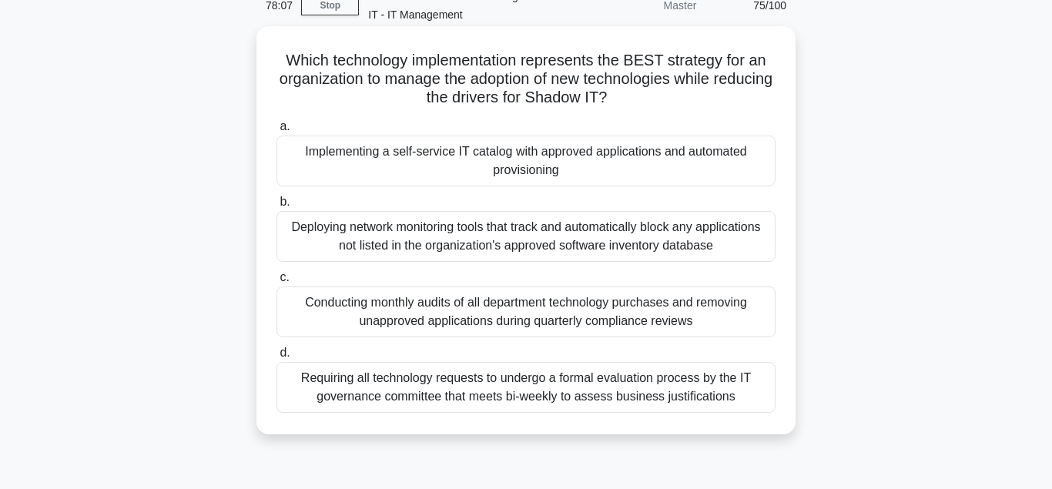
click at [402, 153] on div "Implementing a self-service IT catalog with approved applications and automated…" at bounding box center [526, 161] width 499 height 51
click at [277, 132] on input "a. Implementing a self-service IT catalog with approved applications and automa…" at bounding box center [277, 127] width 0 height 10
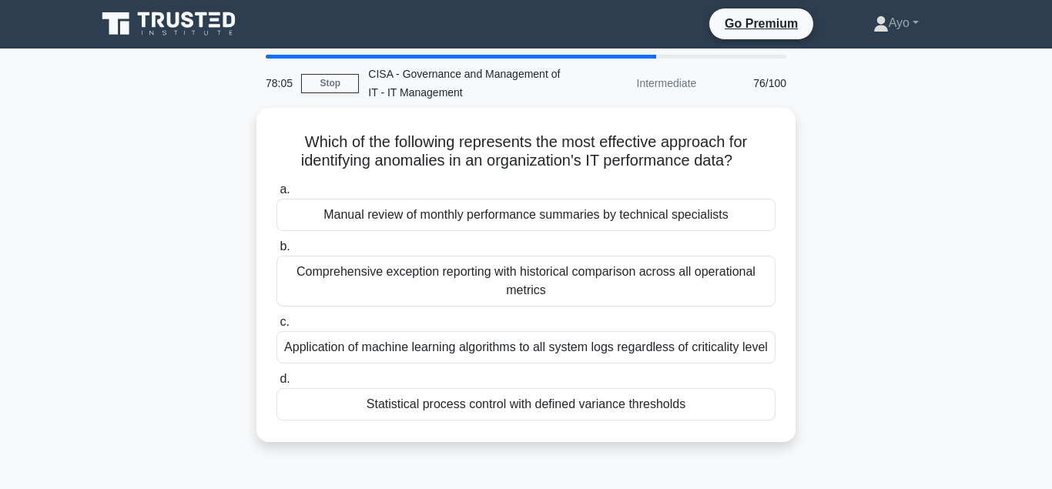
scroll to position [0, 0]
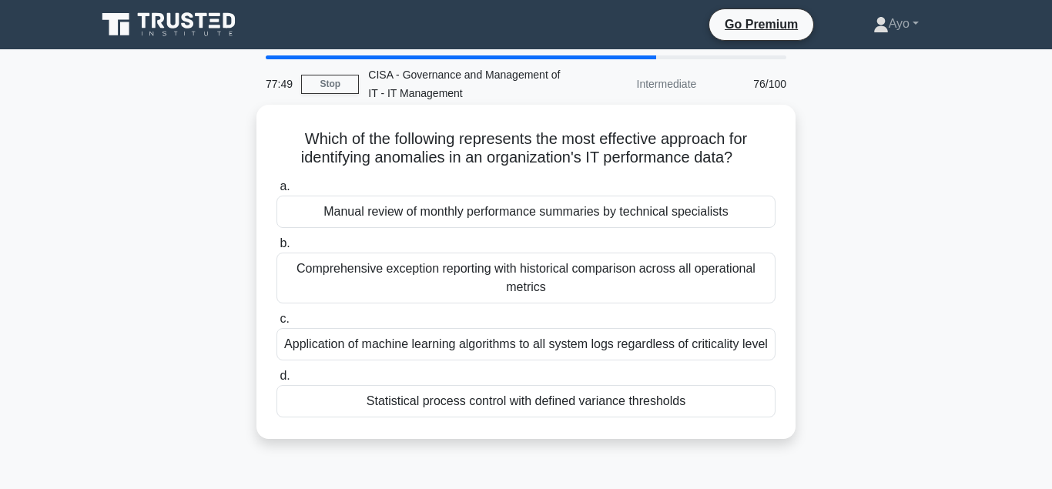
click at [461, 401] on div "Statistical process control with defined variance thresholds" at bounding box center [526, 401] width 499 height 32
click at [277, 381] on input "d. Statistical process control with defined variance thresholds" at bounding box center [277, 376] width 0 height 10
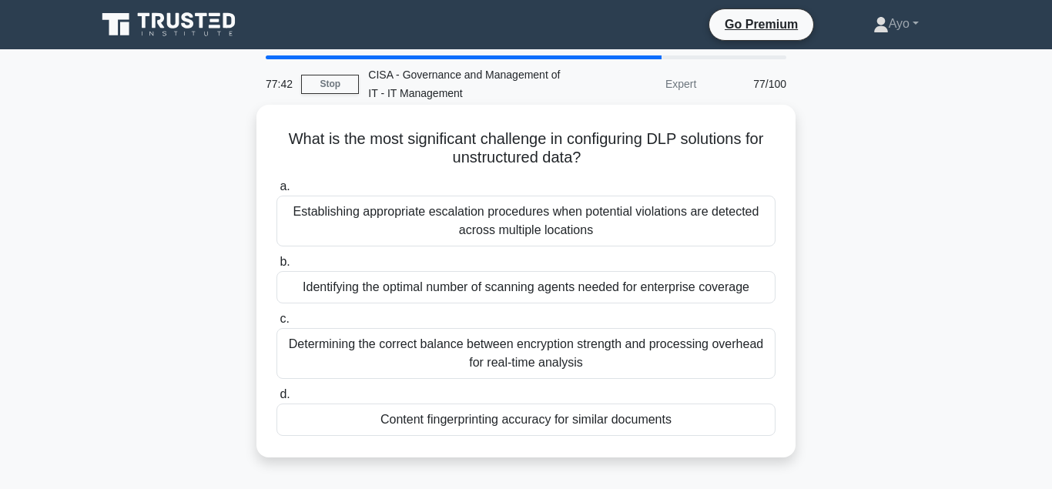
click at [441, 421] on div "Content fingerprinting accuracy for similar documents" at bounding box center [526, 420] width 499 height 32
click at [277, 400] on input "d. Content fingerprinting accuracy for similar documents" at bounding box center [277, 395] width 0 height 10
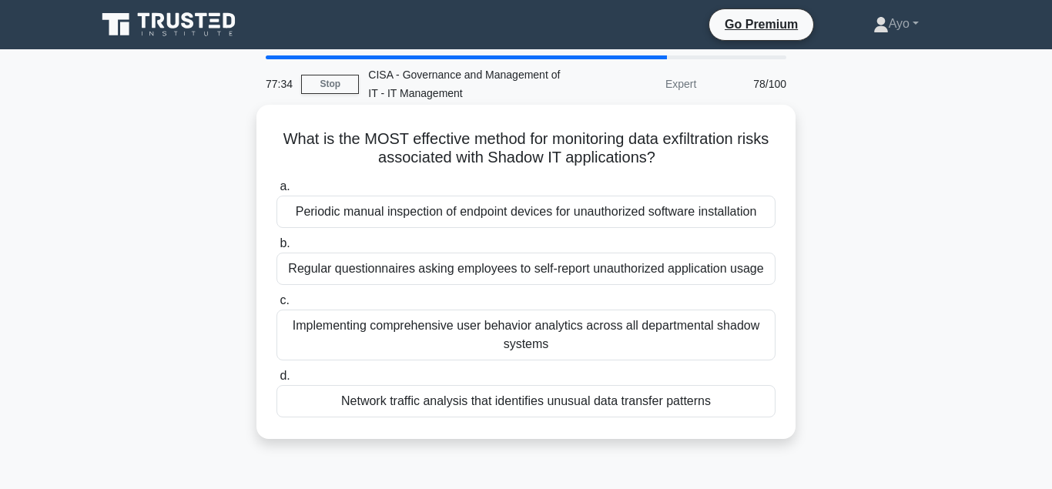
click at [457, 402] on div "Network traffic analysis that identifies unusual data transfer patterns" at bounding box center [526, 401] width 499 height 32
click at [277, 381] on input "d. Network traffic analysis that identifies unusual data transfer patterns" at bounding box center [277, 376] width 0 height 10
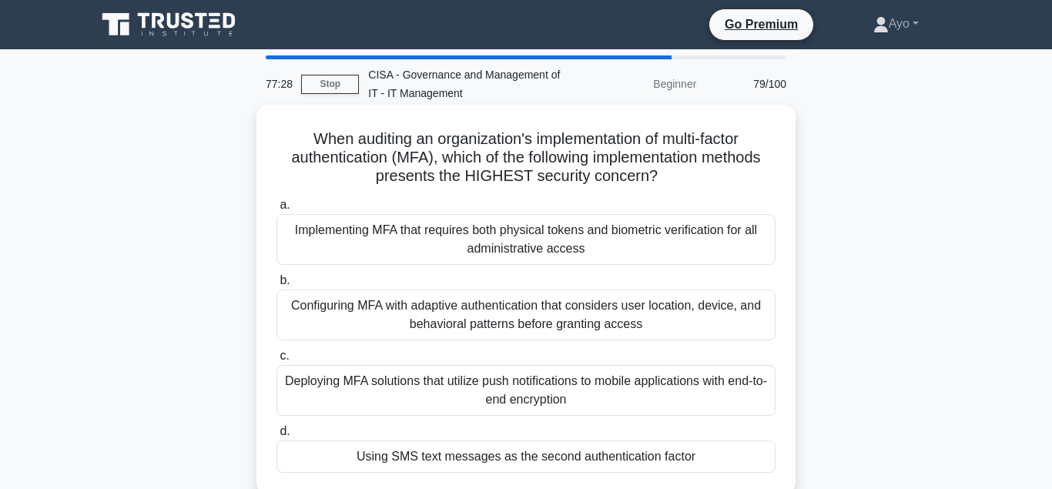
click at [437, 455] on div "Using SMS text messages as the second authentication factor" at bounding box center [526, 457] width 499 height 32
click at [277, 437] on input "d. Using SMS text messages as the second authentication factor" at bounding box center [277, 432] width 0 height 10
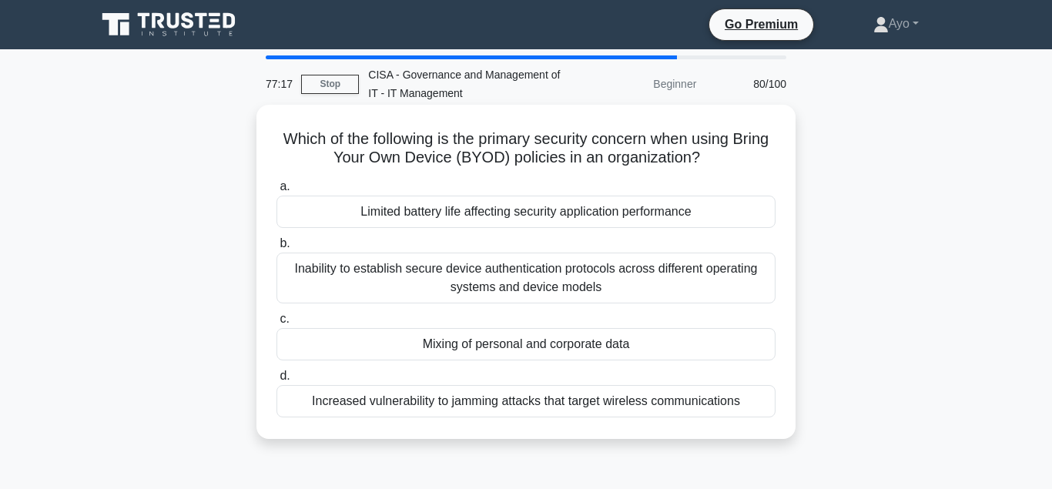
click at [467, 346] on div "Mixing of personal and corporate data" at bounding box center [526, 344] width 499 height 32
click at [277, 324] on input "c. Mixing of personal and corporate data" at bounding box center [277, 319] width 0 height 10
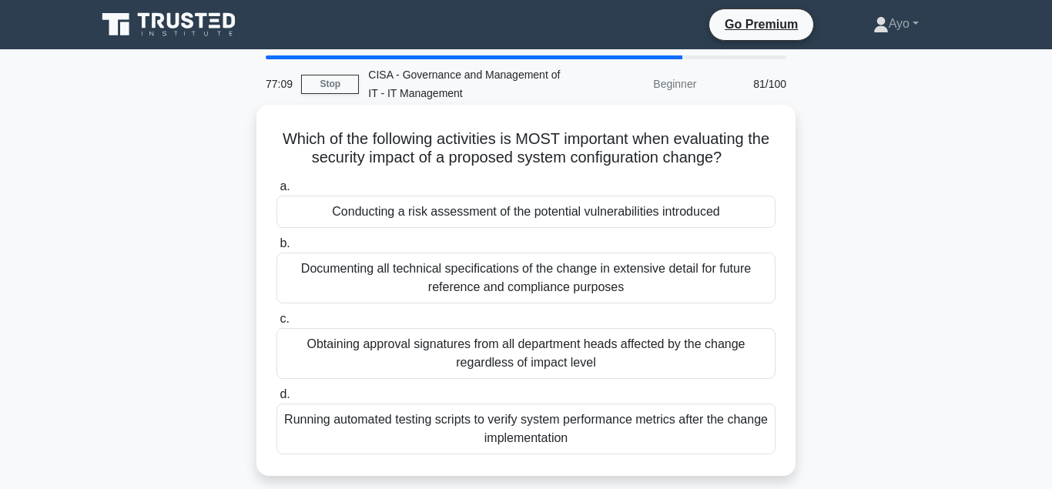
click at [431, 212] on div "Conducting a risk assessment of the potential vulnerabilities introduced" at bounding box center [526, 212] width 499 height 32
click at [277, 192] on input "a. Conducting a risk assessment of the potential vulnerabilities introduced" at bounding box center [277, 187] width 0 height 10
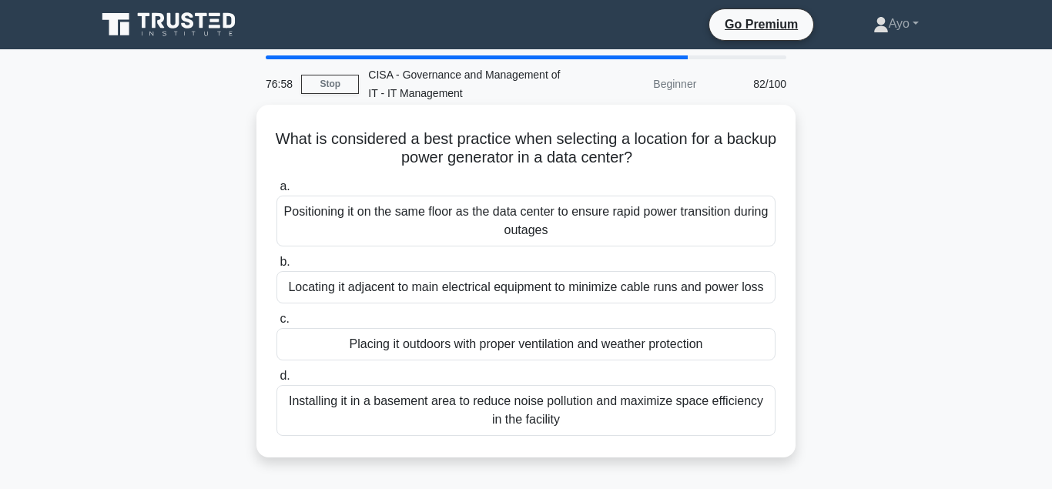
click at [461, 349] on div "Placing it outdoors with proper ventilation and weather protection" at bounding box center [526, 344] width 499 height 32
click at [277, 324] on input "c. Placing it outdoors with proper ventilation and weather protection" at bounding box center [277, 319] width 0 height 10
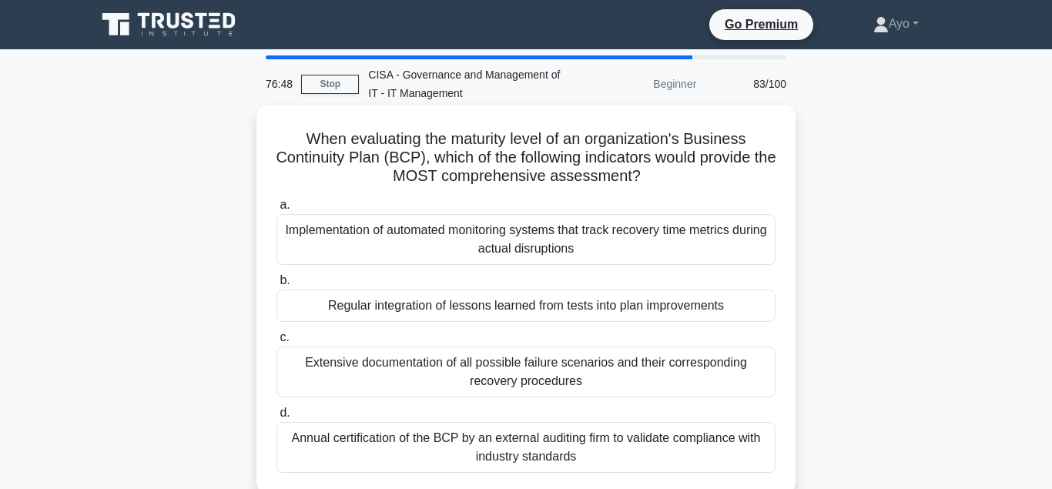
click at [428, 310] on div "Regular integration of lessons learned from tests into plan improvements" at bounding box center [526, 306] width 499 height 32
click at [277, 286] on input "b. Regular integration of lessons learned from tests into plan improvements" at bounding box center [277, 281] width 0 height 10
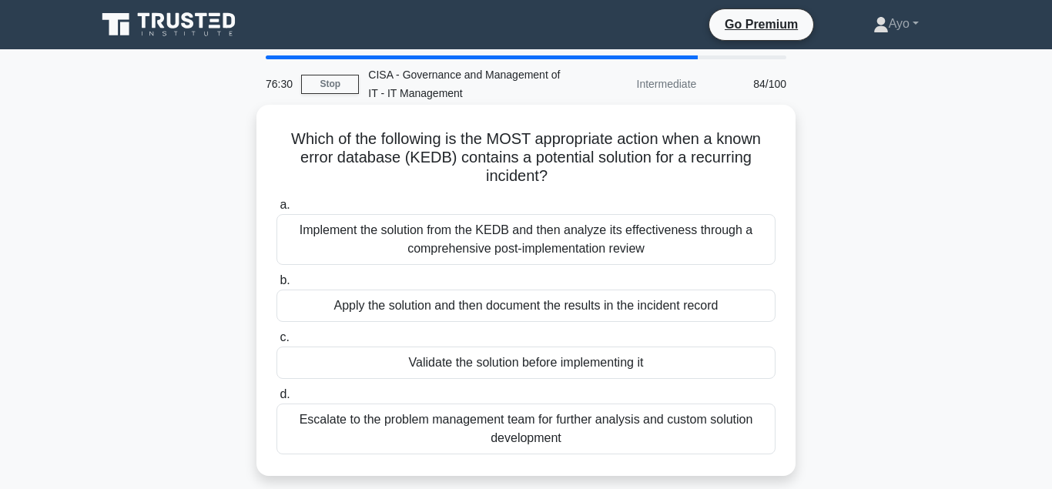
click at [461, 363] on div "Validate the solution before implementing it" at bounding box center [526, 363] width 499 height 32
click at [277, 343] on input "c. Validate the solution before implementing it" at bounding box center [277, 338] width 0 height 10
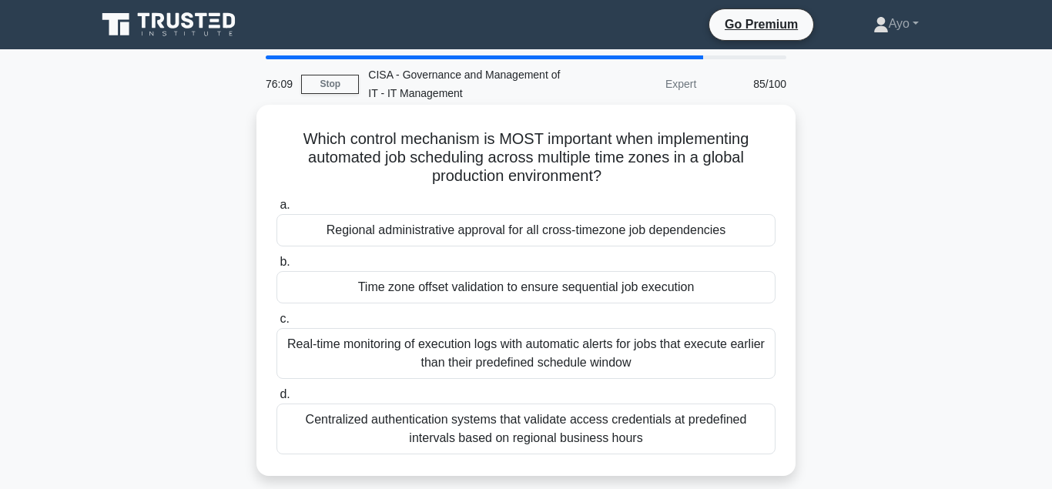
click at [456, 289] on div "Time zone offset validation to ensure sequential job execution" at bounding box center [526, 287] width 499 height 32
click at [277, 267] on input "b. Time zone offset validation to ensure sequential job execution" at bounding box center [277, 262] width 0 height 10
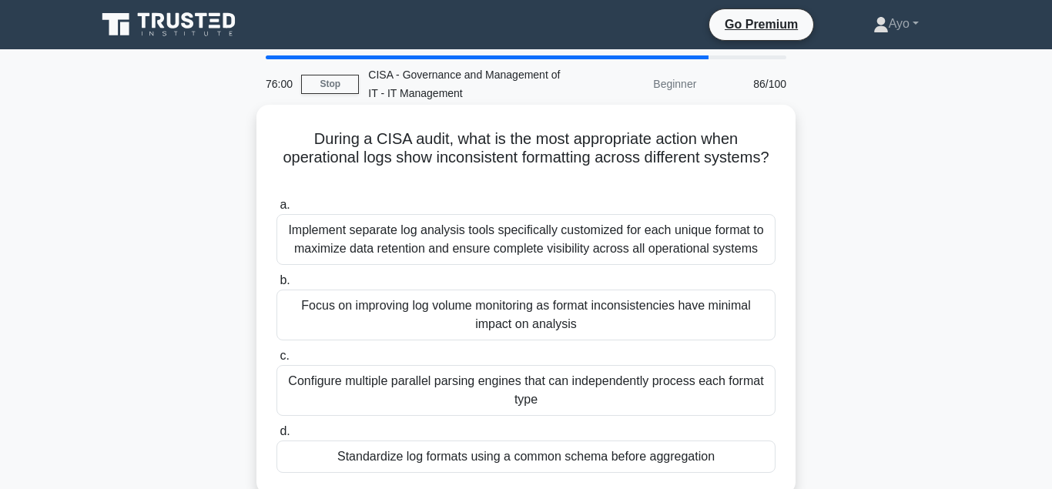
click at [467, 461] on div "Standardize log formats using a common schema before aggregation" at bounding box center [526, 457] width 499 height 32
click at [277, 437] on input "d. Standardize log formats using a common schema before aggregation" at bounding box center [277, 432] width 0 height 10
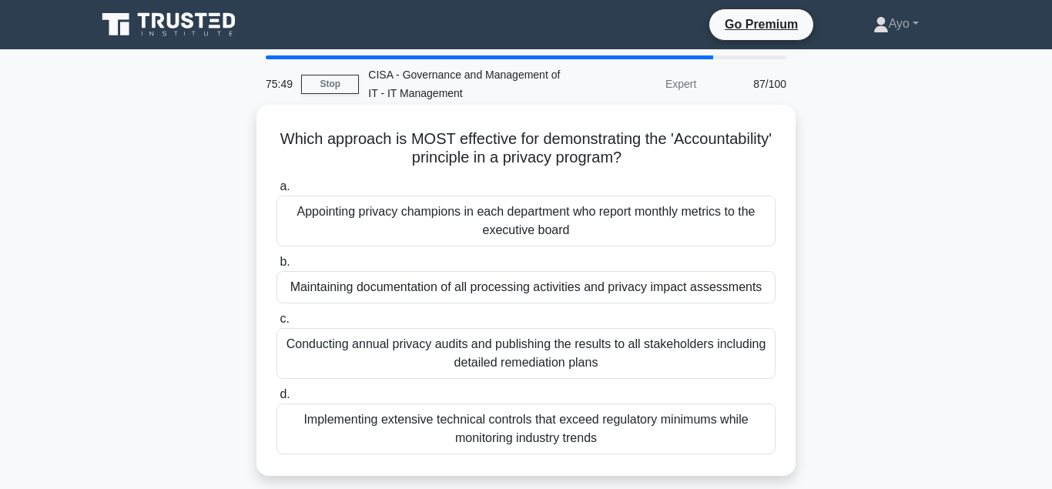
click at [388, 292] on div "Maintaining documentation of all processing activities and privacy impact asses…" at bounding box center [526, 287] width 499 height 32
click at [277, 267] on input "b. Maintaining documentation of all processing activities and privacy impact as…" at bounding box center [277, 262] width 0 height 10
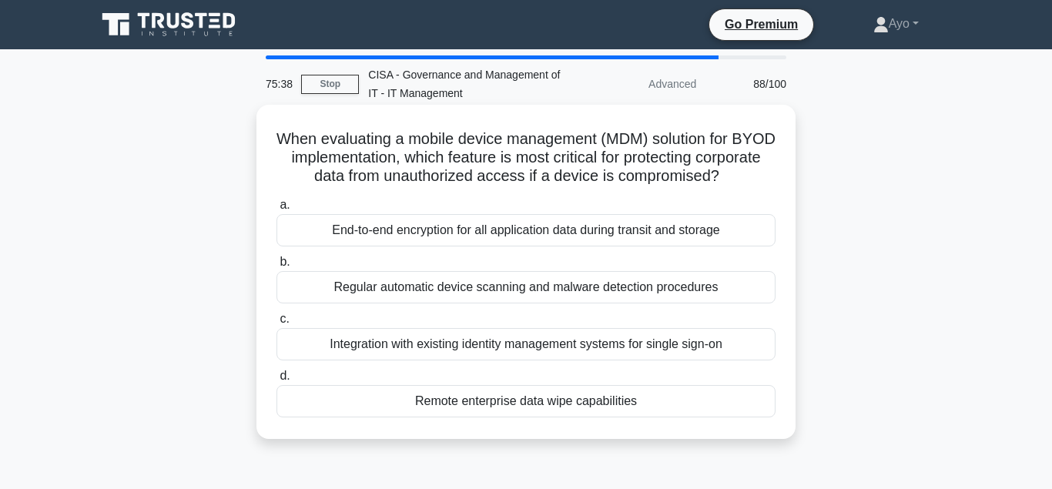
click at [474, 404] on div "Remote enterprise data wipe capabilities" at bounding box center [526, 401] width 499 height 32
click at [277, 381] on input "d. Remote enterprise data wipe capabilities" at bounding box center [277, 376] width 0 height 10
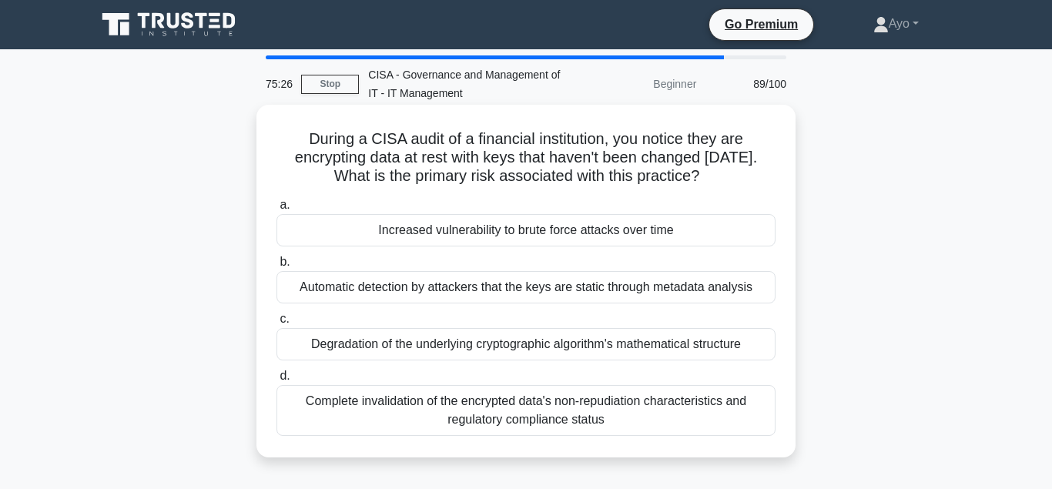
click at [414, 237] on div "Increased vulnerability to brute force attacks over time" at bounding box center [526, 230] width 499 height 32
click at [277, 210] on input "a. Increased vulnerability to brute force attacks over time" at bounding box center [277, 205] width 0 height 10
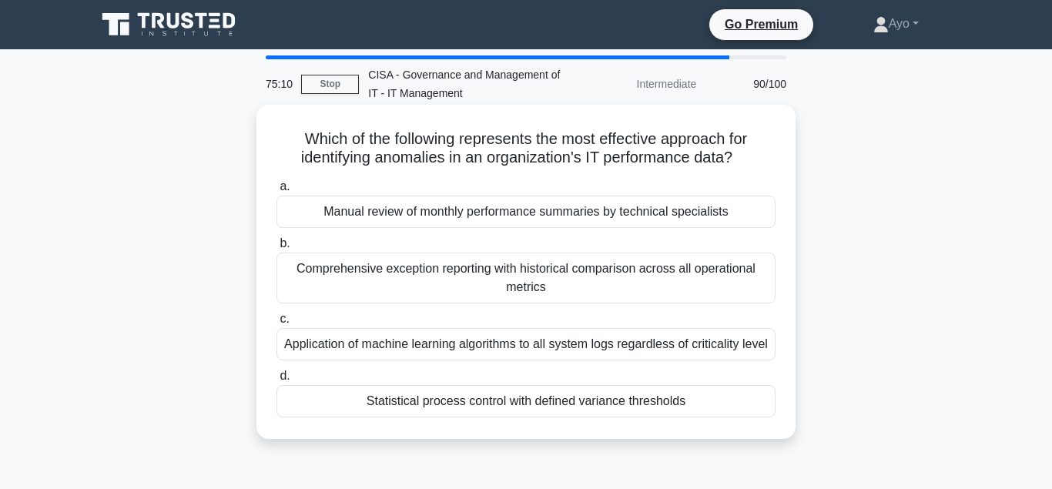
click at [444, 401] on div "Statistical process control with defined variance thresholds" at bounding box center [526, 401] width 499 height 32
click at [277, 381] on input "d. Statistical process control with defined variance thresholds" at bounding box center [277, 376] width 0 height 10
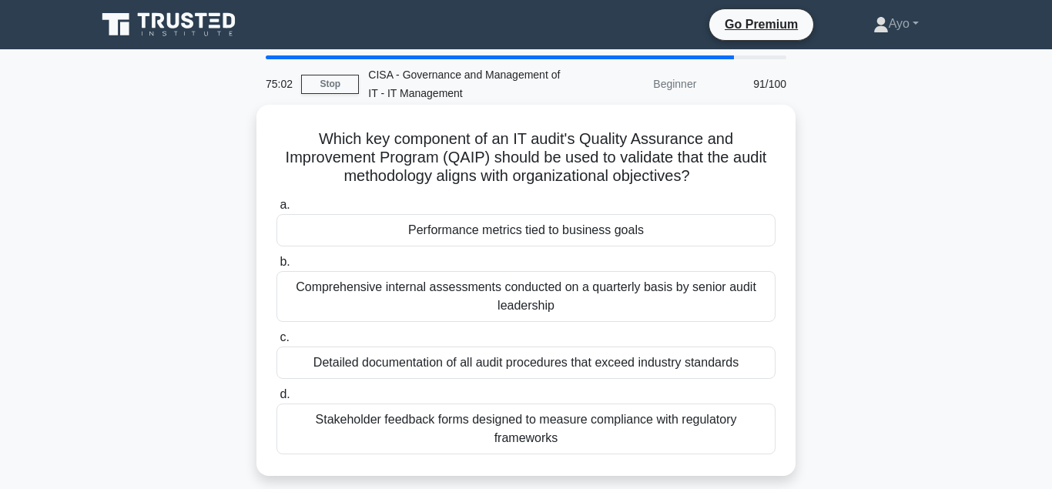
click at [471, 230] on div "Performance metrics tied to business goals" at bounding box center [526, 230] width 499 height 32
click at [277, 210] on input "a. Performance metrics tied to business goals" at bounding box center [277, 205] width 0 height 10
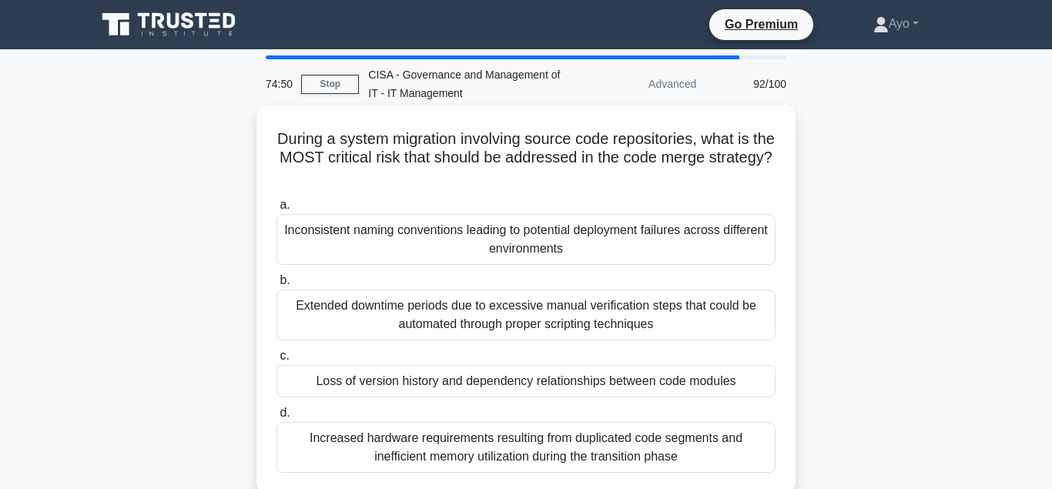
click at [426, 383] on div "Loss of version history and dependency relationships between code modules" at bounding box center [526, 381] width 499 height 32
click at [277, 361] on input "c. Loss of version history and dependency relationships between code modules" at bounding box center [277, 356] width 0 height 10
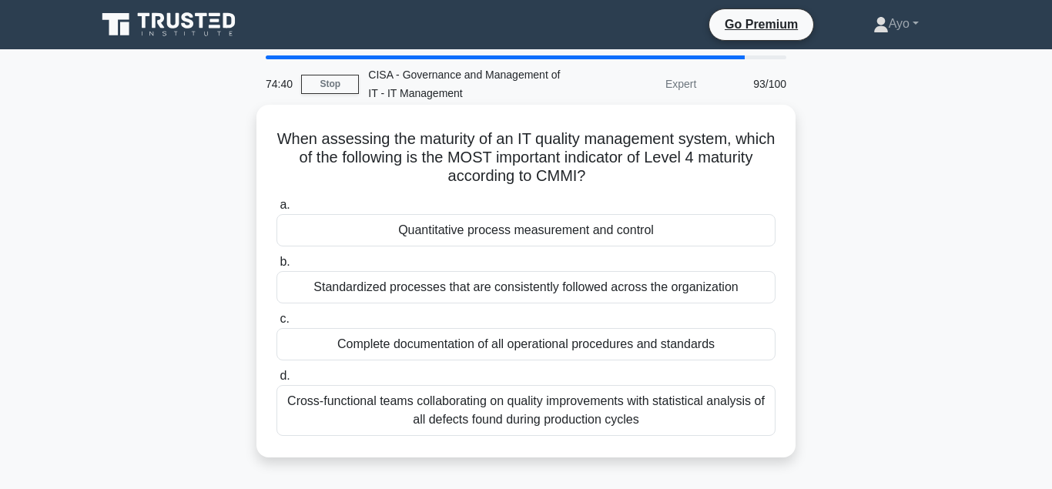
click at [506, 230] on div "Quantitative process measurement and control" at bounding box center [526, 230] width 499 height 32
click at [277, 210] on input "a. Quantitative process measurement and control" at bounding box center [277, 205] width 0 height 10
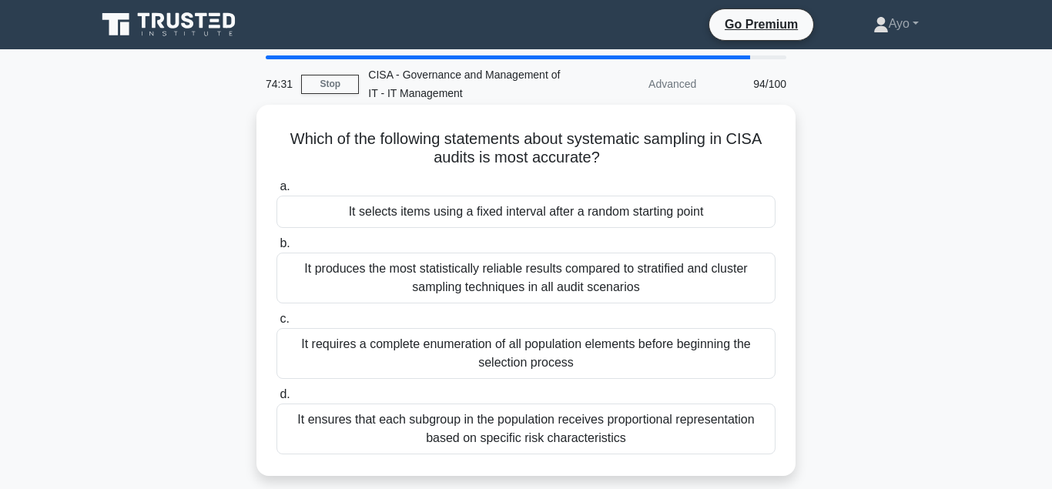
click at [420, 213] on div "It selects items using a fixed interval after a random starting point" at bounding box center [526, 212] width 499 height 32
click at [277, 192] on input "a. It selects items using a fixed interval after a random starting point" at bounding box center [277, 187] width 0 height 10
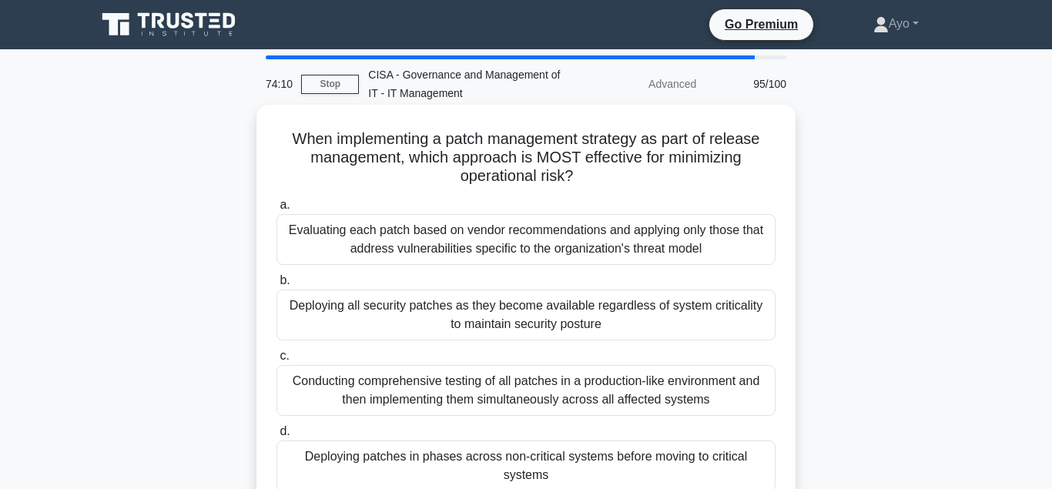
click at [469, 460] on div "Deploying patches in phases across non-critical systems before moving to critic…" at bounding box center [526, 466] width 499 height 51
click at [277, 437] on input "d. Deploying patches in phases across non-critical systems before moving to cri…" at bounding box center [277, 432] width 0 height 10
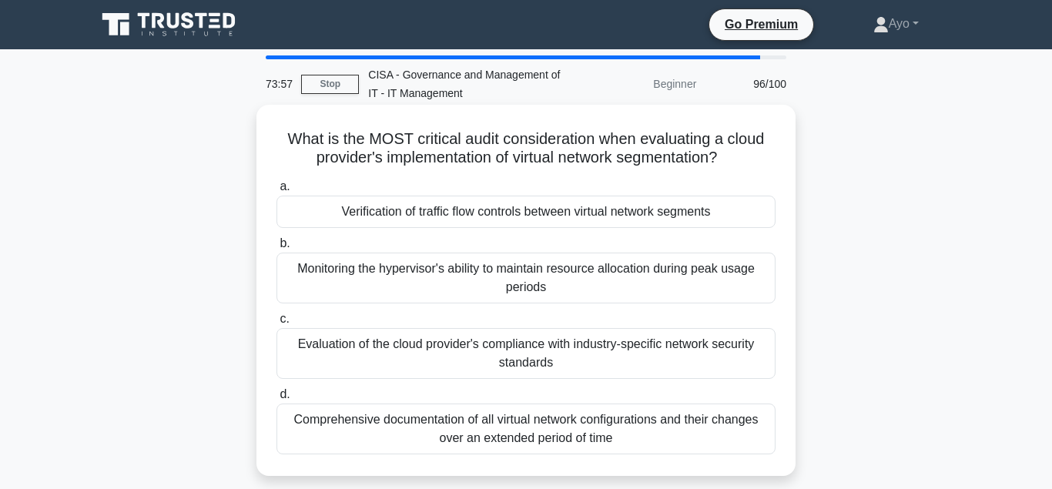
click at [402, 214] on div "Verification of traffic flow controls between virtual network segments" at bounding box center [526, 212] width 499 height 32
click at [277, 192] on input "a. Verification of traffic flow controls between virtual network segments" at bounding box center [277, 187] width 0 height 10
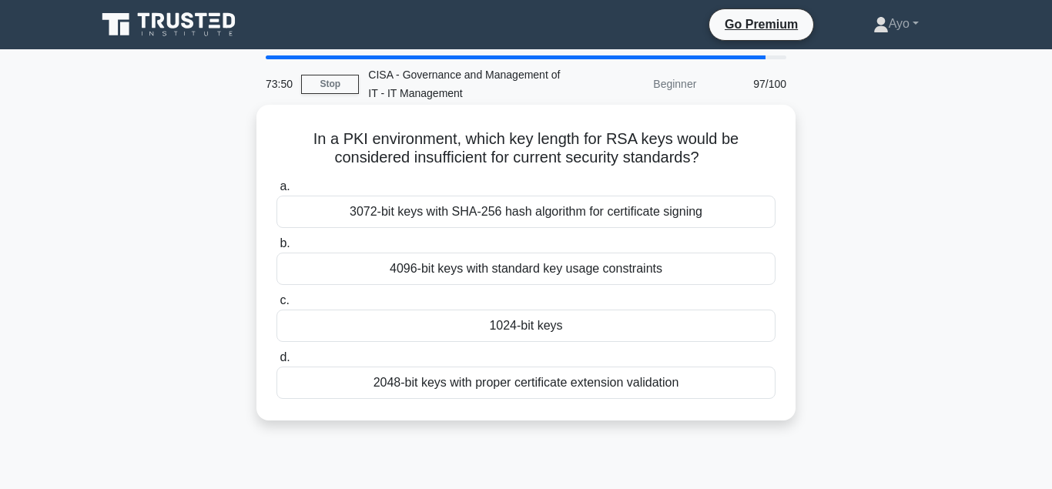
click at [527, 326] on div "1024-bit keys" at bounding box center [526, 326] width 499 height 32
click at [277, 306] on input "c. 1024-bit keys" at bounding box center [277, 301] width 0 height 10
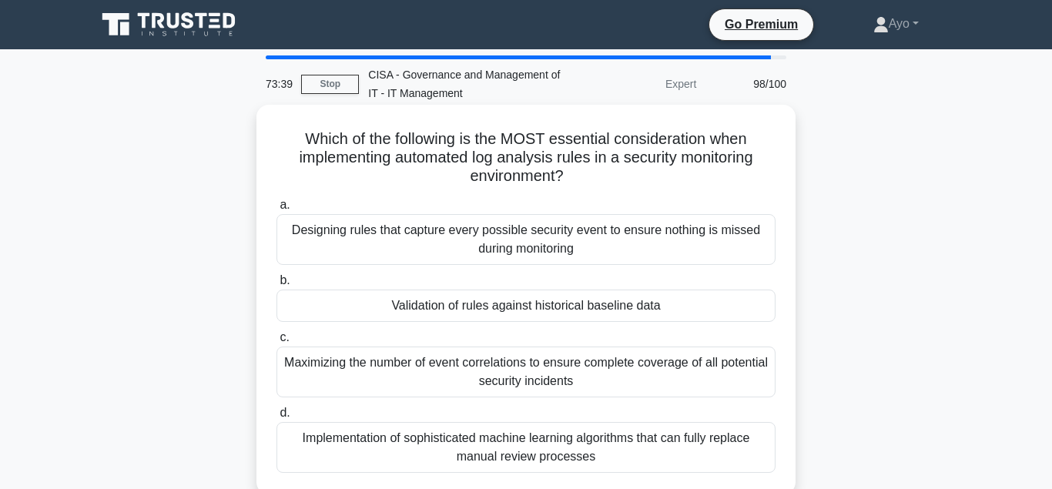
click at [455, 309] on div "Validation of rules against historical baseline data" at bounding box center [526, 306] width 499 height 32
click at [277, 286] on input "b. Validation of rules against historical baseline data" at bounding box center [277, 281] width 0 height 10
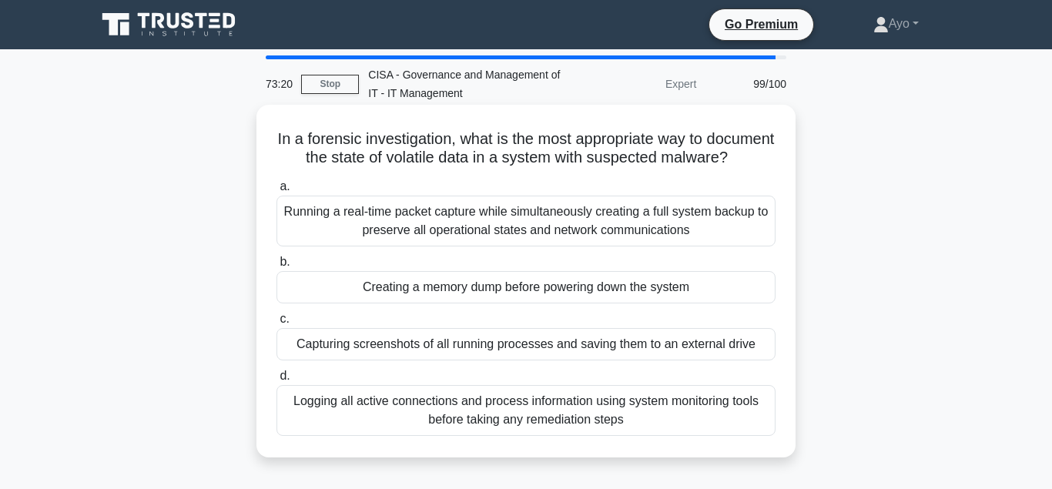
click at [462, 287] on div "Creating a memory dump before powering down the system" at bounding box center [526, 287] width 499 height 32
click at [277, 267] on input "b. Creating a memory dump before powering down the system" at bounding box center [277, 262] width 0 height 10
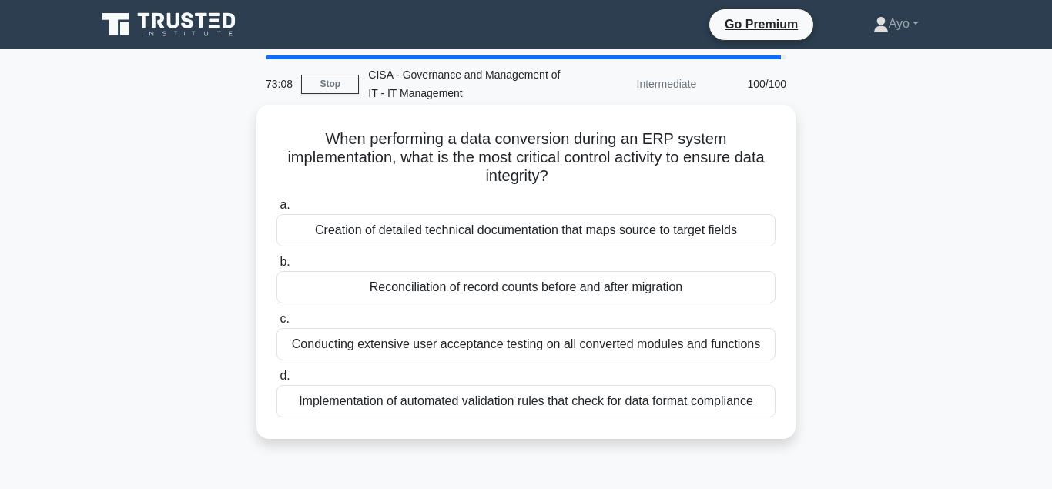
click at [436, 287] on div "Reconciliation of record counts before and after migration" at bounding box center [526, 287] width 499 height 32
click at [277, 267] on input "b. Reconciliation of record counts before and after migration" at bounding box center [277, 262] width 0 height 10
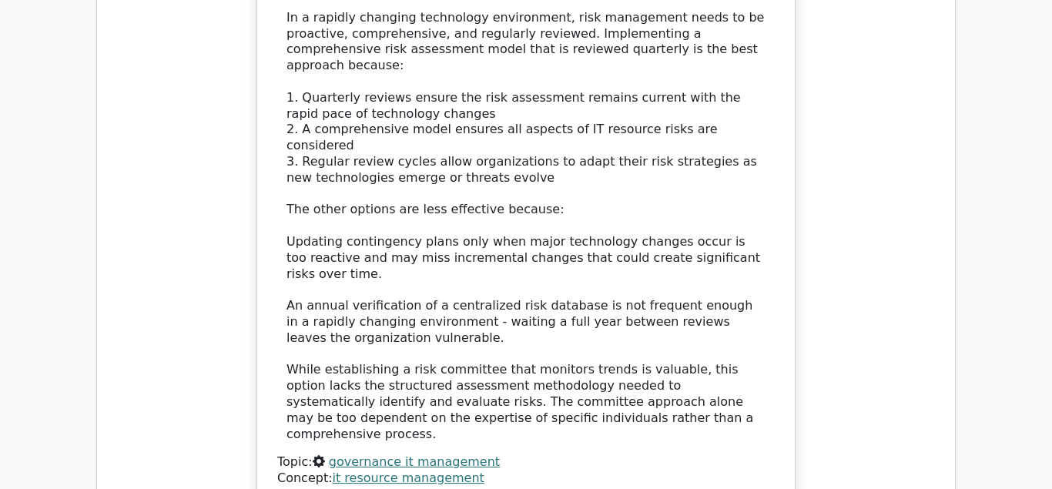
scroll to position [2279, 0]
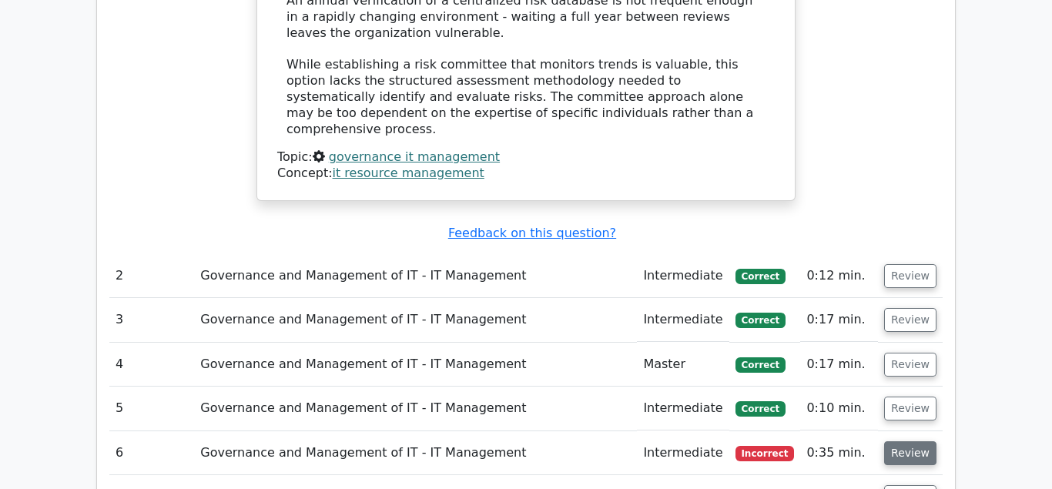
click at [910, 441] on button "Review" at bounding box center [910, 453] width 52 height 24
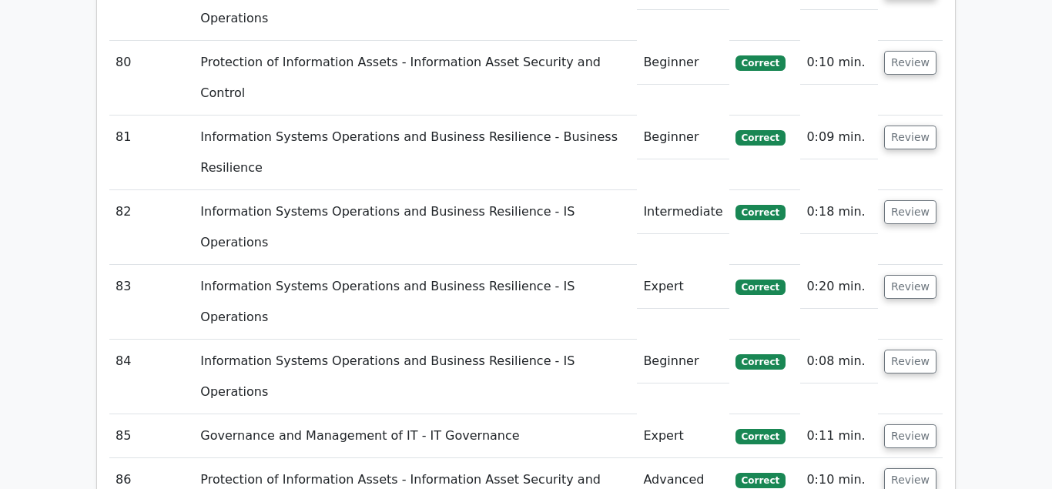
scroll to position [7780, 0]
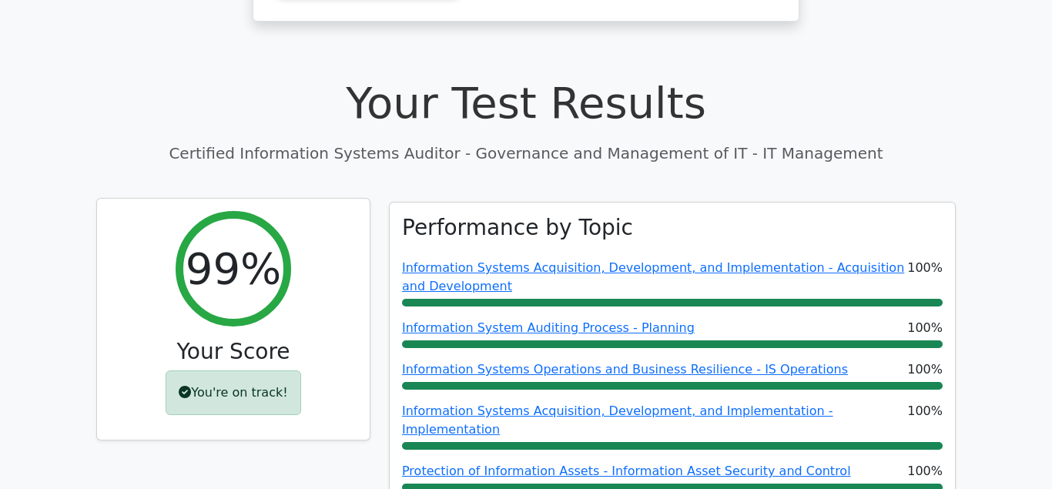
scroll to position [393, 0]
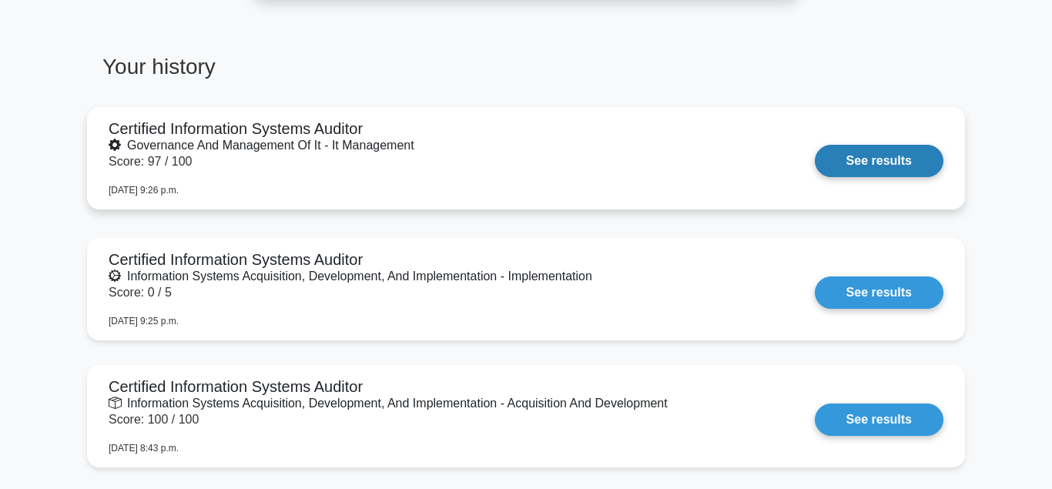
scroll to position [943, 0]
click at [884, 152] on link "See results" at bounding box center [879, 160] width 129 height 32
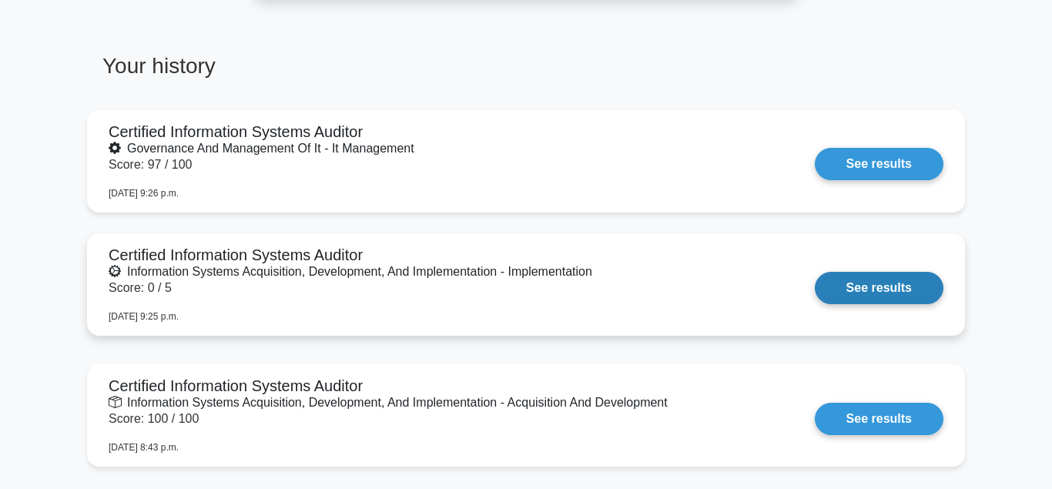
click at [872, 286] on link "See results" at bounding box center [879, 288] width 129 height 32
